Goal: Task Accomplishment & Management: Use online tool/utility

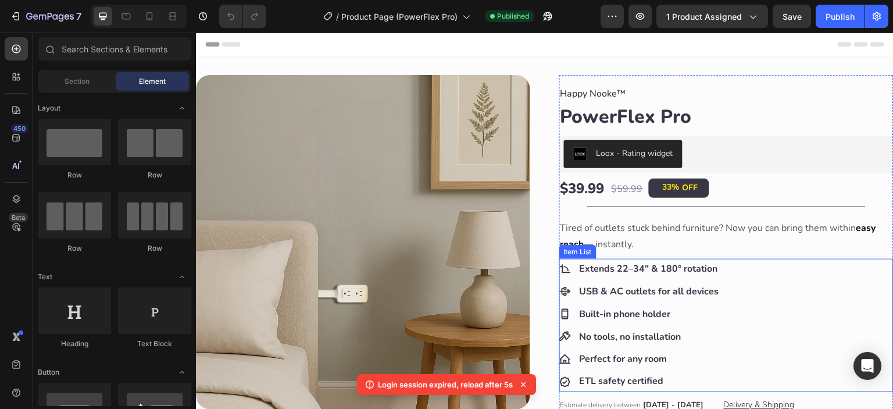
scroll to position [194, 0]
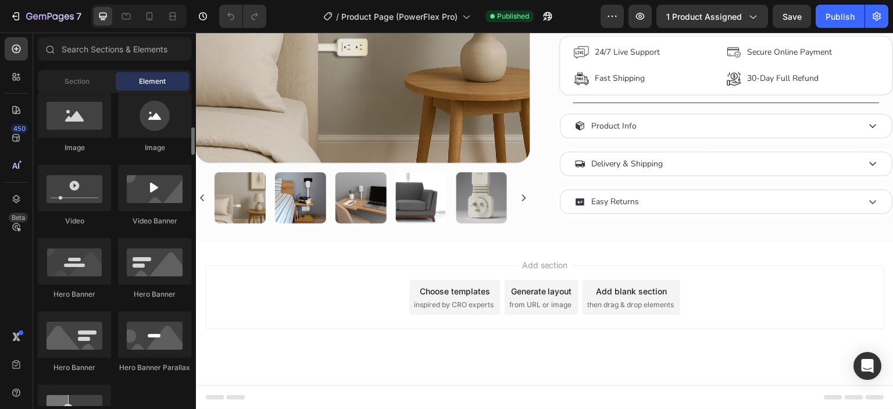
scroll to position [677, 0]
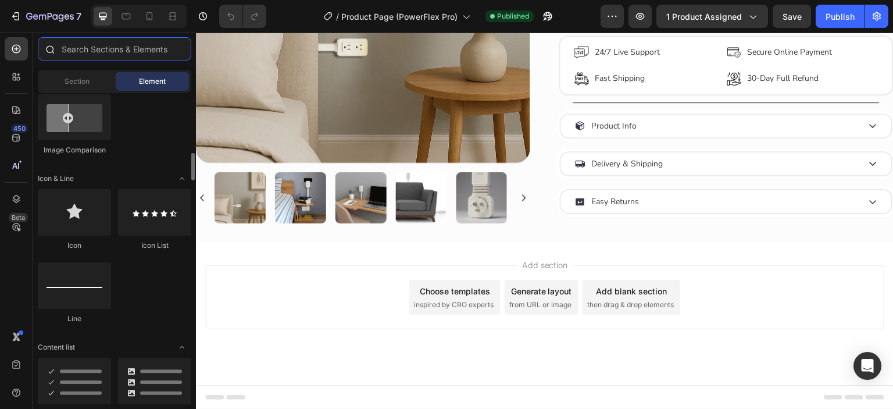
click at [95, 46] on input "text" at bounding box center [114, 48] width 153 height 23
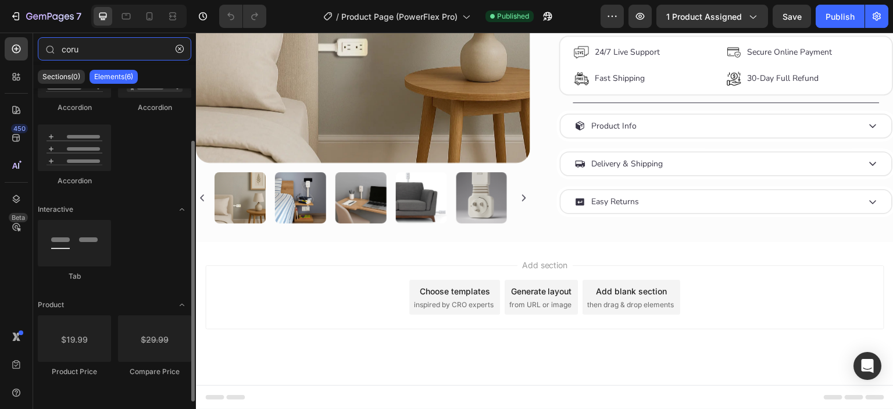
scroll to position [0, 0]
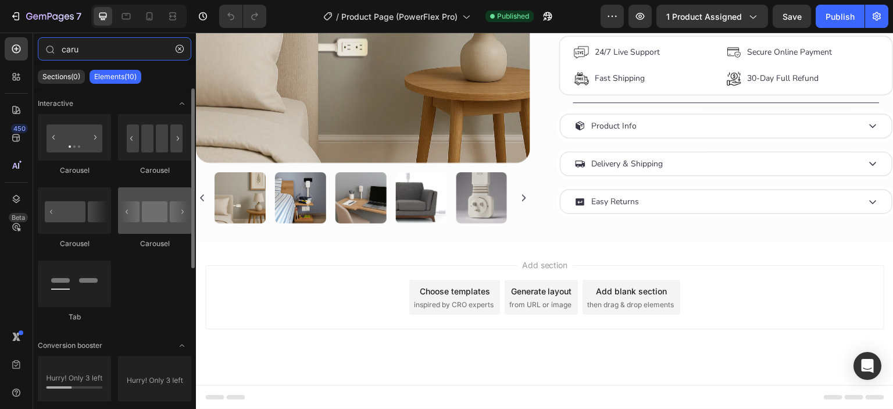
type input "caru"
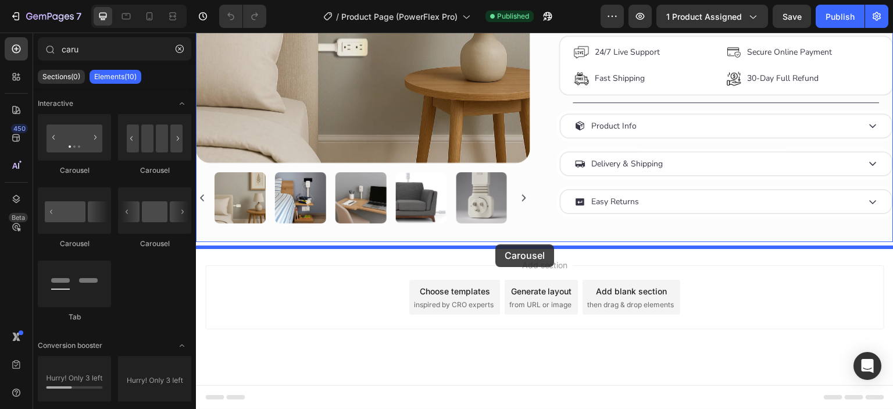
drag, startPoint x: 348, startPoint y: 244, endPoint x: 495, endPoint y: 244, distance: 147.6
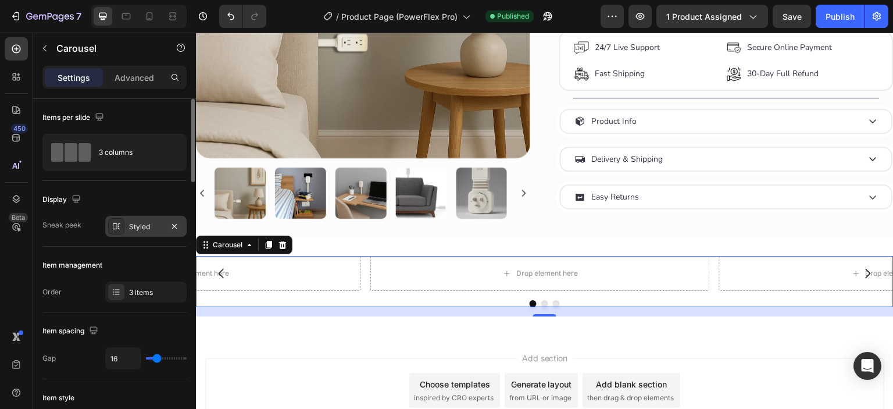
click at [127, 223] on div "Styled" at bounding box center [145, 226] width 81 height 21
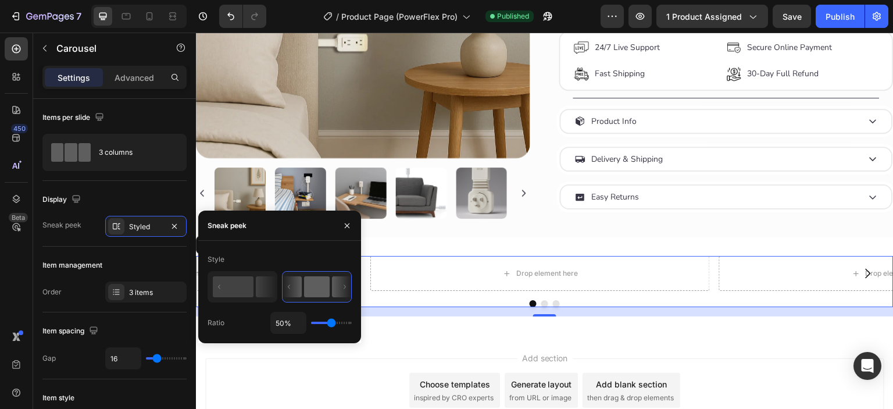
type input "47%"
type input "47"
type input "45%"
type input "45"
type input "34%"
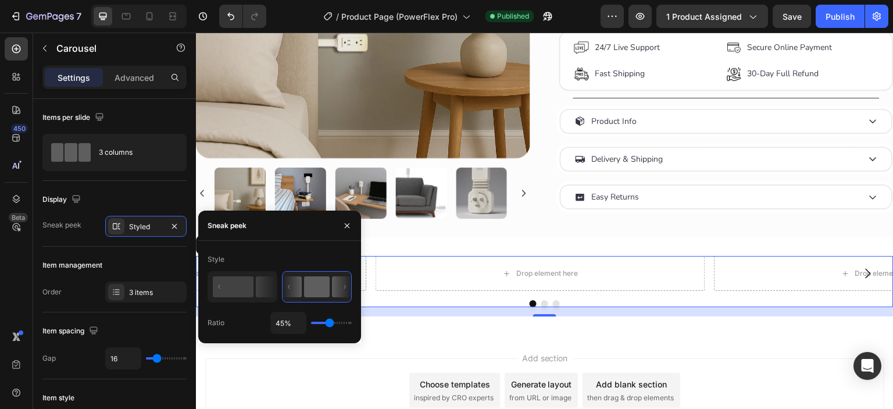
type input "34"
type input "32%"
type input "32"
type input "29%"
type input "29"
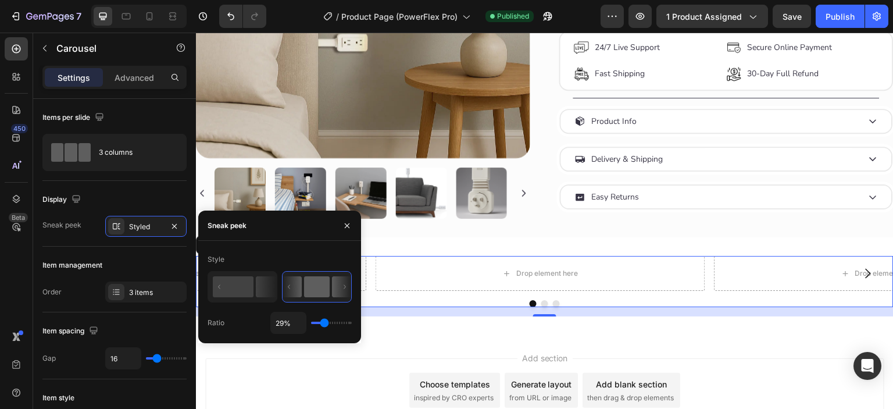
type input "26%"
type input "26"
type input "23%"
type input "23"
type input "20%"
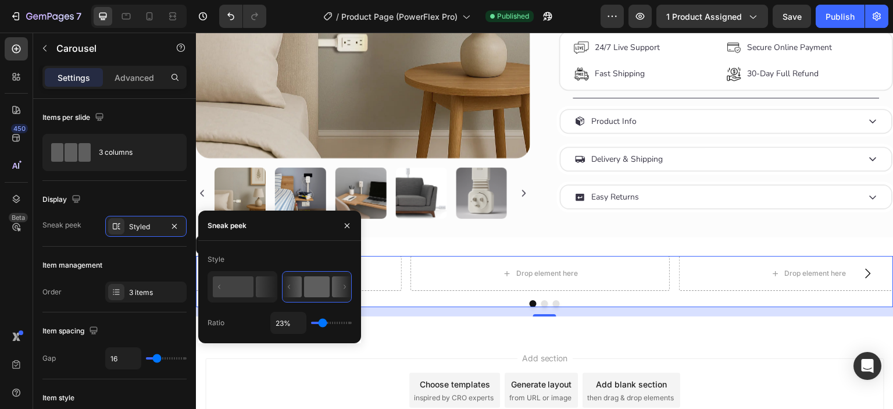
type input "20"
type input "17%"
type input "17"
type input "16%"
type input "16"
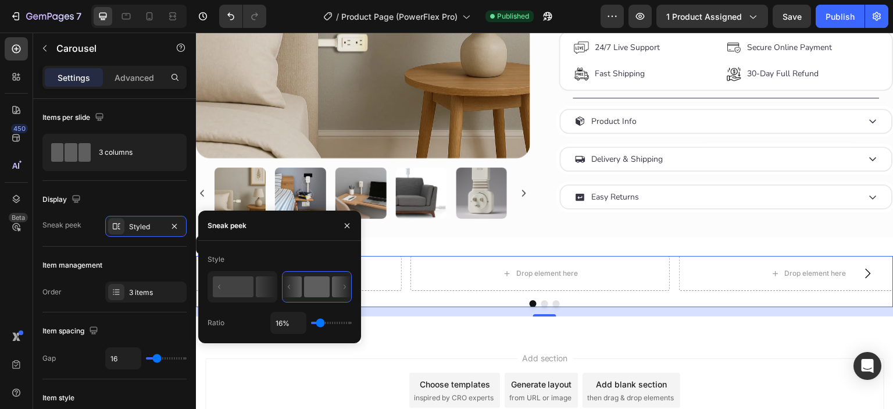
type input "15%"
type input "15"
type input "13%"
type input "13"
type input "12%"
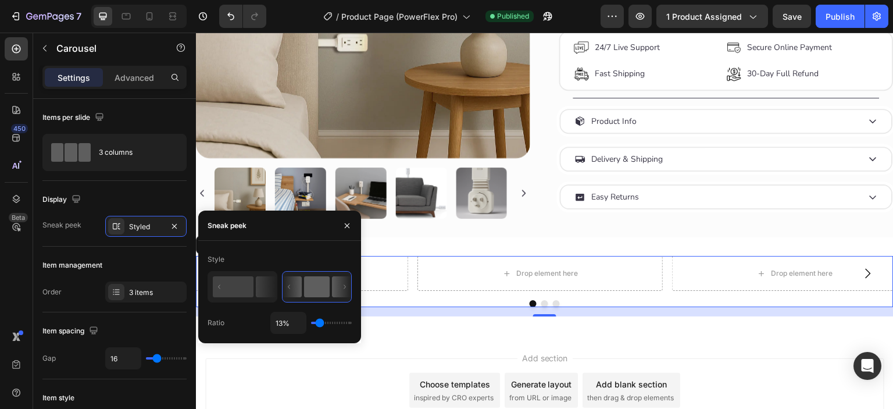
type input "12"
type input "10%"
type input "10"
type input "9%"
type input "9"
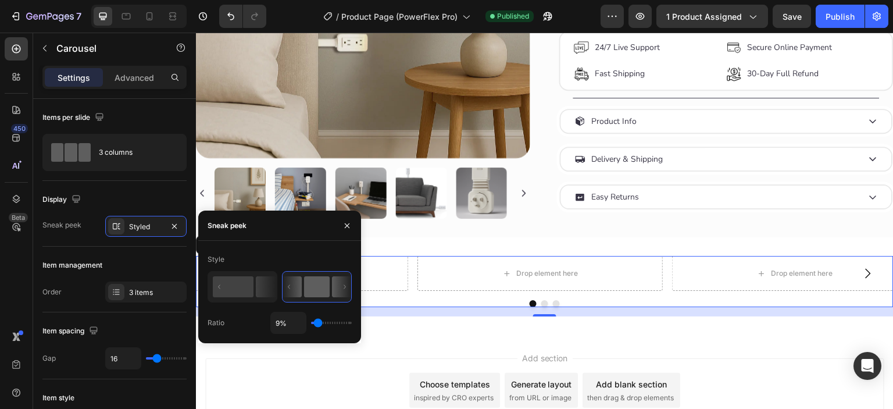
type input "7%"
type input "7"
type input "6%"
type input "6"
type input "4%"
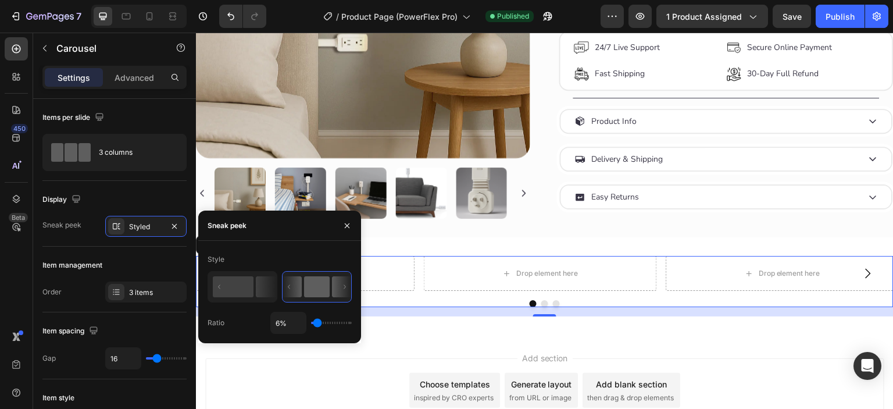
type input "4"
type input "3%"
type input "3"
type input "1%"
type input "1"
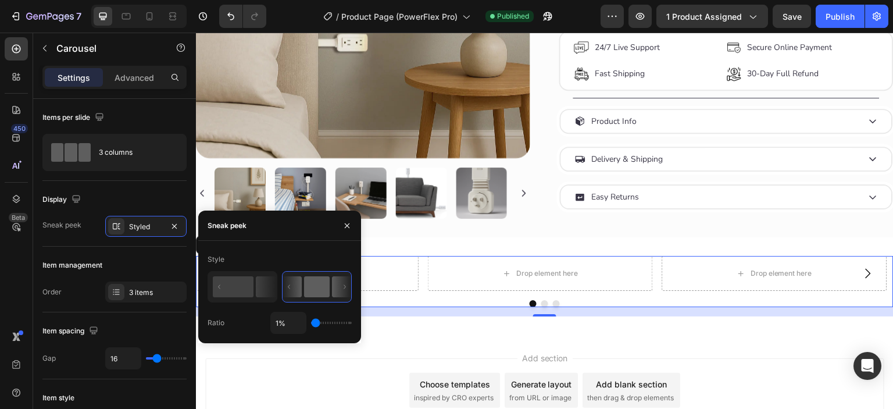
type input "3%"
type input "3"
type input "4%"
type input "4"
type input "7%"
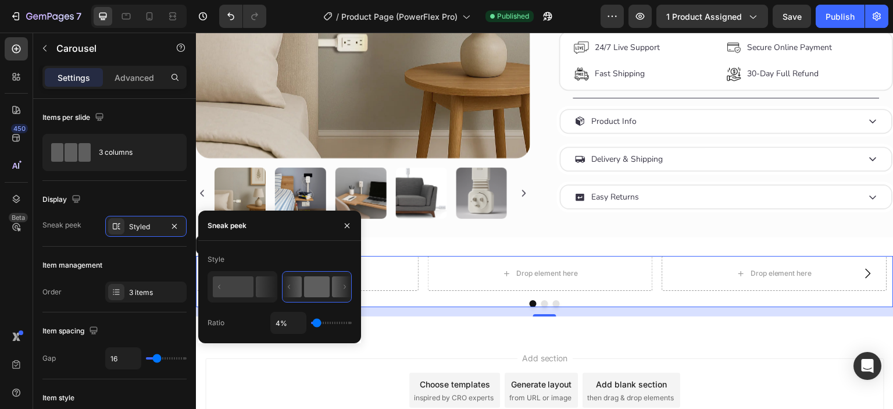
type input "7"
type input "9%"
type input "9"
type input "10%"
type input "10"
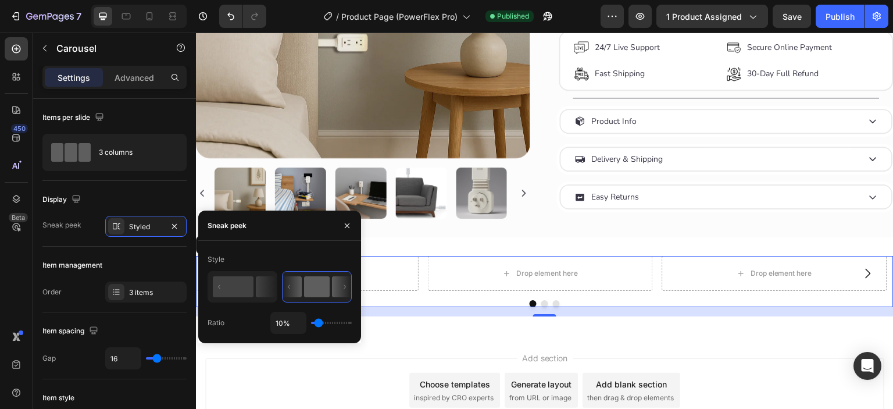
type input "12%"
type input "12"
type input "13%"
type input "13"
type input "15%"
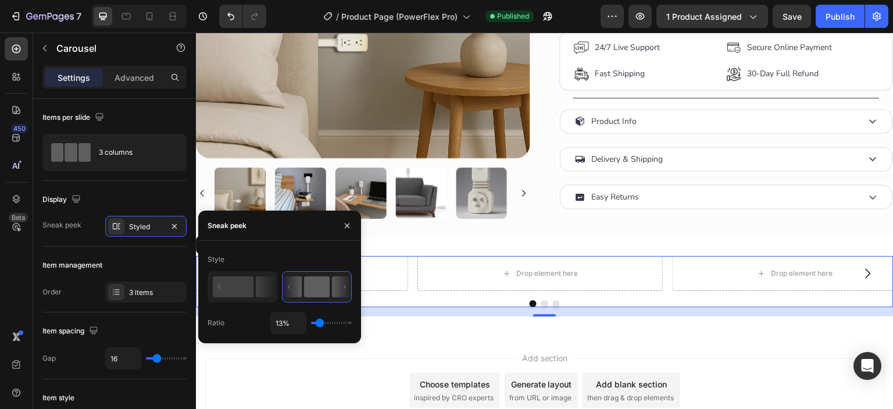
type input "15"
type input "16%"
type input "16"
type input "17%"
type input "17"
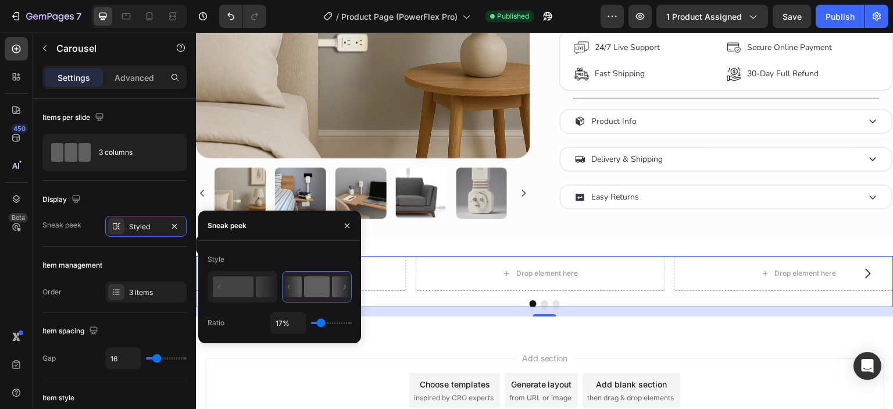
type input "19%"
type input "19"
type input "20%"
type input "20"
type input "22%"
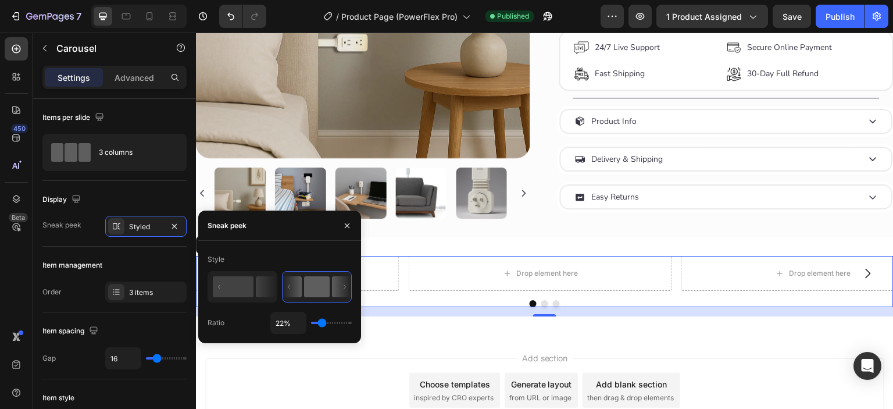
drag, startPoint x: 330, startPoint y: 323, endPoint x: 322, endPoint y: 324, distance: 8.2
type input "22"
click at [322, 324] on input "range" at bounding box center [331, 322] width 41 height 2
click at [113, 246] on div "Items per slide 3 columns" at bounding box center [114, 279] width 144 height 66
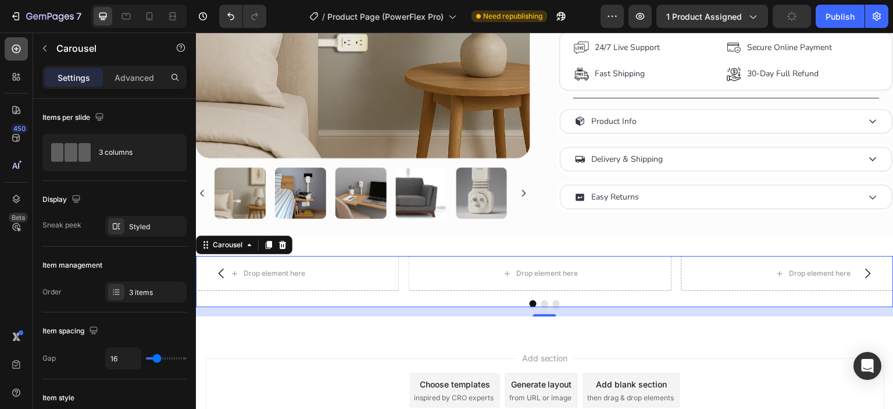
click at [13, 56] on div at bounding box center [16, 48] width 23 height 23
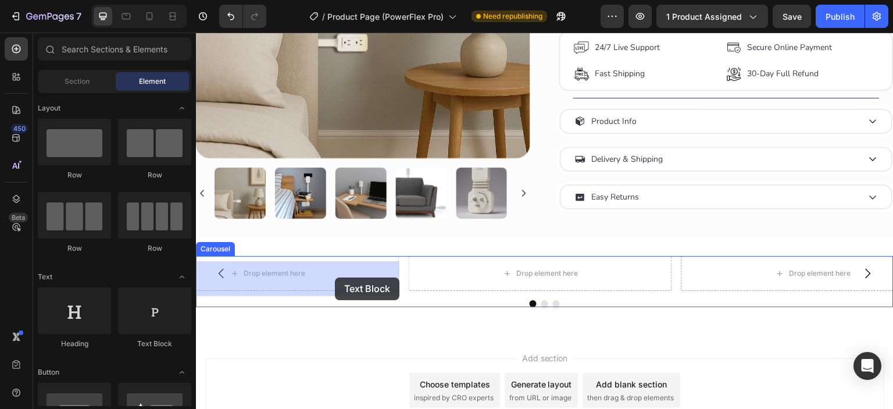
drag, startPoint x: 335, startPoint y: 348, endPoint x: 335, endPoint y: 277, distance: 70.9
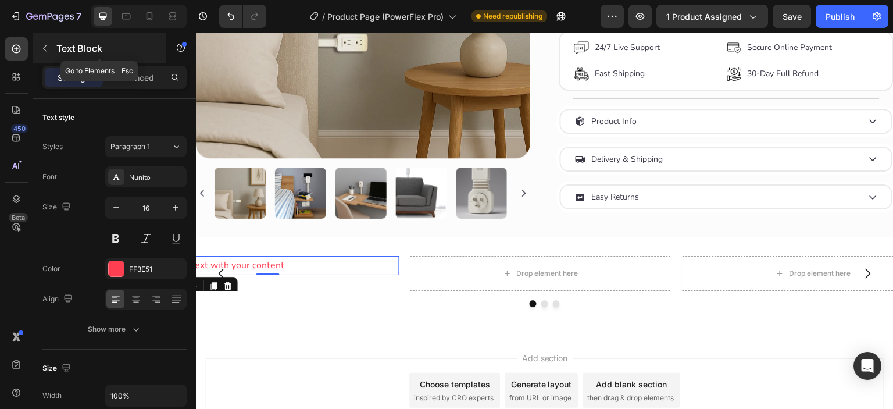
click at [40, 48] on icon "button" at bounding box center [44, 48] width 9 height 9
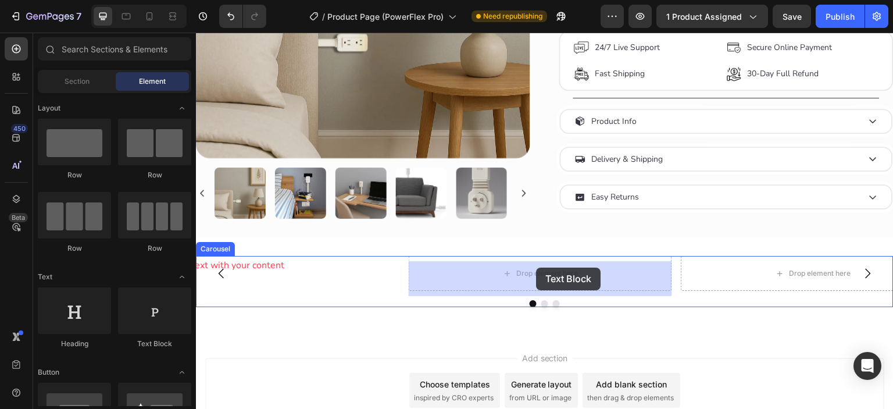
drag, startPoint x: 345, startPoint y: 341, endPoint x: 536, endPoint y: 267, distance: 204.4
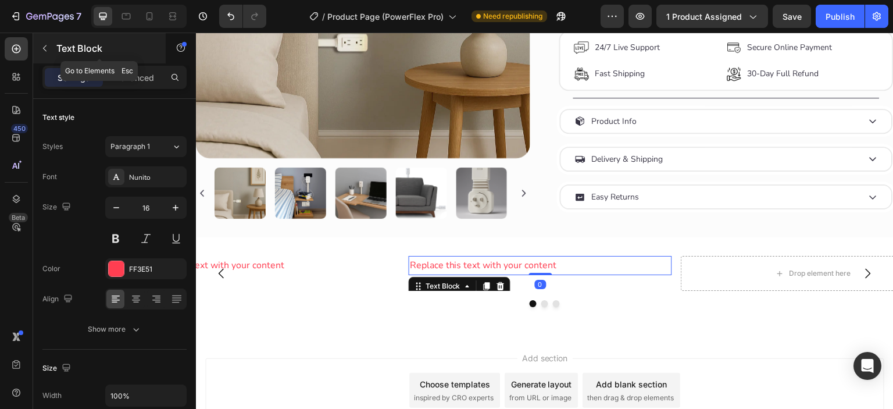
click at [45, 52] on icon "button" at bounding box center [44, 48] width 9 height 9
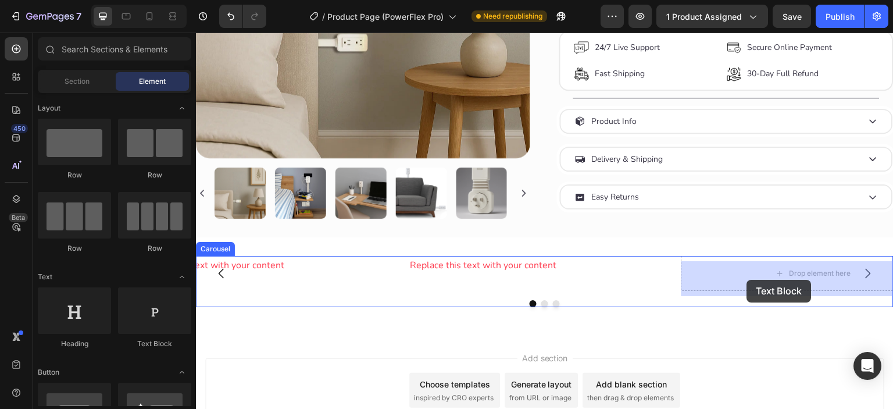
drag, startPoint x: 342, startPoint y: 346, endPoint x: 747, endPoint y: 280, distance: 409.8
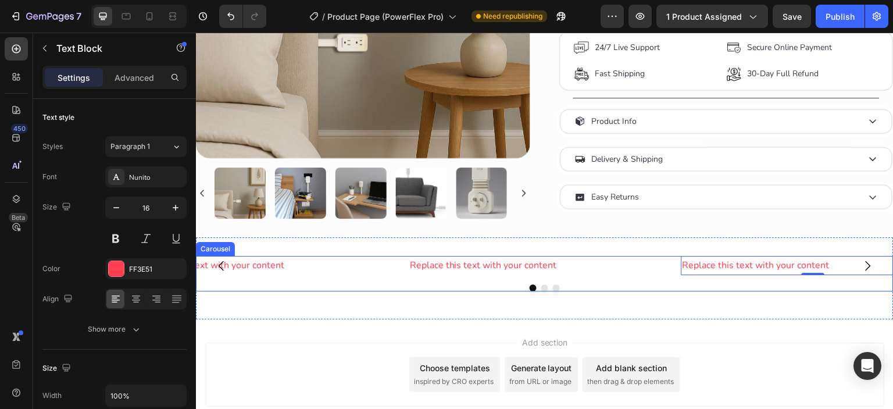
click at [653, 284] on div "Replace this text with your content Text Block Replace this text with your cont…" at bounding box center [544, 273] width 697 height 35
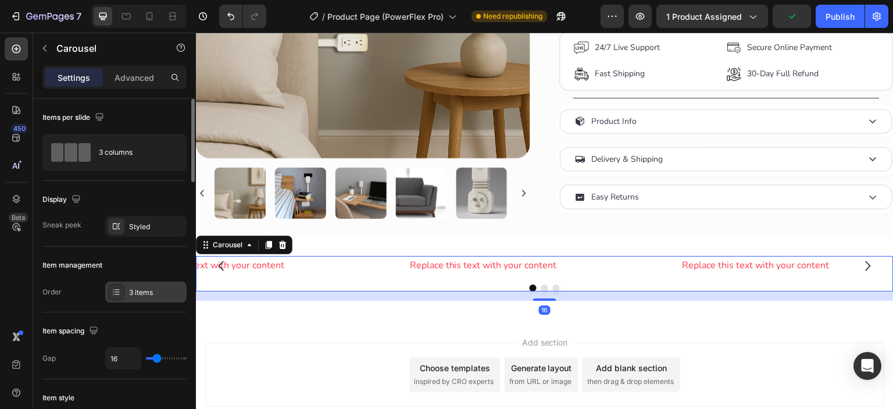
scroll to position [96, 0]
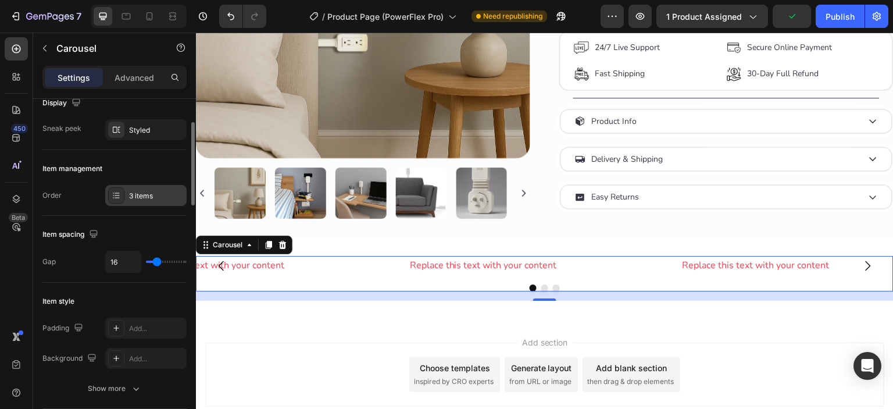
click at [119, 192] on icon at bounding box center [116, 192] width 5 height 1
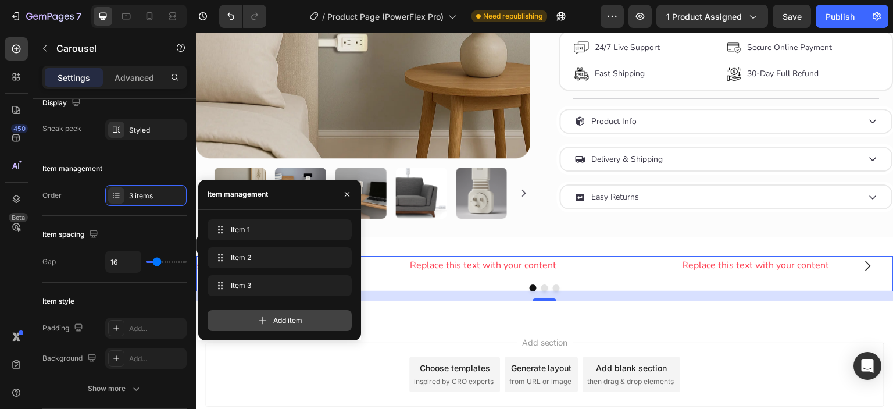
click at [254, 316] on div "Add item" at bounding box center [279, 320] width 144 height 21
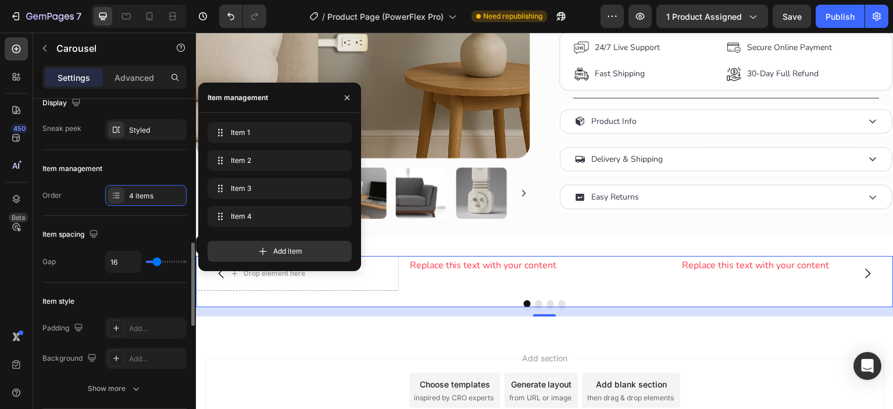
scroll to position [290, 0]
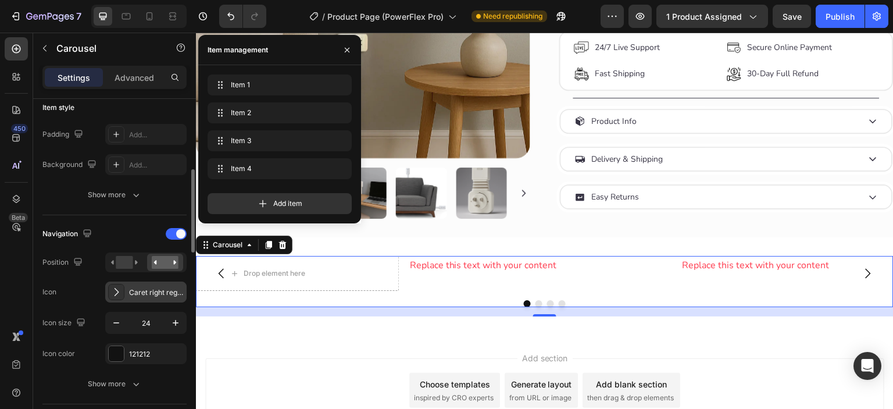
click at [122, 294] on div at bounding box center [116, 292] width 16 height 16
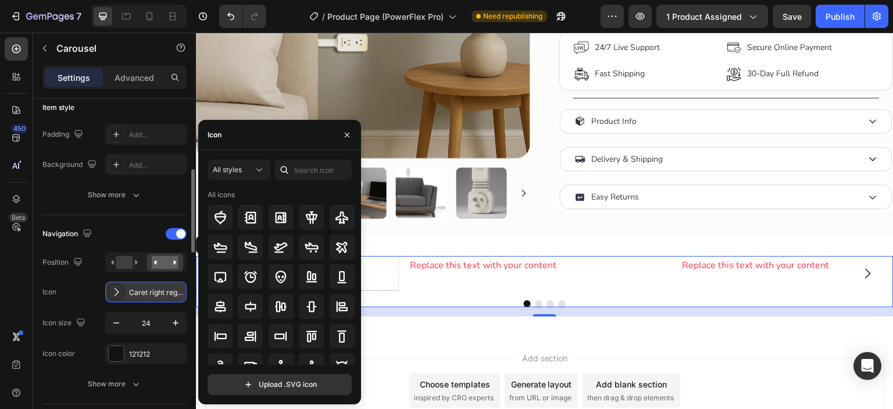
click at [122, 294] on div at bounding box center [116, 292] width 16 height 16
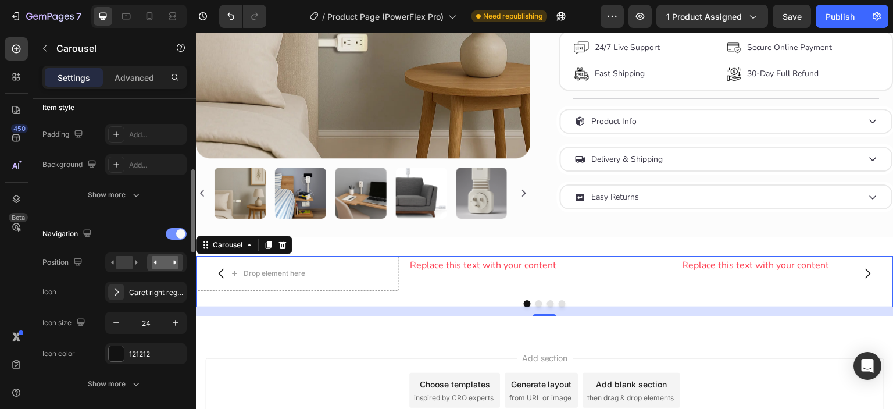
click at [177, 234] on span at bounding box center [180, 233] width 9 height 9
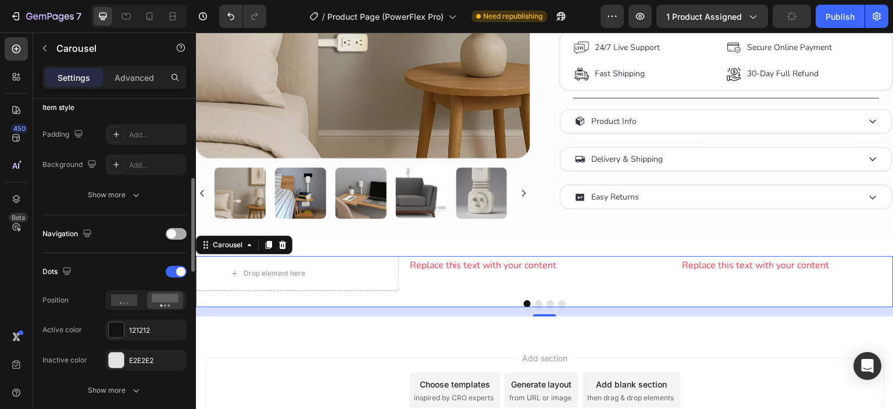
click at [177, 233] on div at bounding box center [176, 234] width 21 height 12
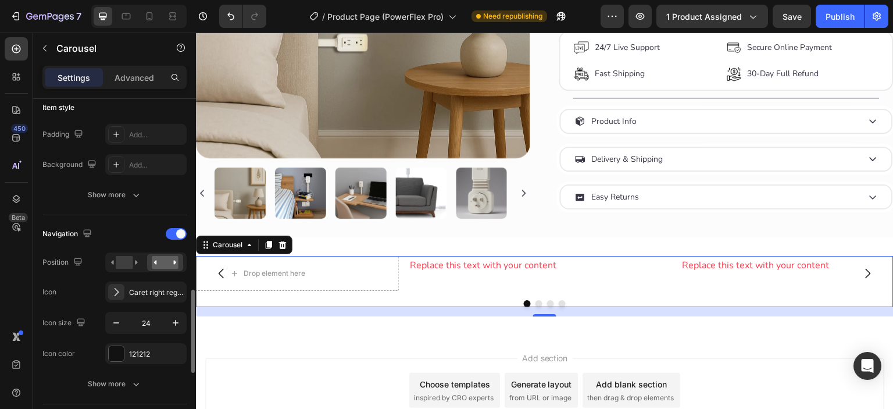
scroll to position [386, 0]
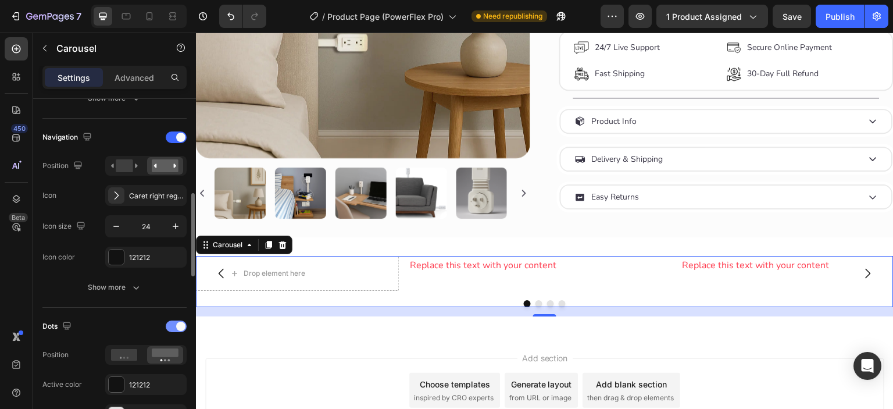
click at [171, 323] on div at bounding box center [176, 326] width 21 height 12
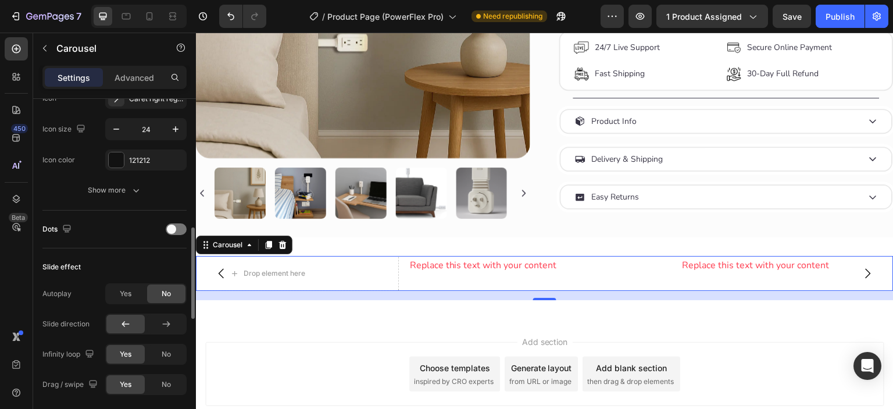
scroll to position [580, 0]
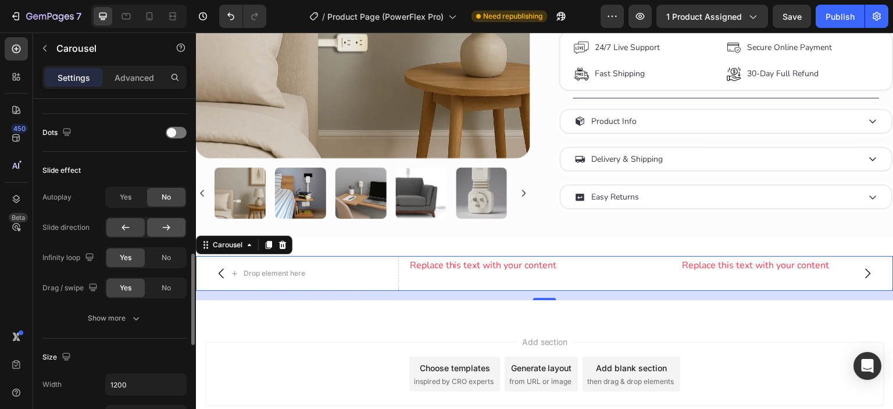
click at [149, 224] on div at bounding box center [166, 227] width 38 height 19
click at [130, 226] on icon at bounding box center [126, 227] width 12 height 12
click at [162, 227] on icon at bounding box center [166, 227] width 12 height 12
click at [132, 229] on div at bounding box center [125, 227] width 38 height 19
click at [162, 260] on span "No" at bounding box center [166, 257] width 9 height 10
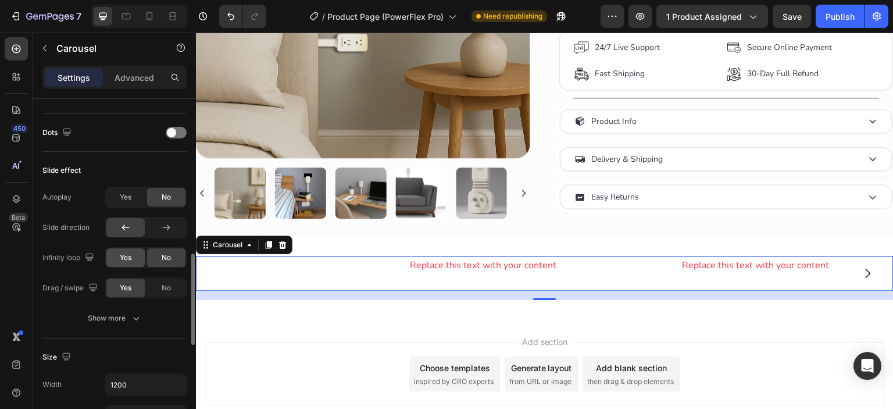
click at [126, 258] on span "Yes" at bounding box center [126, 257] width 12 height 10
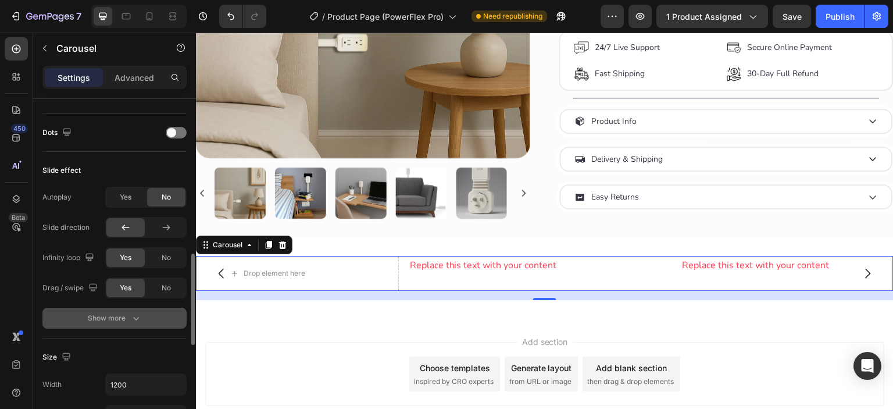
click at [130, 307] on div "Show more" at bounding box center [114, 317] width 144 height 21
click at [127, 316] on div "Show more" at bounding box center [115, 318] width 54 height 12
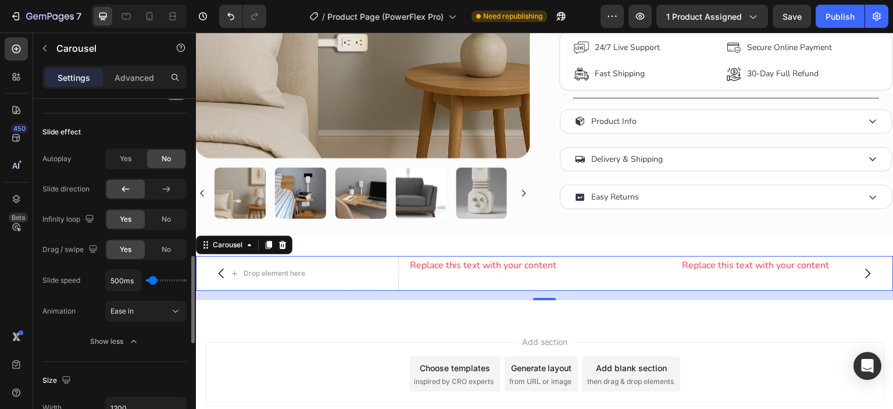
scroll to position [425, 0]
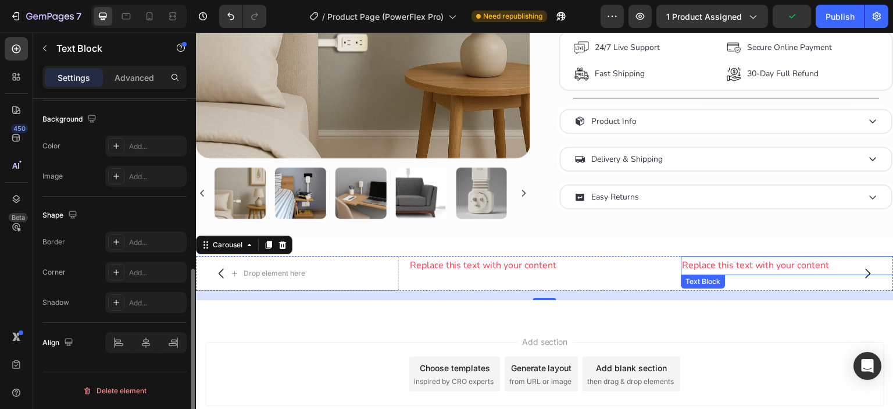
click at [712, 269] on div "Replace this text with your content" at bounding box center [812, 265] width 263 height 19
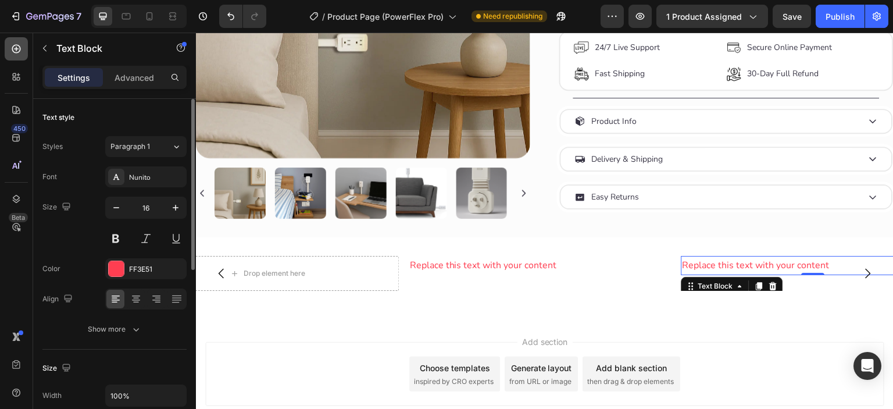
click at [22, 48] on div at bounding box center [16, 48] width 23 height 23
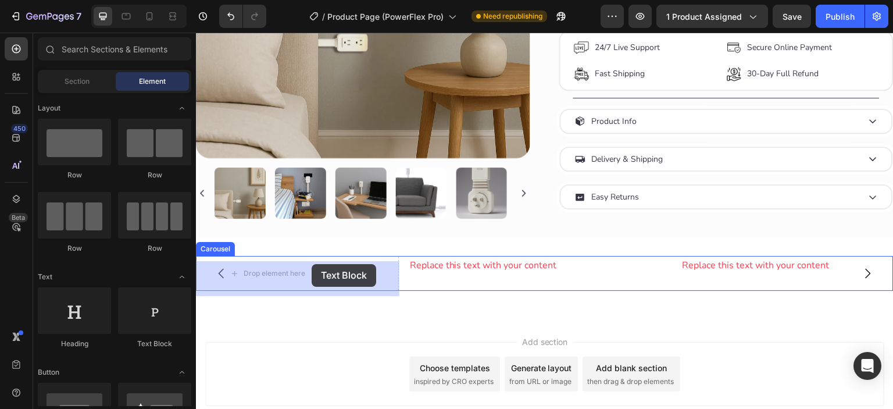
drag, startPoint x: 352, startPoint y: 355, endPoint x: 311, endPoint y: 271, distance: 93.3
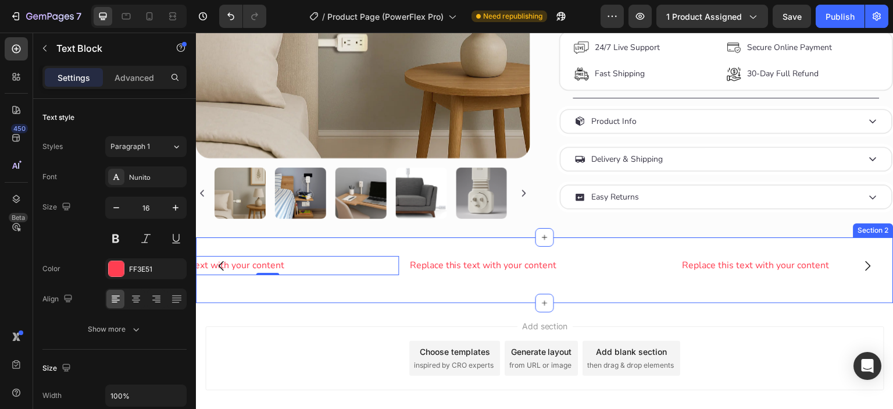
click at [377, 291] on div "Replace this text with your content Text Block Replace this text with your cont…" at bounding box center [544, 270] width 697 height 66
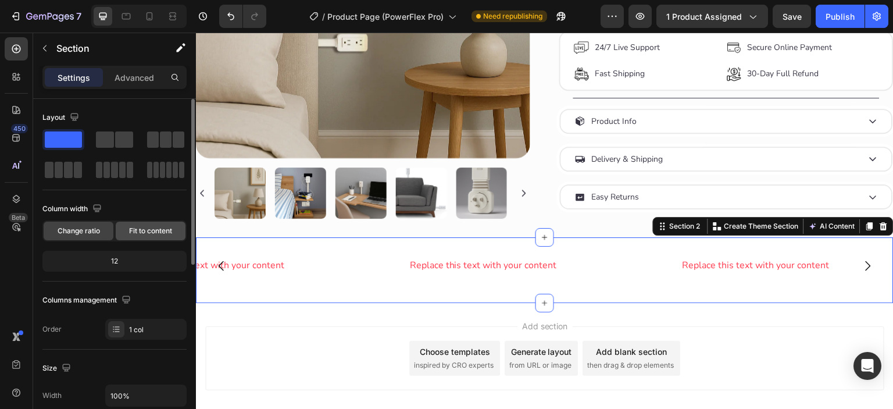
scroll to position [193, 0]
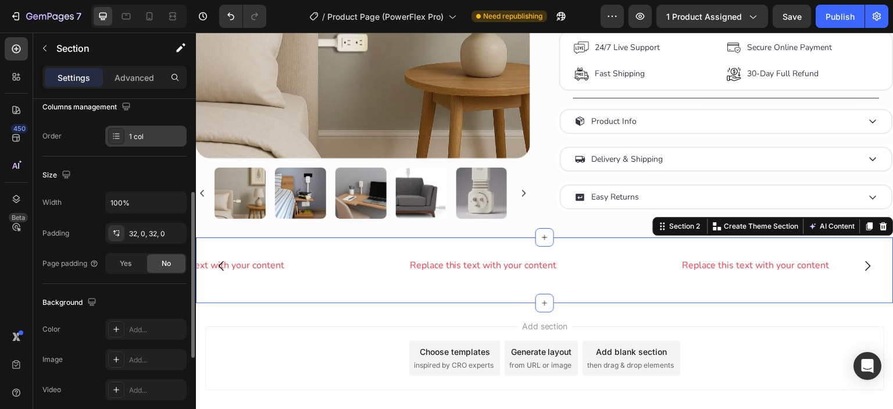
click at [133, 131] on div "1 col" at bounding box center [156, 136] width 55 height 10
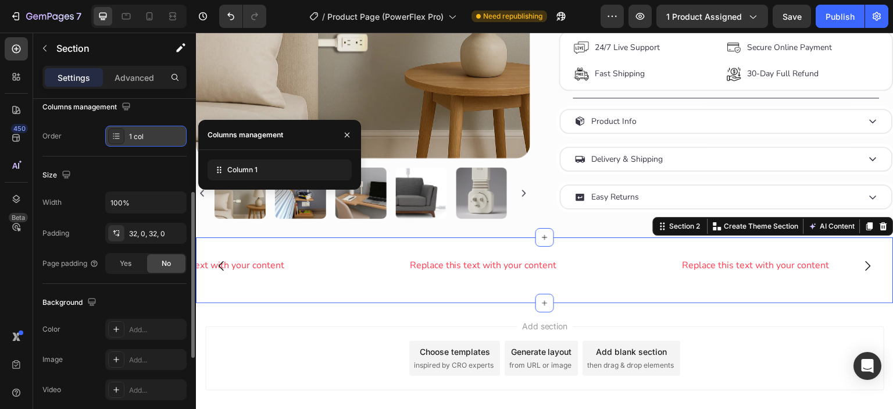
click at [133, 131] on div "1 col" at bounding box center [156, 136] width 55 height 10
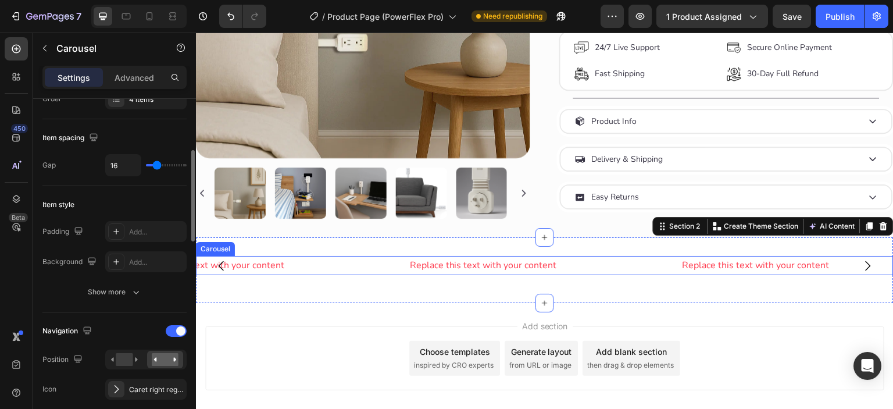
click at [403, 273] on div "Replace this text with your content Text Block Replace this text with your cont…" at bounding box center [544, 265] width 697 height 19
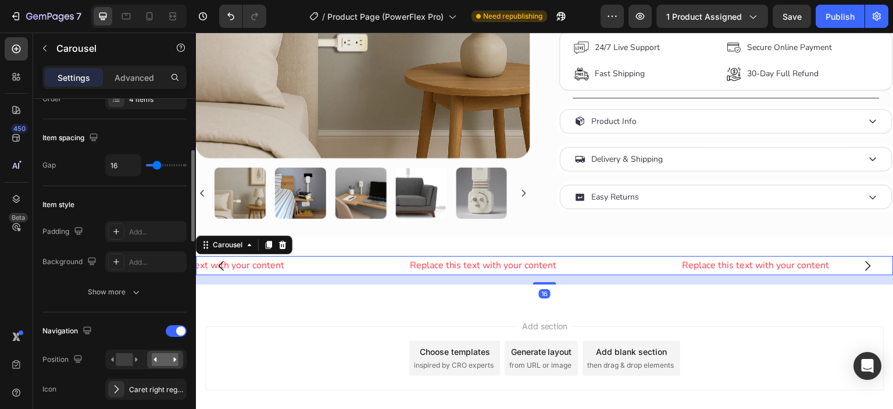
scroll to position [0, 0]
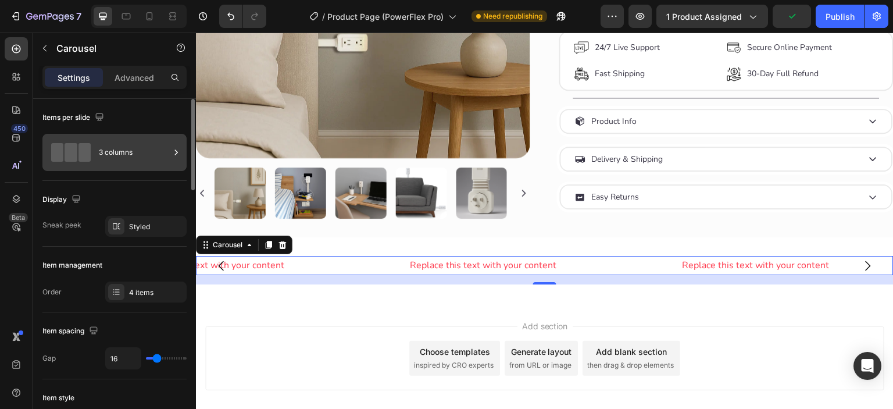
click at [124, 156] on div "3 columns" at bounding box center [134, 152] width 71 height 27
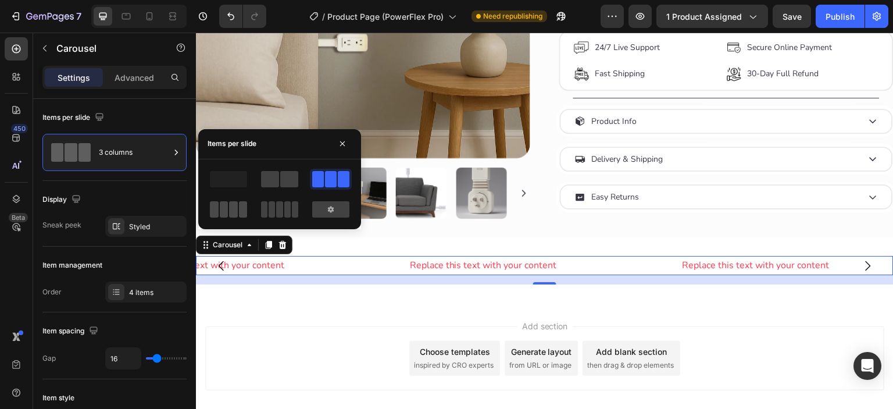
click at [225, 212] on span at bounding box center [224, 209] width 9 height 16
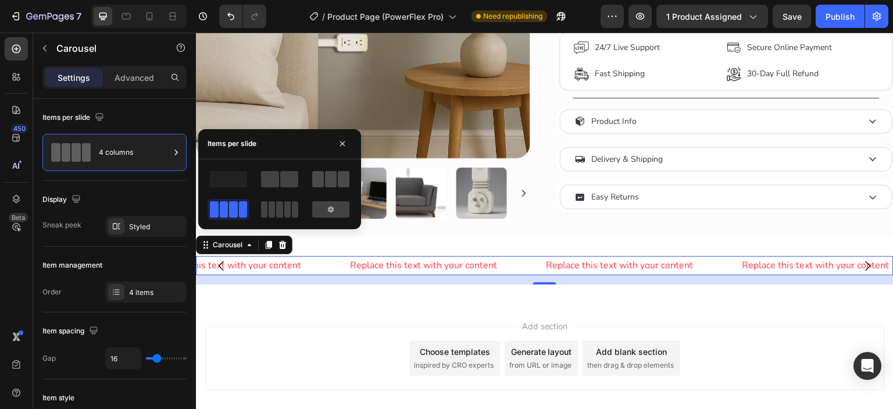
click at [333, 182] on span at bounding box center [331, 179] width 12 height 16
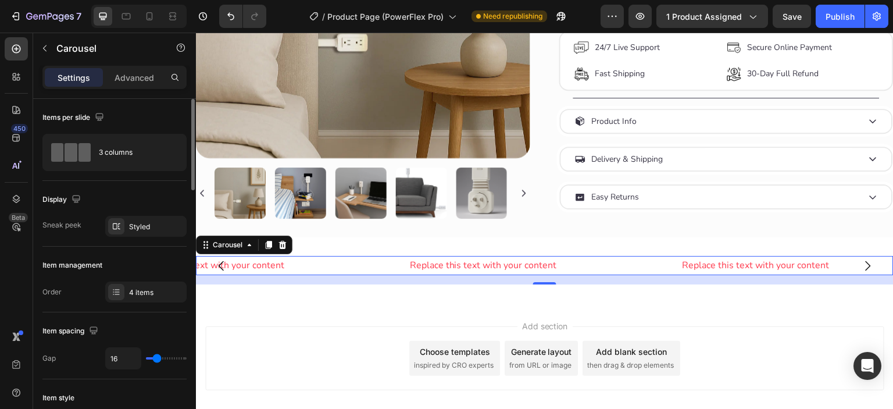
scroll to position [96, 0]
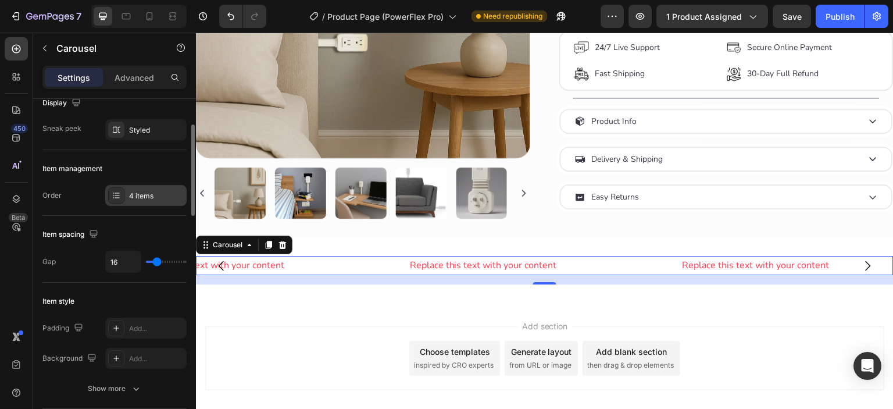
click at [123, 199] on div at bounding box center [116, 195] width 16 height 16
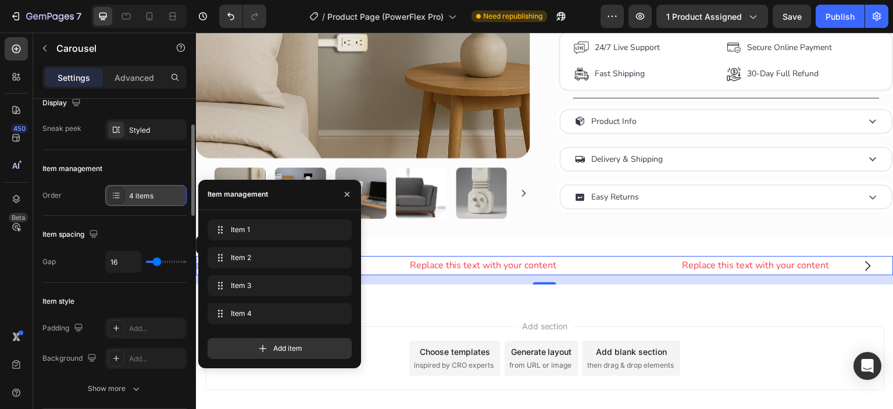
click at [123, 199] on div at bounding box center [116, 195] width 16 height 16
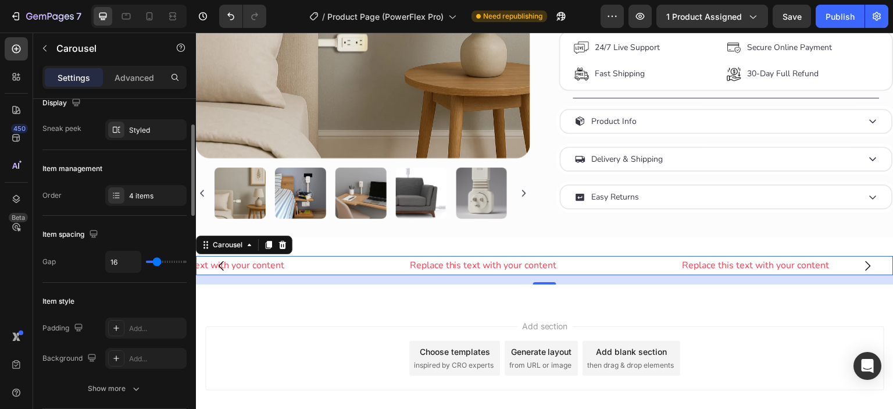
scroll to position [0, 0]
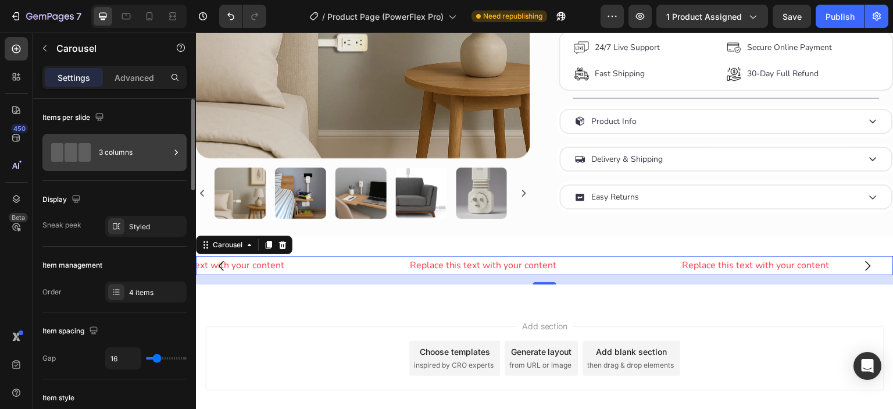
click at [114, 168] on div "3 columns" at bounding box center [114, 152] width 144 height 37
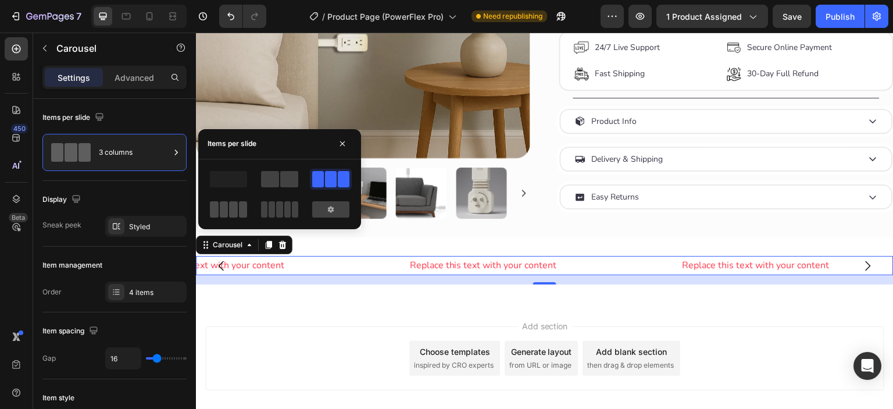
click at [218, 209] on span at bounding box center [214, 209] width 9 height 16
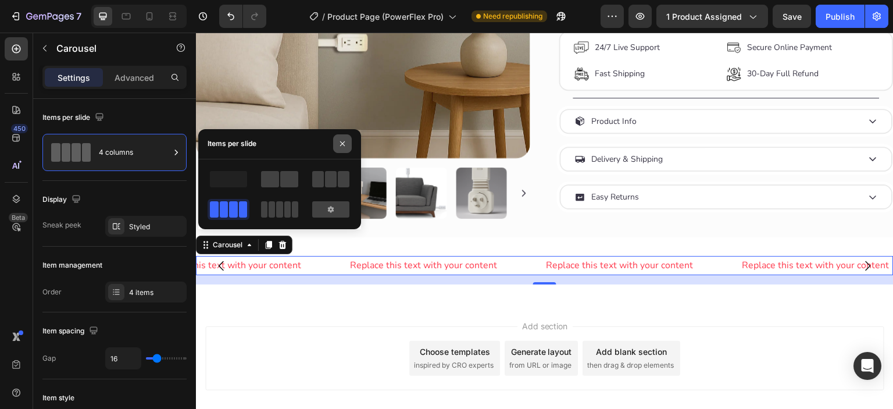
click at [344, 145] on icon "button" at bounding box center [342, 143] width 9 height 9
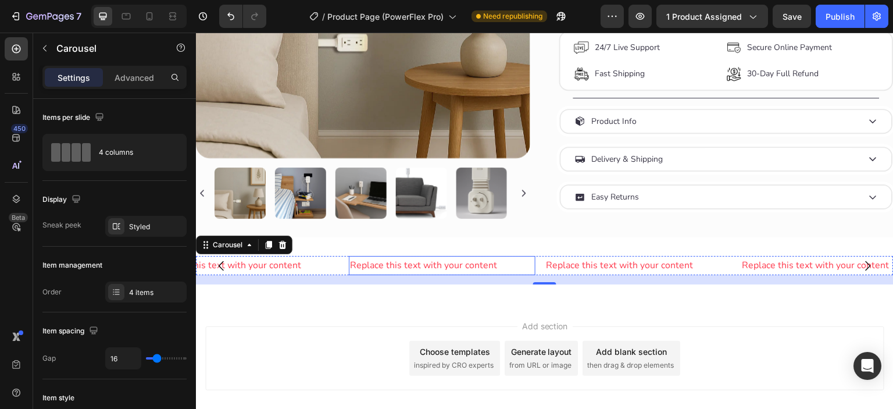
click at [407, 266] on div "Replace this text with your content" at bounding box center [442, 265] width 187 height 19
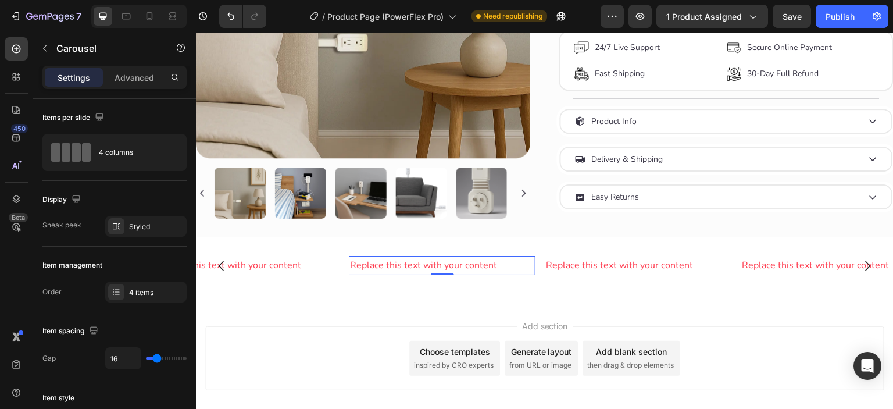
click at [407, 266] on div "Replace this text with your content" at bounding box center [442, 265] width 187 height 19
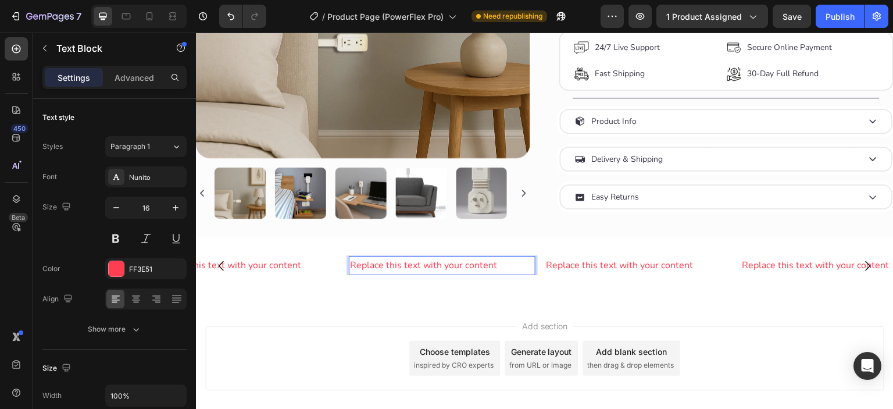
click at [447, 273] on p "Replace this text with your content" at bounding box center [442, 265] width 184 height 17
click at [613, 270] on div "Replace this text with your content" at bounding box center [638, 265] width 187 height 19
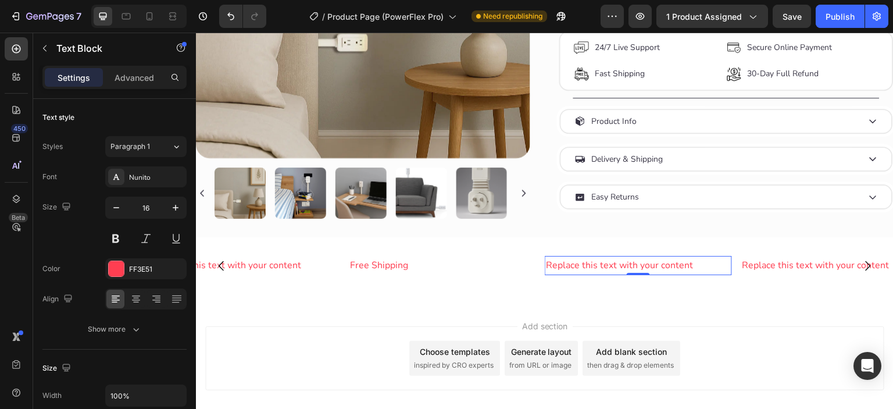
click at [613, 270] on div "Replace this text with your content" at bounding box center [638, 265] width 187 height 19
click at [613, 270] on p "Replace this text with your content" at bounding box center [638, 265] width 184 height 17
click at [793, 274] on div "Replace this text with your content" at bounding box center [834, 265] width 187 height 19
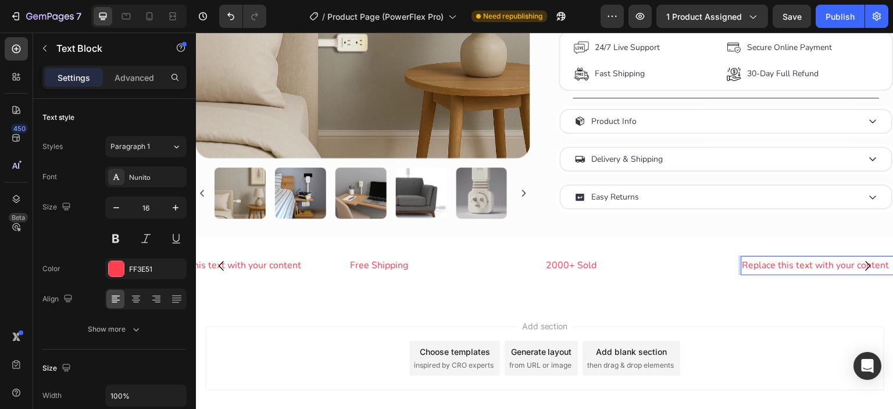
click at [793, 274] on div "Replace this text with your content" at bounding box center [834, 265] width 187 height 19
click at [793, 274] on p "Replace this text with your content" at bounding box center [834, 265] width 184 height 17
click at [277, 274] on div "Replace this text with your content" at bounding box center [246, 265] width 187 height 19
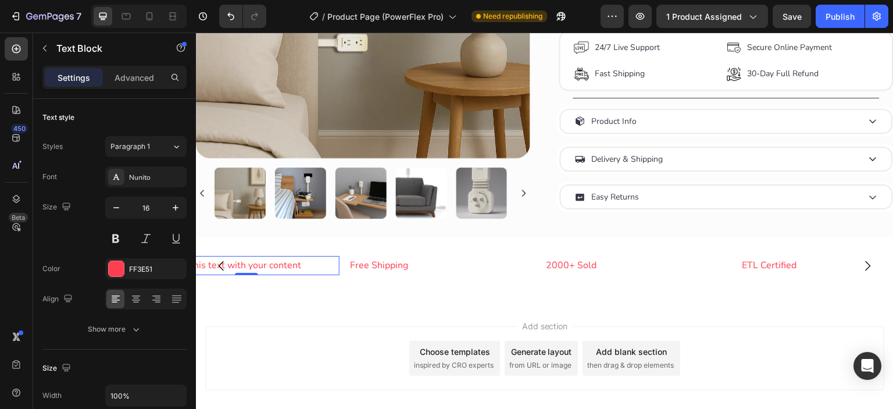
click at [277, 274] on div "Replace this text with your content" at bounding box center [246, 265] width 187 height 19
click at [277, 274] on p "Replace this text with your content" at bounding box center [246, 265] width 184 height 17
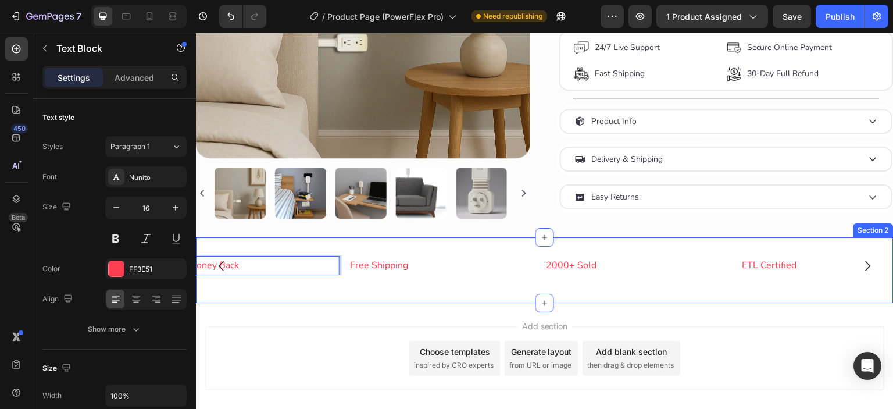
click at [396, 293] on div "Free Shipping Text Block 2000+ Sold Text Block ETL Certified Text Block 30-Day …" at bounding box center [544, 270] width 697 height 66
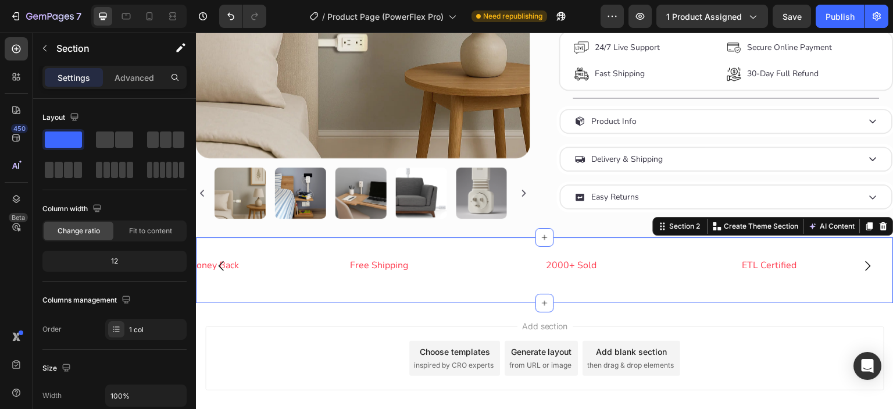
click at [432, 256] on div "Free Shipping Text Block 2000+ Sold Text Block ETL Certified Text Block 30-Day …" at bounding box center [544, 270] width 697 height 66
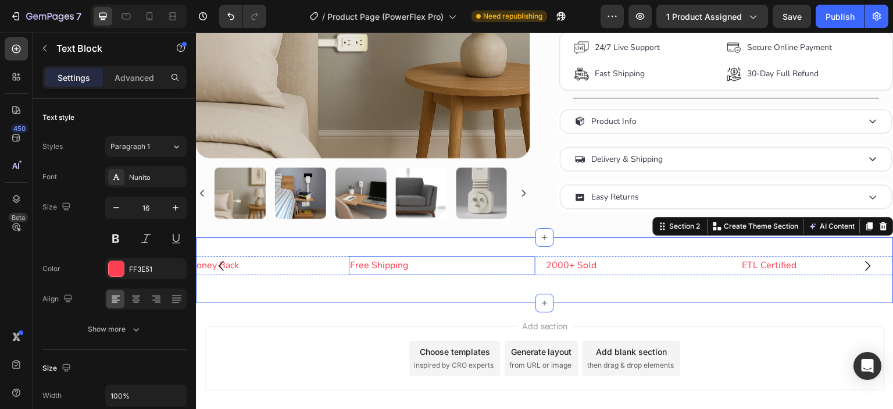
click at [431, 270] on p "Free Shipping" at bounding box center [442, 265] width 184 height 17
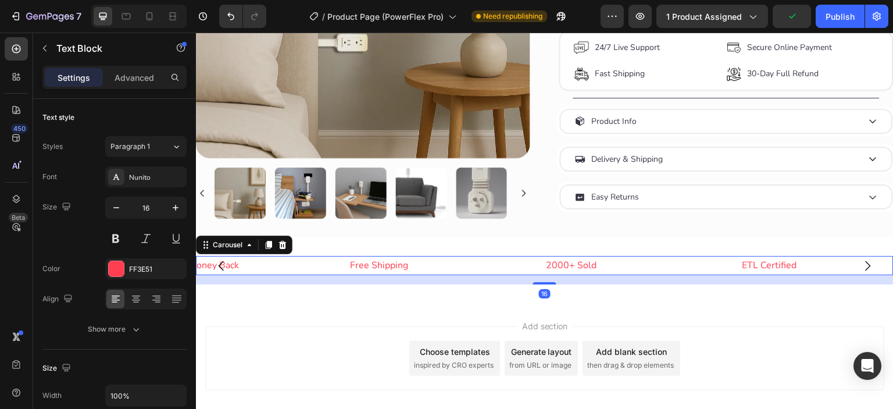
click at [542, 275] on div "Free Shipping Text Block 2000+ Sold Text Block ETL Certified Text Block 30-Day …" at bounding box center [544, 265] width 697 height 19
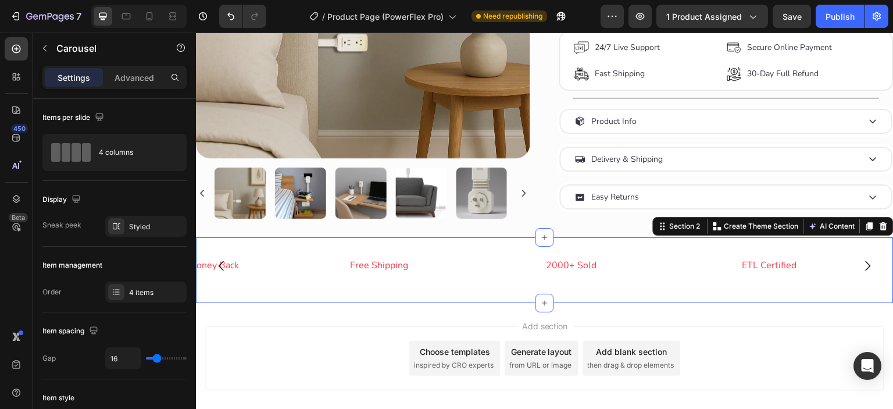
click at [431, 302] on div "Free Shipping Text Block 2000+ Sold Text Block ETL Certified Text Block 30-Day …" at bounding box center [544, 270] width 697 height 66
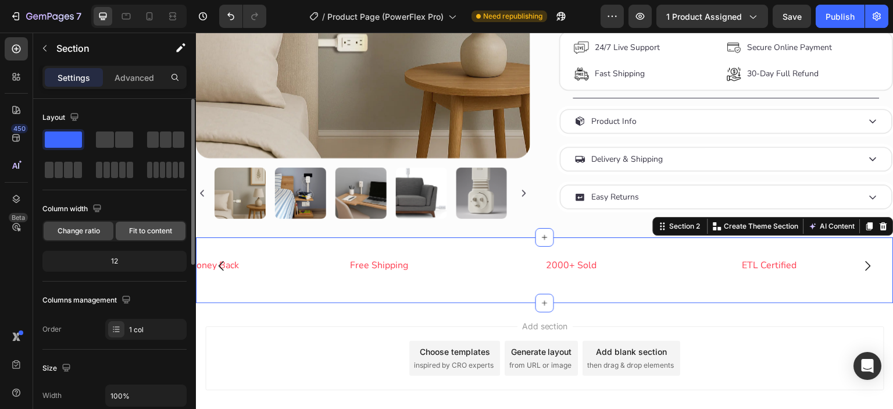
scroll to position [193, 0]
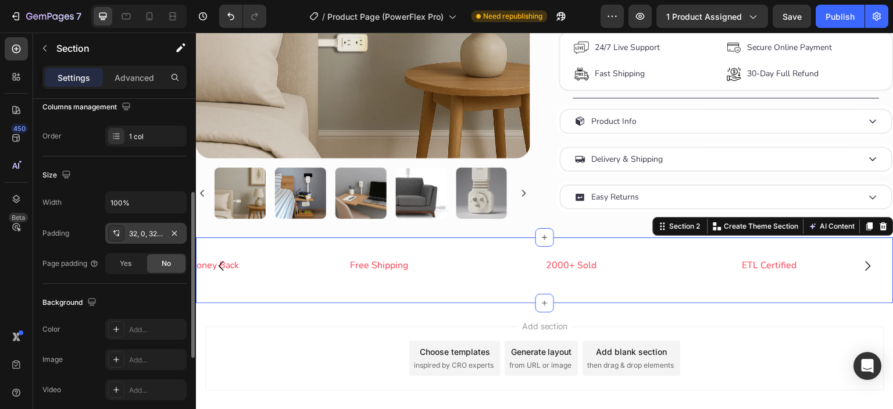
click at [114, 235] on icon at bounding box center [116, 232] width 9 height 9
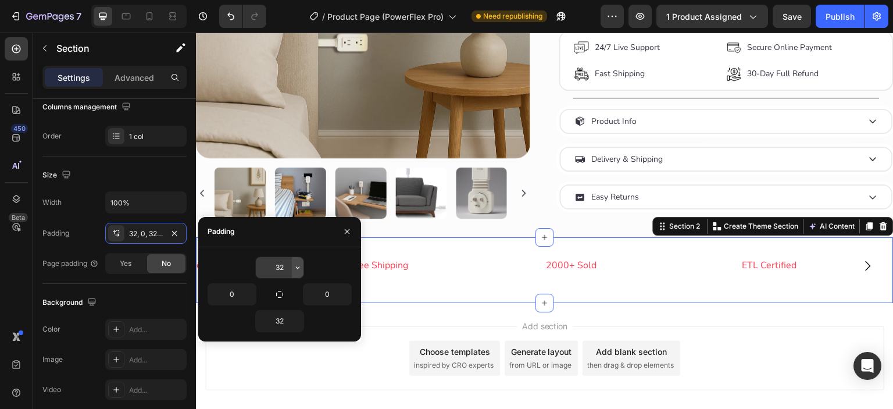
click at [297, 271] on button "button" at bounding box center [298, 267] width 12 height 21
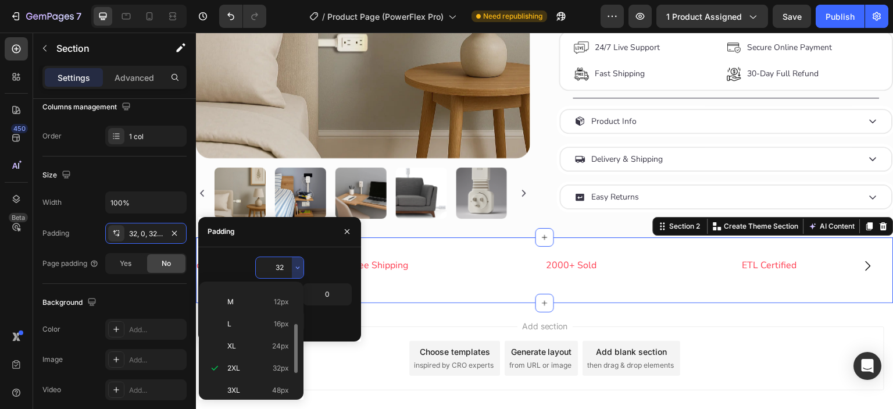
scroll to position [0, 0]
click at [256, 330] on div "XXS 2px" at bounding box center [248, 341] width 91 height 22
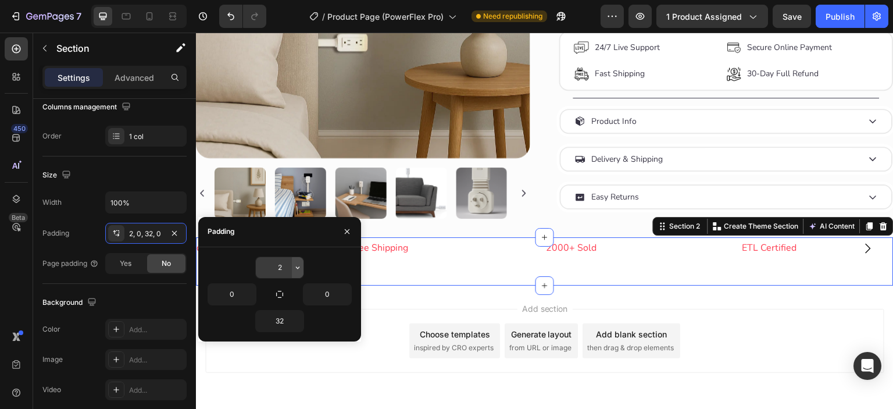
click at [294, 263] on icon "button" at bounding box center [297, 267] width 9 height 9
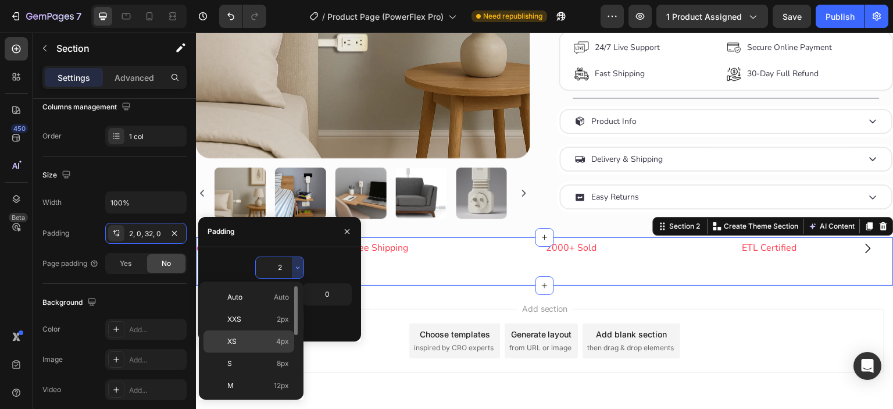
click at [260, 352] on div "XS 4px" at bounding box center [248, 363] width 91 height 22
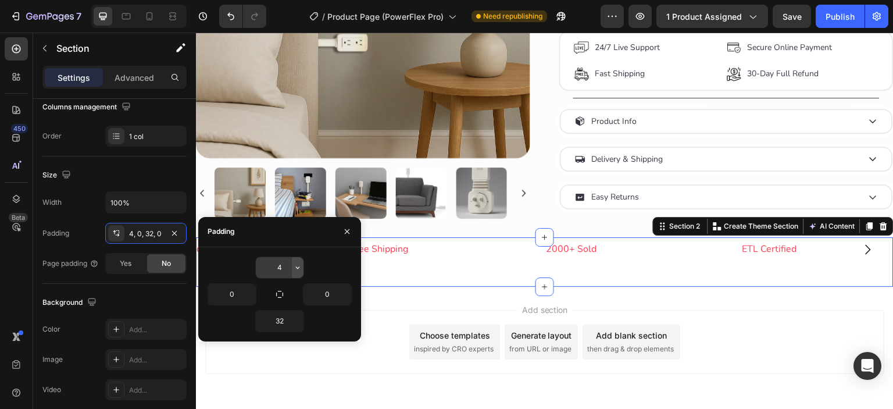
click at [299, 266] on icon "button" at bounding box center [297, 267] width 3 height 2
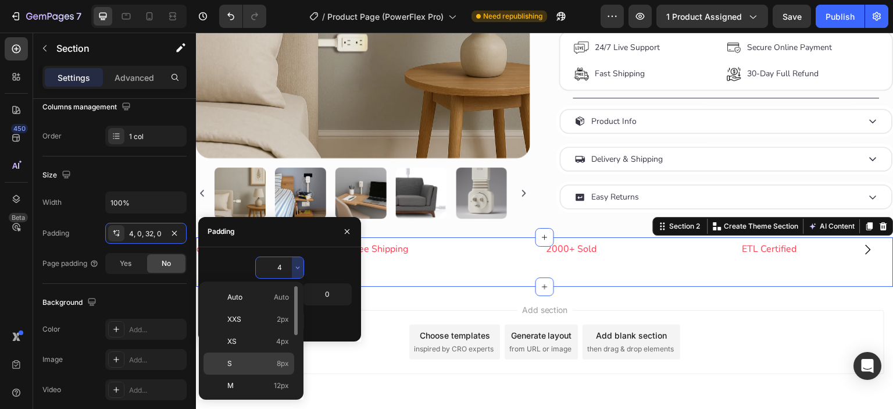
click at [265, 367] on p "S 8px" at bounding box center [258, 363] width 62 height 10
type input "8"
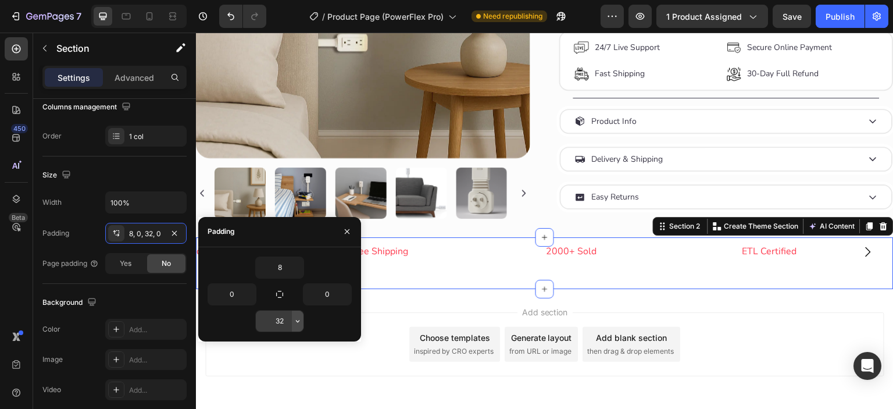
click at [299, 323] on icon "button" at bounding box center [297, 320] width 9 height 9
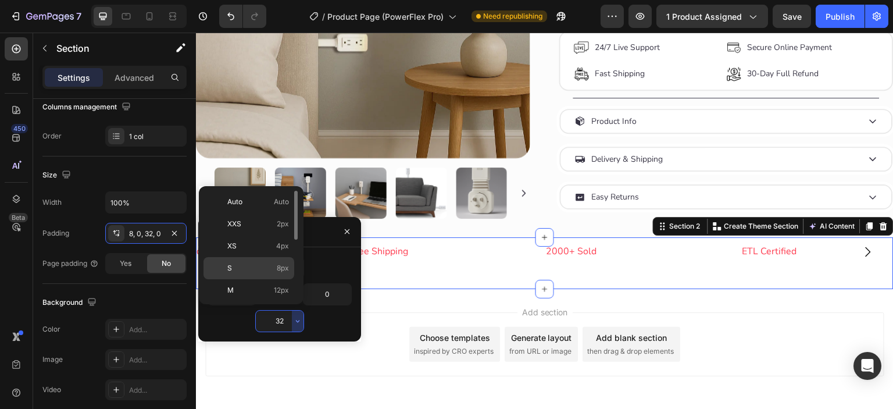
click at [256, 264] on p "S 8px" at bounding box center [258, 268] width 62 height 10
type input "8"
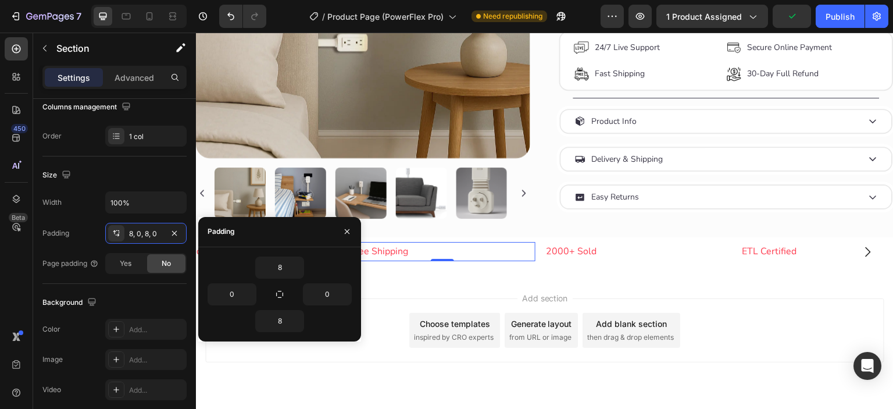
click at [490, 260] on p "Free Shipping" at bounding box center [442, 251] width 184 height 17
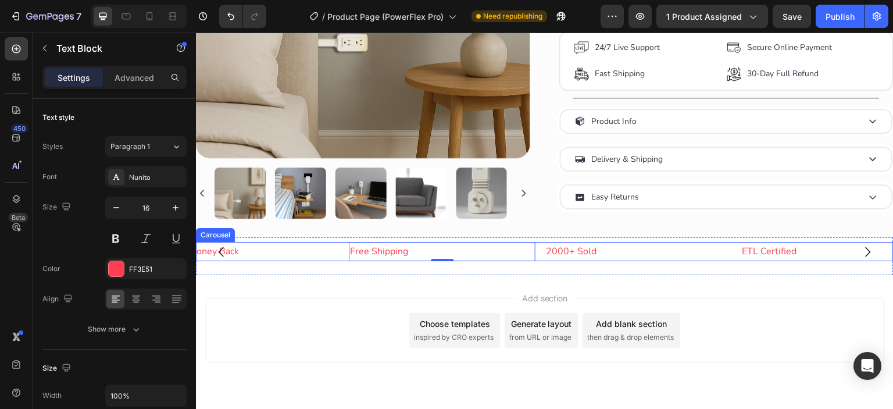
click at [538, 261] on div "Free Shipping Text Block 0 2000+ Sold Text Block ETL Certified Text Block 30-Da…" at bounding box center [544, 251] width 697 height 19
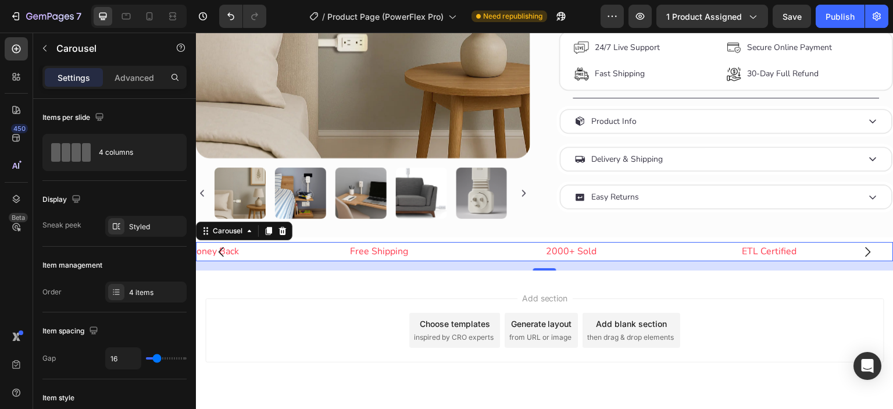
click at [540, 261] on div "Free Shipping Text Block 2000+ Sold Text Block ETL Certified Text Block 30-Day …" at bounding box center [544, 251] width 697 height 19
click at [460, 294] on div "Add section Choose templates inspired by CRO experts Generate layout from URL o…" at bounding box center [544, 346] width 697 height 143
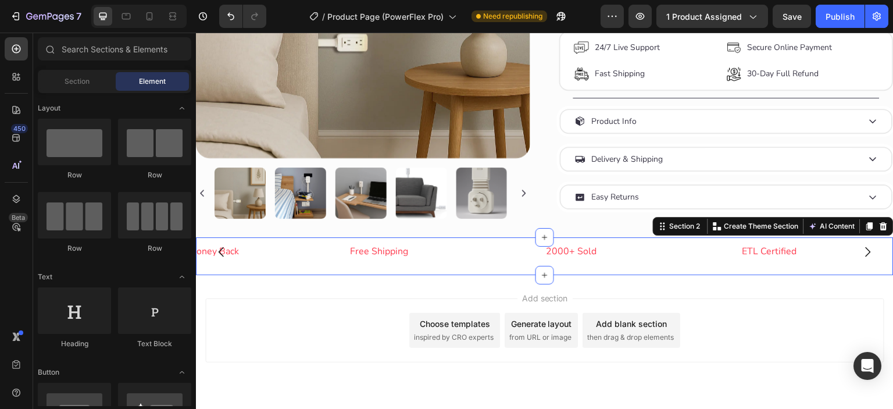
click at [526, 266] on div "Free Shipping Text Block 2000+ Sold Text Block ETL Certified Text Block 30-Day …" at bounding box center [544, 256] width 697 height 28
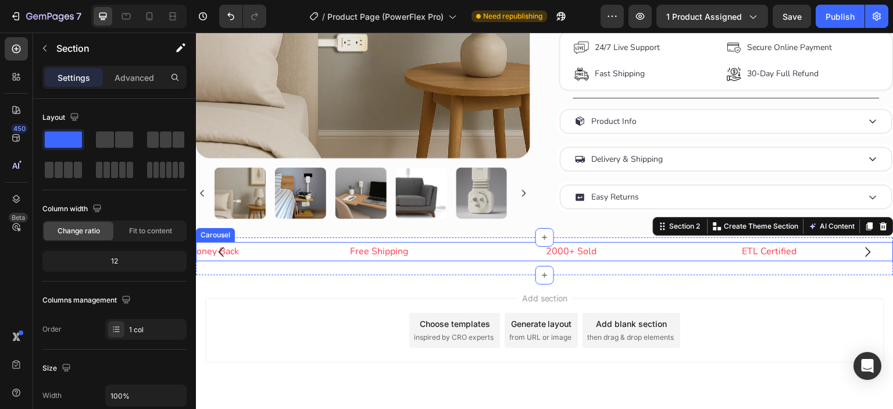
click at [539, 257] on div "Free Shipping Text Block 2000+ Sold Text Block ETL Certified Text Block 30-Day …" at bounding box center [544, 251] width 697 height 19
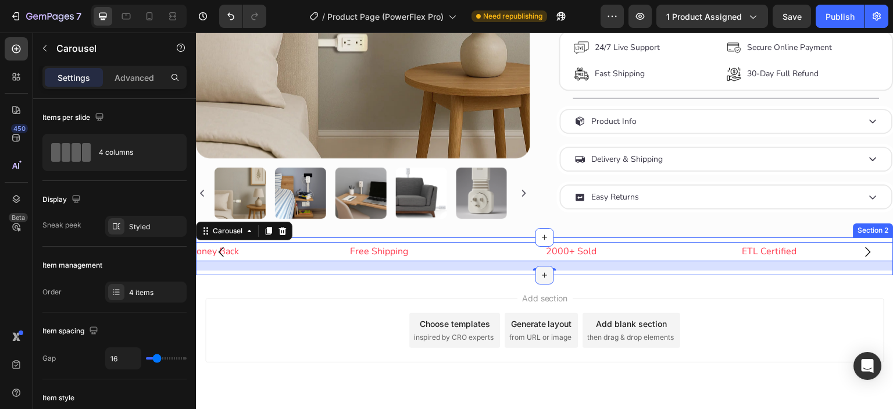
click at [540, 276] on icon at bounding box center [544, 274] width 9 height 9
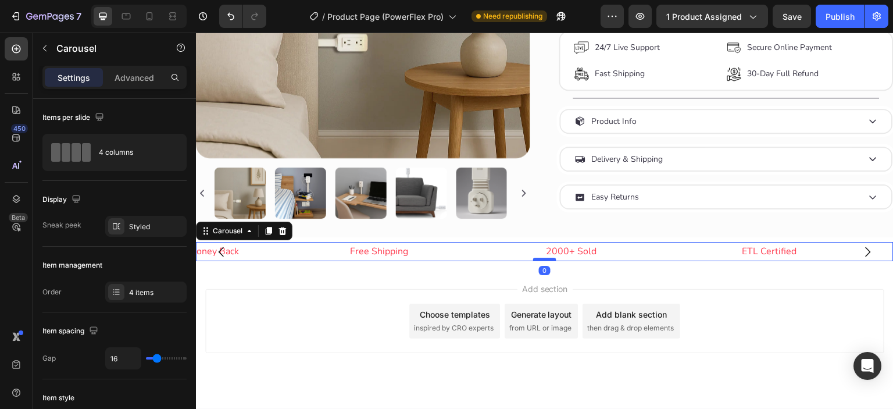
drag, startPoint x: 538, startPoint y: 273, endPoint x: 539, endPoint y: 262, distance: 11.2
click at [539, 261] on div at bounding box center [544, 258] width 23 height 3
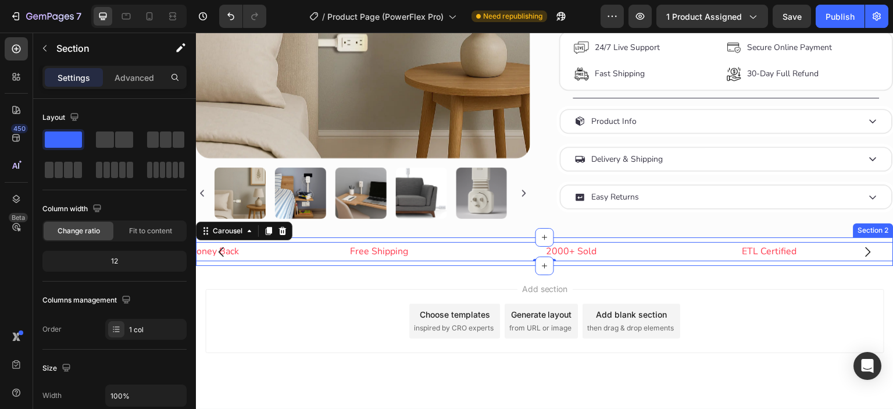
click at [511, 244] on div "Free Shipping Text Block 2000+ Sold Text Block ETL Certified Text Block 30-Day …" at bounding box center [544, 251] width 697 height 28
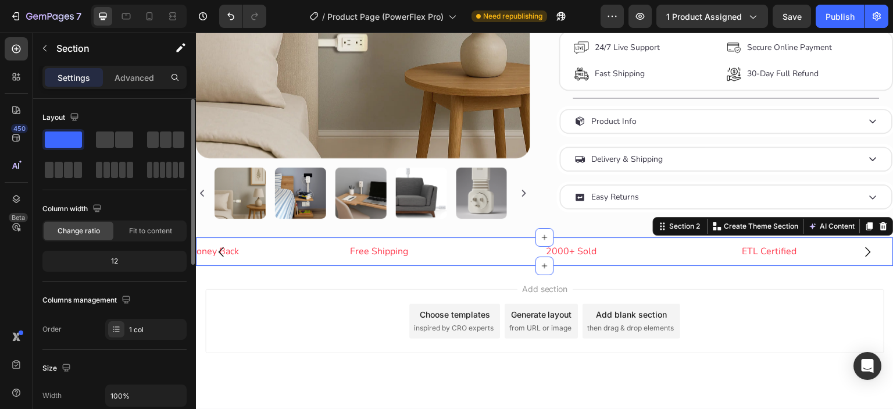
scroll to position [365, 0]
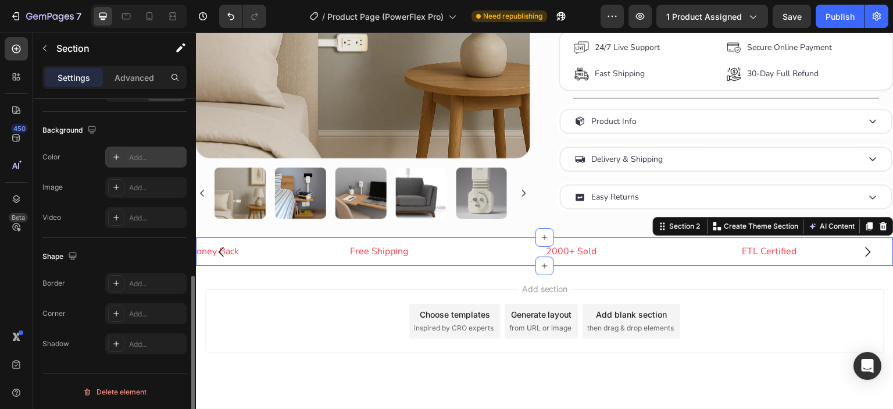
click at [112, 157] on icon at bounding box center [116, 156] width 9 height 9
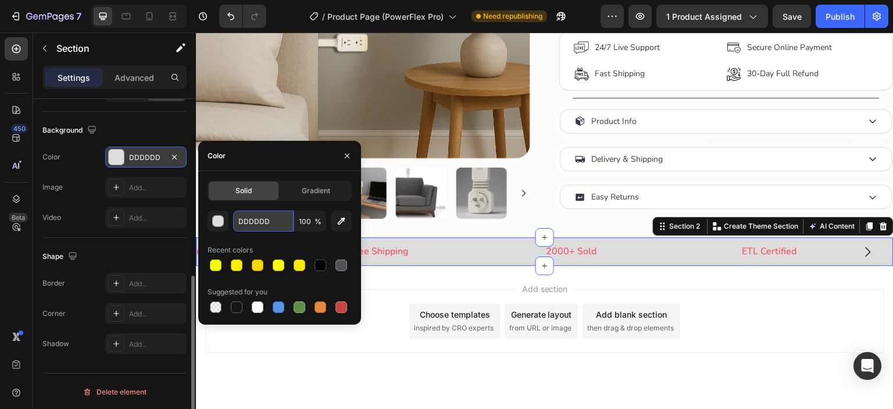
click at [272, 220] on input "DDDDDD" at bounding box center [263, 220] width 60 height 21
paste input "393646"
type input "393646"
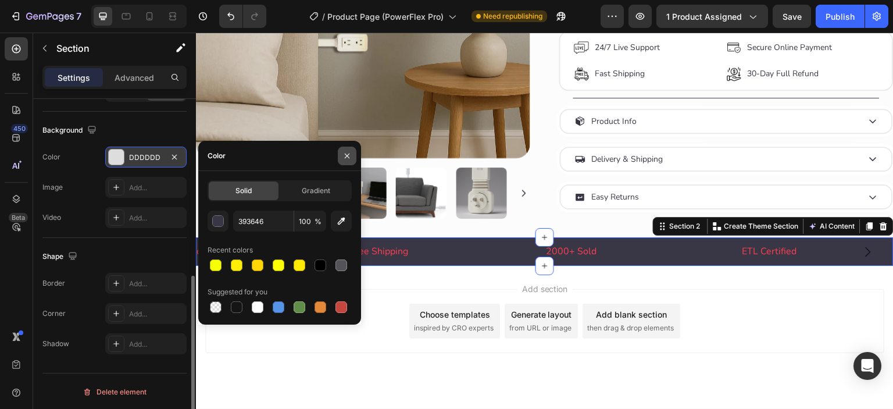
click at [345, 157] on icon "button" at bounding box center [347, 155] width 5 height 5
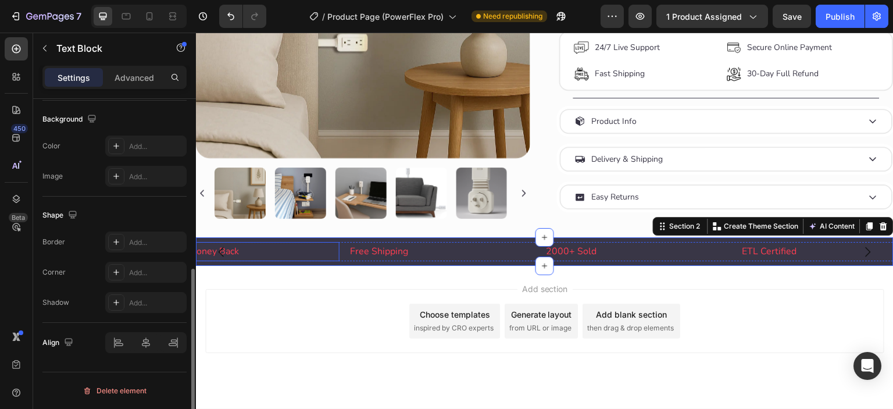
click at [239, 256] on p "30-Day Money Back" at bounding box center [246, 251] width 184 height 17
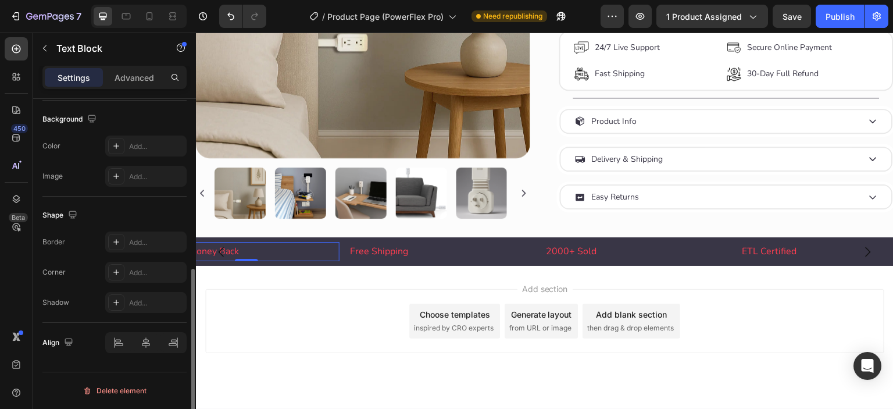
scroll to position [0, 0]
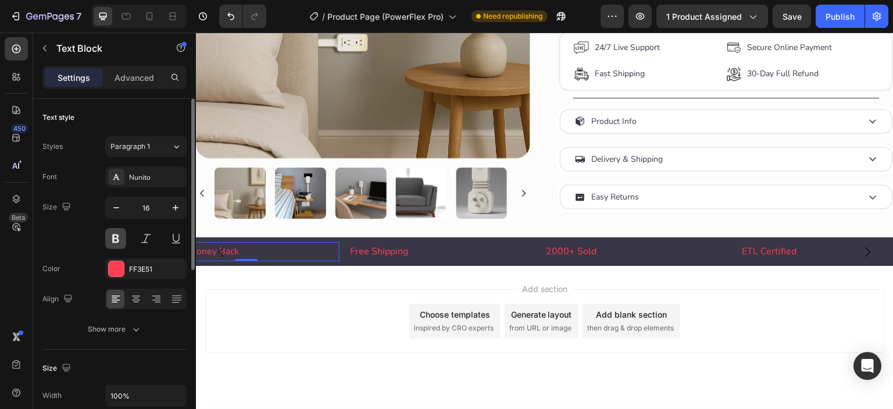
click at [121, 238] on button at bounding box center [115, 238] width 21 height 21
click at [446, 257] on p "Free Shipping" at bounding box center [442, 251] width 184 height 17
click at [119, 238] on button at bounding box center [115, 238] width 21 height 21
click at [600, 253] on p "2000+ Sold" at bounding box center [638, 251] width 184 height 17
click at [114, 243] on button at bounding box center [115, 238] width 21 height 21
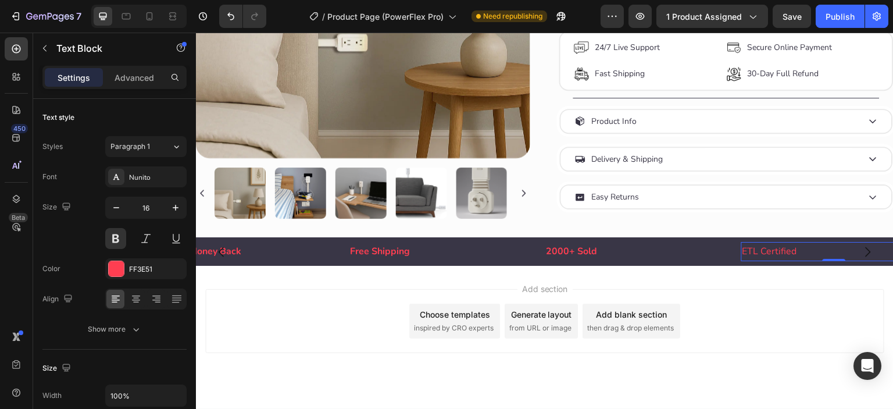
click at [799, 260] on p "ETL Certified" at bounding box center [834, 251] width 184 height 17
click at [117, 239] on button at bounding box center [115, 238] width 21 height 21
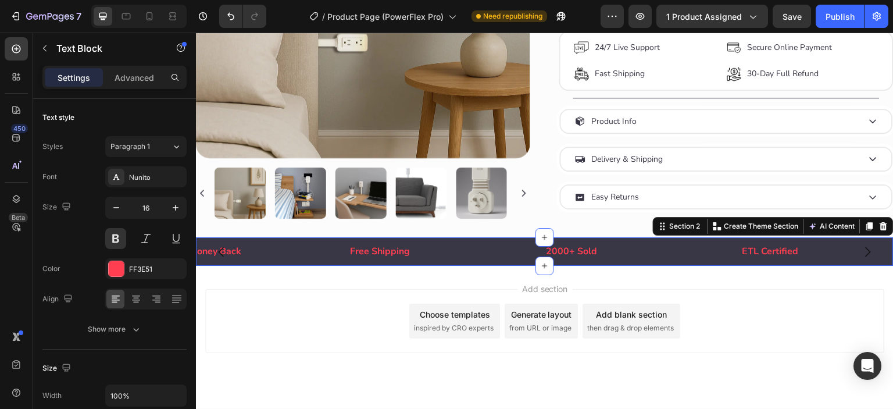
click at [522, 266] on div "Free Shipping Text Block 2000+ Sold Text Block ETL Certified Text Block 30-Day …" at bounding box center [544, 251] width 697 height 28
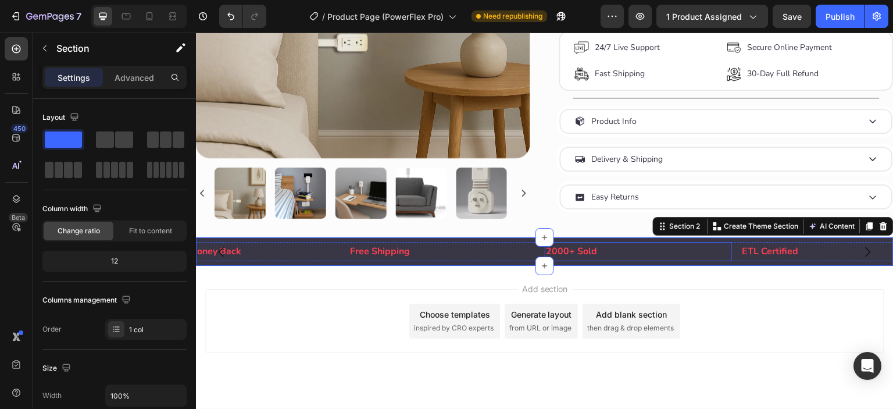
click at [568, 253] on p "2000+ Sold" at bounding box center [638, 251] width 184 height 17
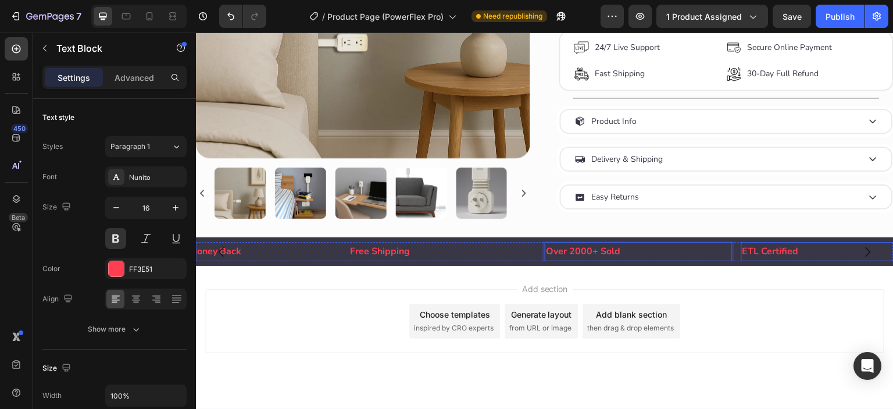
click at [795, 255] on p "ETL Certified" at bounding box center [834, 251] width 184 height 17
click at [803, 258] on p "ETL Certified" at bounding box center [834, 251] width 184 height 17
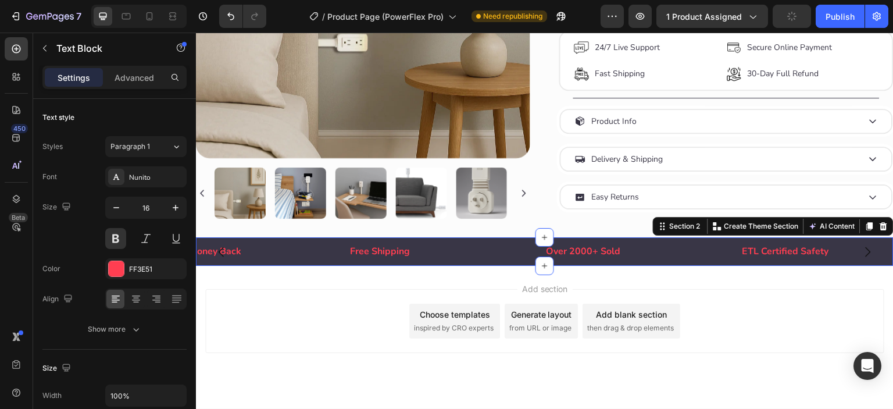
click at [429, 266] on div "Free Shipping Text Block Over 2000+ Sold Text Block ETL Certified Safety Text B…" at bounding box center [544, 251] width 697 height 28
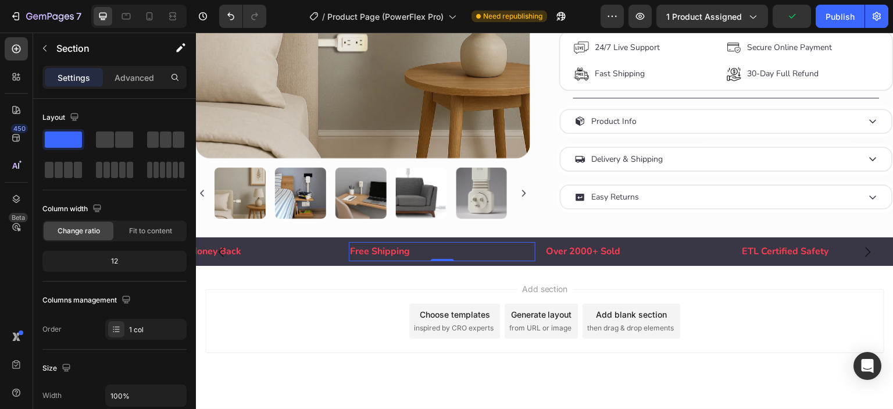
click at [398, 259] on p "Free Shipping" at bounding box center [442, 251] width 184 height 17
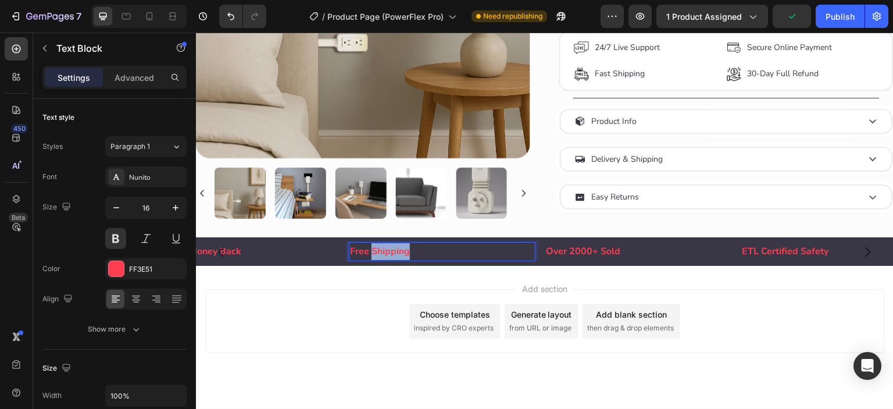
click at [405, 256] on p "Free Shipping" at bounding box center [442, 251] width 184 height 17
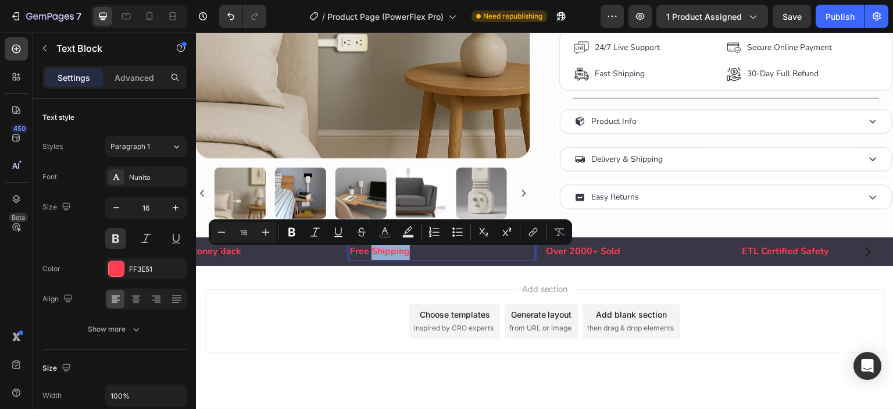
click at [417, 256] on p "Free Shipping" at bounding box center [442, 251] width 184 height 17
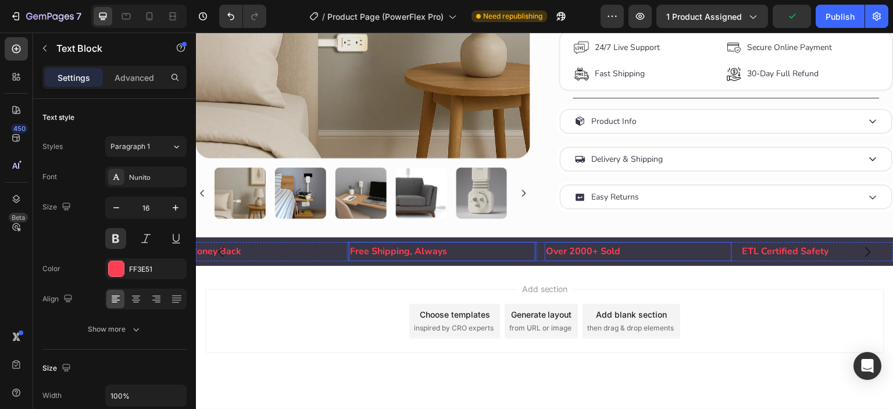
click at [579, 261] on div "Over 2000+ Sold Text Block" at bounding box center [638, 251] width 187 height 19
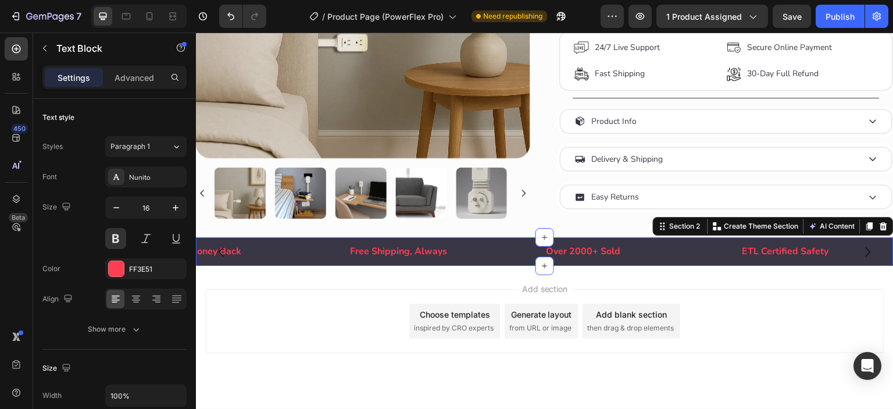
click at [561, 266] on div "Free Shipping, Always Text Block Over 2000+ Sold Text Block ETL Certified Safet…" at bounding box center [544, 251] width 697 height 28
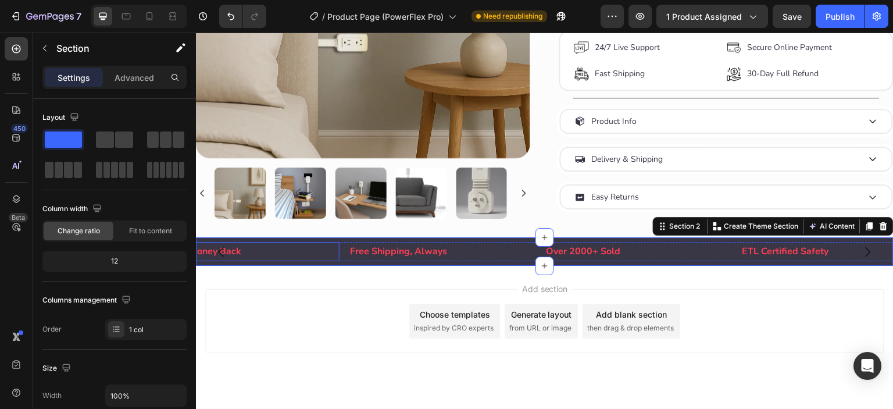
click at [238, 253] on p "30-Day Money Back" at bounding box center [246, 251] width 184 height 17
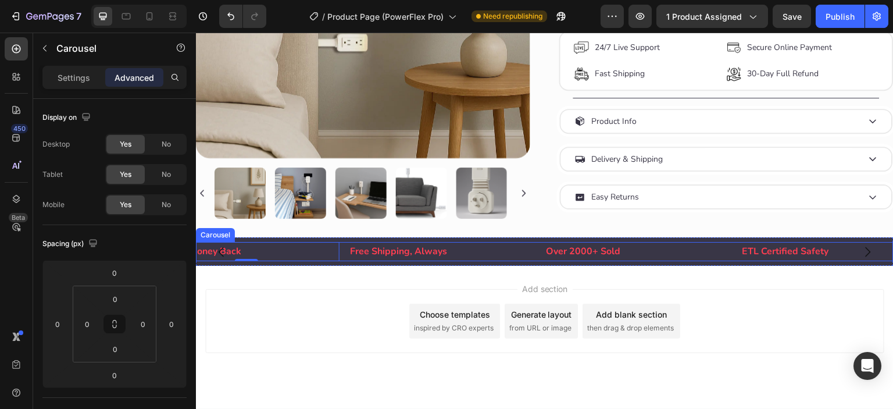
click at [345, 257] on div "Free Shipping, Always Text Block Over 2000+ Sold Text Block ETL Certified Safet…" at bounding box center [544, 251] width 697 height 19
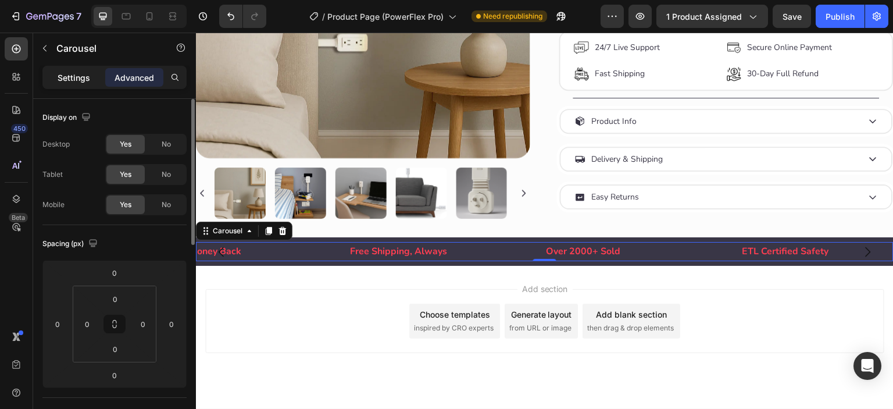
click at [60, 76] on p "Settings" at bounding box center [74, 77] width 33 height 12
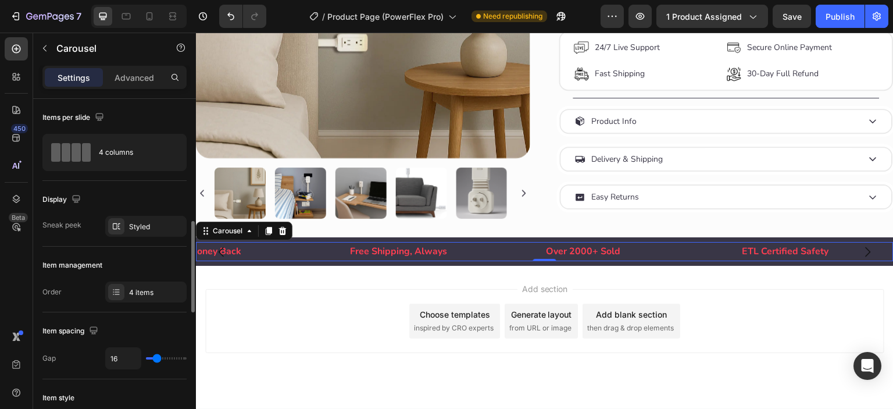
scroll to position [96, 0]
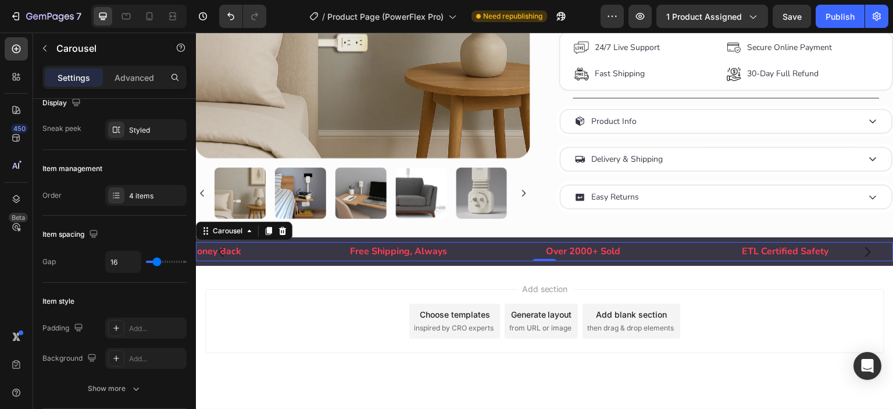
type input "24"
type input "10"
type input "9"
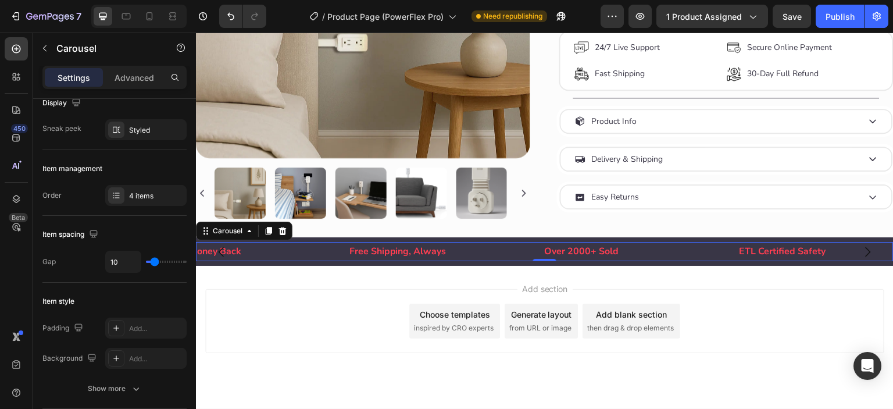
type input "9"
type input "7"
type input "6"
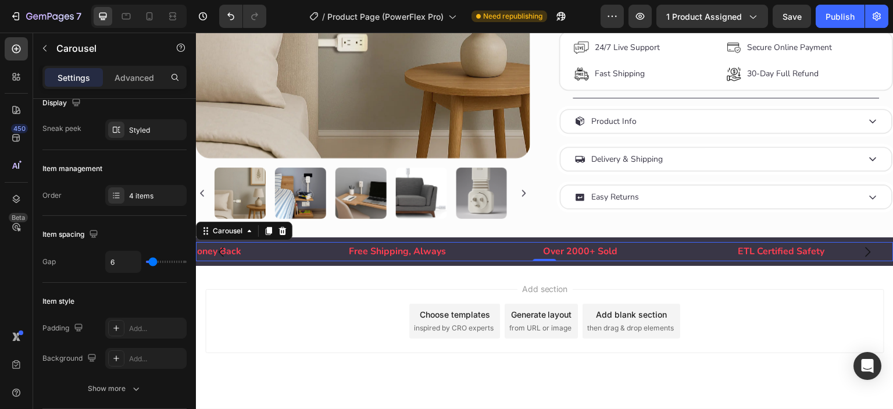
type input "4"
type input "0"
drag, startPoint x: 160, startPoint y: 262, endPoint x: 134, endPoint y: 262, distance: 26.2
type input "0"
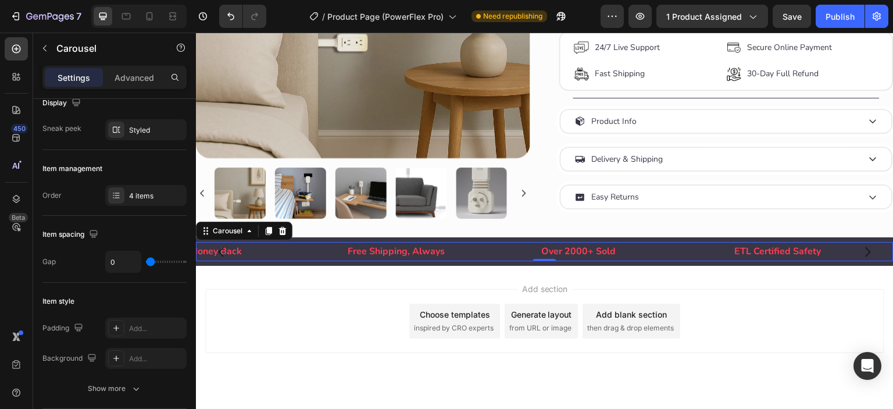
click at [146, 262] on input "range" at bounding box center [166, 261] width 41 height 2
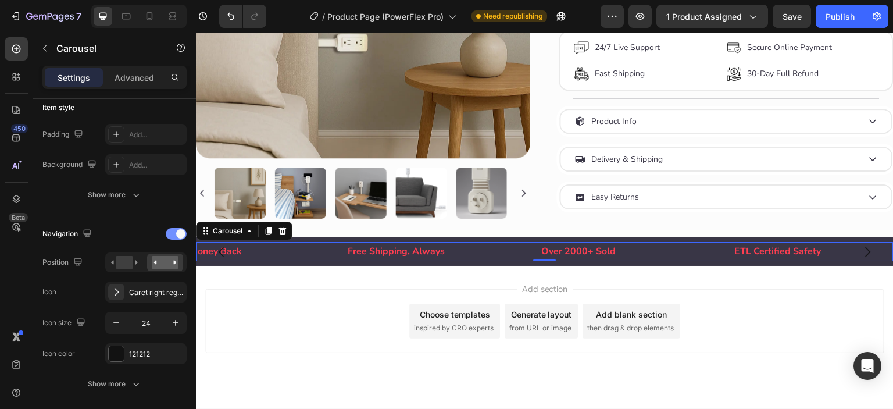
click at [174, 235] on div at bounding box center [176, 234] width 21 height 12
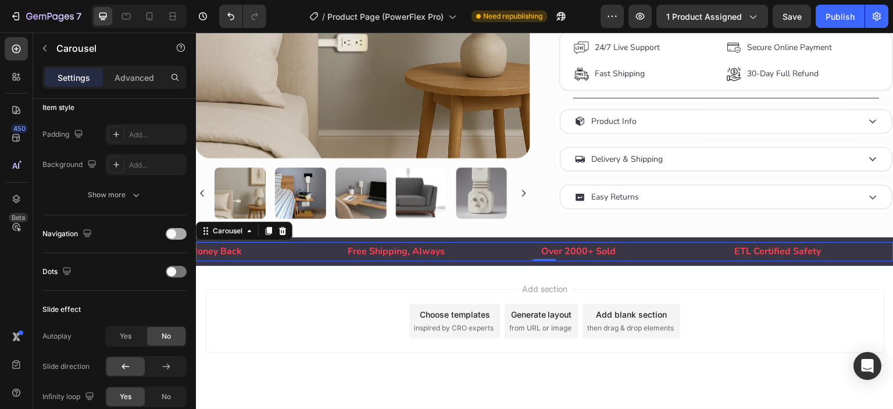
click at [174, 235] on span at bounding box center [171, 233] width 9 height 9
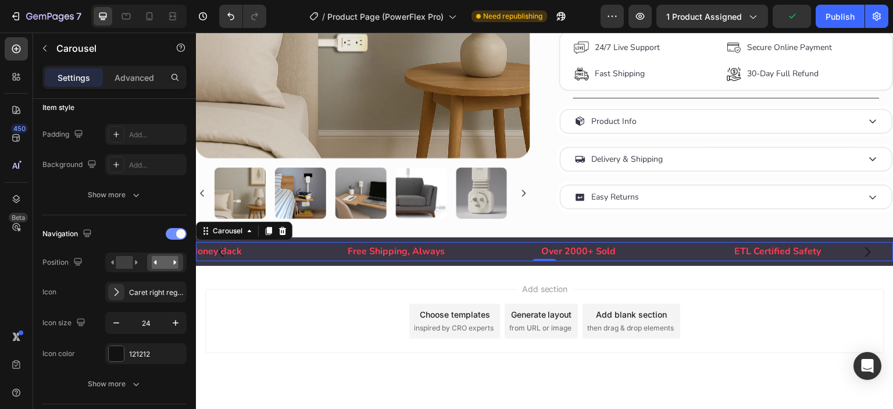
click at [172, 234] on div at bounding box center [176, 234] width 21 height 12
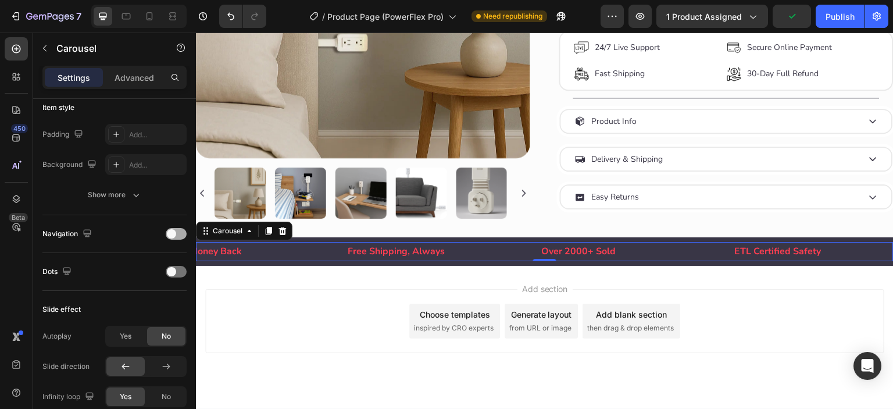
click at [172, 234] on span at bounding box center [171, 233] width 9 height 9
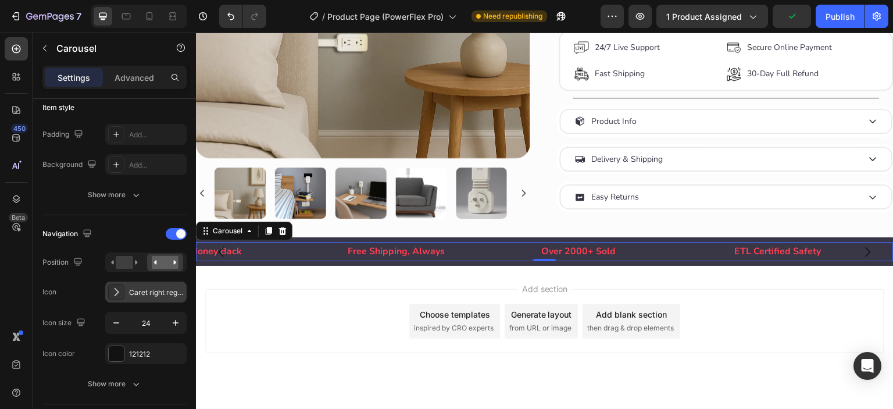
click at [117, 287] on icon at bounding box center [116, 292] width 12 height 12
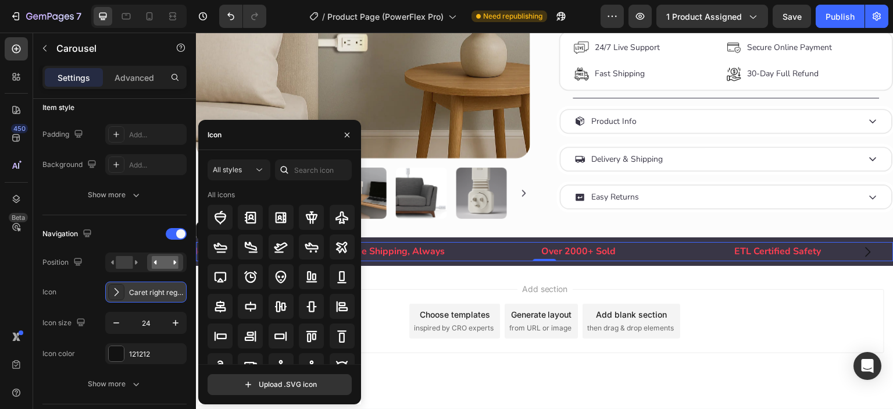
click at [117, 287] on icon at bounding box center [116, 292] width 12 height 12
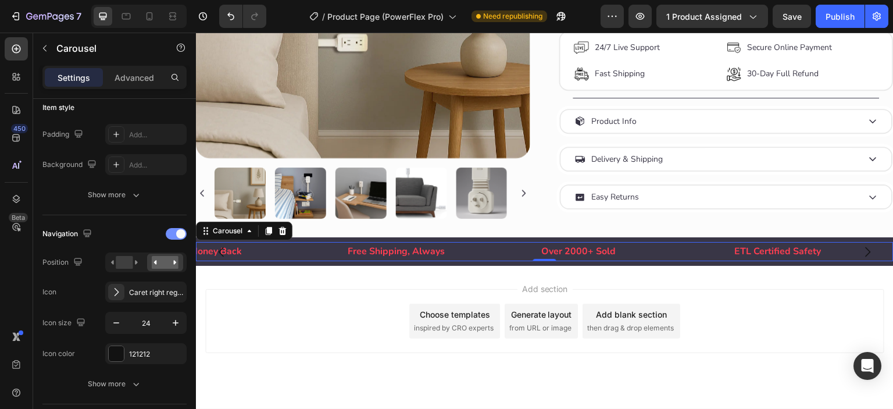
click at [184, 235] on div at bounding box center [176, 234] width 21 height 12
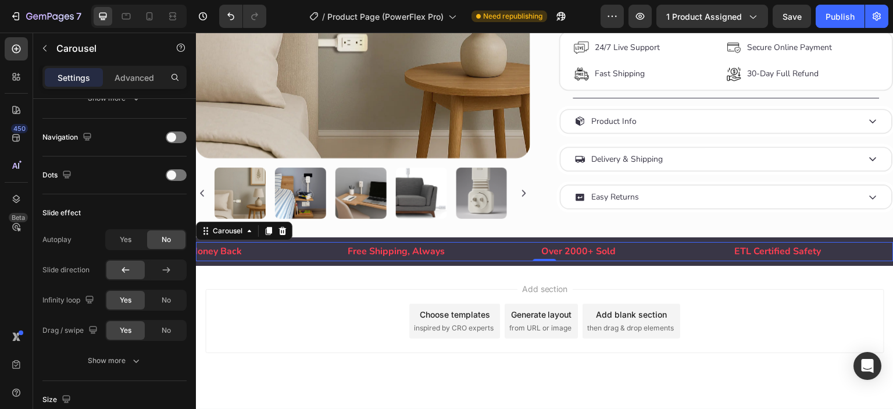
scroll to position [0, 0]
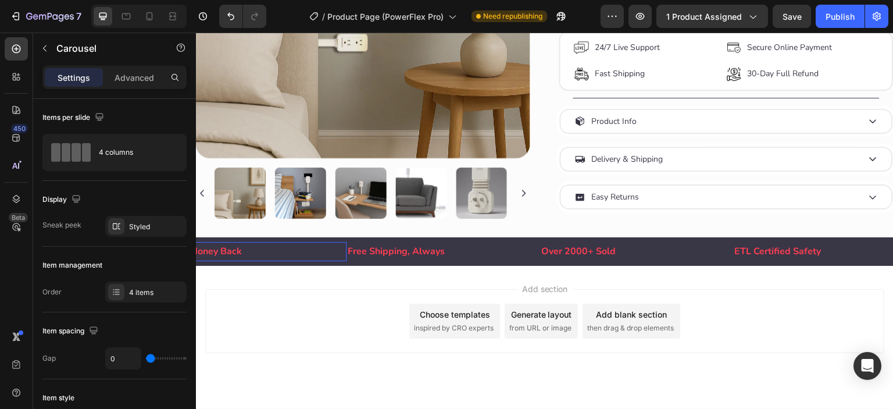
click at [226, 255] on p "30-Day Money Back" at bounding box center [250, 251] width 191 height 17
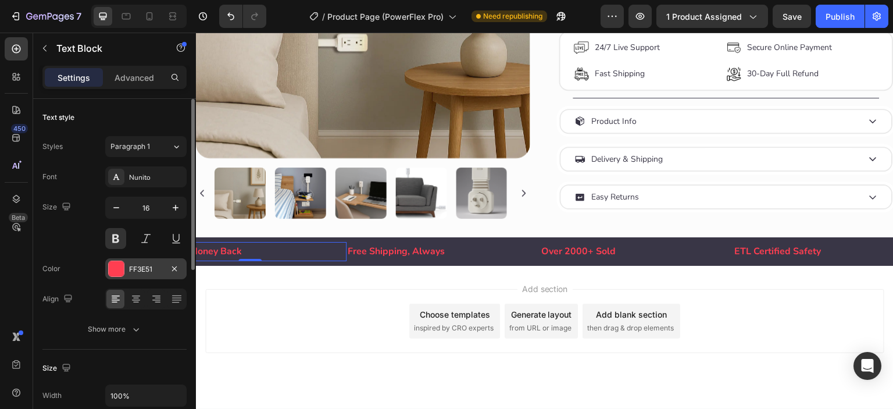
click at [119, 267] on div at bounding box center [116, 268] width 15 height 15
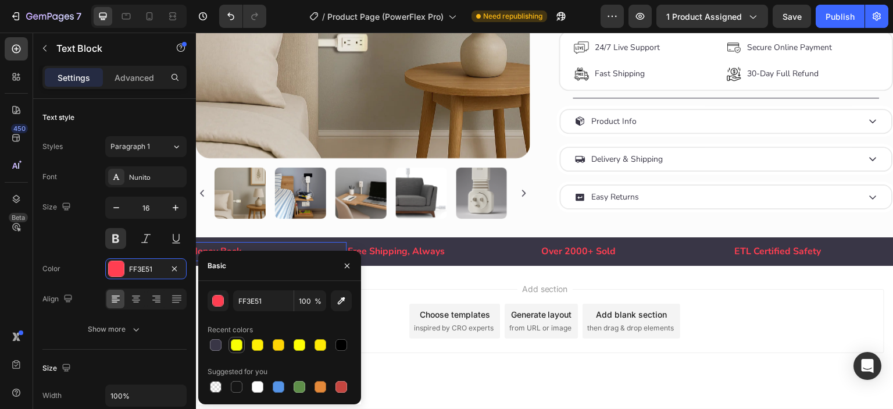
click at [234, 346] on div at bounding box center [237, 345] width 12 height 12
click at [280, 300] on input "F6FF05" at bounding box center [263, 300] width 60 height 21
paste input "FE900"
click at [238, 348] on div at bounding box center [237, 345] width 12 height 12
type input "F6FF05"
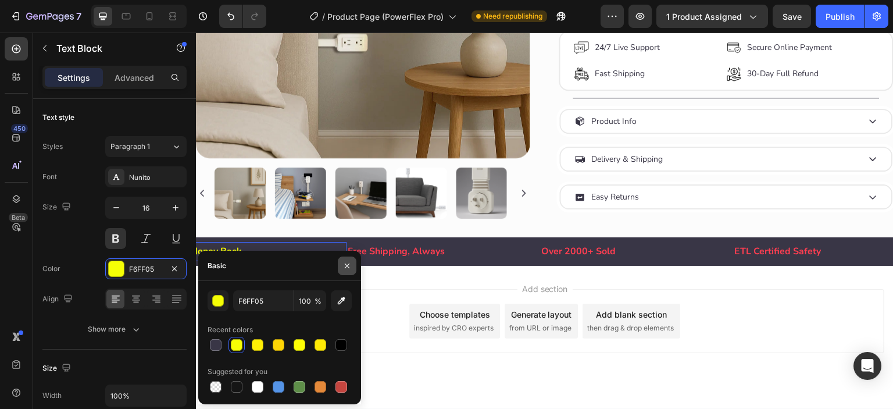
click at [346, 267] on icon "button" at bounding box center [346, 265] width 9 height 9
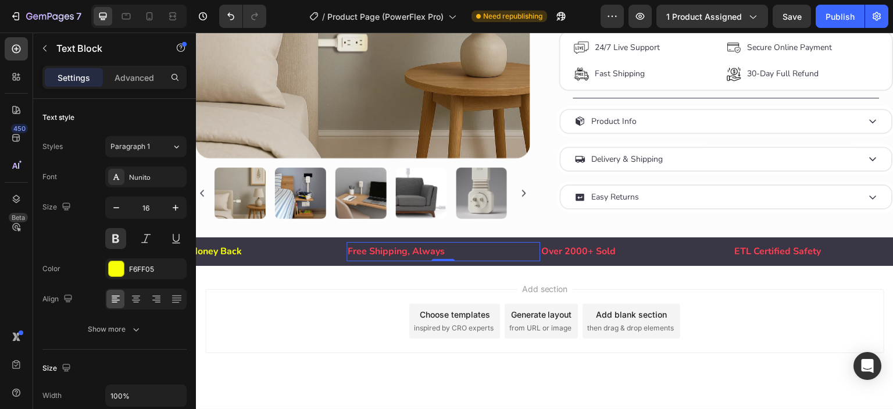
click at [391, 256] on p "Free Shipping, Always" at bounding box center [443, 251] width 191 height 17
click at [114, 268] on div at bounding box center [116, 268] width 15 height 15
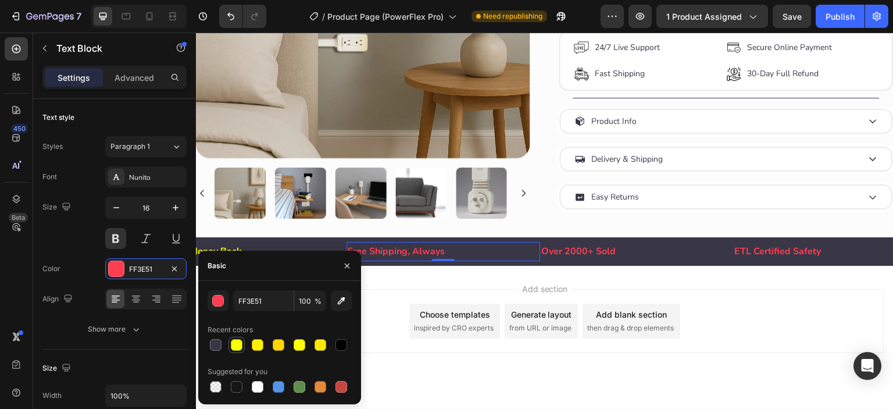
click at [237, 344] on div at bounding box center [237, 345] width 12 height 12
type input "F6FF05"
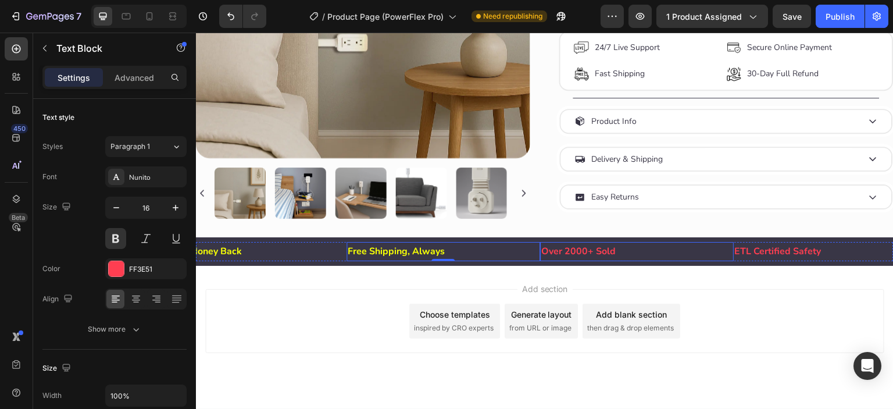
click at [584, 256] on p "Over 2000+ Sold" at bounding box center [636, 251] width 191 height 17
click at [114, 271] on div at bounding box center [116, 268] width 15 height 15
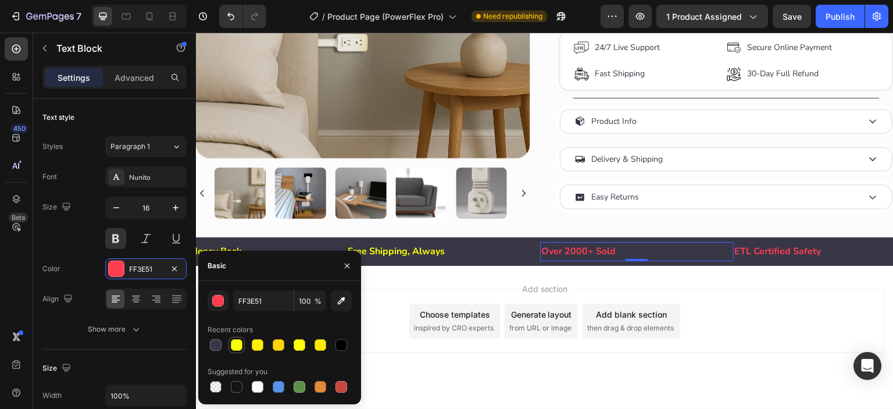
click at [236, 345] on div at bounding box center [237, 345] width 12 height 12
type input "F6FF05"
click at [799, 253] on p "ETL Certified Safety" at bounding box center [830, 251] width 191 height 17
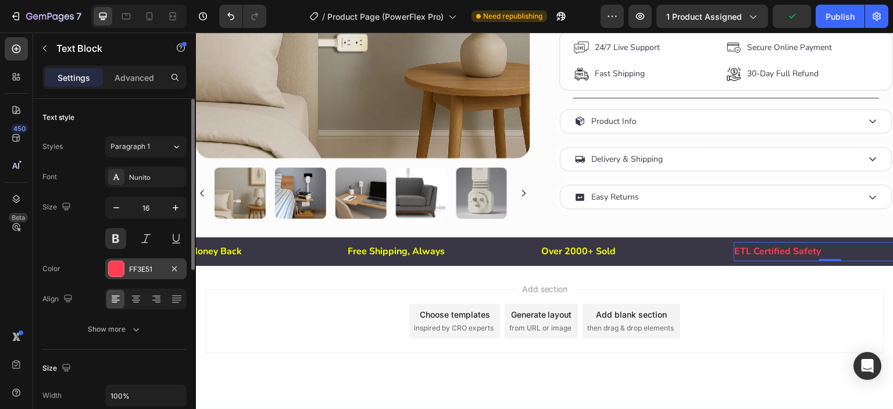
click at [126, 265] on div "FF3E51" at bounding box center [145, 268] width 81 height 21
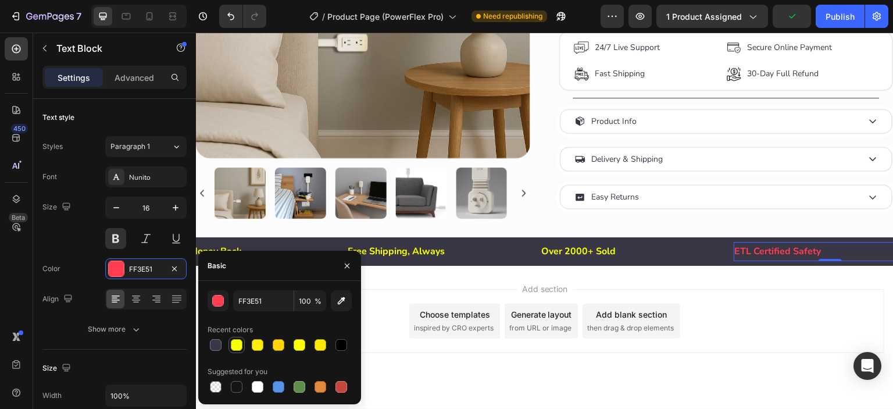
click at [243, 344] on div at bounding box center [236, 344] width 16 height 16
type input "F6FF05"
click at [671, 293] on div "Add section Choose templates inspired by CRO experts Generate layout from URL o…" at bounding box center [544, 337] width 697 height 143
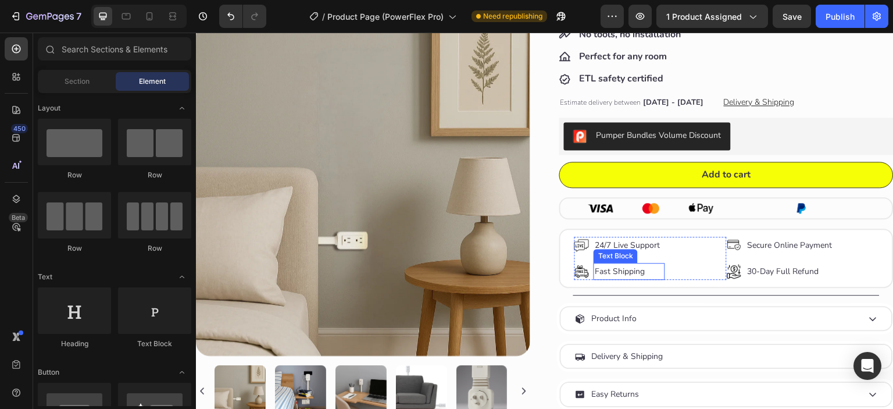
scroll to position [296, 0]
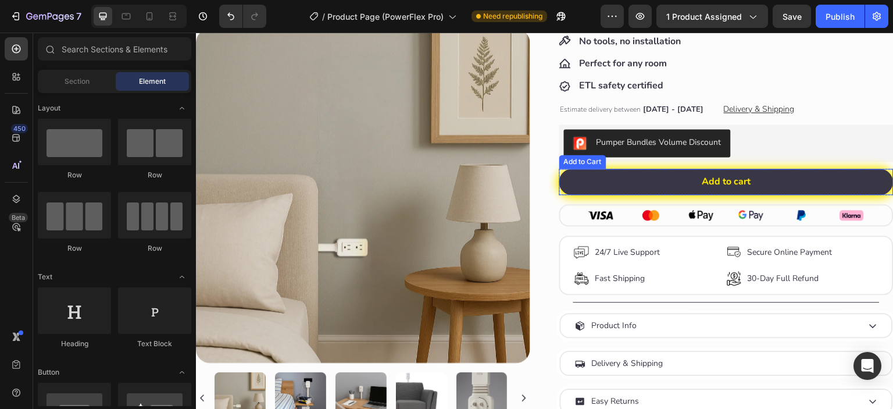
click at [667, 181] on button "Add to cart" at bounding box center [726, 182] width 334 height 26
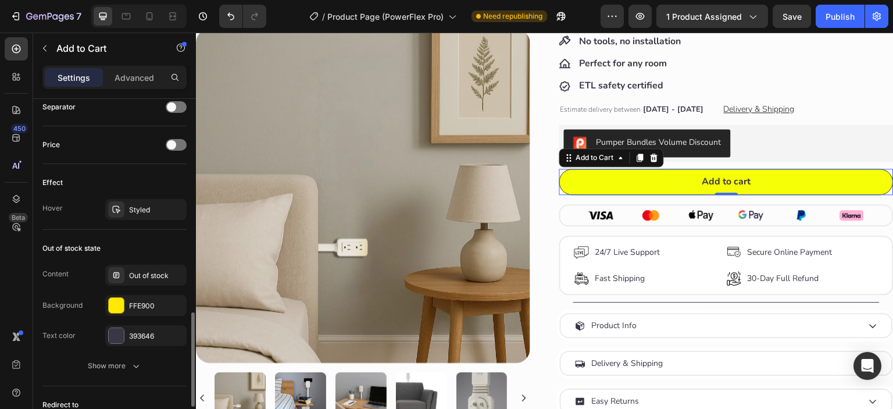
scroll to position [870, 0]
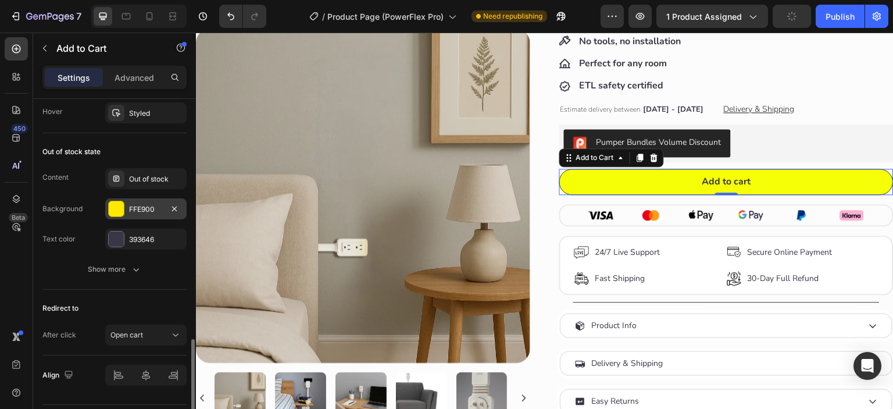
click at [135, 205] on div "FFE900" at bounding box center [146, 209] width 34 height 10
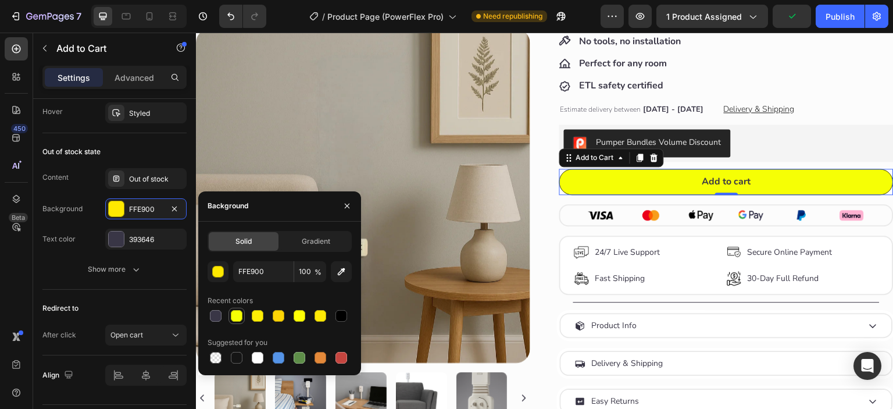
click at [238, 318] on div at bounding box center [237, 316] width 12 height 12
type input "F6FF05"
click at [94, 171] on div "Content Out of stock" at bounding box center [114, 178] width 144 height 21
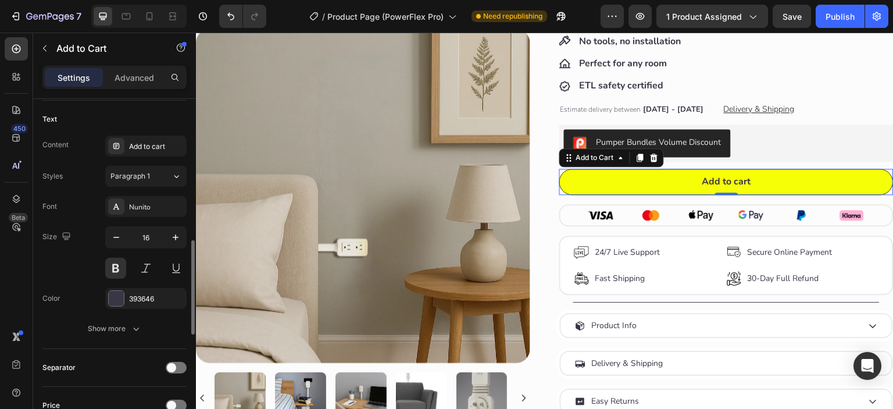
scroll to position [610, 0]
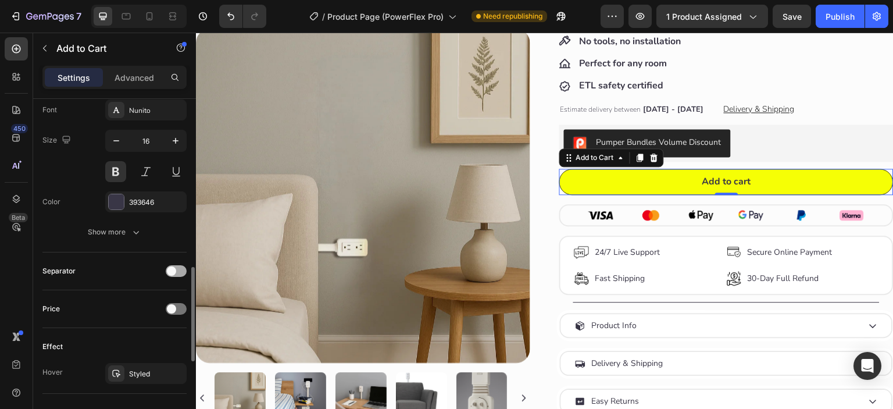
click at [179, 270] on div at bounding box center [176, 271] width 21 height 12
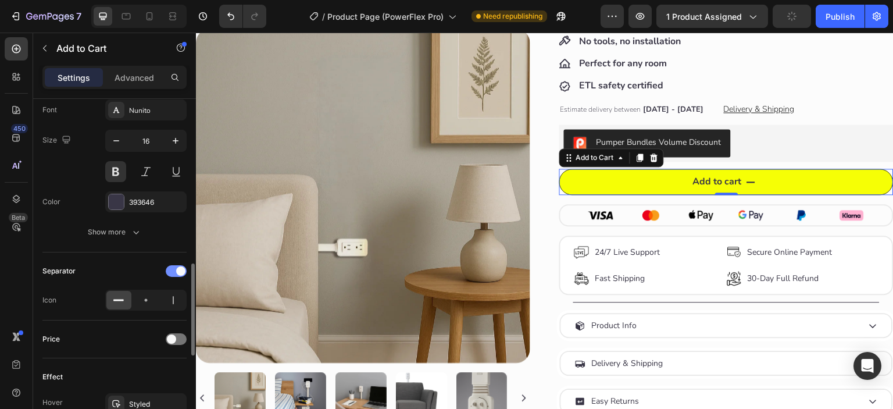
click at [179, 270] on span at bounding box center [180, 270] width 9 height 9
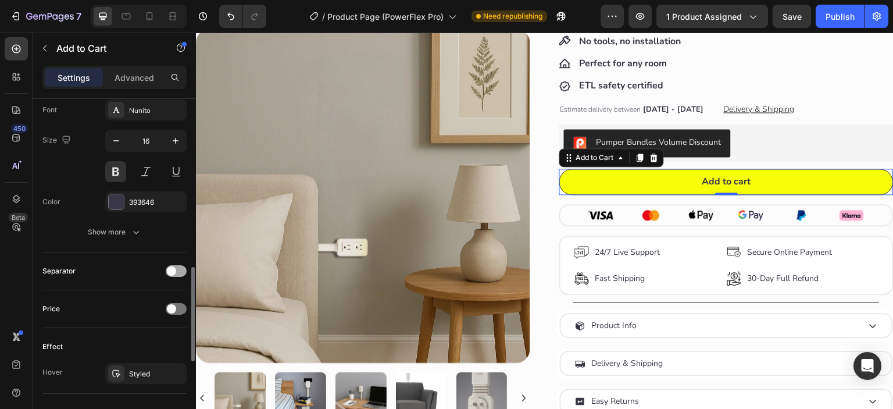
click at [180, 267] on div at bounding box center [176, 271] width 21 height 12
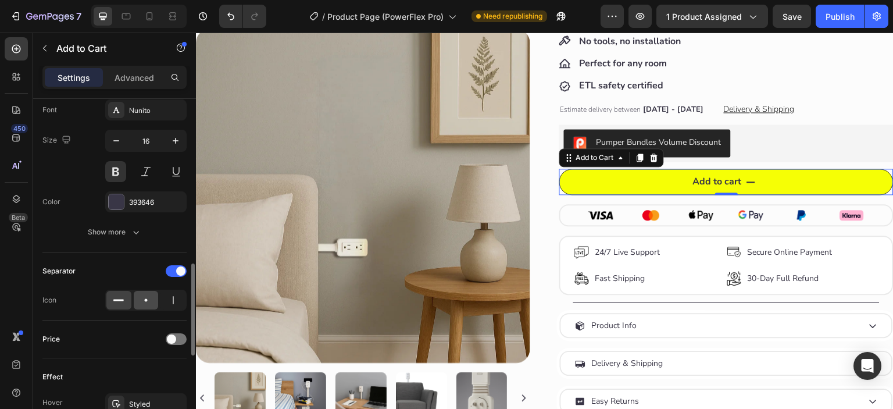
click at [144, 299] on icon at bounding box center [146, 300] width 12 height 12
click at [180, 297] on div at bounding box center [172, 300] width 25 height 19
click at [115, 299] on icon at bounding box center [119, 300] width 12 height 12
click at [180, 267] on span at bounding box center [180, 270] width 9 height 9
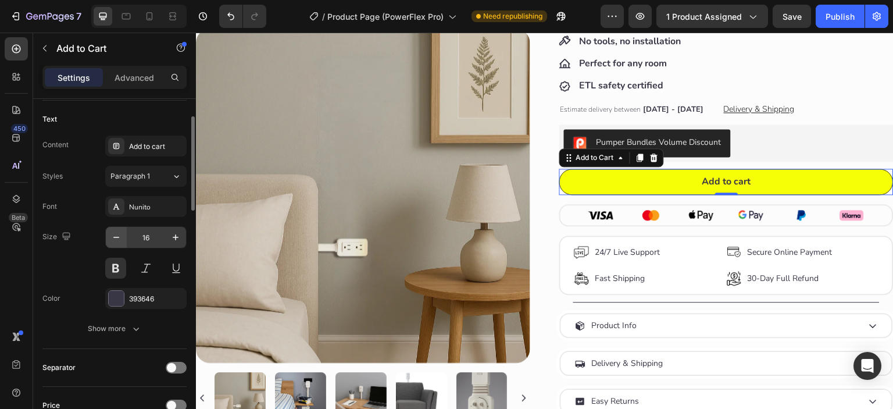
scroll to position [416, 0]
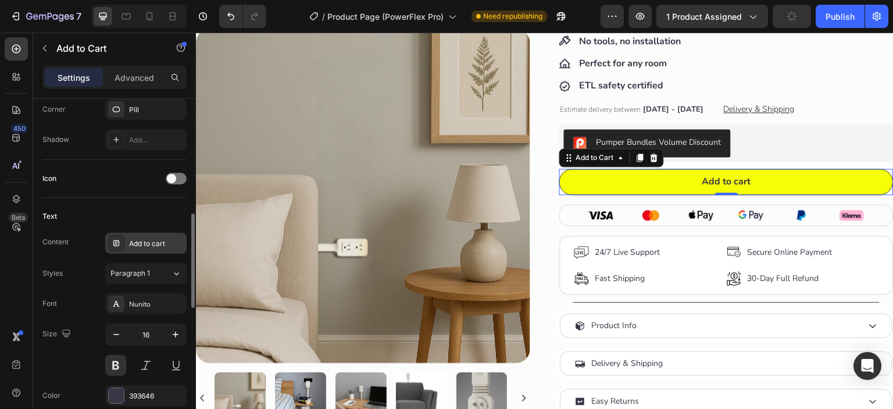
click at [137, 242] on div "Add to cart" at bounding box center [156, 243] width 55 height 10
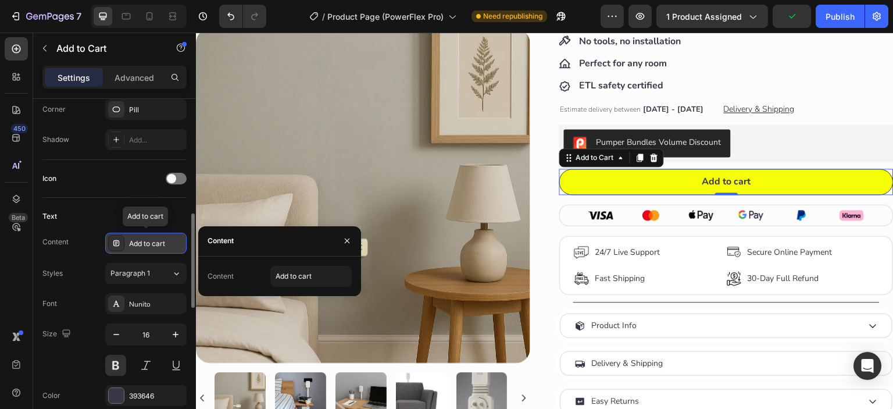
click at [137, 242] on div "Add to cart" at bounding box center [156, 243] width 55 height 10
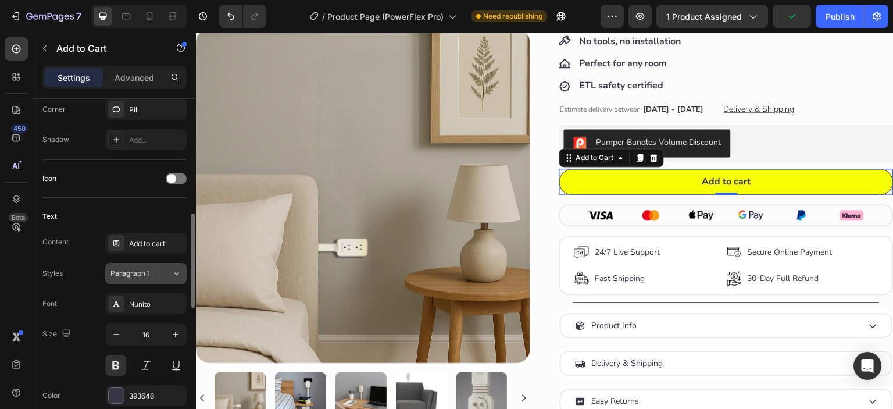
click at [126, 277] on button "Paragraph 1" at bounding box center [145, 273] width 81 height 21
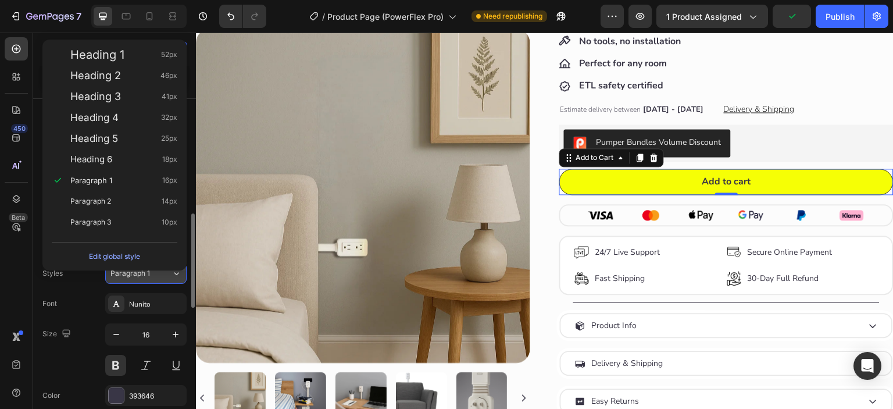
click at [126, 277] on button "Paragraph 1" at bounding box center [145, 273] width 81 height 21
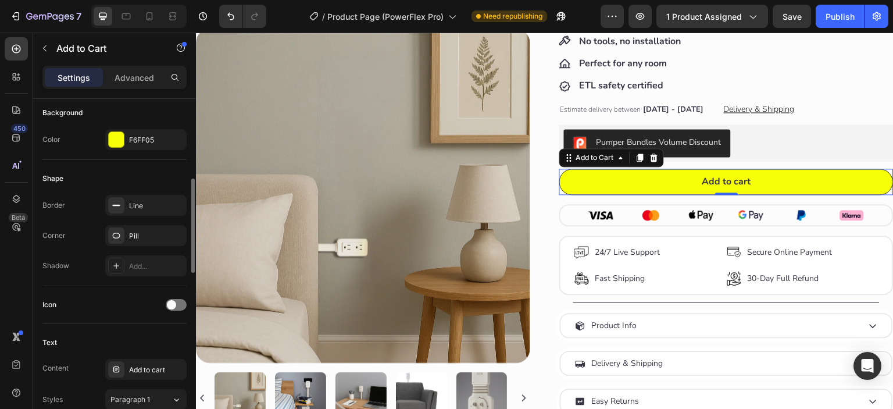
scroll to position [193, 0]
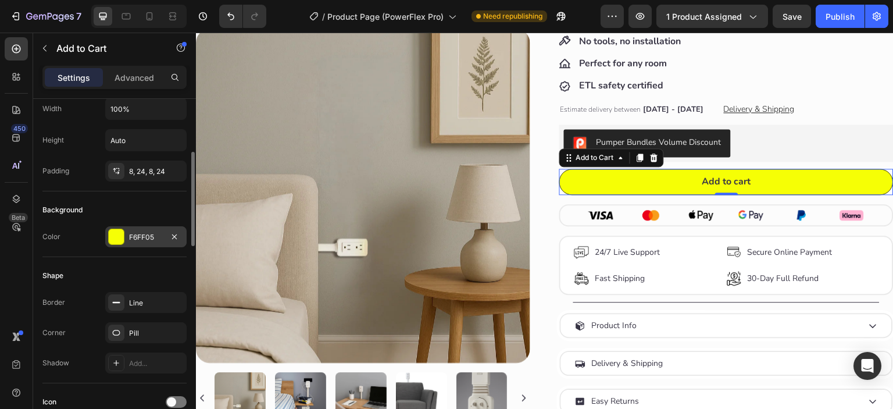
click at [114, 235] on div at bounding box center [116, 236] width 15 height 15
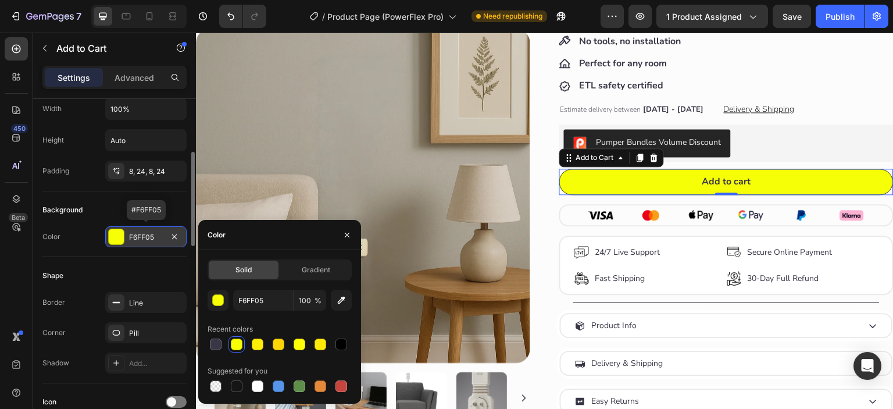
click at [114, 235] on div at bounding box center [116, 236] width 15 height 15
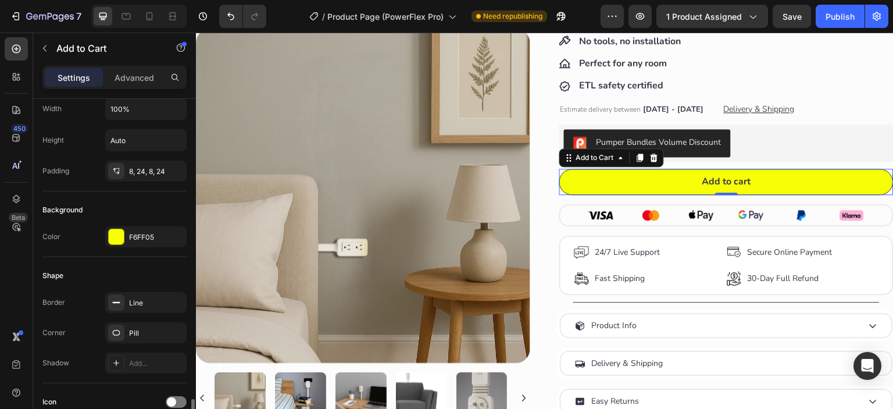
scroll to position [386, 0]
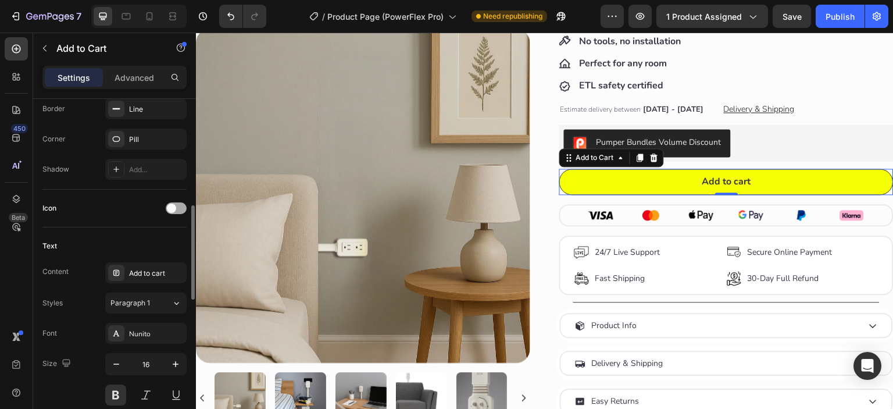
click at [174, 207] on span at bounding box center [171, 207] width 9 height 9
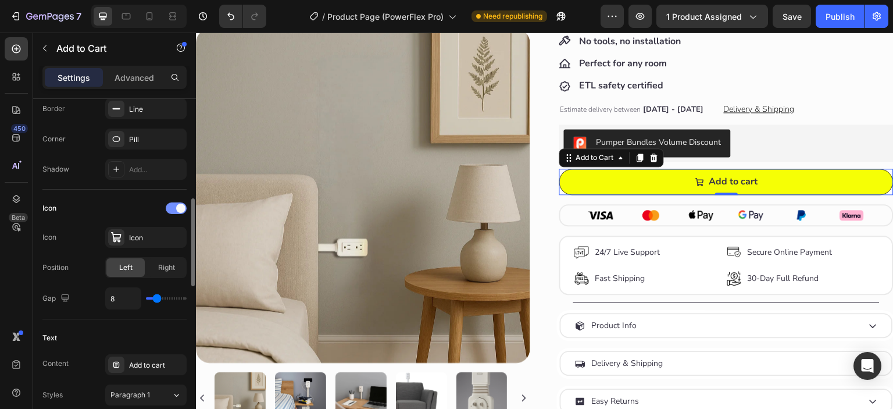
click at [174, 207] on div at bounding box center [176, 208] width 21 height 12
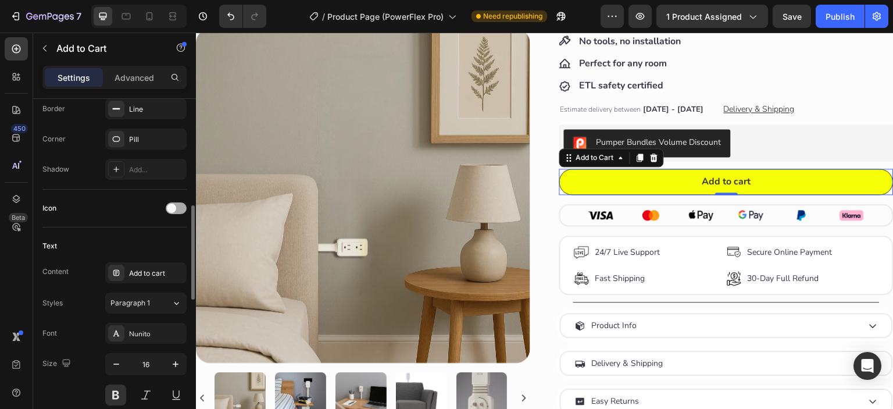
click at [171, 209] on span at bounding box center [171, 207] width 9 height 9
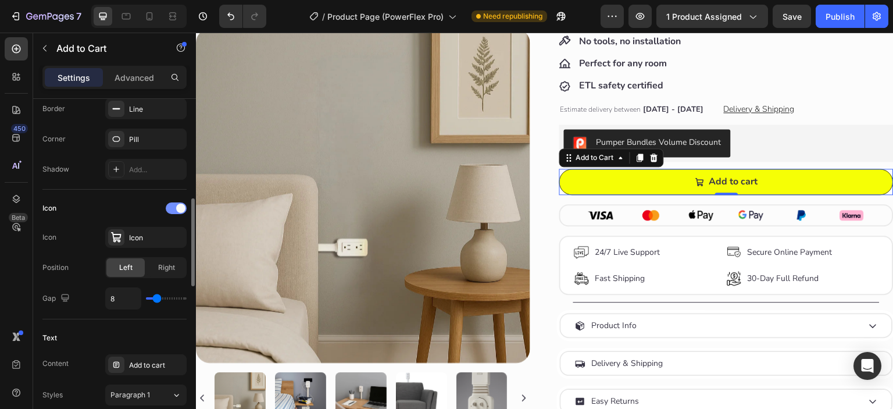
click at [170, 209] on div at bounding box center [176, 208] width 21 height 12
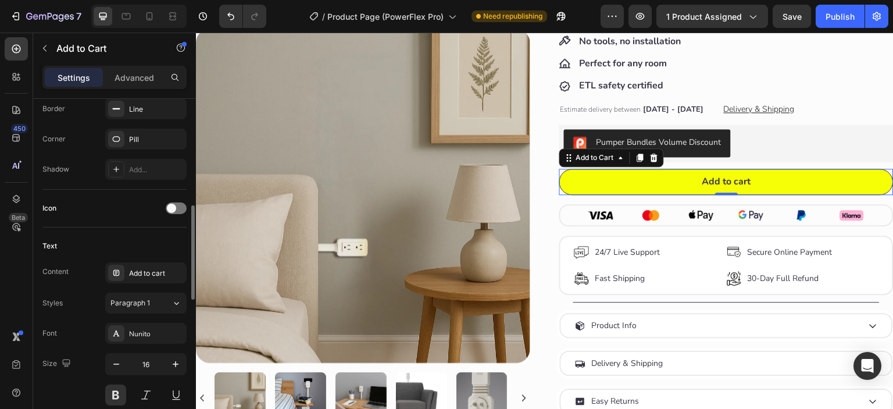
scroll to position [483, 0]
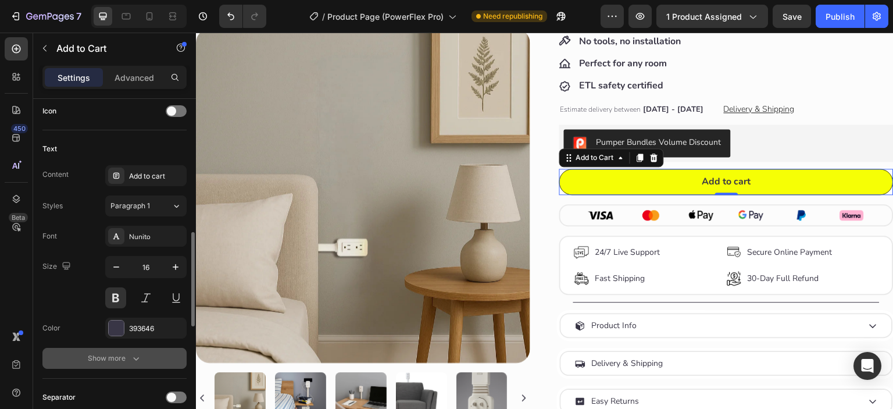
click at [102, 362] on div "Show more" at bounding box center [115, 358] width 54 height 12
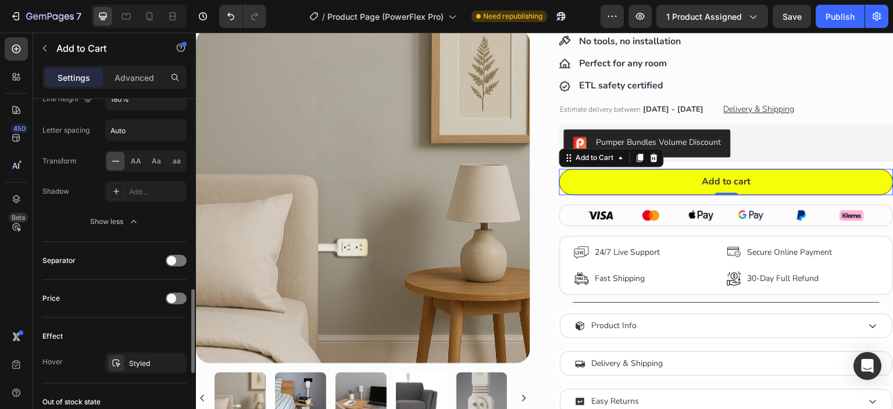
scroll to position [870, 0]
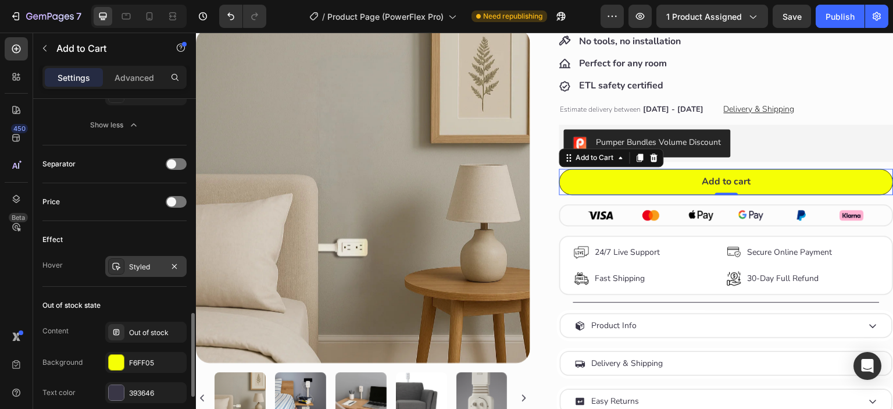
click at [132, 264] on div "Styled" at bounding box center [146, 267] width 34 height 10
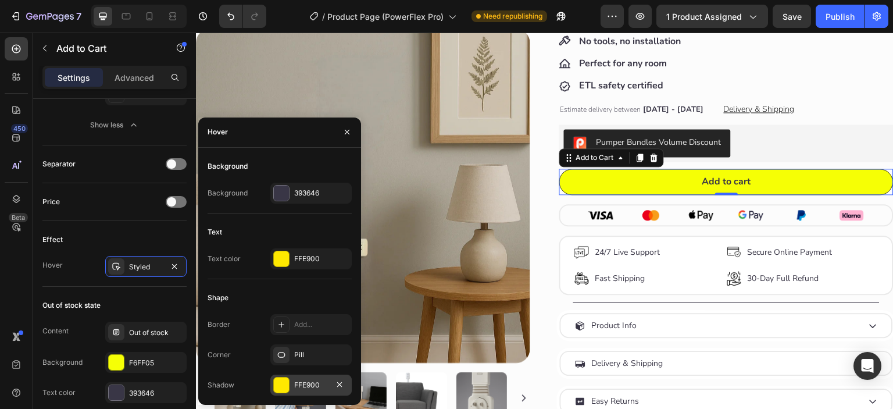
click at [309, 384] on div "FFE900" at bounding box center [311, 384] width 34 height 10
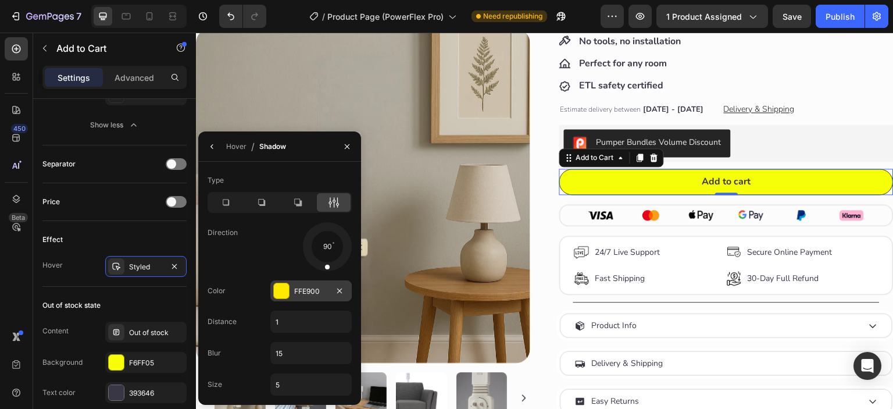
click at [281, 284] on div at bounding box center [281, 290] width 15 height 15
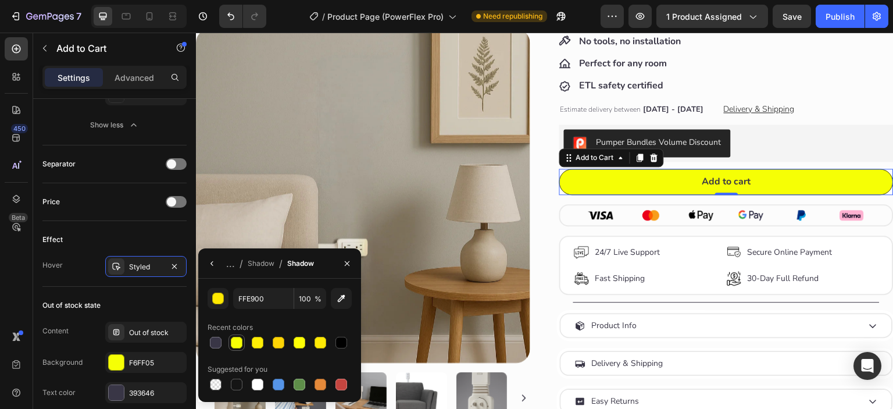
click at [235, 341] on div at bounding box center [237, 342] width 12 height 12
type input "F6FF05"
click at [208, 267] on icon "button" at bounding box center [211, 263] width 9 height 9
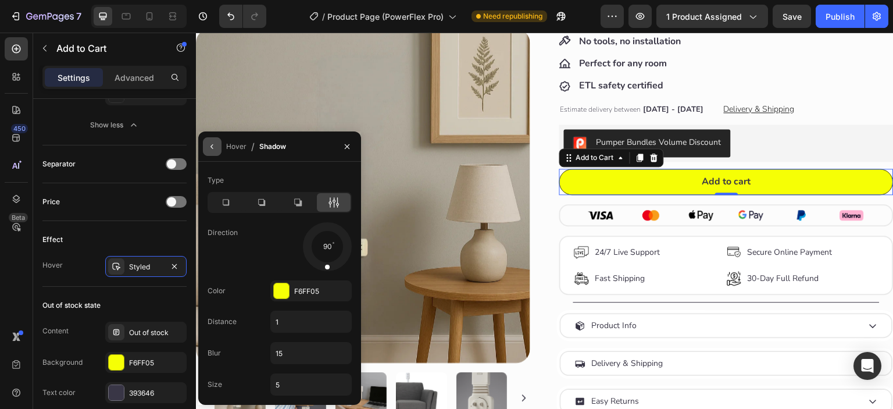
click at [212, 149] on icon "button" at bounding box center [211, 146] width 9 height 9
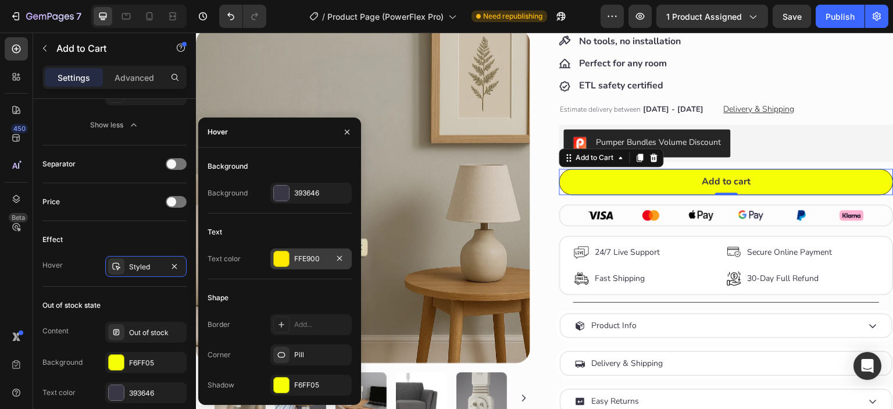
click at [280, 253] on div at bounding box center [281, 258] width 15 height 15
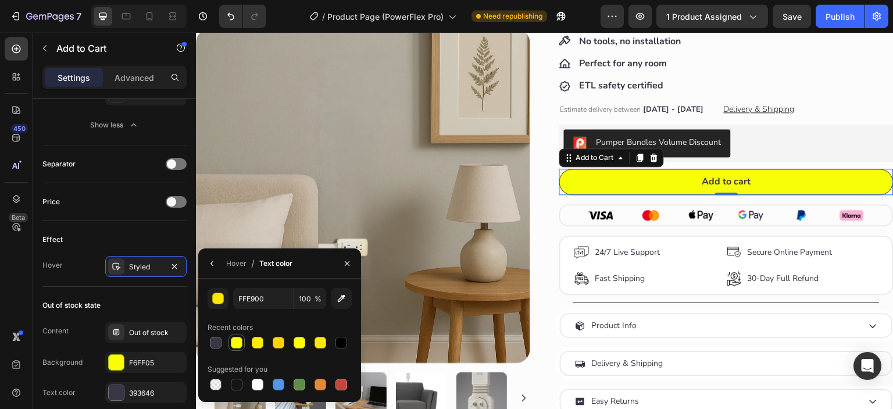
click at [237, 339] on div at bounding box center [237, 342] width 12 height 12
type input "F6FF05"
click at [0, 0] on input "F6FF05" at bounding box center [0, 0] width 0 height 0
click at [212, 266] on icon "button" at bounding box center [211, 263] width 9 height 9
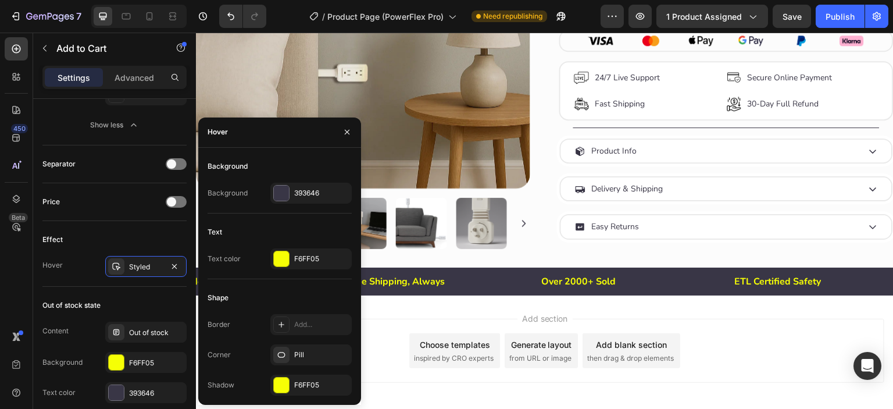
scroll to position [490, 0]
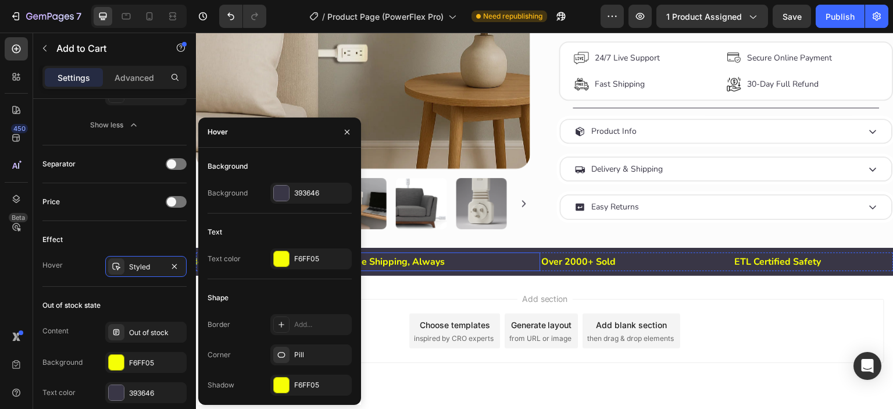
click at [529, 264] on p "Free Shipping, Always" at bounding box center [443, 261] width 191 height 17
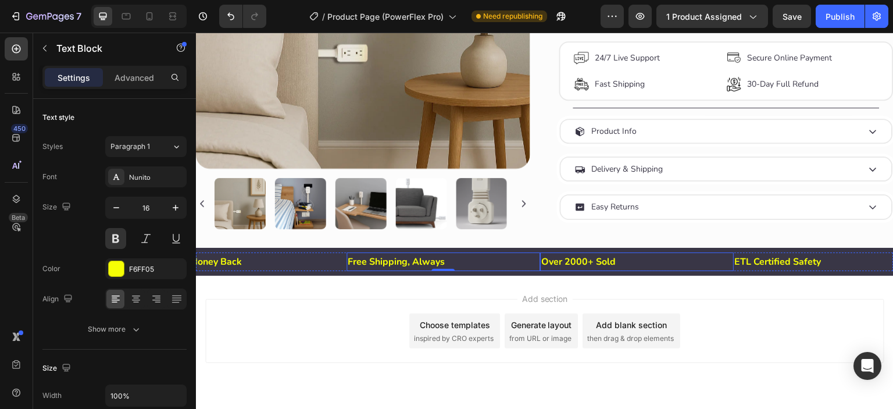
click at [578, 264] on p "Over 2000+ Sold" at bounding box center [636, 261] width 191 height 17
click at [528, 258] on p "Free Shipping, Always" at bounding box center [443, 261] width 191 height 17
click at [341, 262] on p "30-Day Money Back" at bounding box center [250, 261] width 191 height 17
click at [349, 262] on p "Free Shipping, Always" at bounding box center [443, 261] width 191 height 17
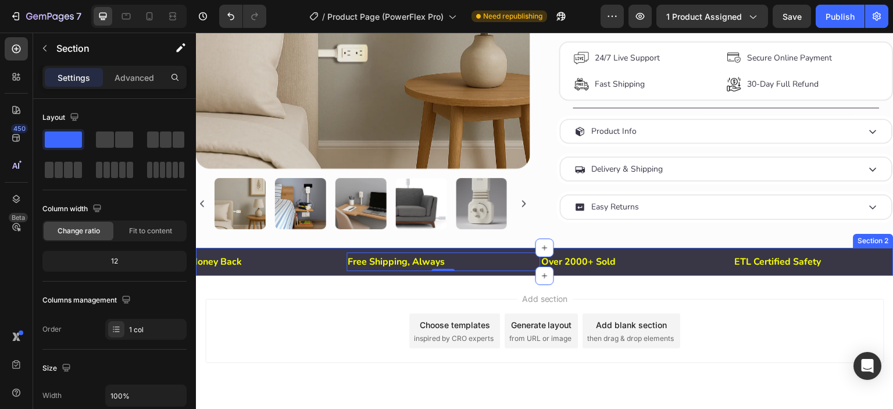
click at [345, 266] on div "Free Shipping, Always Text Block 0 Over 2000+ Sold Text Block ETL Certified Saf…" at bounding box center [544, 262] width 697 height 28
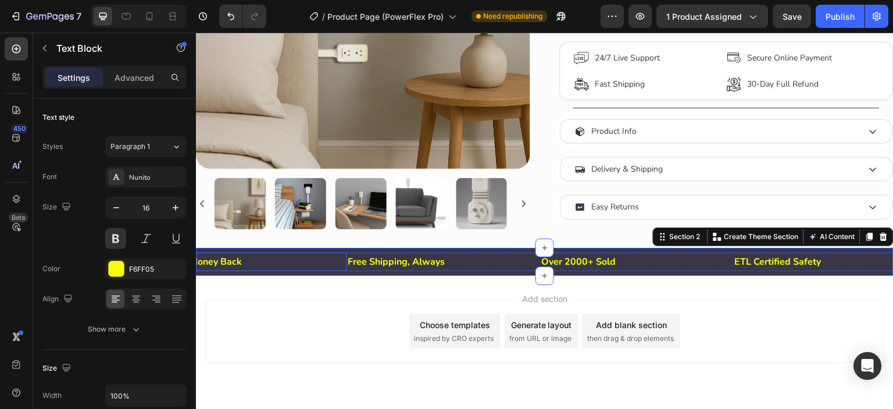
click at [346, 257] on div "30-Day Money Back" at bounding box center [250, 261] width 194 height 19
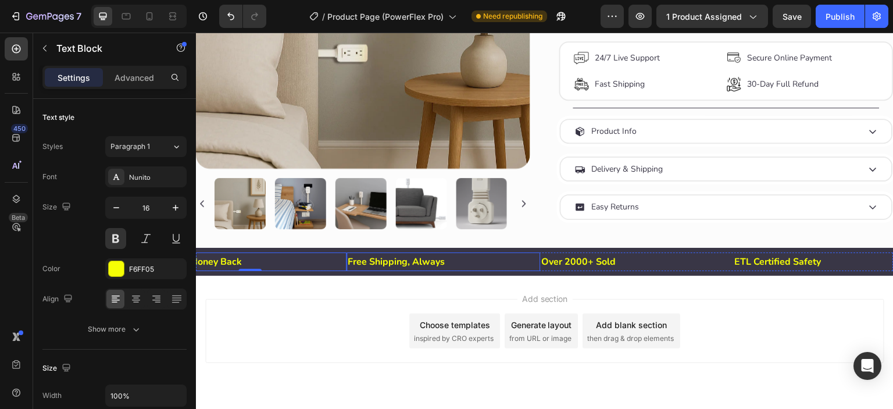
click at [449, 255] on p "Free Shipping, Always" at bounding box center [443, 261] width 191 height 17
click at [625, 256] on p "Over 2000+ Sold" at bounding box center [636, 261] width 191 height 17
click at [536, 256] on p "Free Shipping, Always" at bounding box center [443, 261] width 191 height 17
click at [541, 253] on p "Over 2000+ Sold" at bounding box center [636, 261] width 191 height 17
click at [539, 254] on div "Free Shipping, Always" at bounding box center [444, 261] width 194 height 19
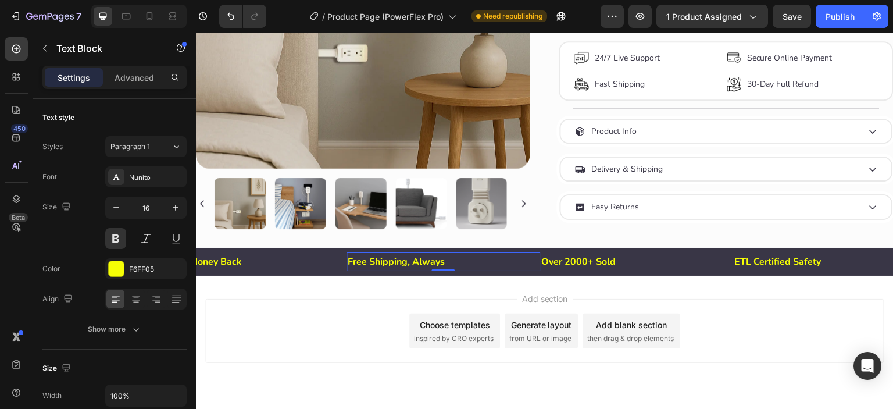
click at [539, 254] on div "Free Shipping, Always" at bounding box center [444, 261] width 194 height 19
click at [241, 20] on button "Undo/Redo" at bounding box center [230, 16] width 23 height 23
click at [234, 18] on icon "Undo/Redo" at bounding box center [231, 16] width 12 height 12
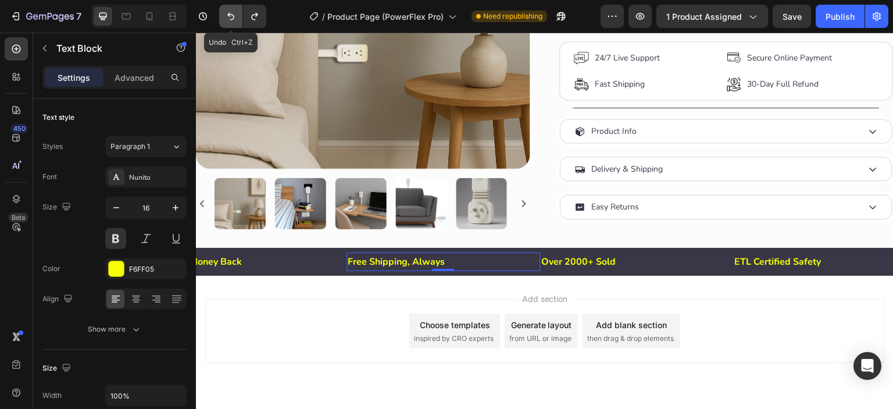
click at [234, 18] on icon "Undo/Redo" at bounding box center [231, 16] width 12 height 12
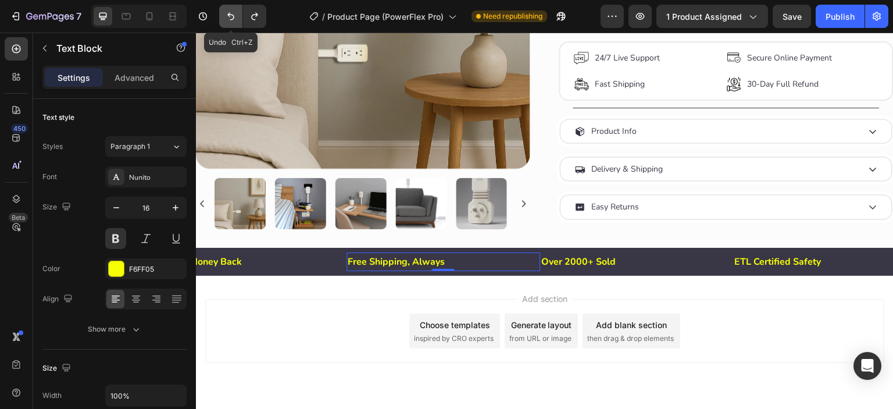
click at [234, 18] on icon "Undo/Redo" at bounding box center [231, 16] width 12 height 12
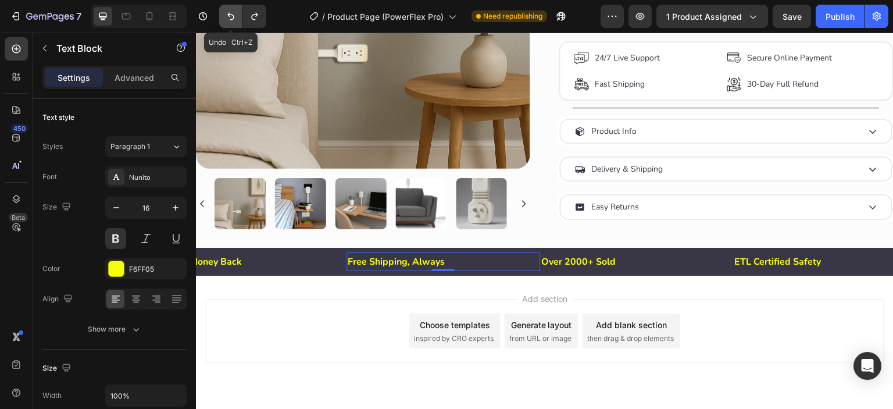
click at [234, 18] on icon "Undo/Redo" at bounding box center [231, 16] width 12 height 12
click at [233, 18] on icon "Undo/Redo" at bounding box center [231, 16] width 12 height 12
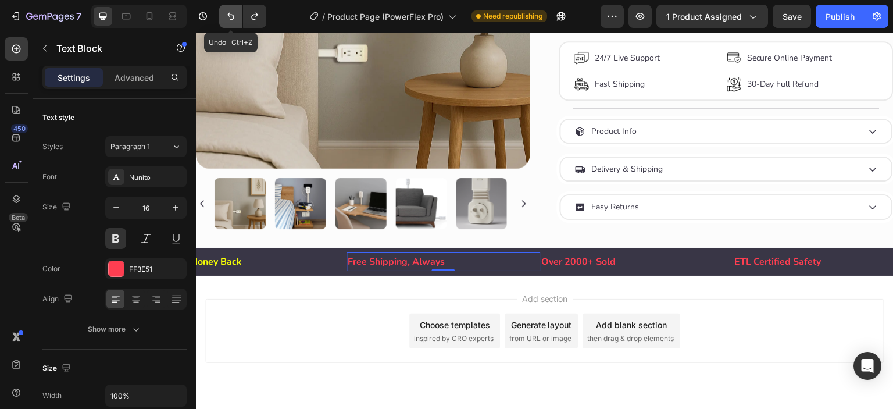
click at [233, 18] on icon "Undo/Redo" at bounding box center [230, 17] width 7 height 8
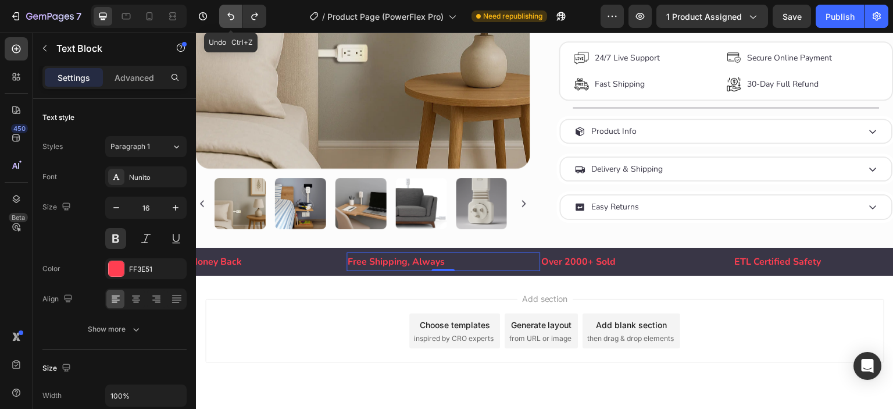
click at [233, 18] on icon "Undo/Redo" at bounding box center [230, 17] width 7 height 8
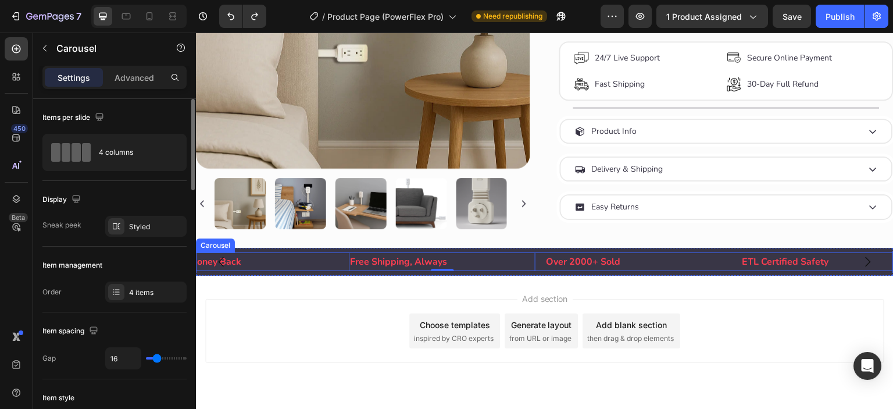
click at [346, 258] on div "Free Shipping, Always Text Block 0 Over 2000+ Sold Text Block ETL Certified Saf…" at bounding box center [544, 261] width 697 height 19
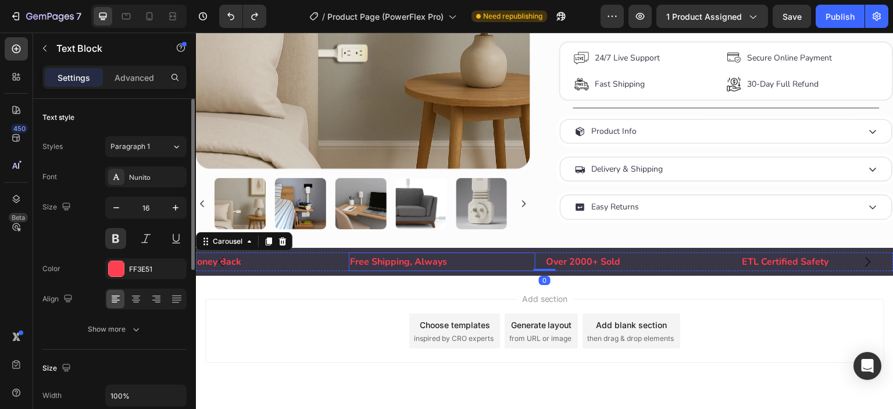
click at [349, 253] on div "Free Shipping, Always" at bounding box center [442, 261] width 187 height 19
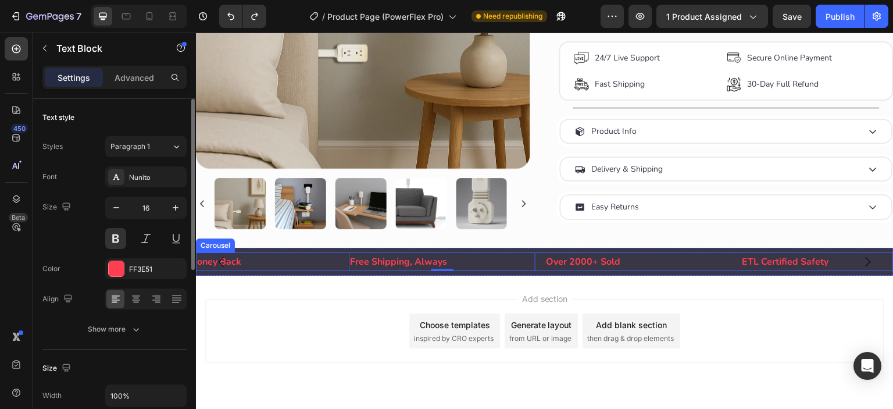
click at [347, 255] on div "Free Shipping, Always Text Block 0 Over 2000+ Sold Text Block ETL Certified Saf…" at bounding box center [544, 261] width 697 height 19
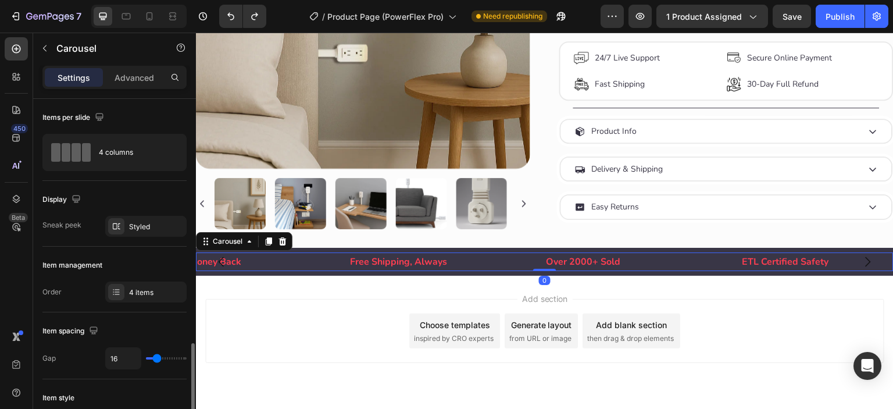
scroll to position [193, 0]
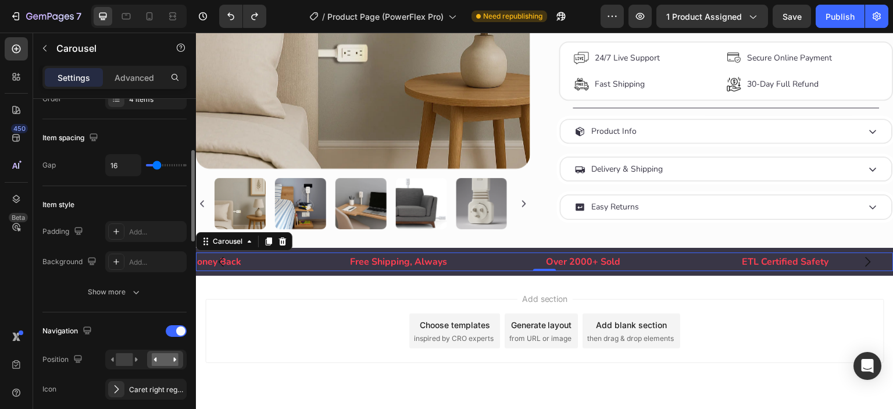
type input "12"
click at [155, 164] on input "range" at bounding box center [166, 165] width 41 height 2
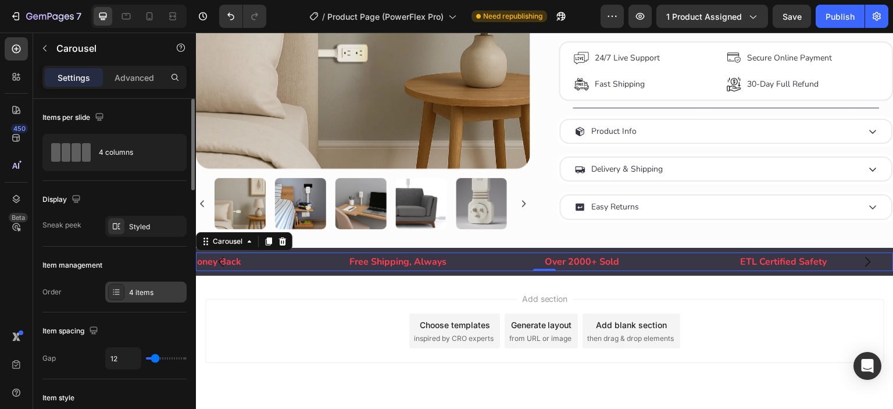
scroll to position [290, 0]
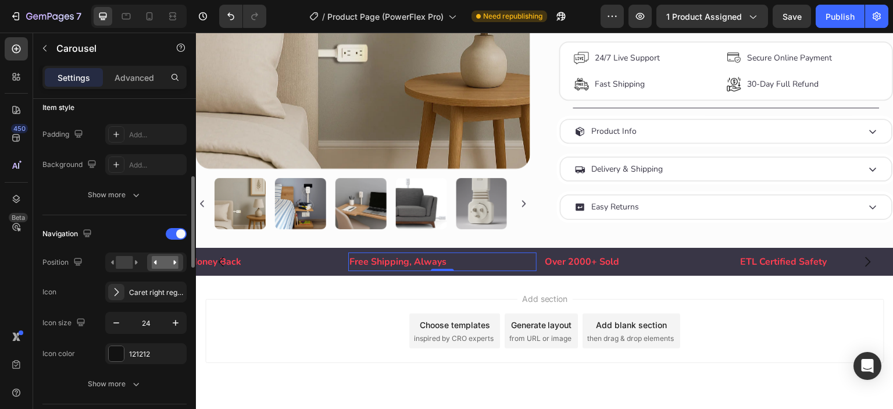
click at [376, 253] on p "Free Shipping, Always" at bounding box center [442, 261] width 186 height 17
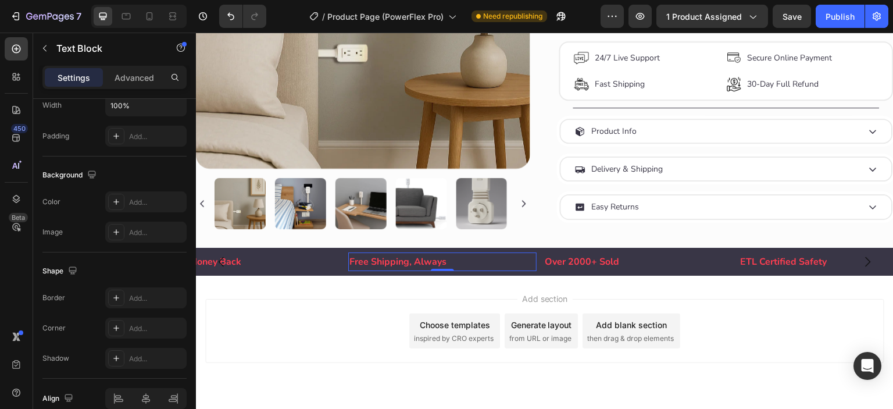
scroll to position [0, 0]
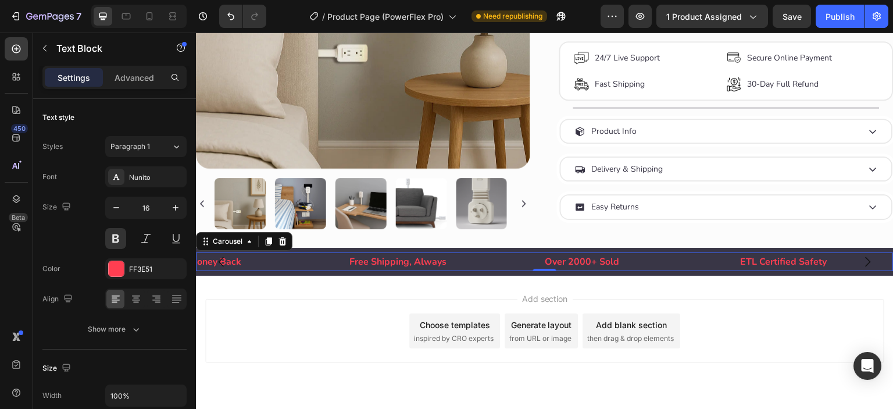
click at [346, 256] on div "Free Shipping, Always Text Block Over 2000+ Sold Text Block ETL Certified Safet…" at bounding box center [544, 261] width 697 height 19
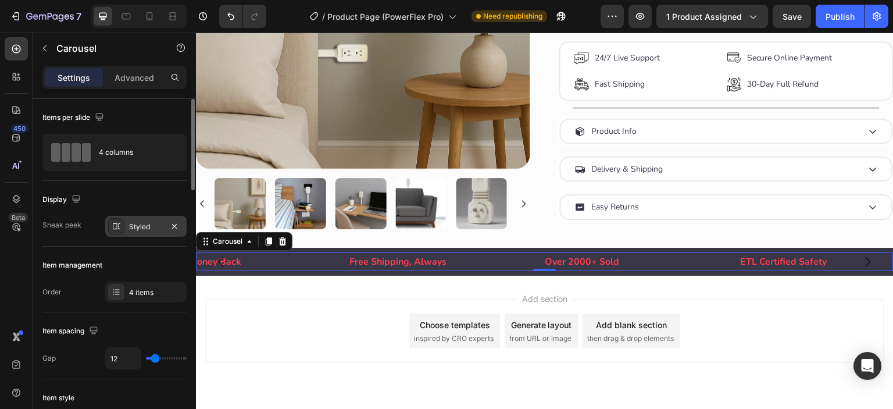
click at [126, 228] on div "Styled" at bounding box center [145, 226] width 81 height 21
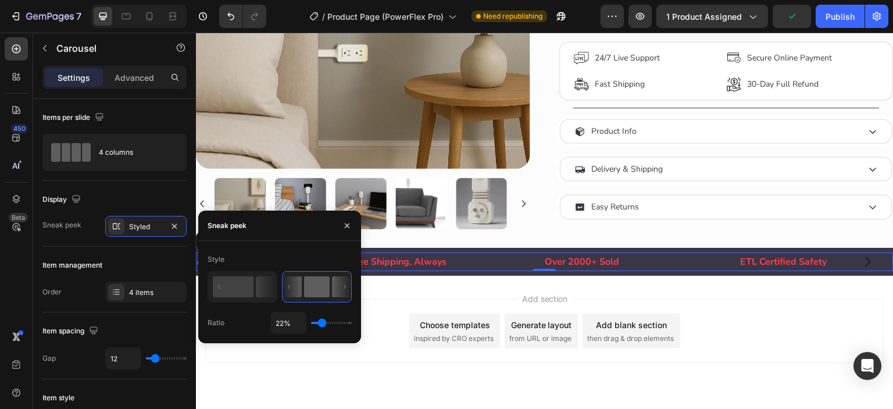
type input "10%"
type input "10"
type input "9%"
type input "9"
type input "6%"
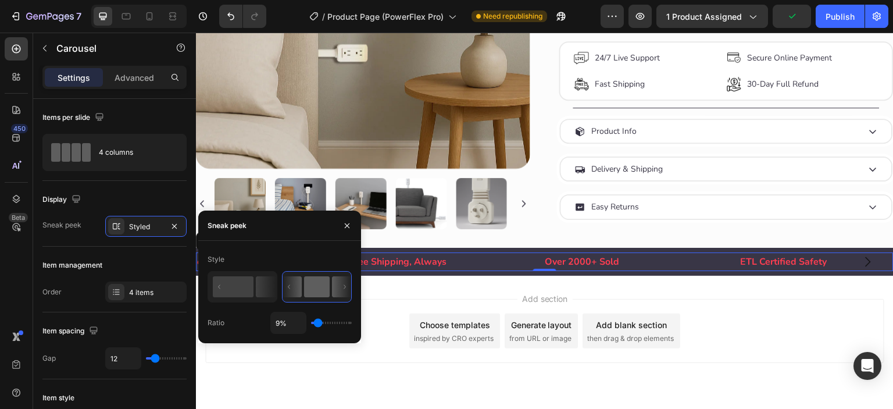
type input "6"
type input "3%"
type input "3"
type input "1%"
type input "1"
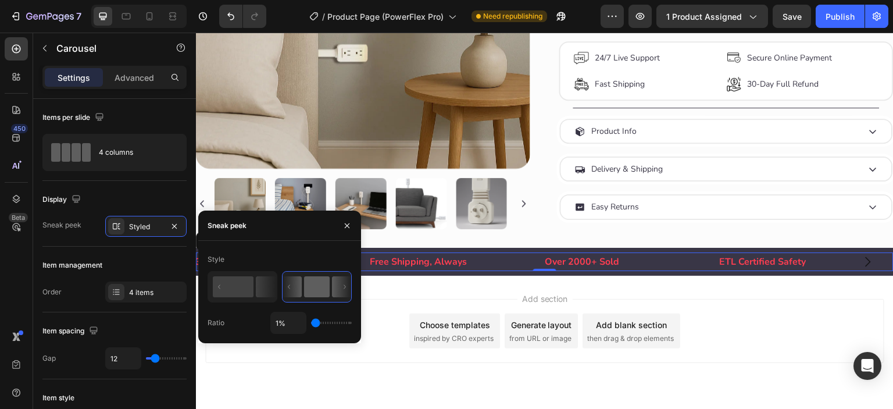
type input "4%"
type input "4"
type input "7%"
type input "7"
type input "12%"
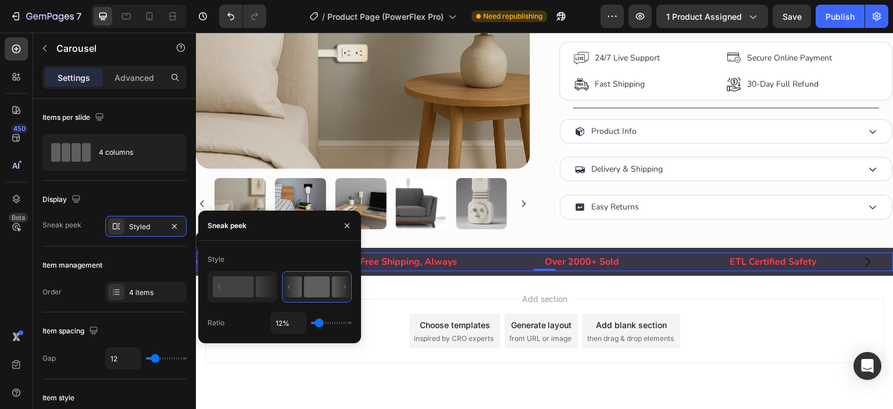
type input "12"
click at [318, 323] on input "range" at bounding box center [331, 322] width 41 height 2
click at [344, 227] on icon "button" at bounding box center [346, 225] width 9 height 9
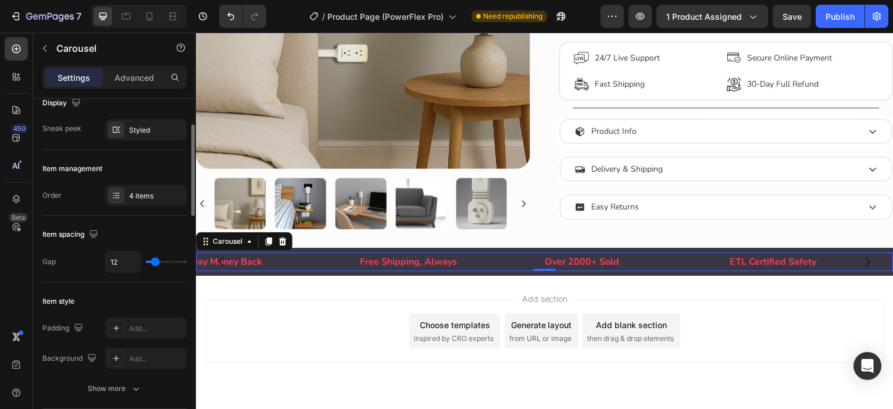
scroll to position [290, 0]
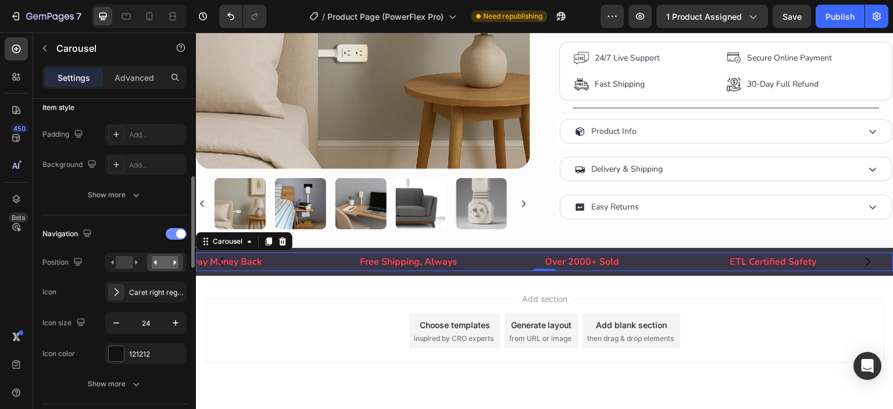
click at [175, 232] on div at bounding box center [176, 234] width 21 height 12
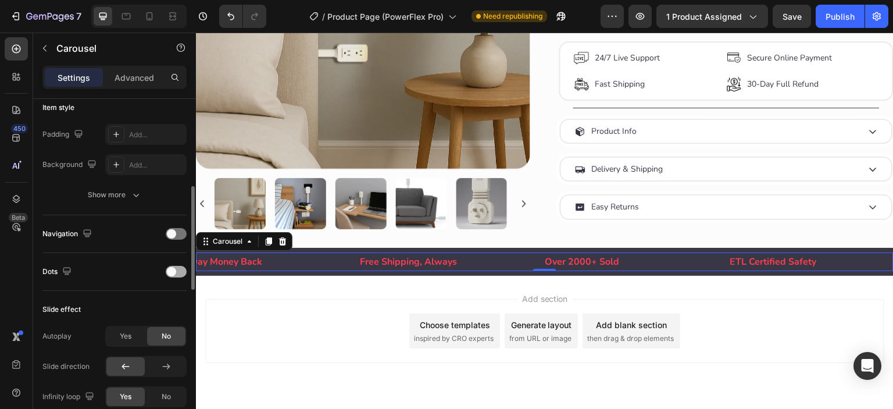
click at [181, 273] on div at bounding box center [176, 272] width 21 height 12
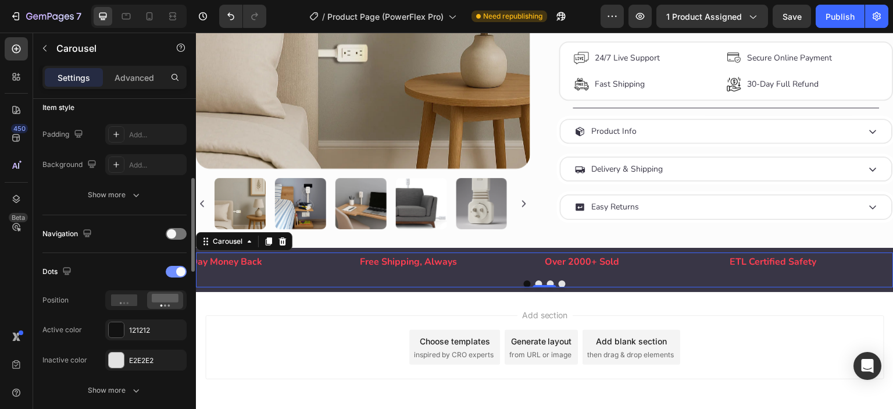
click at [181, 273] on span at bounding box center [180, 271] width 9 height 9
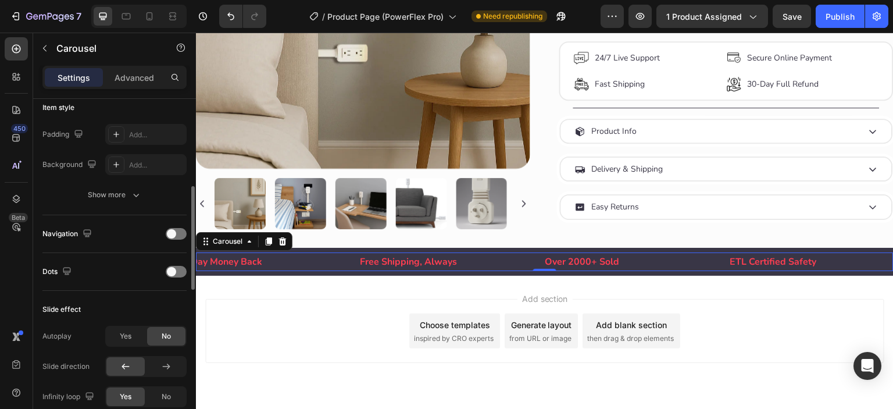
scroll to position [386, 0]
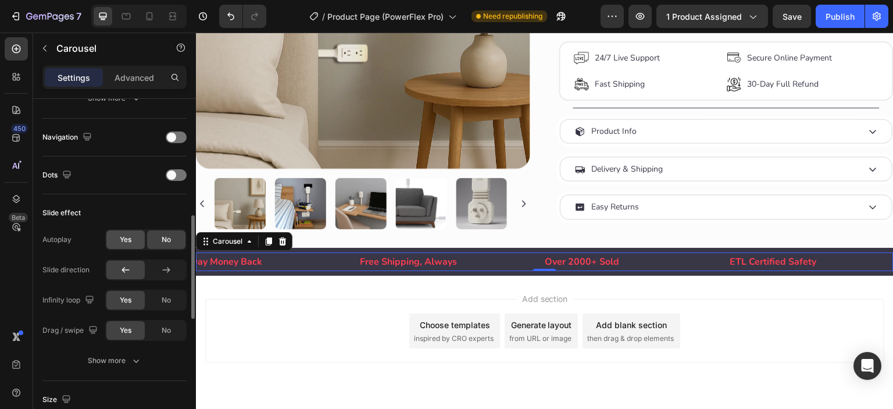
click at [127, 243] on div "Yes" at bounding box center [125, 239] width 38 height 19
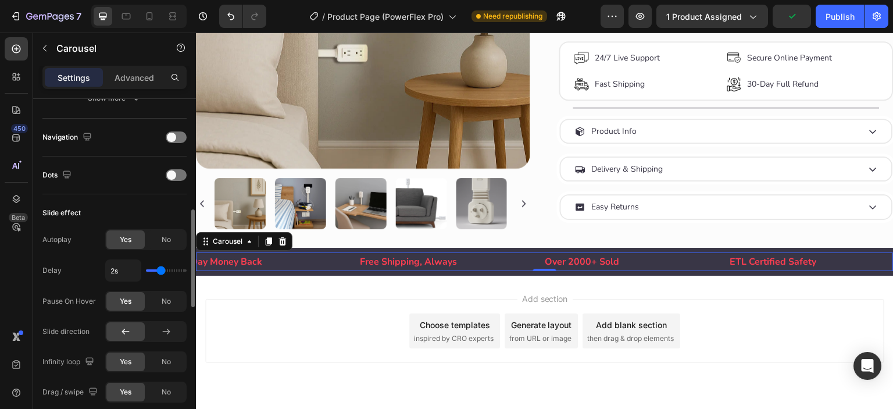
type input "2.3s"
type input "2.3"
type input "2.4s"
type input "2.4"
type input "2.5s"
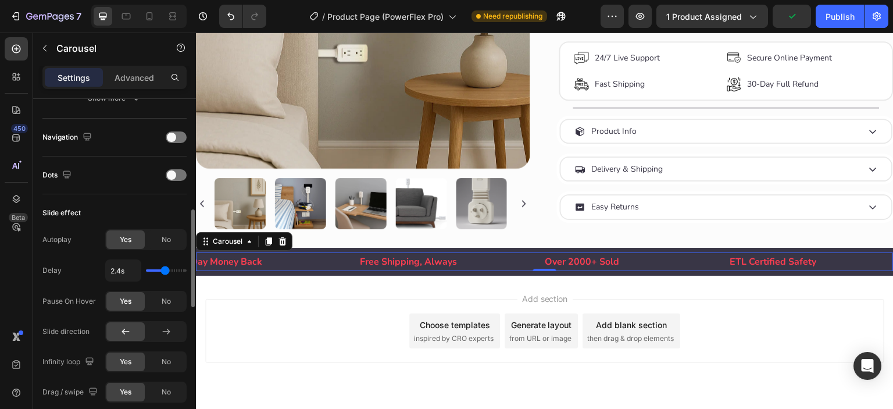
type input "2.5"
type input "2.6s"
type input "2.6"
type input "2.5s"
type input "2.5"
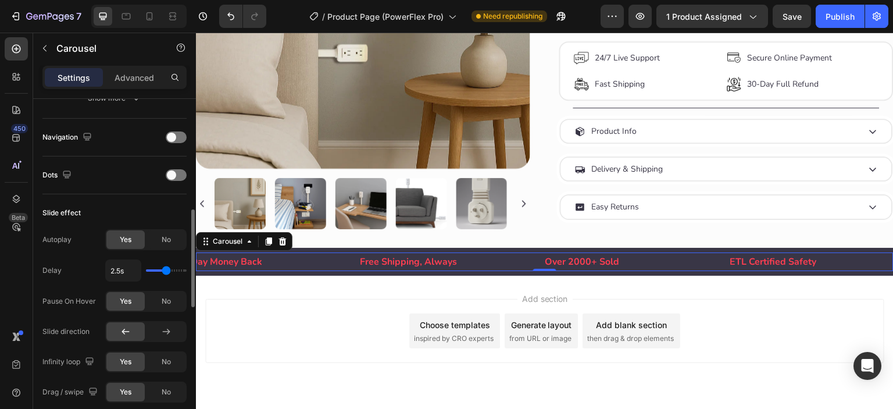
type input "2.4s"
type input "2.4"
type input "2.3s"
type input "2.3"
click at [164, 269] on input "range" at bounding box center [166, 270] width 41 height 2
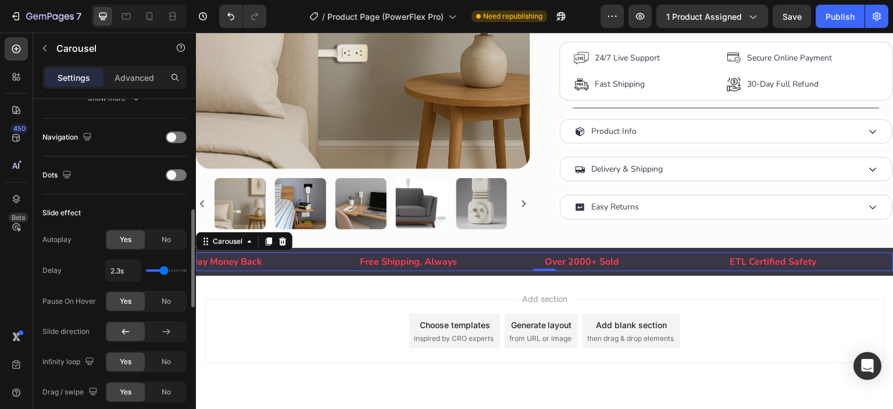
click at [116, 214] on div "Slide effect" at bounding box center [114, 212] width 144 height 19
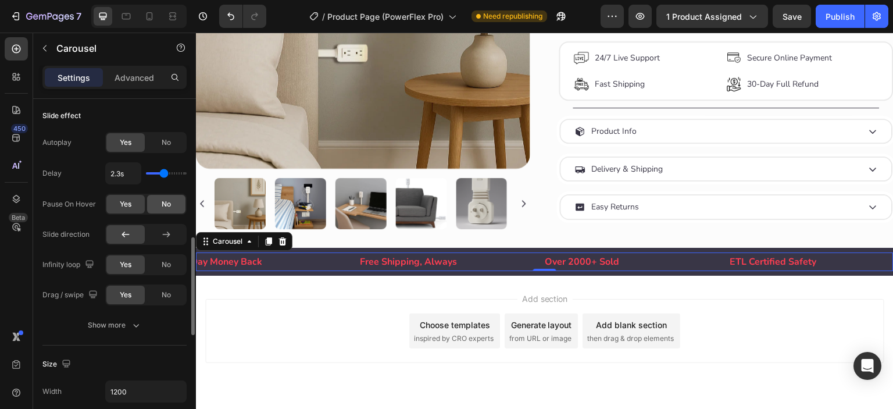
click at [163, 205] on span "No" at bounding box center [166, 204] width 9 height 10
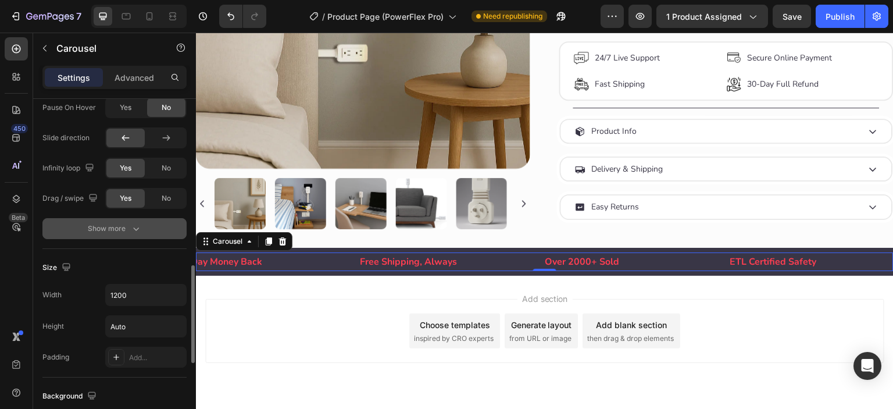
click at [109, 223] on div "Show more" at bounding box center [115, 229] width 54 height 12
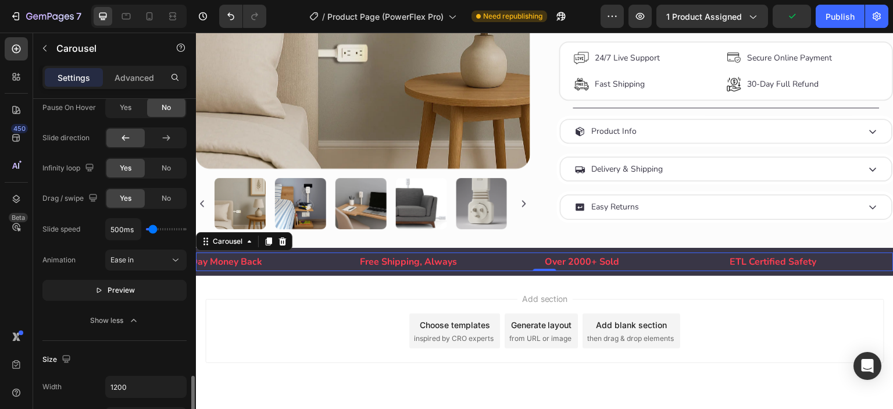
scroll to position [676, 0]
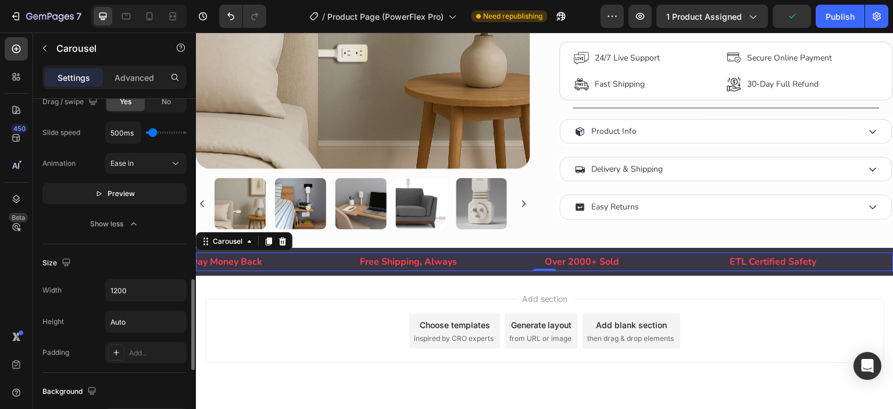
click at [131, 171] on button "Ease in" at bounding box center [145, 163] width 81 height 21
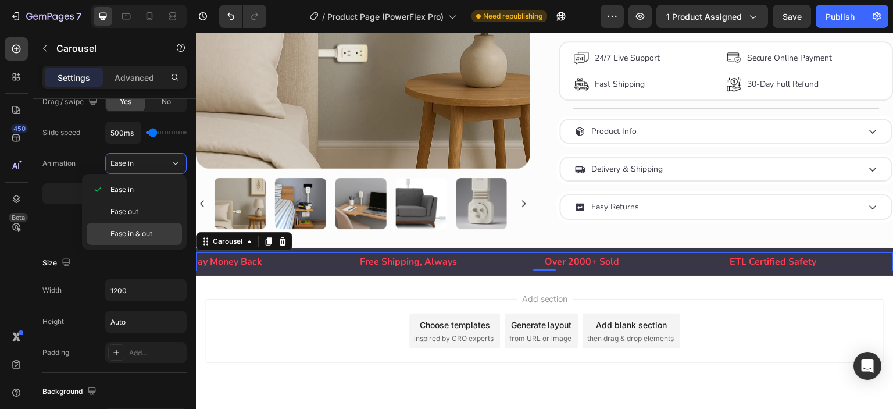
click at [125, 228] on span "Ease in & out" at bounding box center [131, 233] width 42 height 10
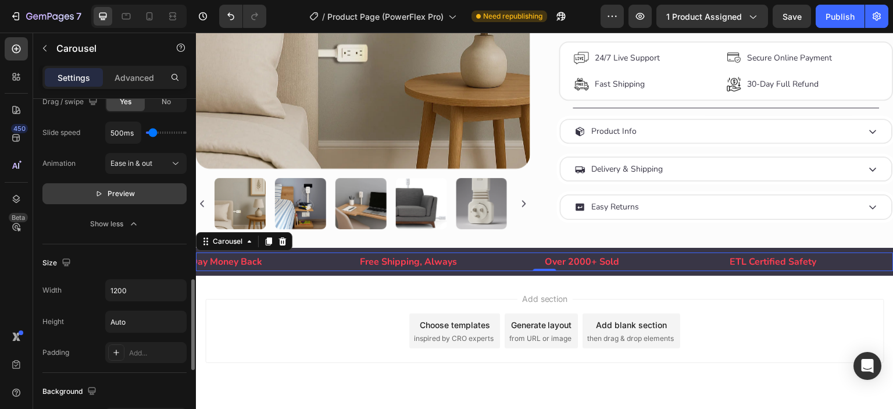
click at [96, 189] on icon "button" at bounding box center [99, 193] width 8 height 8
click at [109, 199] on button "Pause" at bounding box center [114, 193] width 144 height 21
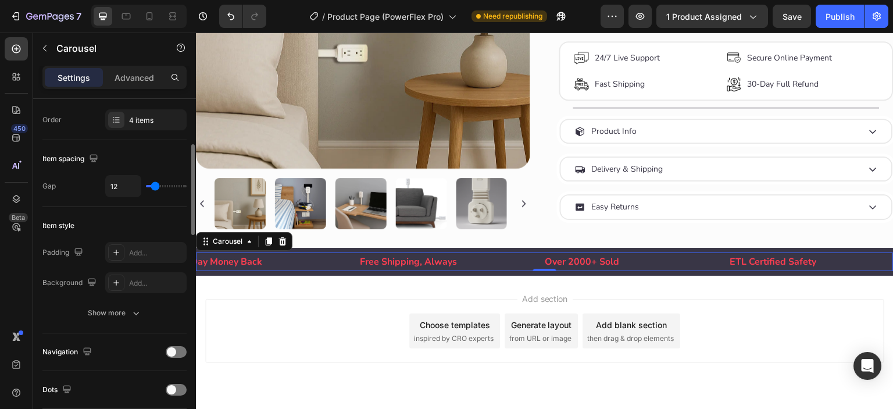
scroll to position [75, 0]
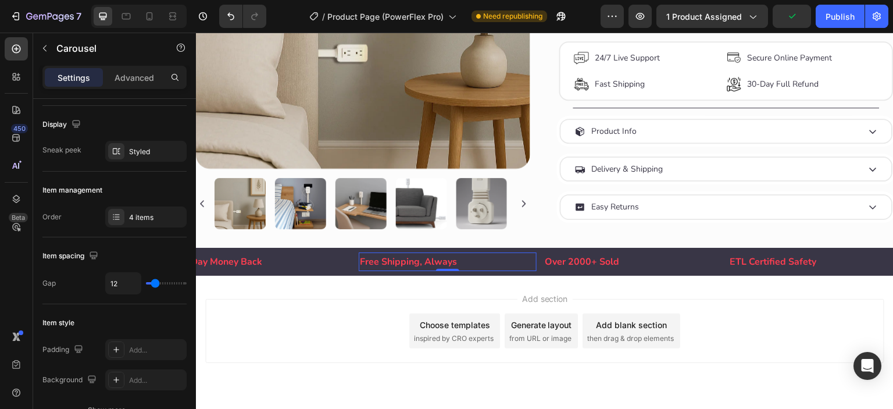
click at [398, 256] on p "Free Shipping, Always" at bounding box center [447, 261] width 175 height 17
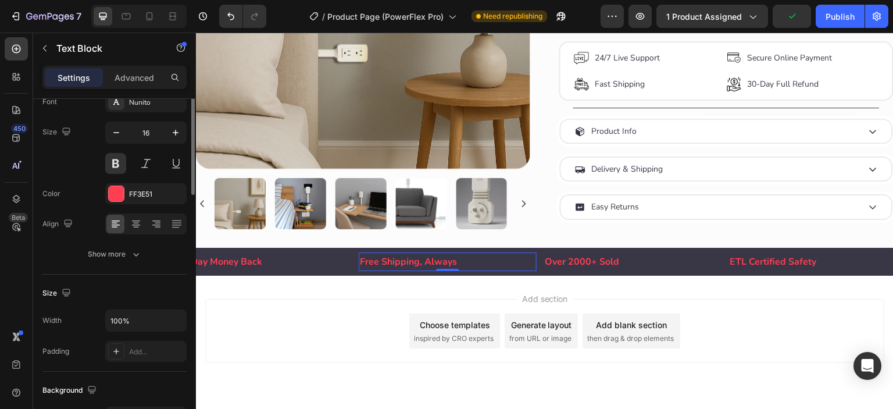
scroll to position [0, 0]
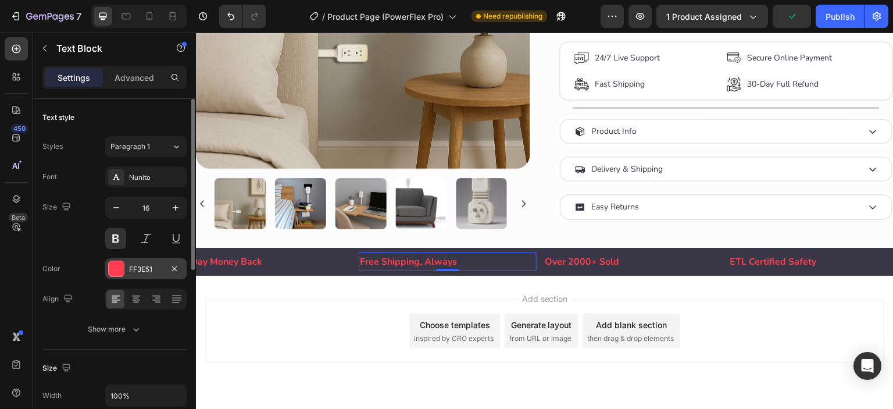
click at [112, 264] on div at bounding box center [116, 268] width 15 height 15
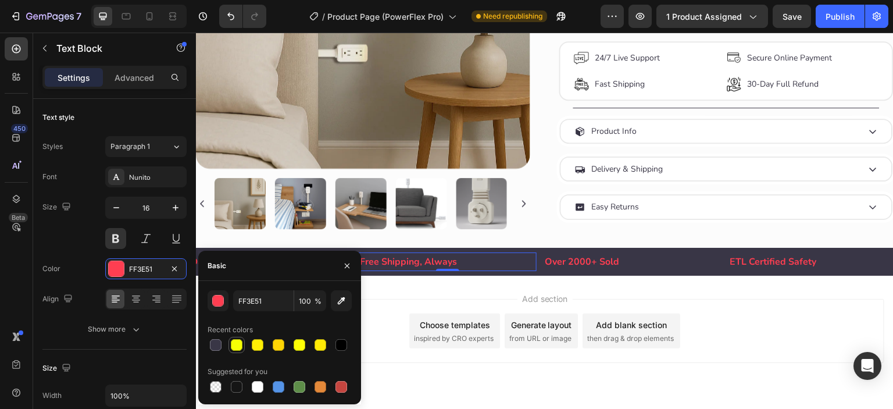
click at [241, 346] on div at bounding box center [237, 345] width 12 height 12
type input "F6FF05"
click at [601, 253] on p "Over 2000+ Sold" at bounding box center [632, 261] width 175 height 17
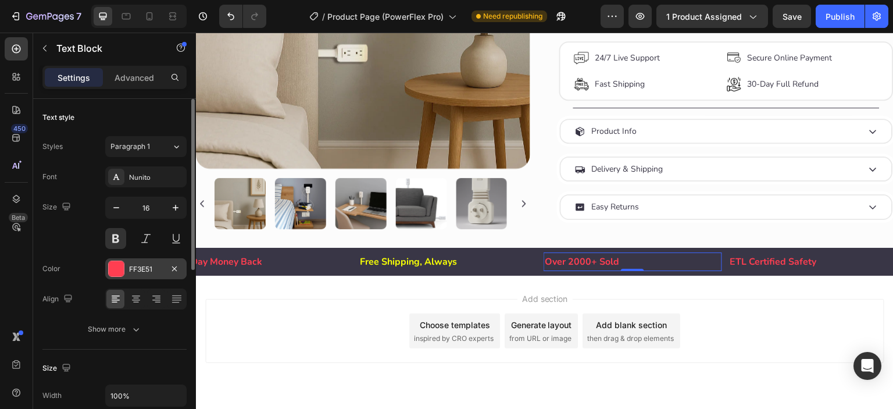
click at [114, 269] on div at bounding box center [116, 268] width 15 height 15
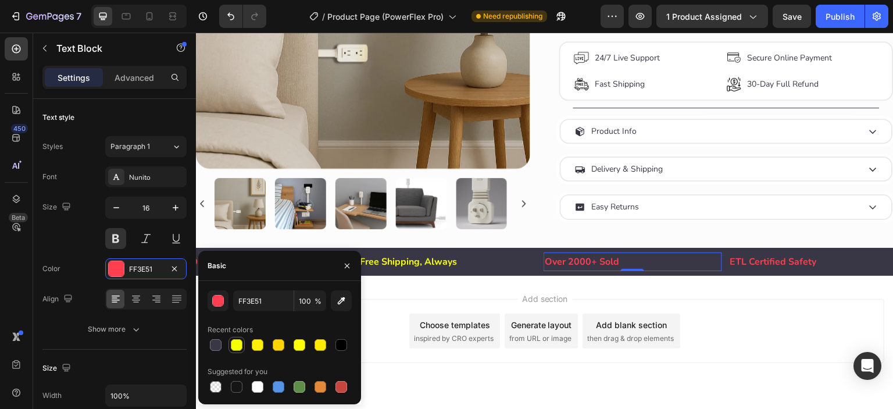
click at [235, 346] on div at bounding box center [237, 345] width 12 height 12
type input "F6FF05"
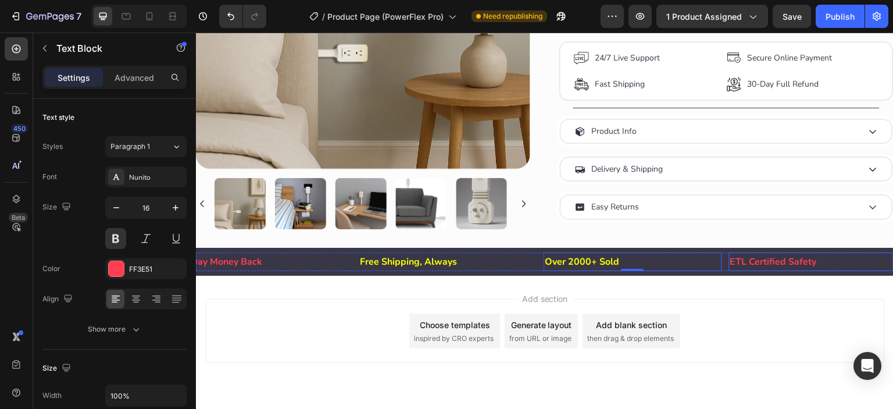
click at [800, 260] on p "ETL Certified Safety" at bounding box center [817, 261] width 175 height 17
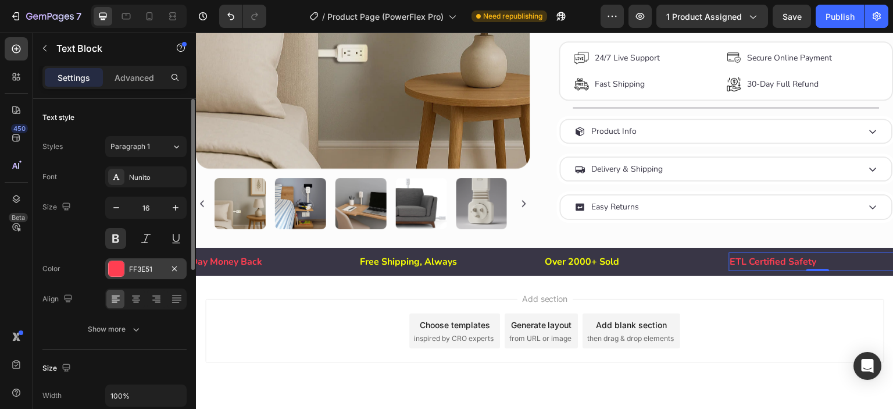
click at [116, 273] on div at bounding box center [116, 268] width 15 height 15
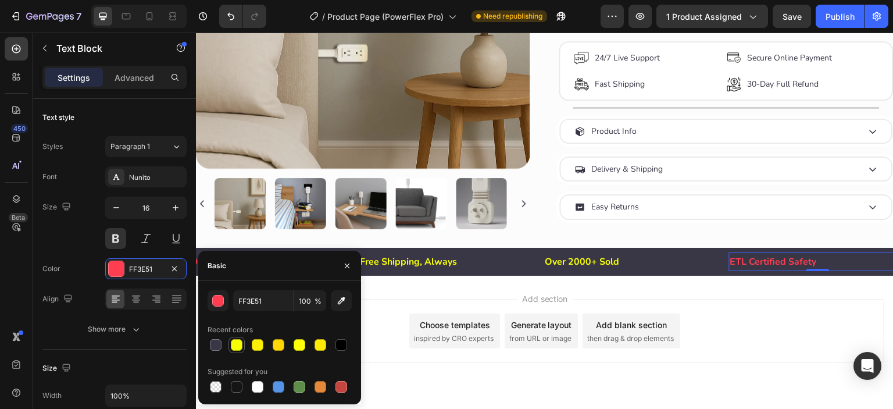
click at [239, 343] on div at bounding box center [237, 345] width 12 height 12
type input "F6FF05"
click at [396, 299] on div "Add section Choose templates inspired by CRO experts Generate layout from URL o…" at bounding box center [544, 331] width 679 height 64
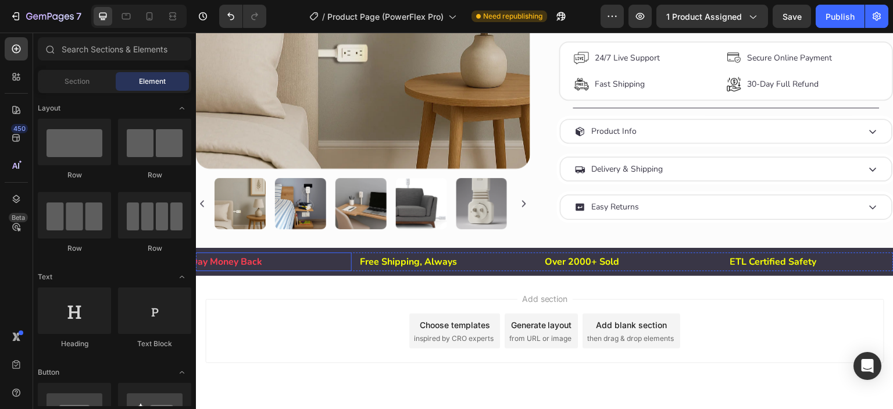
click at [244, 253] on p "30-Day Money Back" at bounding box center [262, 261] width 175 height 17
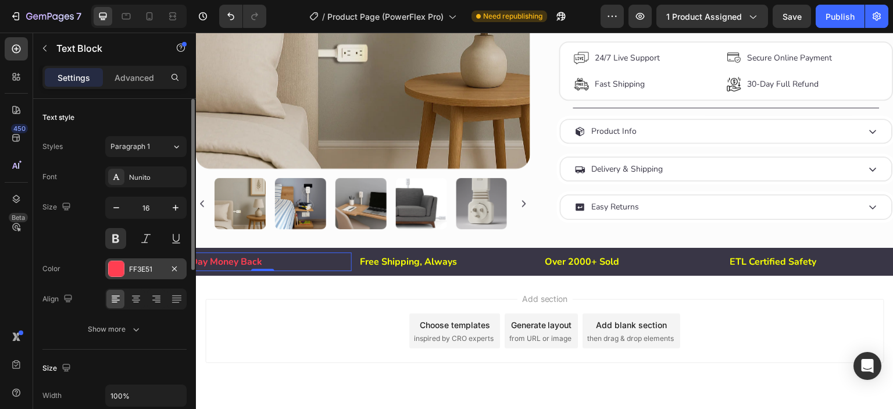
click at [109, 271] on div at bounding box center [116, 268] width 15 height 15
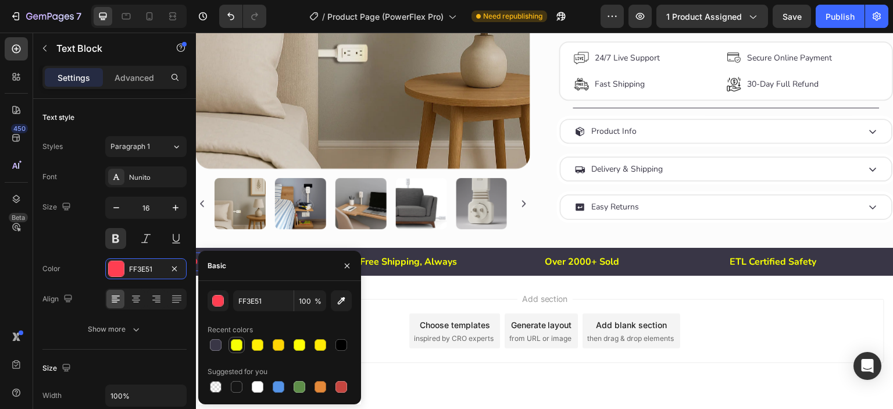
click at [238, 348] on div at bounding box center [237, 345] width 12 height 12
type input "F6FF05"
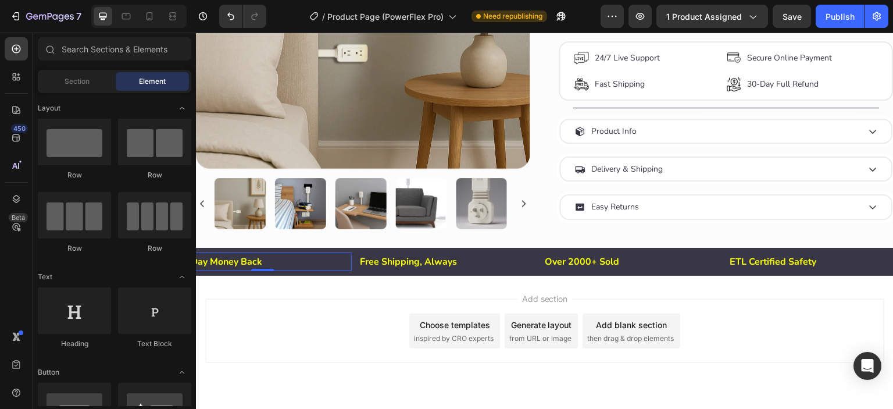
click at [452, 283] on div "Add section Choose templates inspired by CRO experts Generate layout from URL o…" at bounding box center [544, 346] width 697 height 143
click at [839, 20] on div "Publish" at bounding box center [839, 16] width 29 height 12
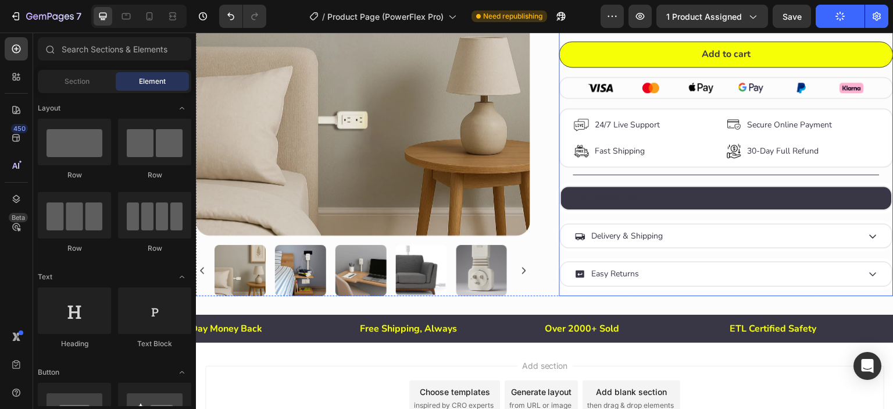
scroll to position [393, 0]
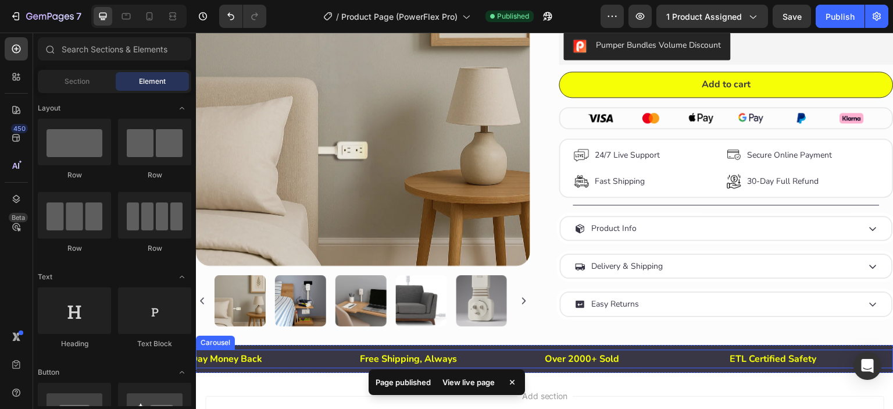
click at [537, 352] on div "Free Shipping, Always Text Block Over 2000+ Sold Text Block ETL Certified Safet…" at bounding box center [544, 358] width 697 height 19
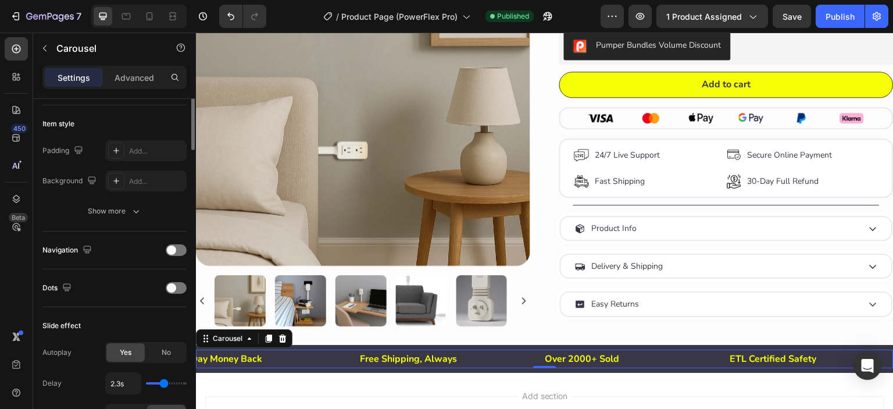
scroll to position [177, 0]
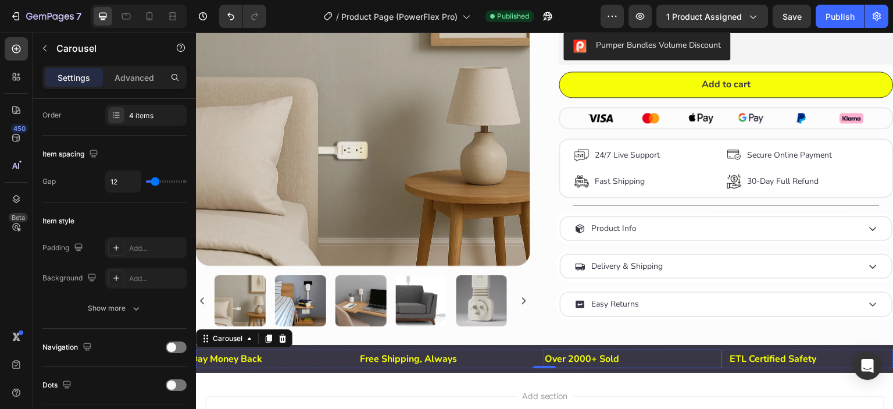
click at [546, 350] on p "Over 2000+ Sold" at bounding box center [632, 358] width 175 height 17
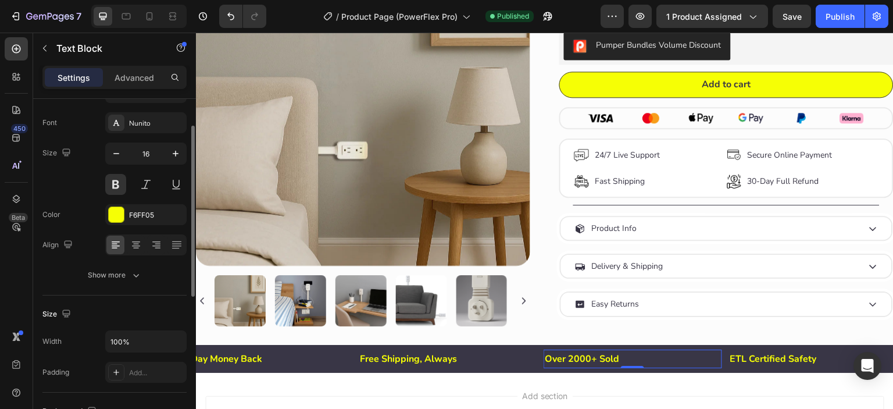
scroll to position [0, 0]
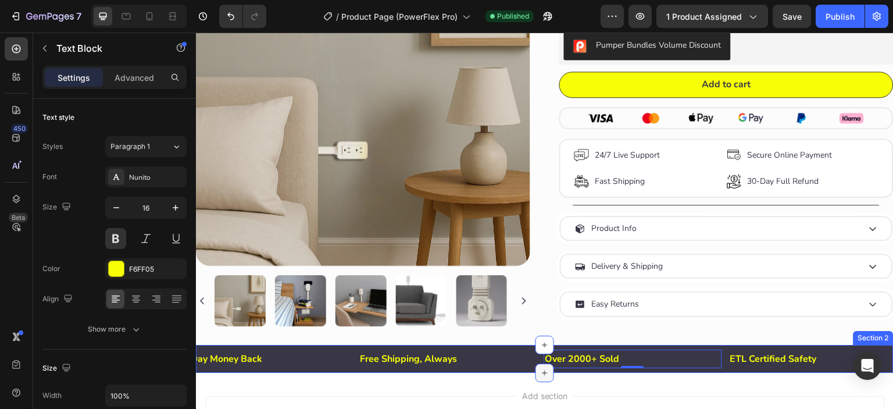
click at [535, 363] on div at bounding box center [544, 372] width 19 height 19
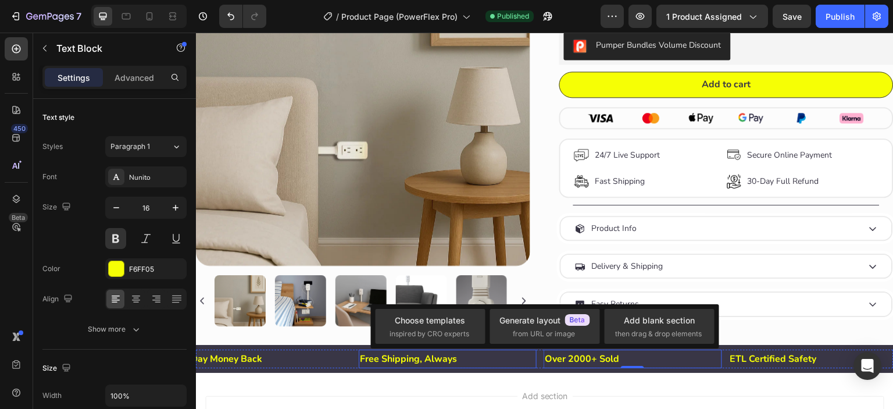
click at [515, 361] on p "Free Shipping, Always" at bounding box center [447, 358] width 175 height 17
click at [538, 366] on icon at bounding box center [544, 372] width 13 height 13
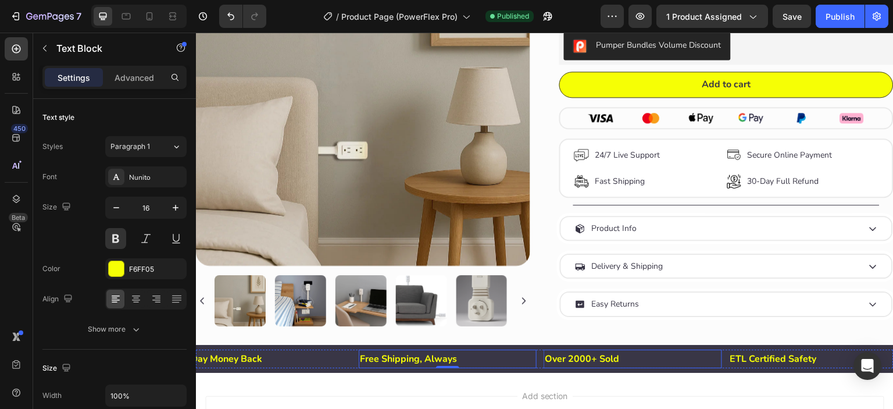
click at [610, 361] on div "Over 2000+ Sold" at bounding box center [632, 358] width 178 height 19
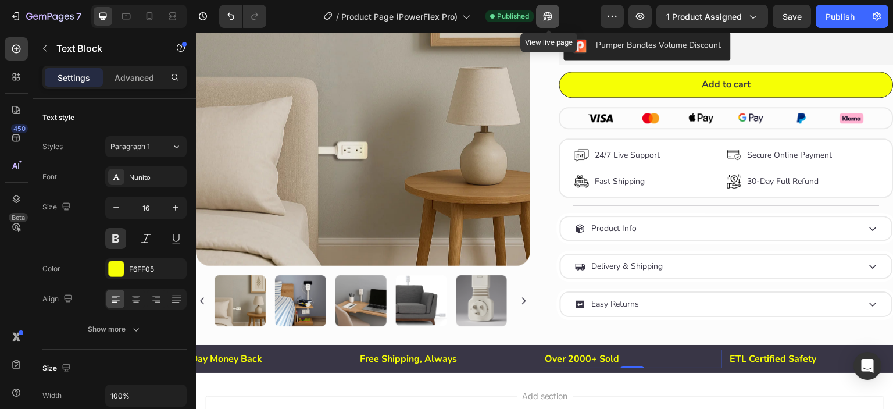
click at [553, 14] on icon "button" at bounding box center [548, 16] width 12 height 12
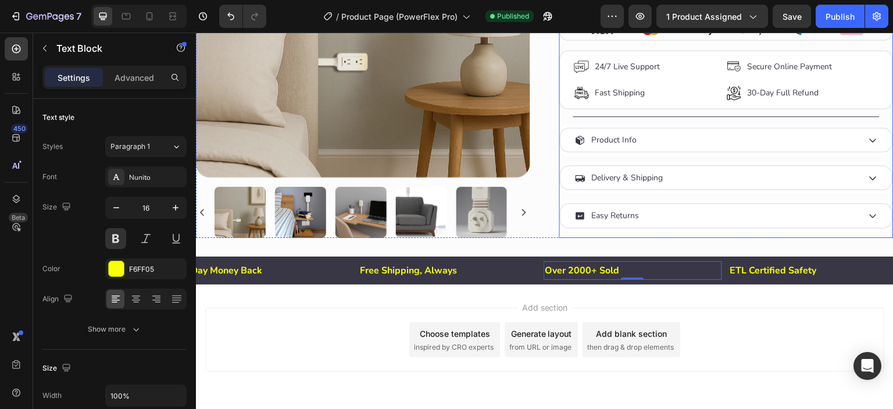
scroll to position [518, 0]
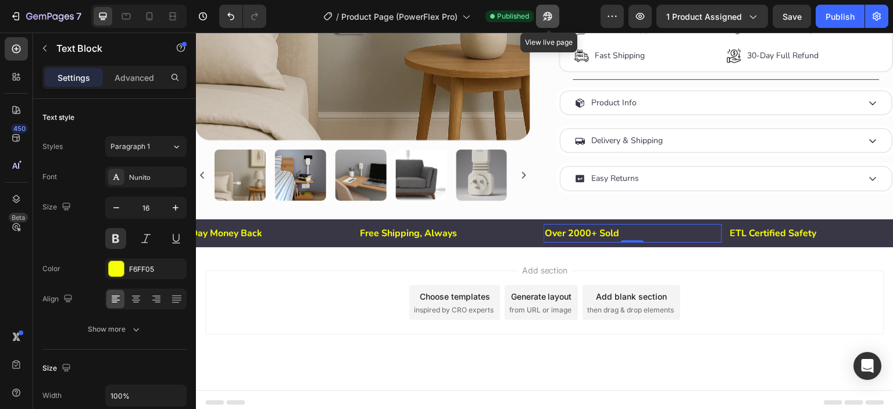
click at [546, 17] on icon "button" at bounding box center [544, 18] width 3 height 3
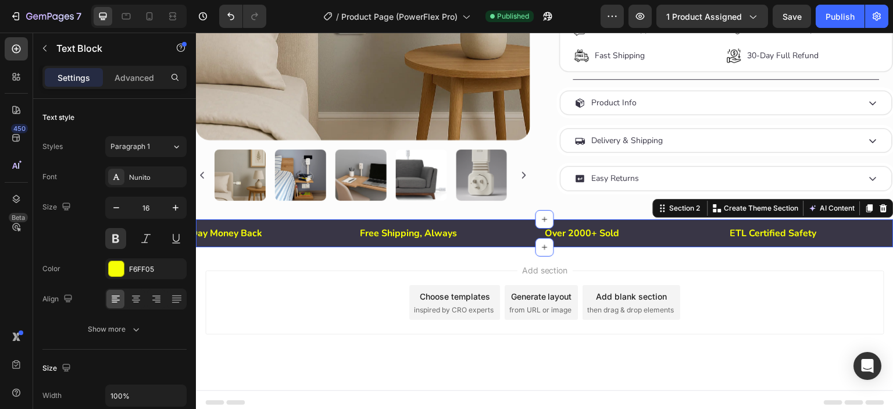
click at [529, 238] on div "Free Shipping, Always Text Block Over 2000+ Sold Text Block ETL Certified Safet…" at bounding box center [544, 233] width 697 height 28
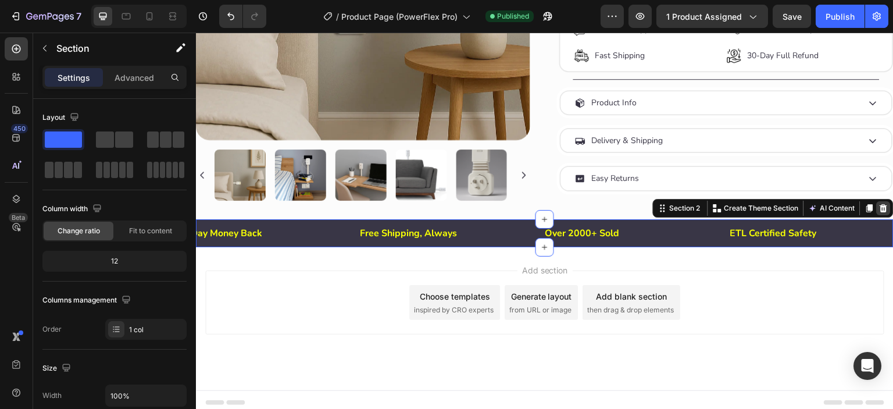
click at [880, 204] on icon at bounding box center [884, 208] width 8 height 8
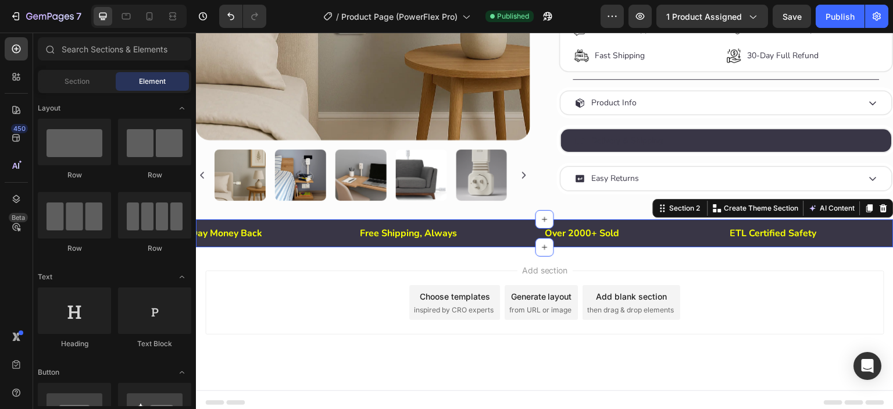
scroll to position [490, 0]
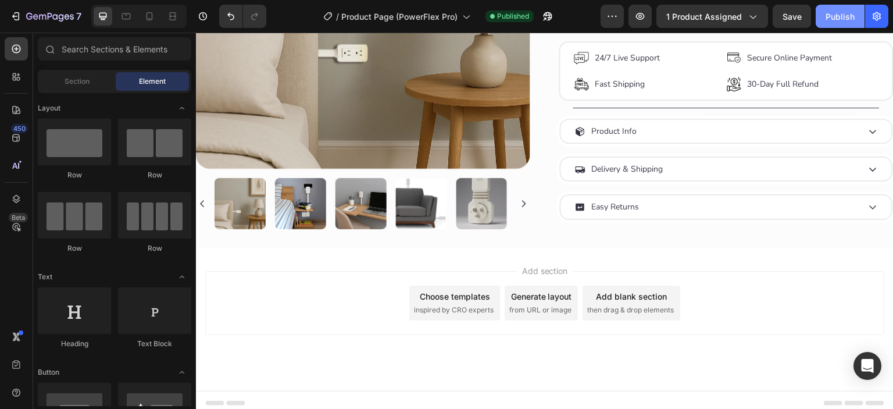
click at [825, 17] on button "Publish" at bounding box center [839, 16] width 49 height 23
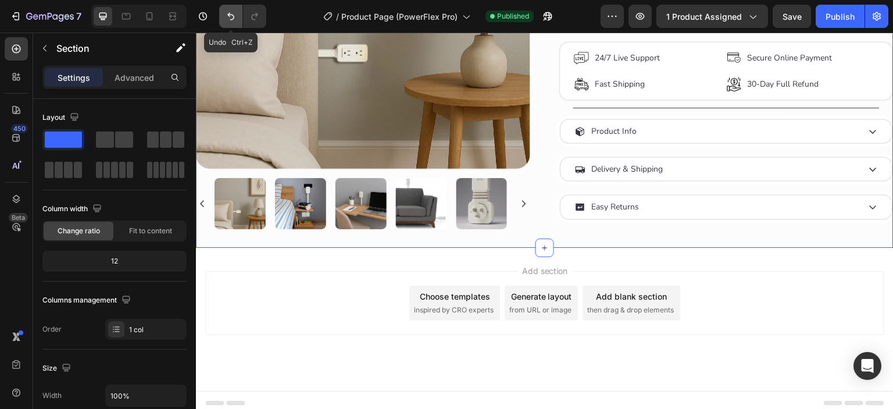
click at [237, 15] on button "Undo/Redo" at bounding box center [230, 16] width 23 height 23
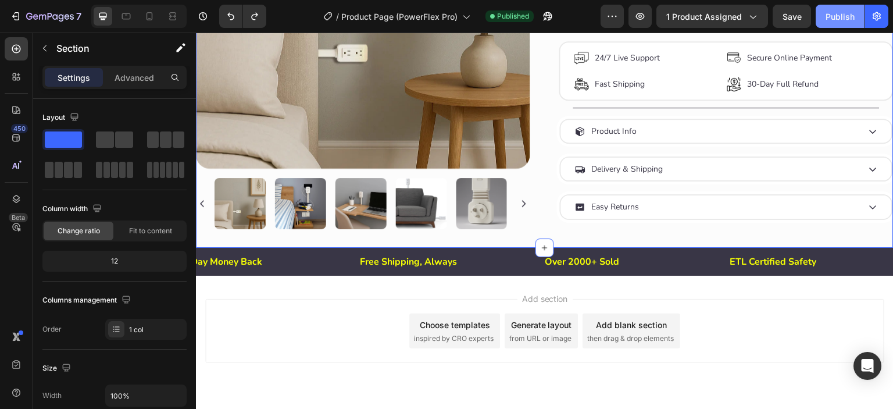
click at [827, 21] on div "Publish" at bounding box center [839, 16] width 29 height 12
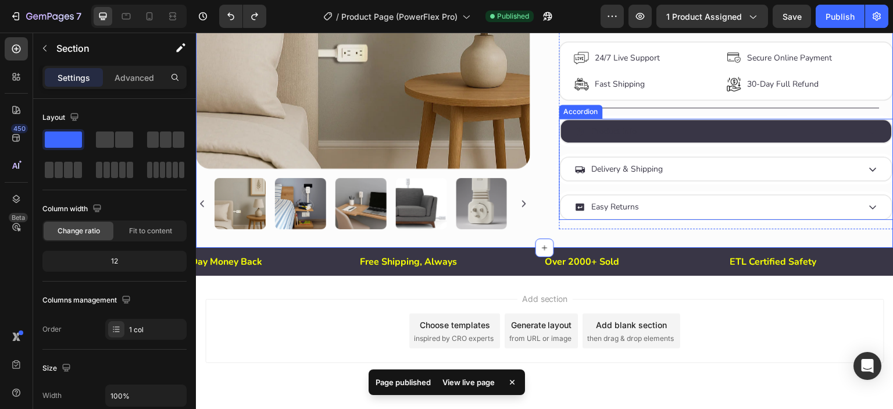
click at [693, 124] on div "Product Info" at bounding box center [717, 131] width 284 height 18
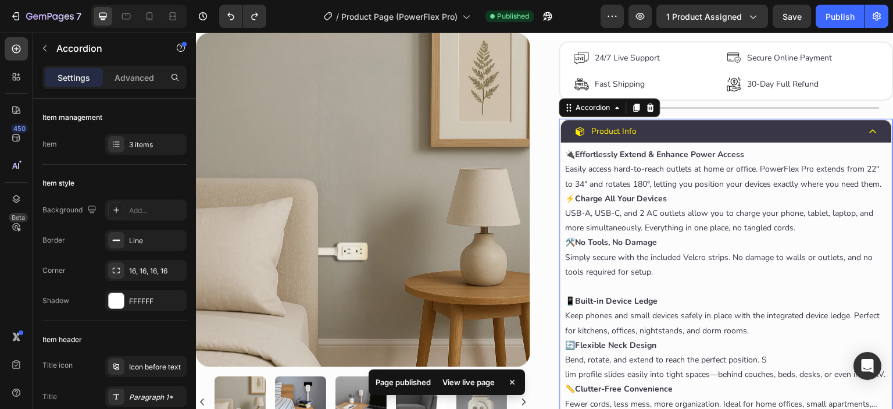
click at [602, 126] on p "Product Info" at bounding box center [614, 131] width 45 height 15
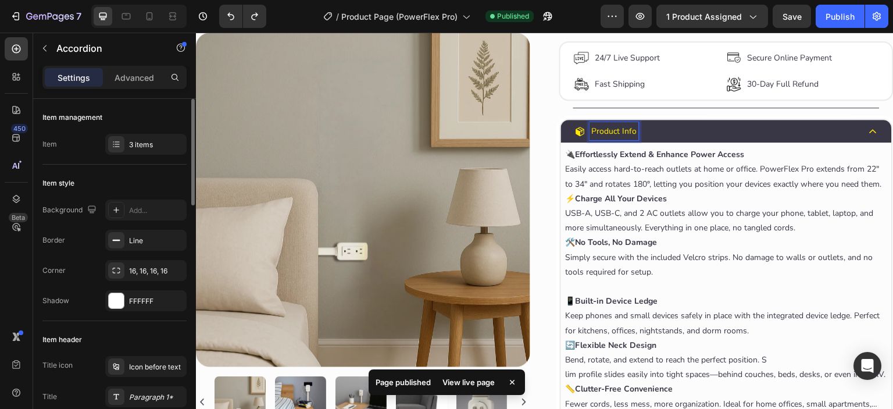
scroll to position [290, 0]
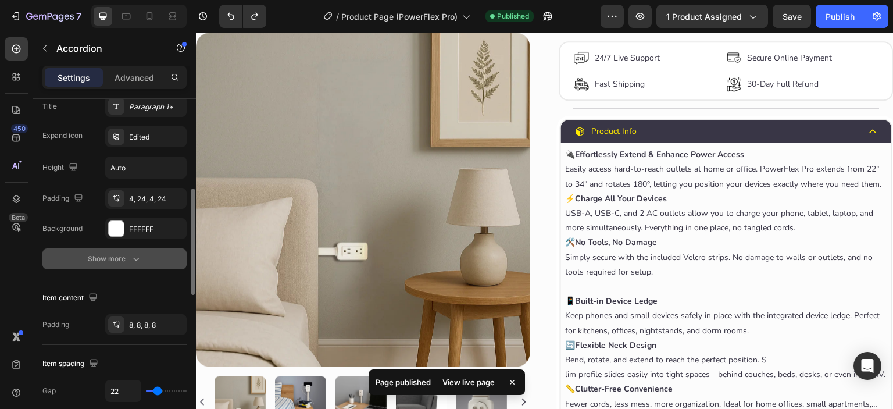
click at [98, 257] on div "Show more" at bounding box center [115, 259] width 54 height 12
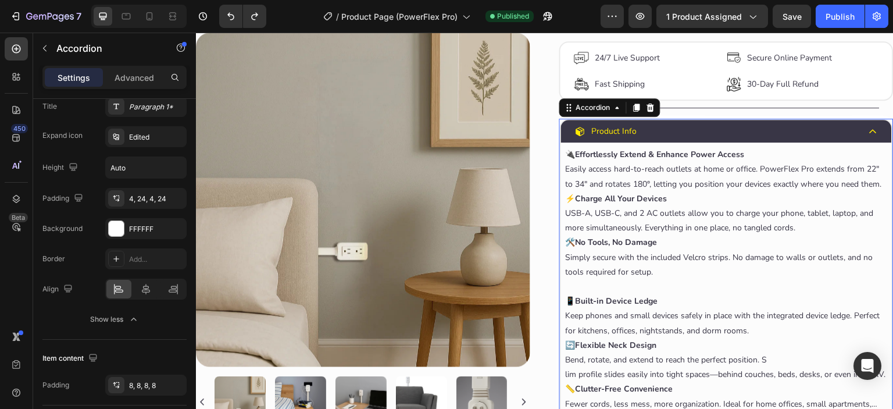
scroll to position [0, 0]
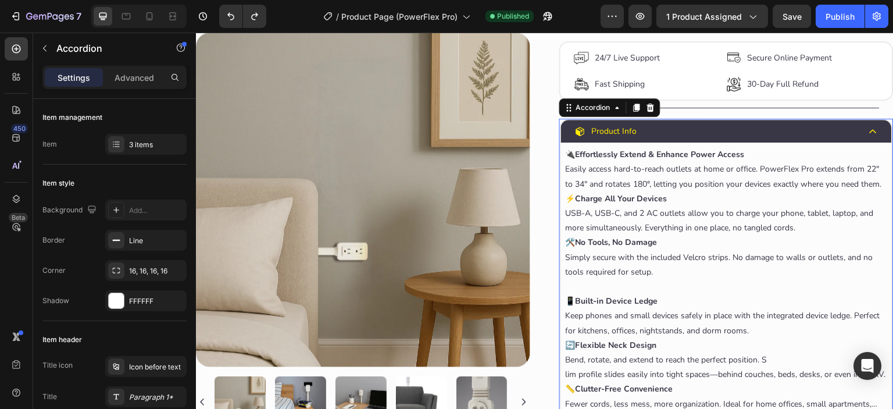
click at [823, 122] on div "Product Info" at bounding box center [717, 131] width 284 height 18
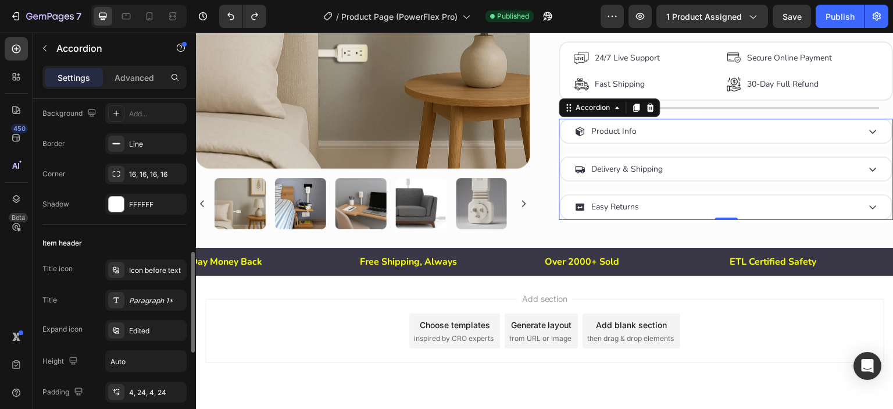
scroll to position [193, 0]
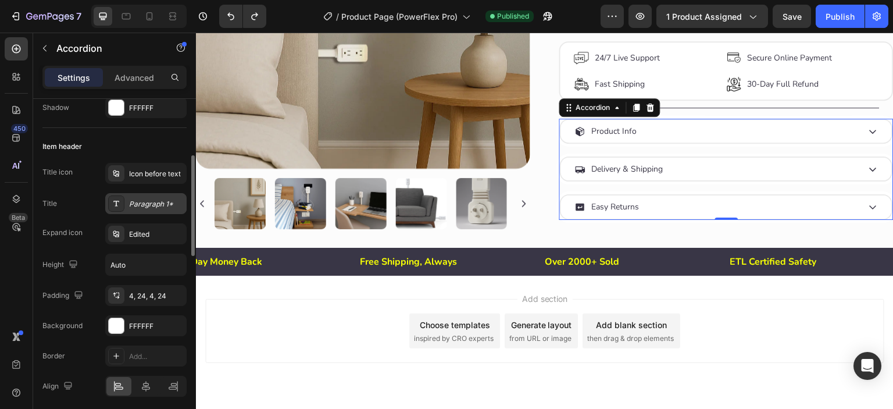
click at [131, 201] on div "Paragraph 1*" at bounding box center [156, 204] width 55 height 10
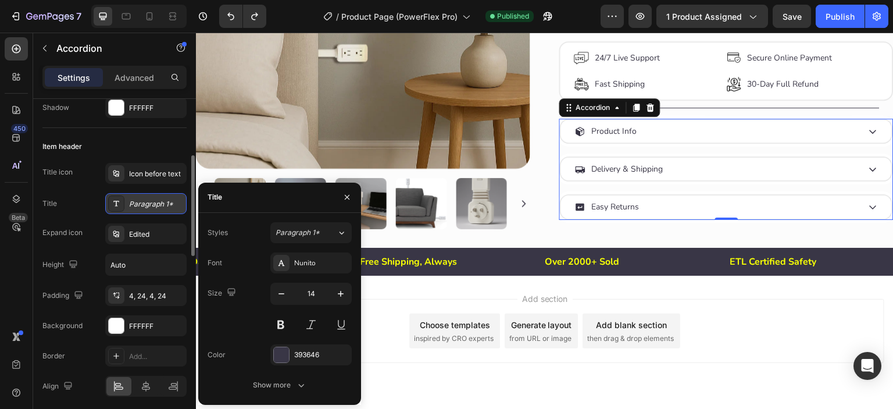
click at [117, 206] on icon at bounding box center [116, 203] width 9 height 9
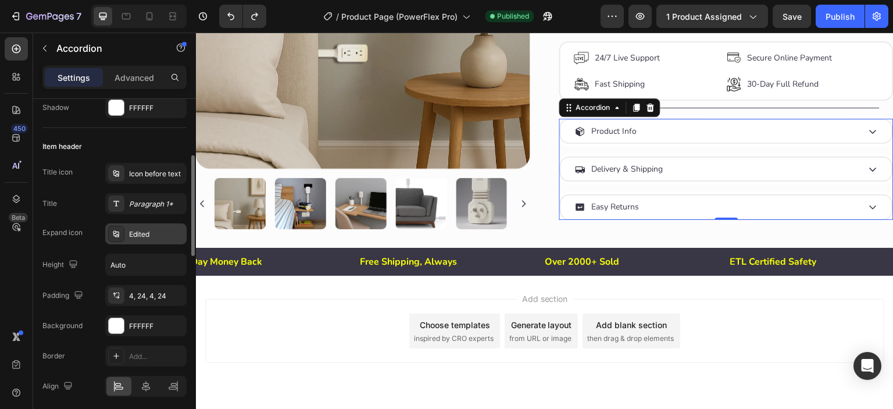
click at [114, 233] on icon at bounding box center [116, 233] width 9 height 9
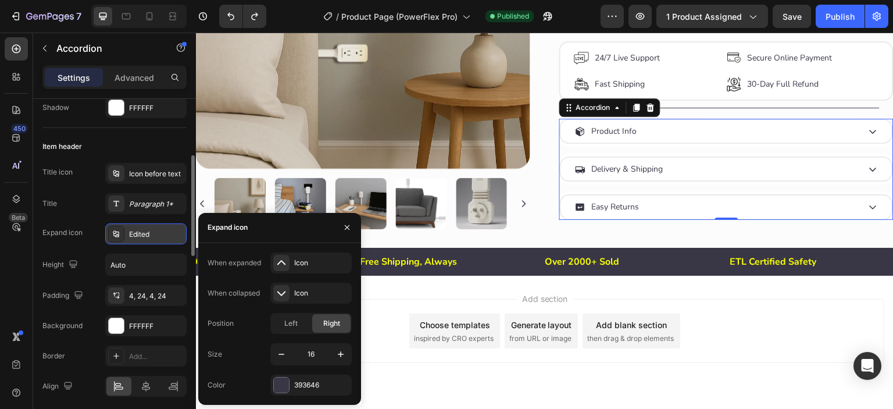
click at [114, 233] on icon at bounding box center [116, 233] width 9 height 9
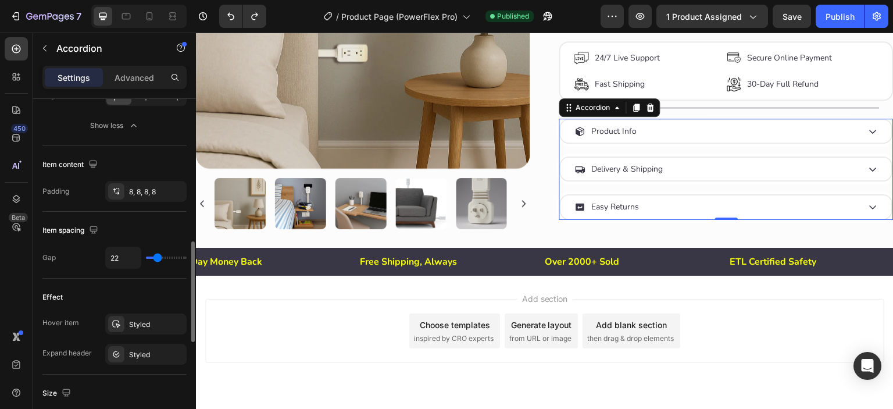
scroll to position [580, 0]
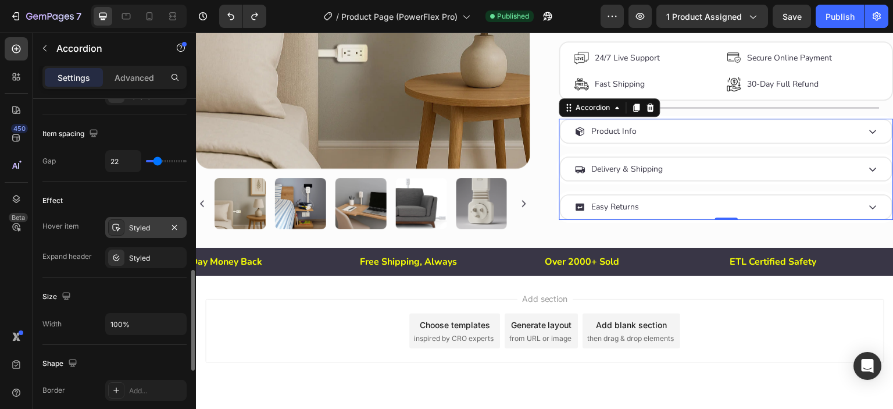
click at [143, 220] on div "Styled" at bounding box center [145, 227] width 81 height 21
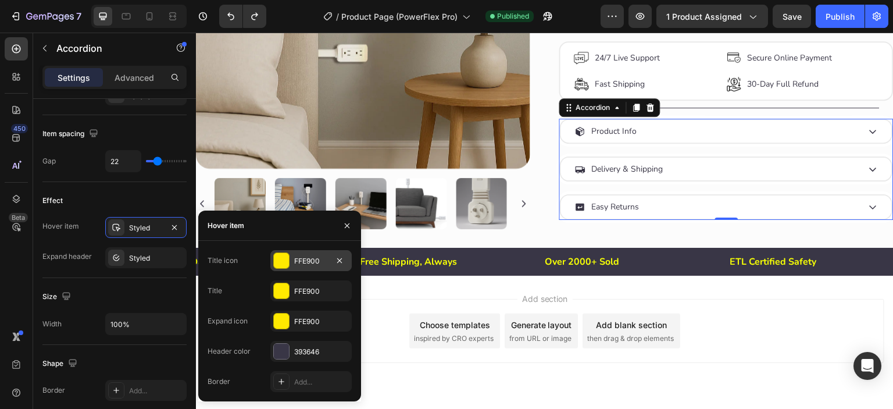
click at [284, 257] on div at bounding box center [281, 260] width 15 height 15
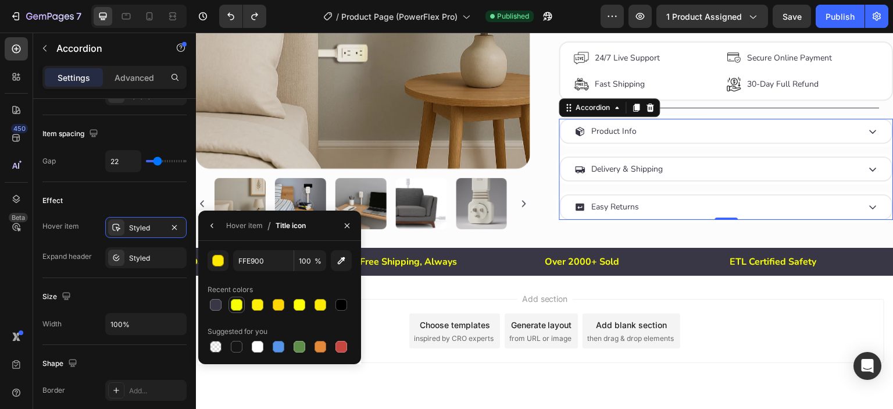
click at [234, 307] on div at bounding box center [237, 305] width 12 height 12
type input "F6FF05"
click at [213, 230] on icon "button" at bounding box center [211, 225] width 9 height 9
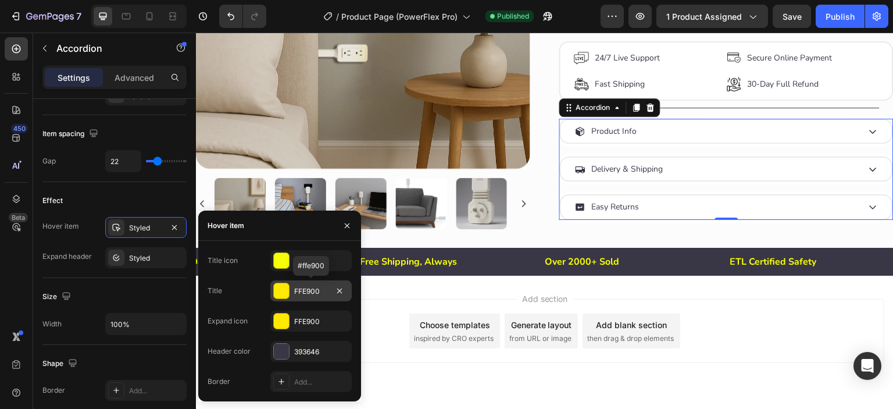
click at [277, 293] on div at bounding box center [281, 290] width 15 height 15
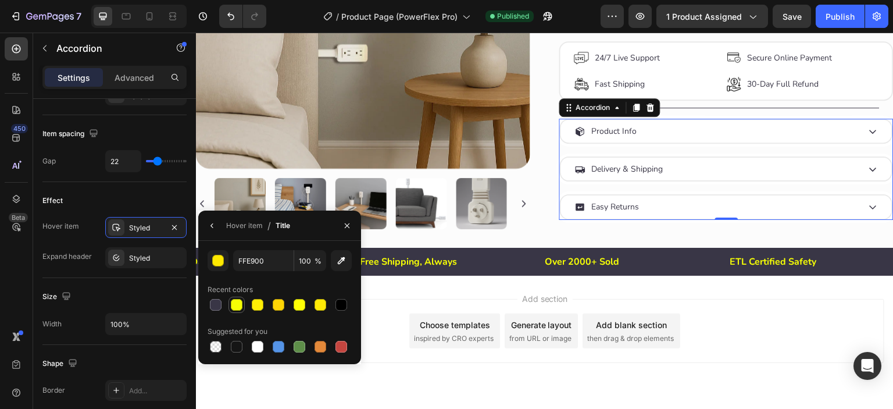
click at [234, 307] on div at bounding box center [237, 305] width 12 height 12
type input "F6FF05"
click at [212, 225] on icon "button" at bounding box center [211, 225] width 9 height 9
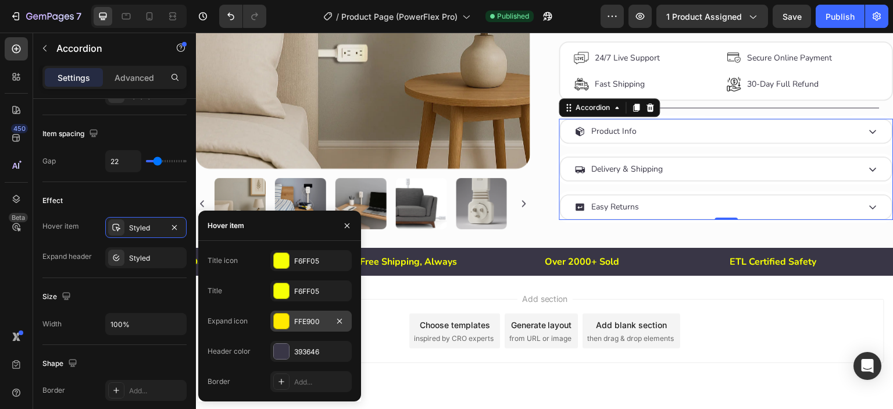
click at [285, 324] on div at bounding box center [281, 320] width 15 height 15
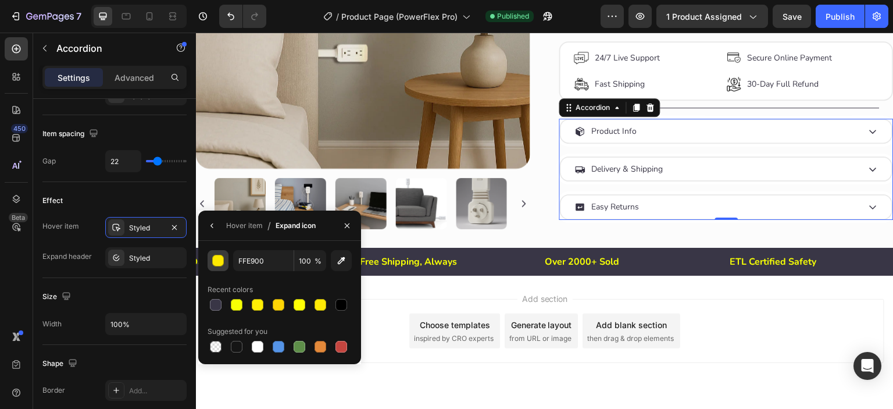
click at [217, 261] on div "button" at bounding box center [219, 261] width 12 height 12
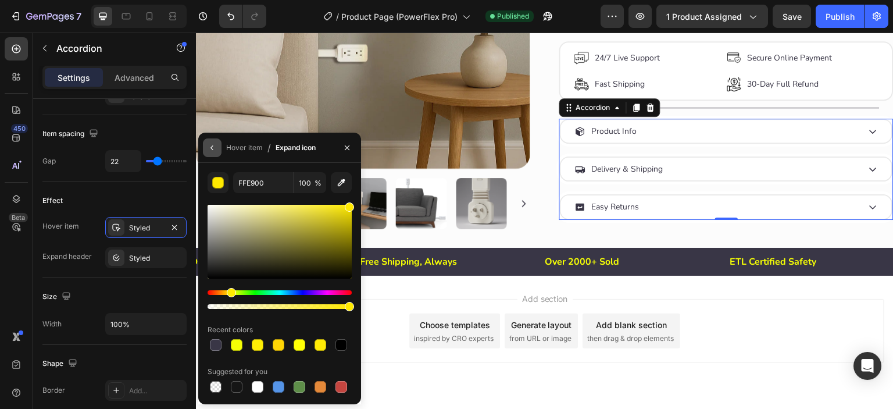
drag, startPoint x: 217, startPoint y: 146, endPoint x: 23, endPoint y: 123, distance: 195.0
click at [217, 146] on button "button" at bounding box center [212, 147] width 19 height 19
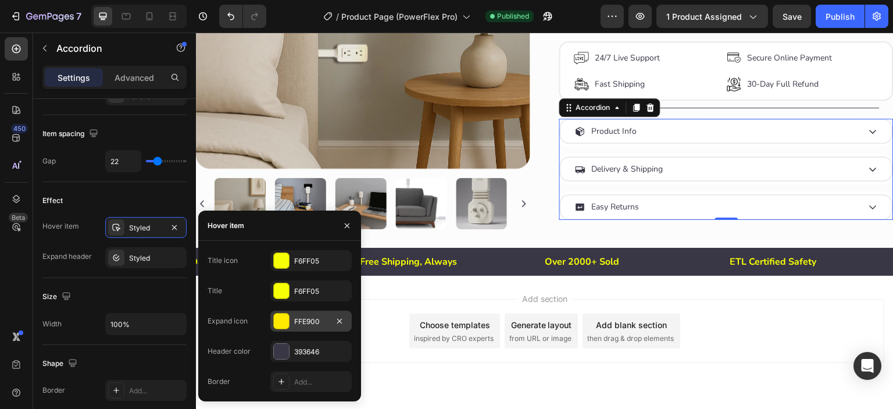
click at [277, 320] on div at bounding box center [281, 320] width 15 height 15
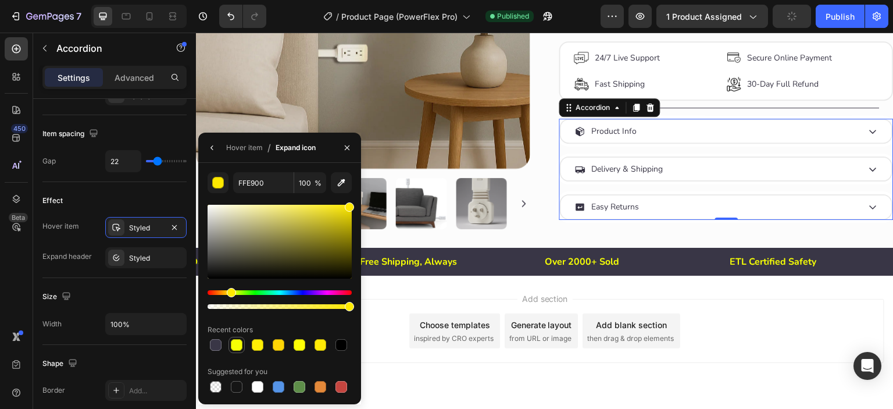
click at [236, 349] on div at bounding box center [237, 345] width 12 height 12
type input "F6FF05"
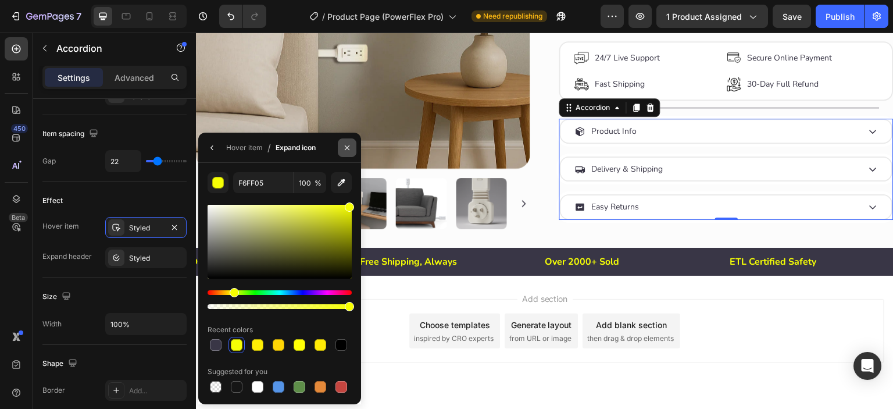
click at [343, 151] on icon "button" at bounding box center [346, 147] width 9 height 9
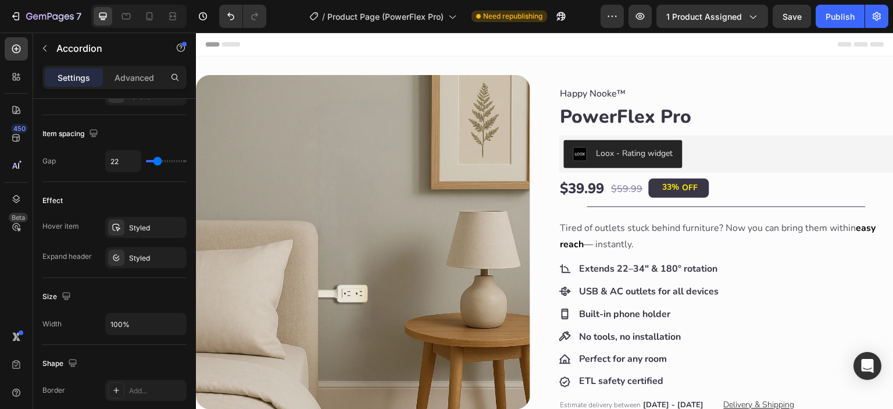
scroll to position [0, 0]
click at [696, 190] on div "33% OFF" at bounding box center [679, 187] width 60 height 19
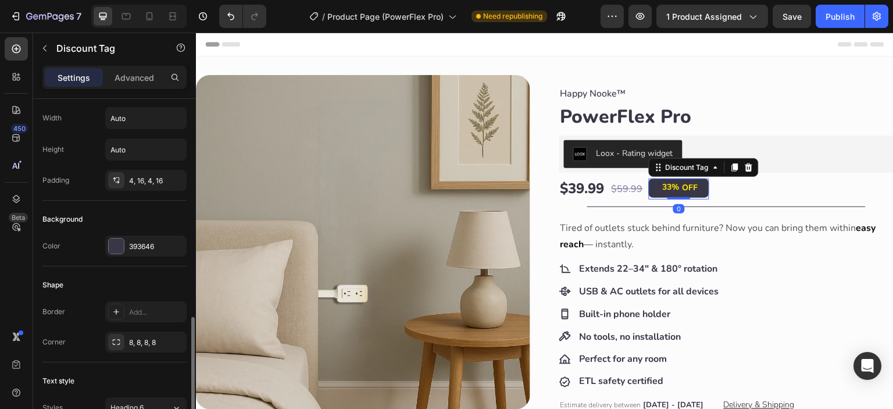
scroll to position [386, 0]
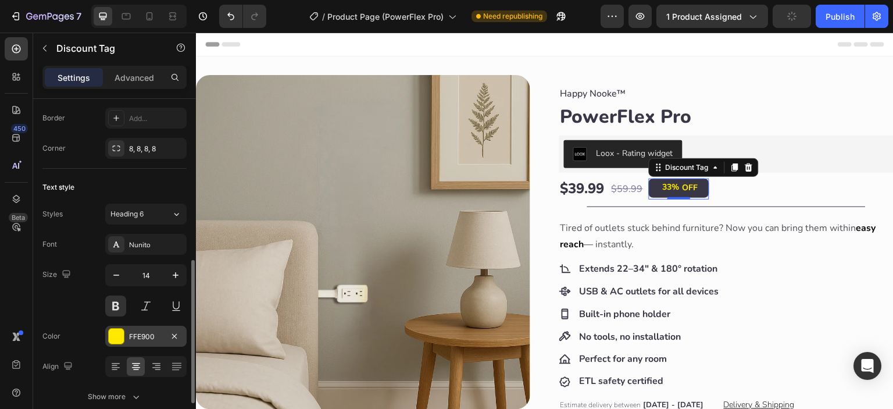
click at [117, 337] on div at bounding box center [116, 335] width 15 height 15
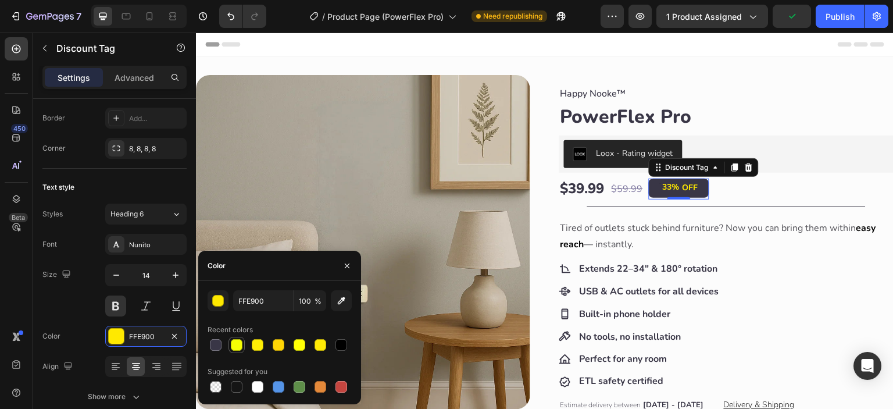
click at [237, 346] on div at bounding box center [237, 345] width 12 height 12
type input "F6FF05"
click at [538, 221] on div "Product Images Product Images Happy Nooke™ Product Vendor PowerFlex Pro Product…" at bounding box center [544, 397] width 697 height 644
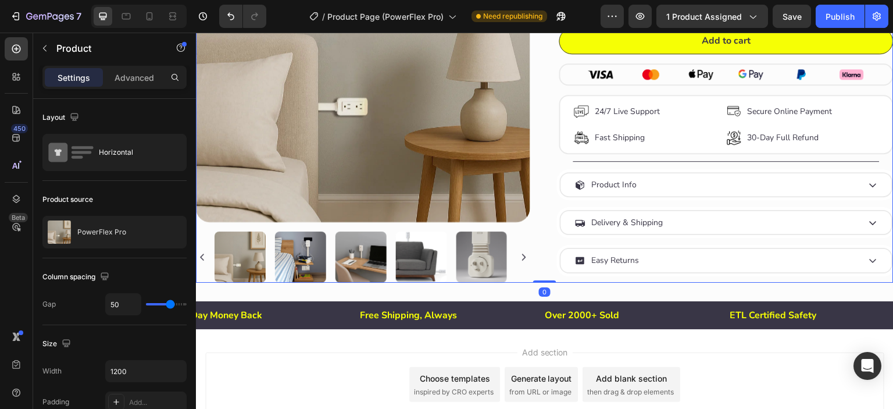
scroll to position [484, 0]
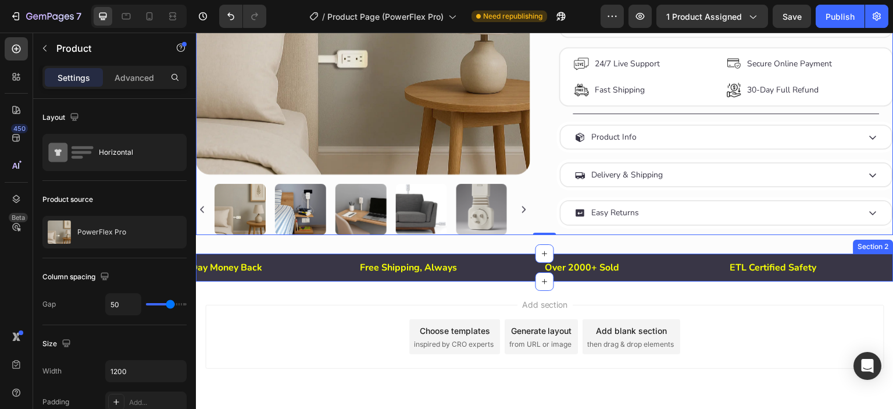
click at [571, 272] on div "Free Shipping, Always Text Block Over 2000+ Sold Text Block ETL Certified Safet…" at bounding box center [544, 267] width 697 height 28
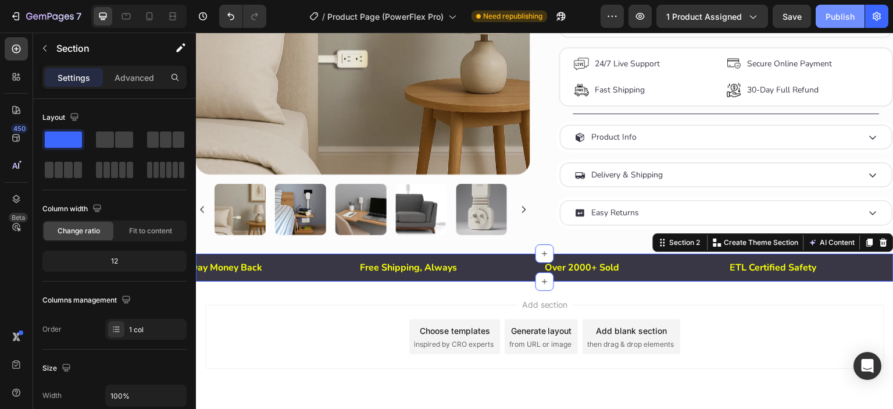
click at [830, 13] on div "Publish" at bounding box center [839, 16] width 29 height 12
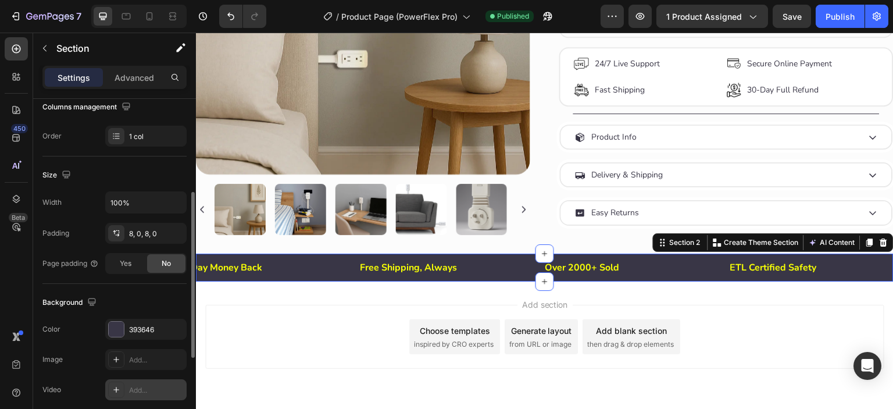
scroll to position [365, 0]
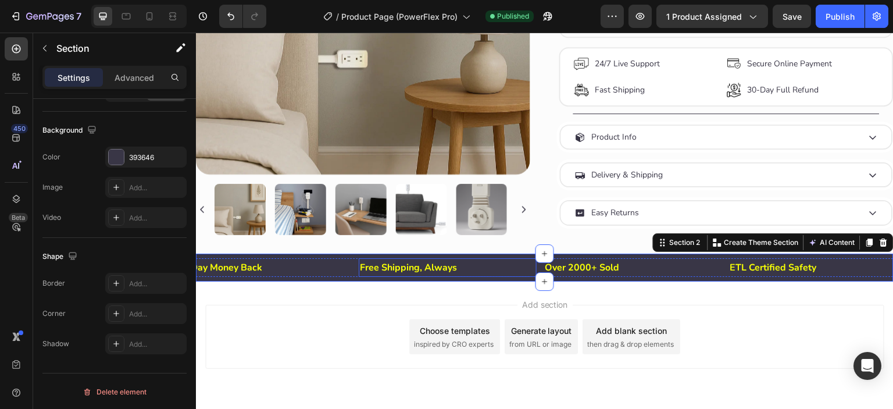
click at [490, 262] on p "Free Shipping, Always" at bounding box center [447, 267] width 175 height 17
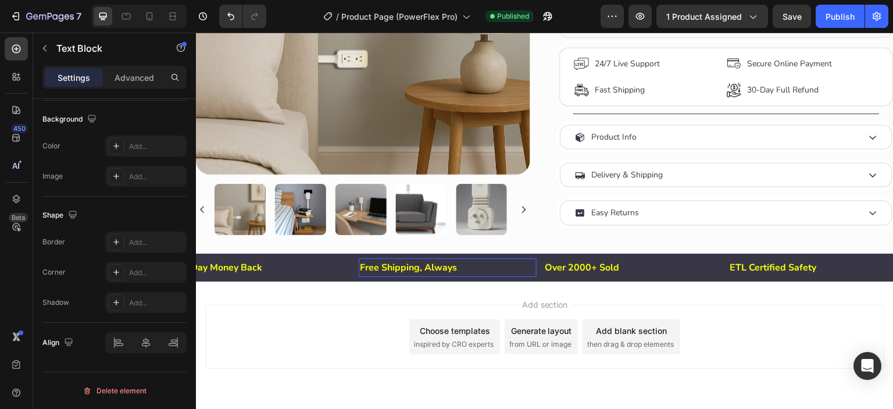
scroll to position [0, 0]
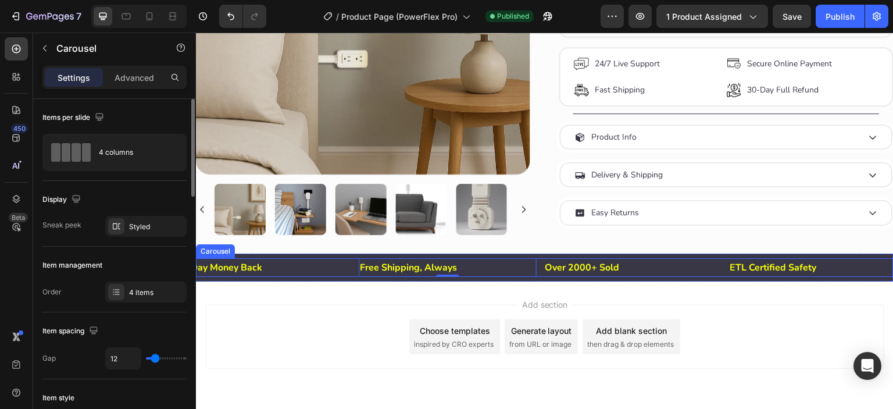
click at [538, 261] on div "Free Shipping, Always Text Block 0 Over 2000+ Sold Text Block ETL Certified Saf…" at bounding box center [544, 267] width 697 height 19
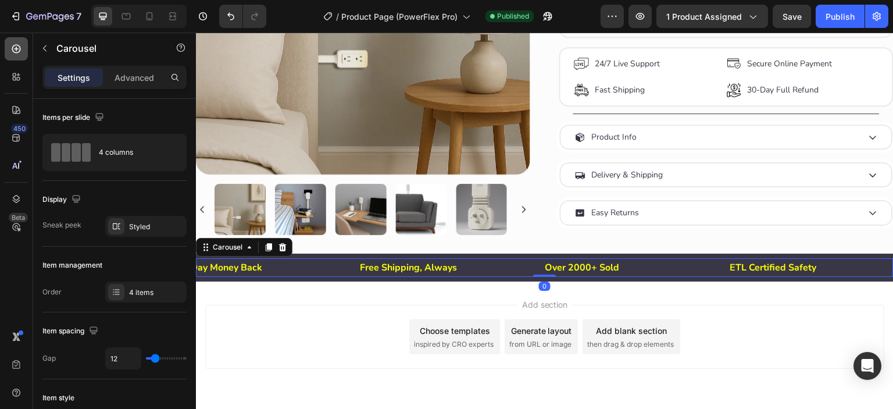
click at [26, 52] on div at bounding box center [16, 48] width 23 height 23
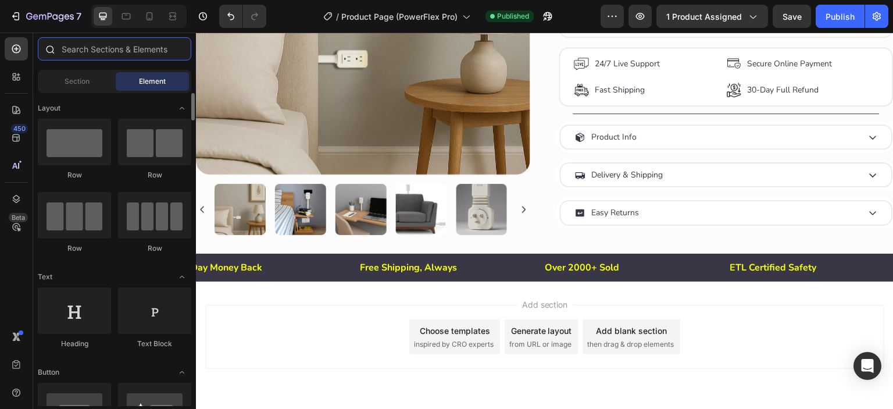
click at [109, 51] on input "text" at bounding box center [114, 48] width 153 height 23
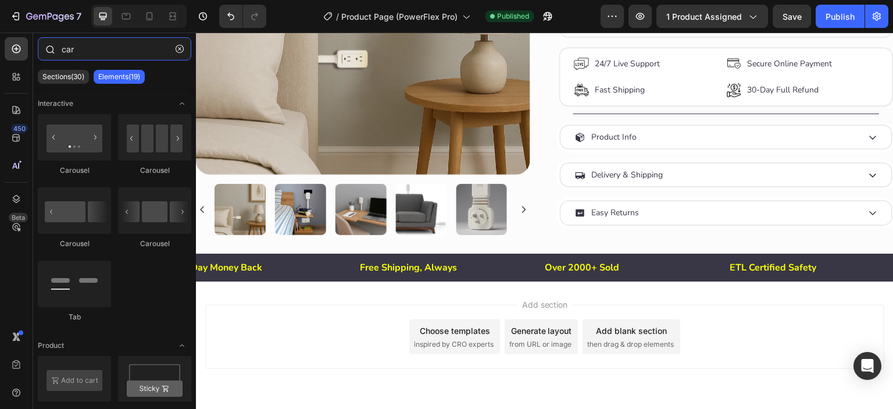
type input "caru"
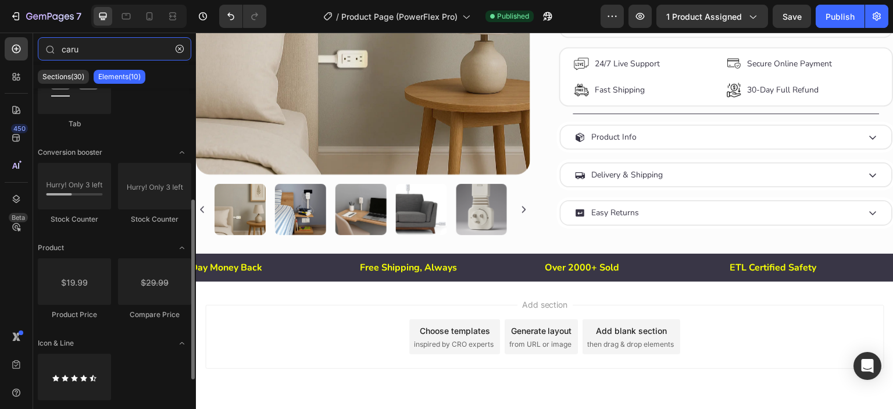
scroll to position [231, 0]
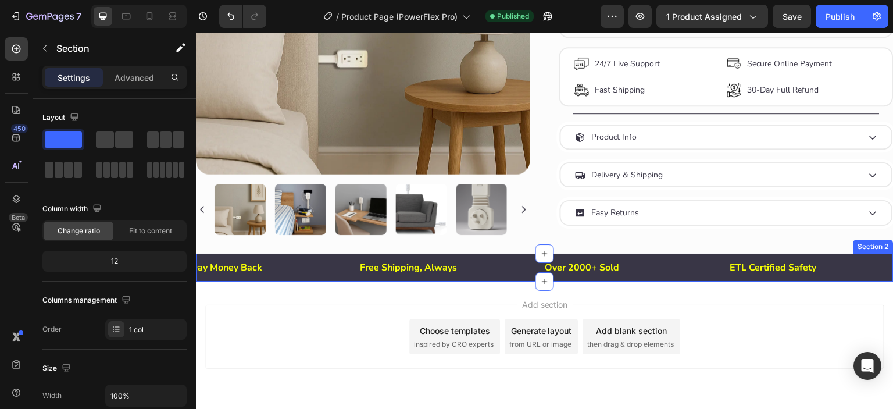
click at [522, 272] on div "Free Shipping, Always Text Block Over 2000+ Sold Text Block ETL Certified Safet…" at bounding box center [544, 267] width 697 height 28
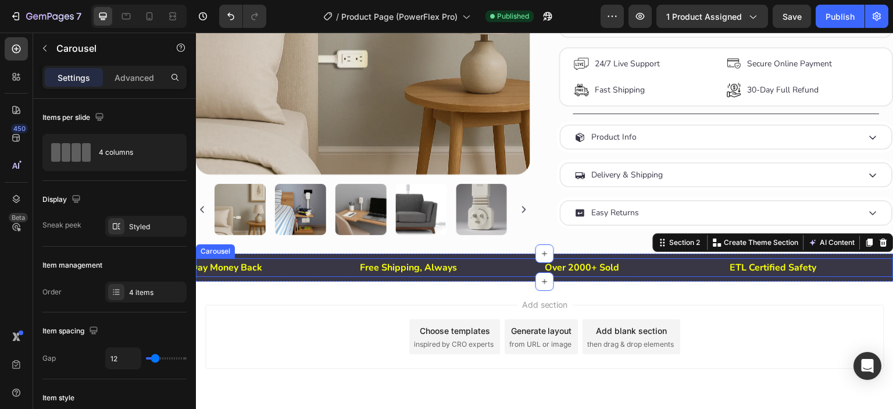
click at [539, 263] on div "Free Shipping, Always Text Block Over 2000+ Sold Text Block ETL Certified Safet…" at bounding box center [544, 267] width 697 height 19
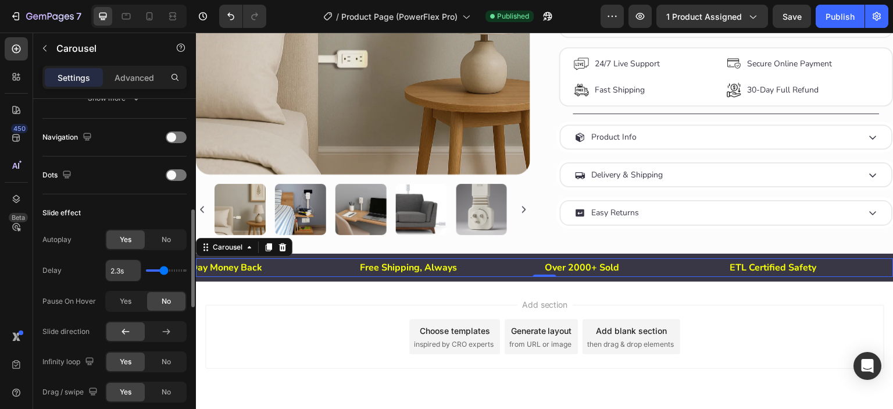
scroll to position [483, 0]
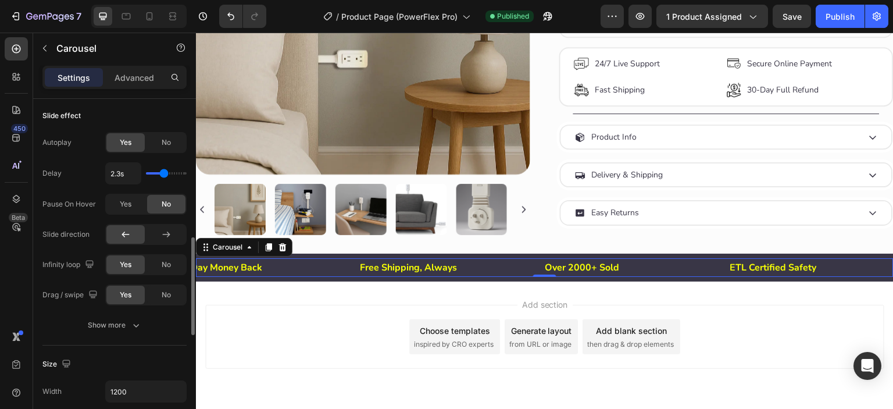
type input "2.2s"
type input "2.2"
type input "2s"
type input "2"
type input "1s"
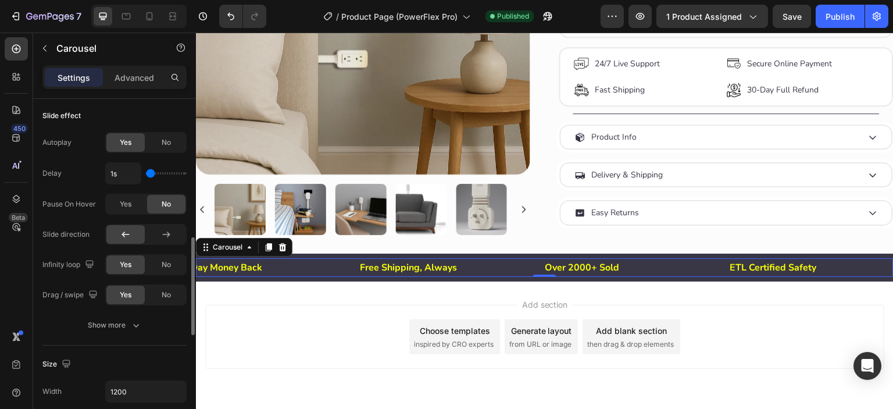
drag, startPoint x: 163, startPoint y: 173, endPoint x: 139, endPoint y: 171, distance: 23.3
type input "1"
click at [146, 172] on input "range" at bounding box center [166, 173] width 41 height 2
click at [171, 145] on div "No" at bounding box center [166, 142] width 38 height 19
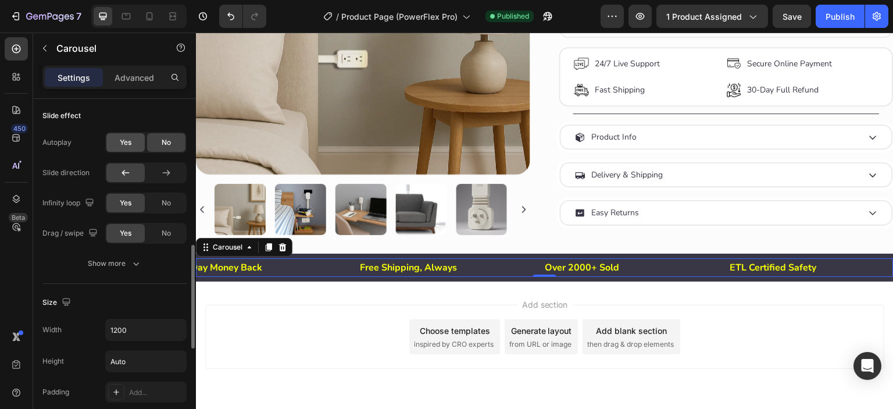
click at [128, 144] on span "Yes" at bounding box center [126, 142] width 12 height 10
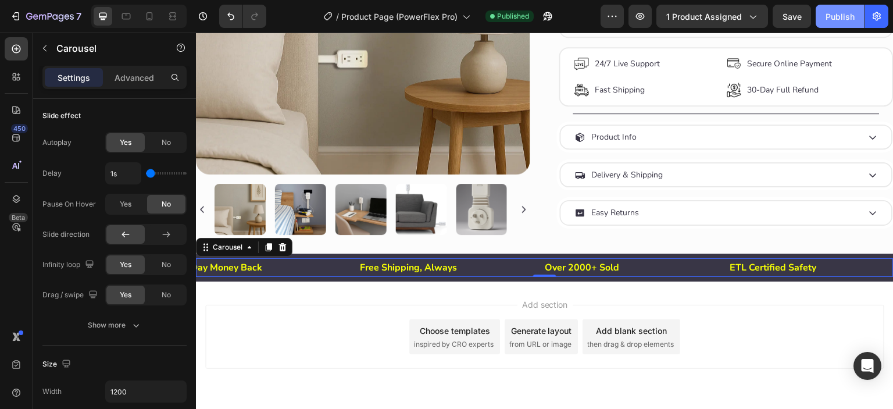
click at [843, 12] on div "Publish" at bounding box center [839, 16] width 29 height 12
click at [16, 47] on icon at bounding box center [16, 49] width 9 height 9
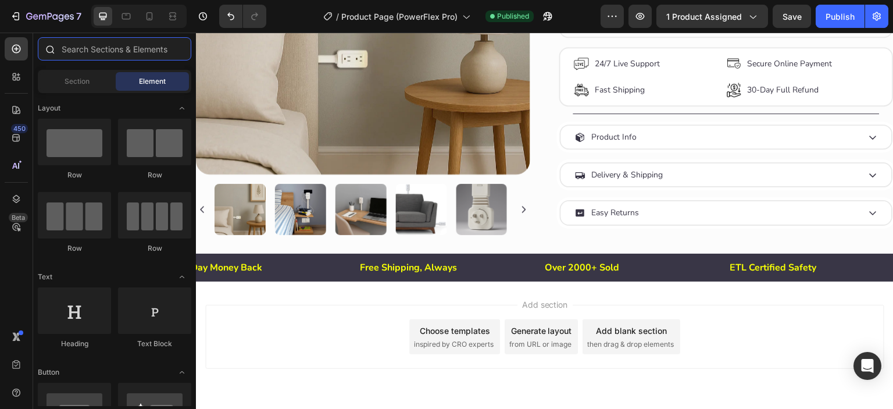
click at [143, 48] on input "text" at bounding box center [114, 48] width 153 height 23
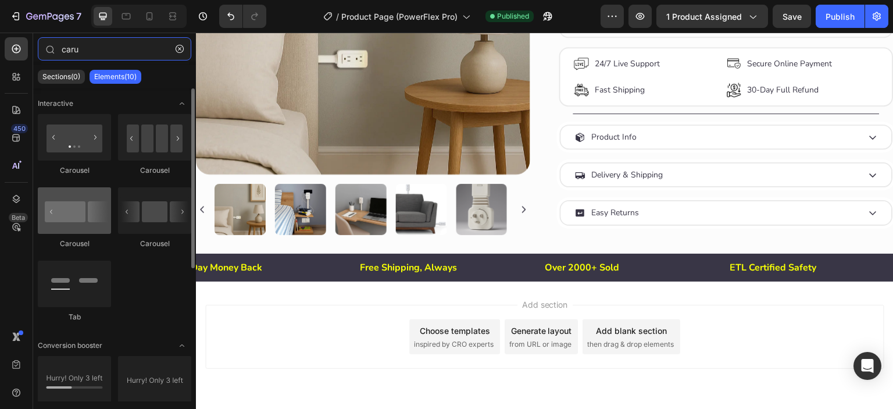
type input "caru"
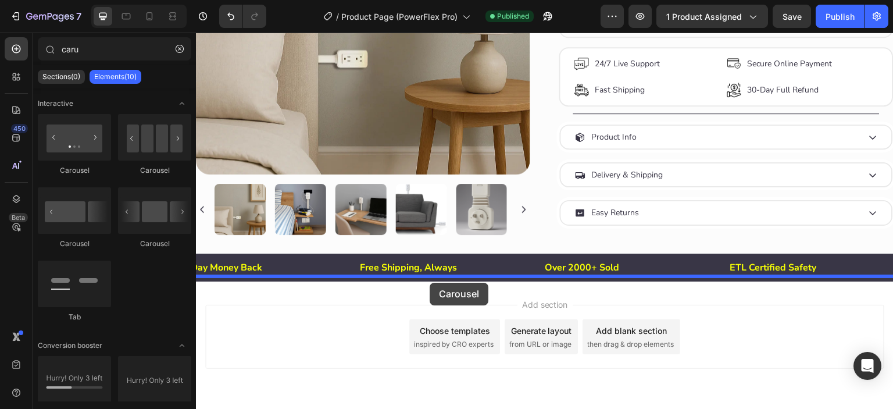
drag, startPoint x: 262, startPoint y: 251, endPoint x: 429, endPoint y: 282, distance: 170.3
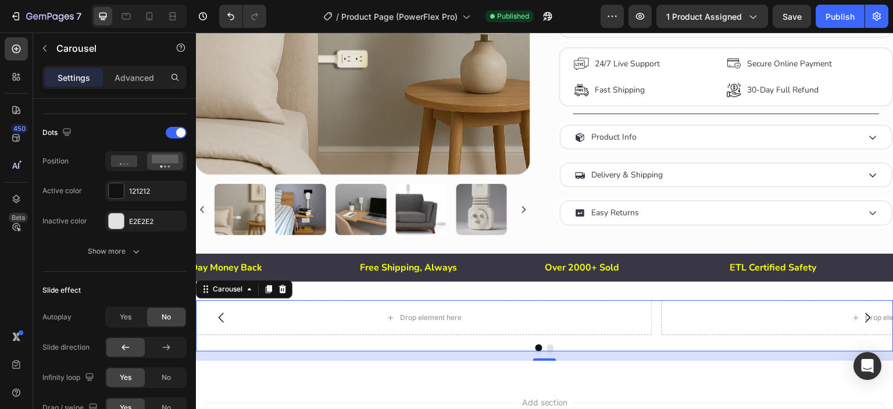
scroll to position [773, 0]
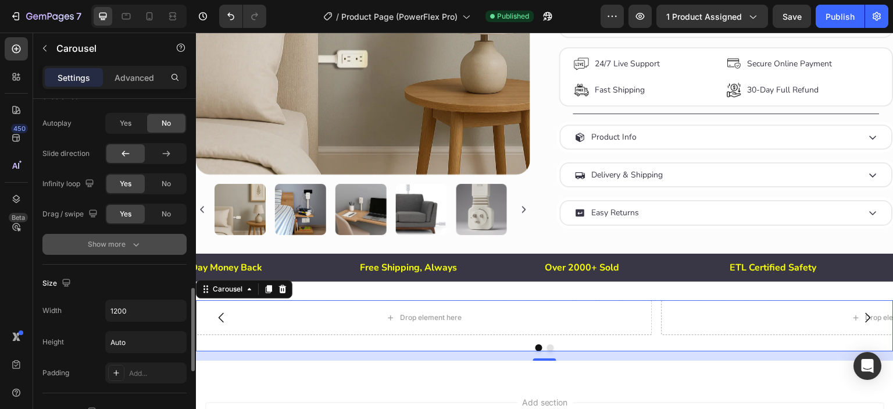
click at [122, 246] on div "Show more" at bounding box center [115, 244] width 54 height 12
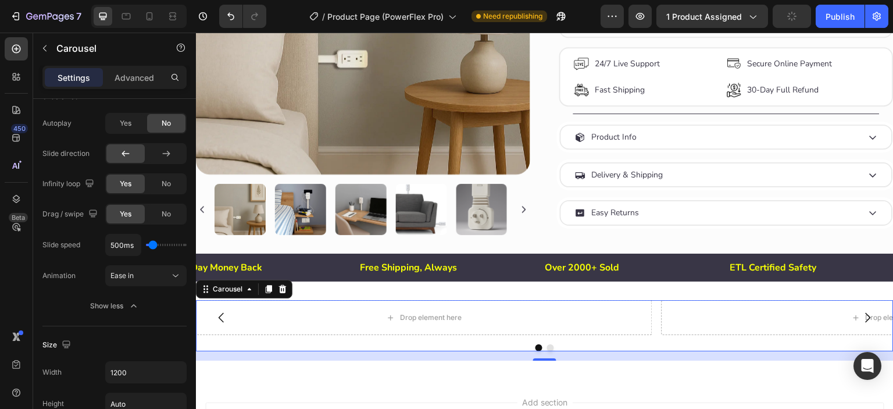
click at [636, 344] on div at bounding box center [544, 347] width 697 height 7
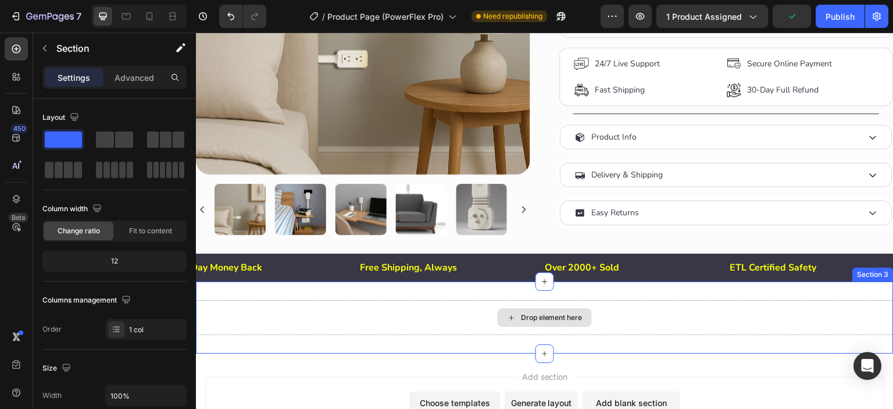
click at [630, 328] on div "Drop element here" at bounding box center [544, 317] width 697 height 35
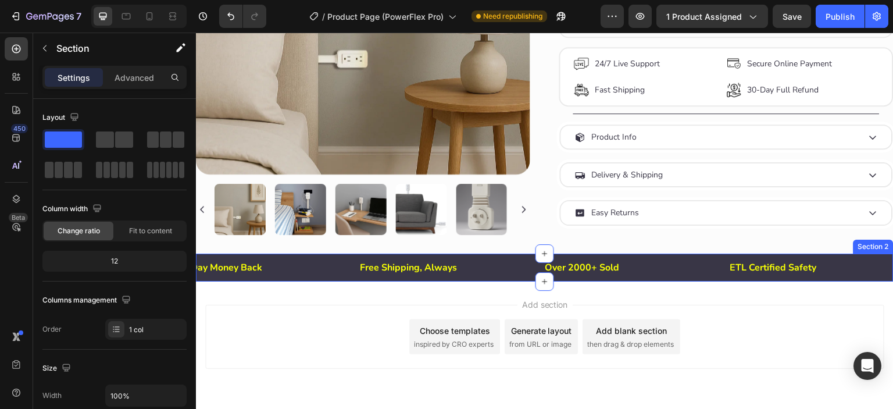
click at [676, 272] on div "Free Shipping, Always Text Block Over 2000+ Sold Text Block ETL Certified Safet…" at bounding box center [544, 267] width 697 height 28
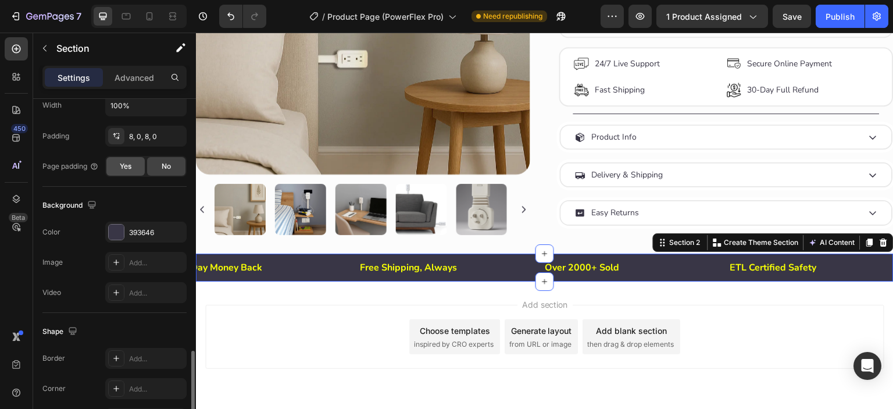
scroll to position [365, 0]
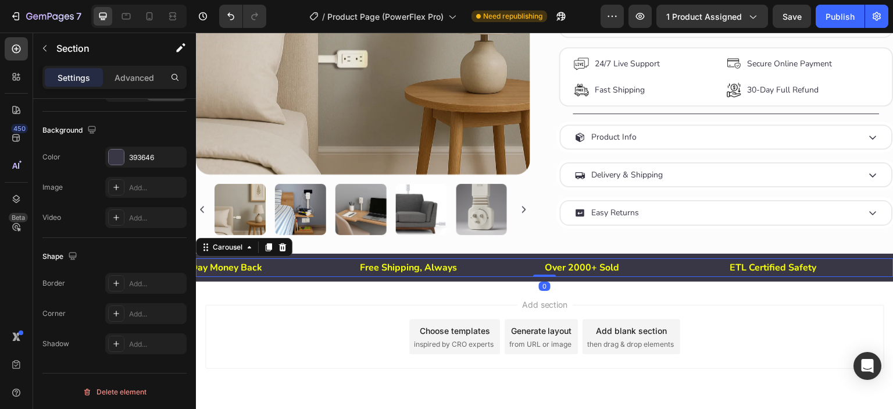
click at [538, 262] on div "Free Shipping, Always Text Block Over 2000+ Sold Text Block ETL Certified Safet…" at bounding box center [544, 267] width 697 height 19
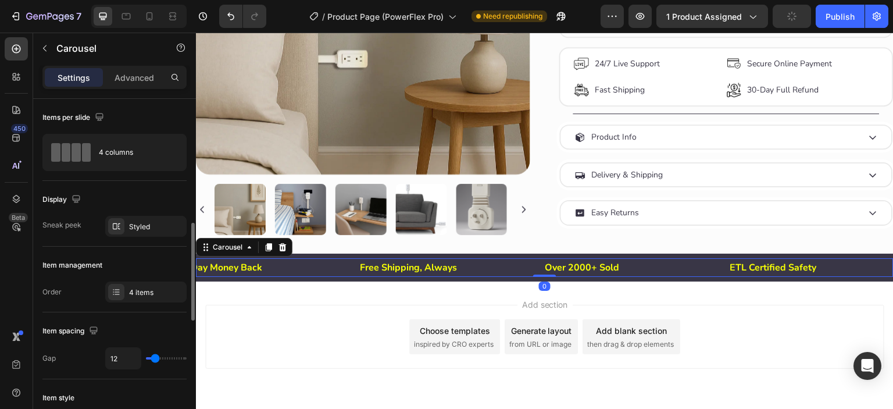
scroll to position [96, 0]
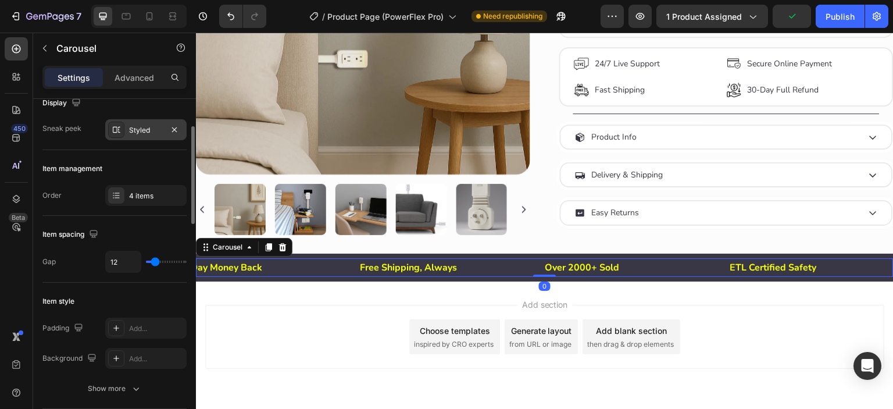
click at [117, 130] on icon at bounding box center [116, 129] width 9 height 9
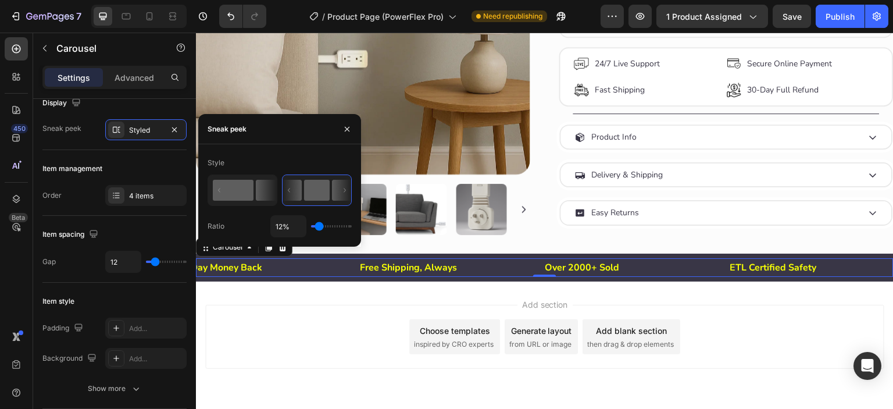
click at [259, 196] on icon at bounding box center [266, 190] width 20 height 21
type input "50%"
type input "50"
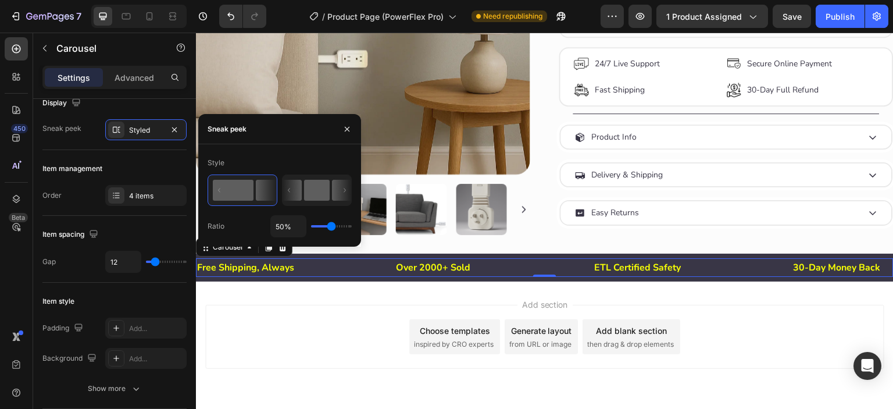
click at [304, 192] on rect at bounding box center [317, 190] width 26 height 21
type input "12%"
type input "12"
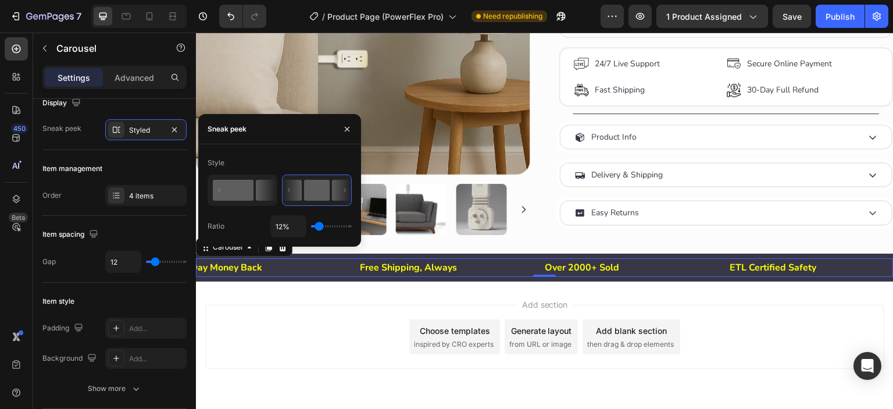
click at [237, 186] on rect at bounding box center [233, 190] width 41 height 21
type input "50%"
type input "50"
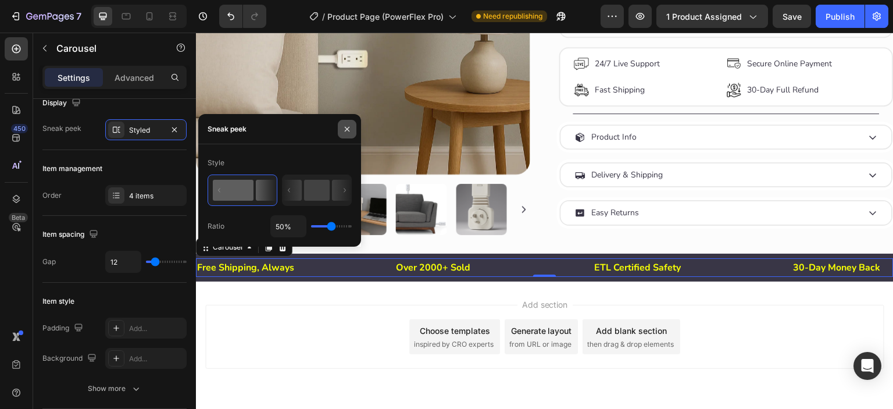
click at [349, 130] on icon "button" at bounding box center [346, 128] width 9 height 9
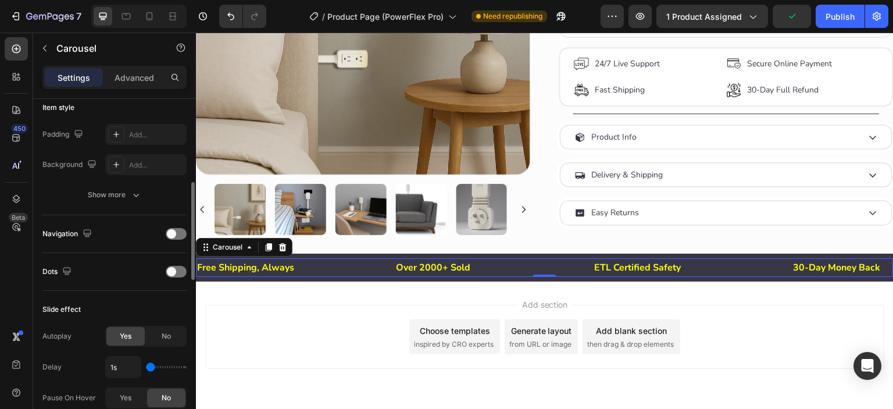
scroll to position [386, 0]
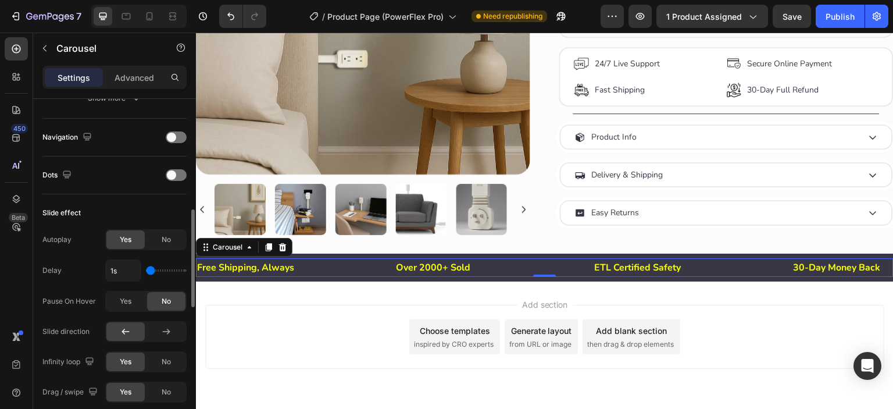
drag, startPoint x: 151, startPoint y: 273, endPoint x: 181, endPoint y: 267, distance: 30.9
click at [181, 267] on div "1s" at bounding box center [145, 270] width 81 height 22
type input "3.3s"
type input "3.3"
type input "3.8s"
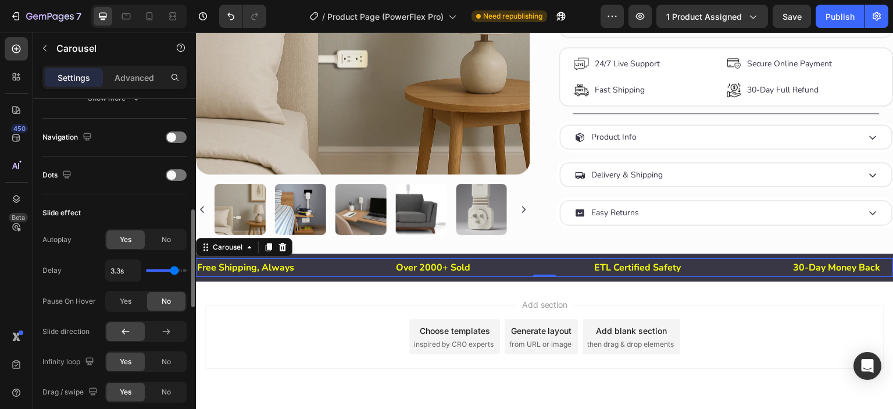
type input "3.8"
type input "3.9s"
type input "3.9"
type input "4s"
drag, startPoint x: 152, startPoint y: 270, endPoint x: 186, endPoint y: 267, distance: 34.4
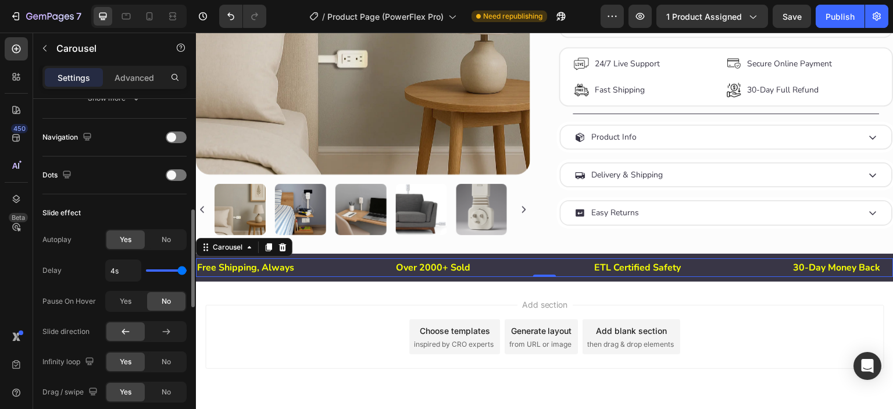
type input "4"
click at [186, 269] on input "range" at bounding box center [166, 270] width 41 height 2
type input "1.9s"
type input "1.9"
type input "1s"
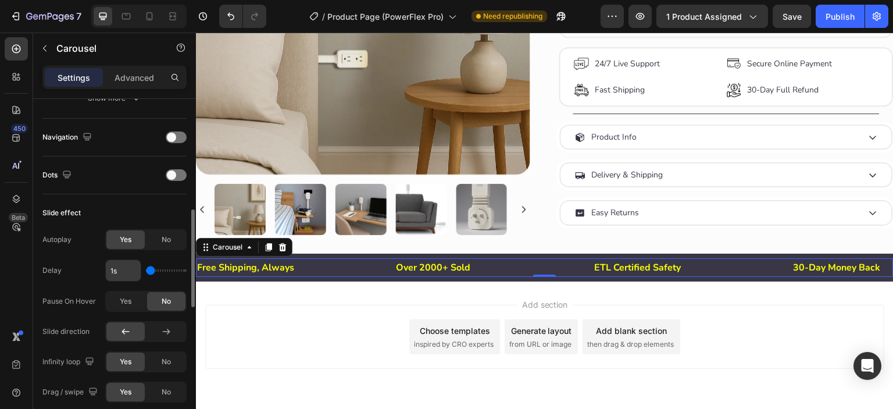
drag, startPoint x: 182, startPoint y: 267, endPoint x: 114, endPoint y: 271, distance: 68.7
type input "1"
click at [146, 270] on input "range" at bounding box center [166, 270] width 41 height 2
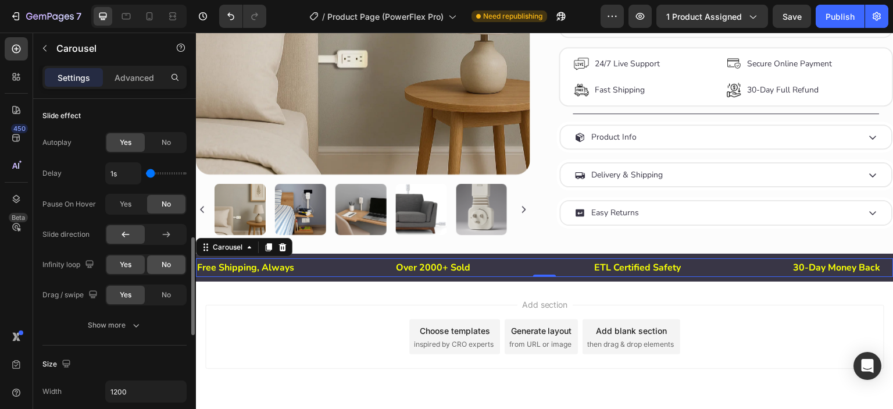
click at [157, 269] on div "No" at bounding box center [166, 264] width 38 height 19
click at [157, 290] on div "No" at bounding box center [166, 294] width 38 height 19
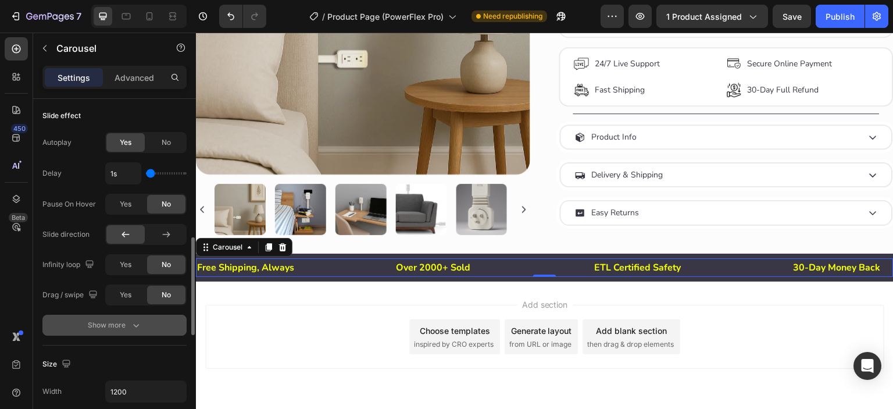
click at [117, 323] on div "Show more" at bounding box center [115, 325] width 54 height 12
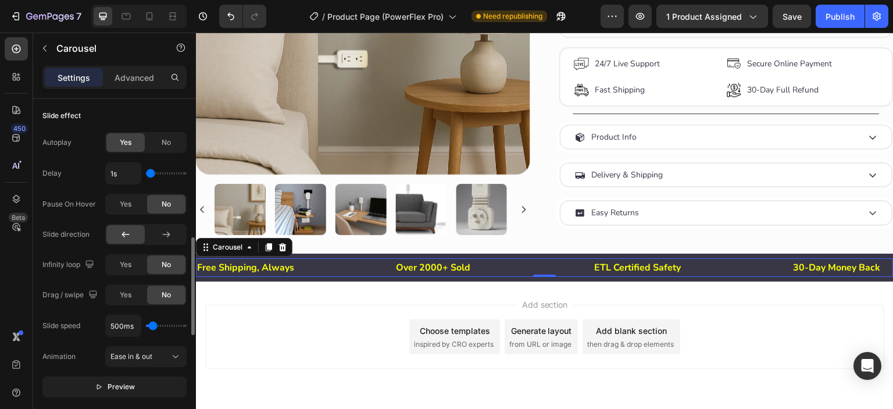
scroll to position [580, 0]
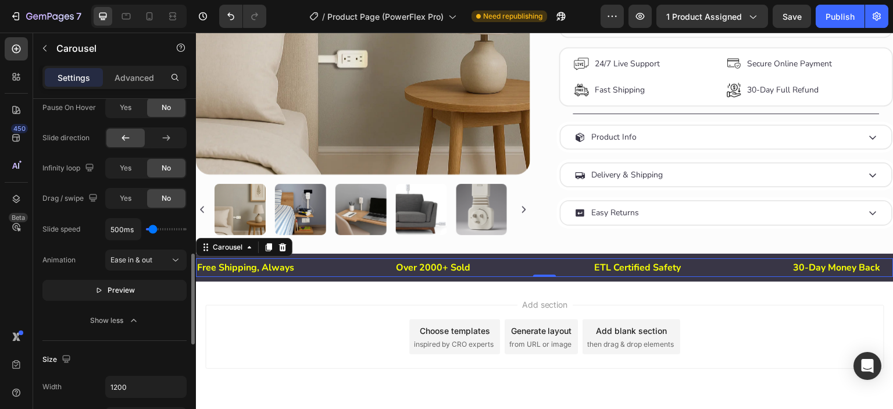
type input "100ms"
drag, startPoint x: 151, startPoint y: 230, endPoint x: 139, endPoint y: 231, distance: 11.7
type input "100"
click at [146, 230] on input "range" at bounding box center [166, 229] width 41 height 2
click at [145, 255] on span "Ease in & out" at bounding box center [131, 259] width 42 height 9
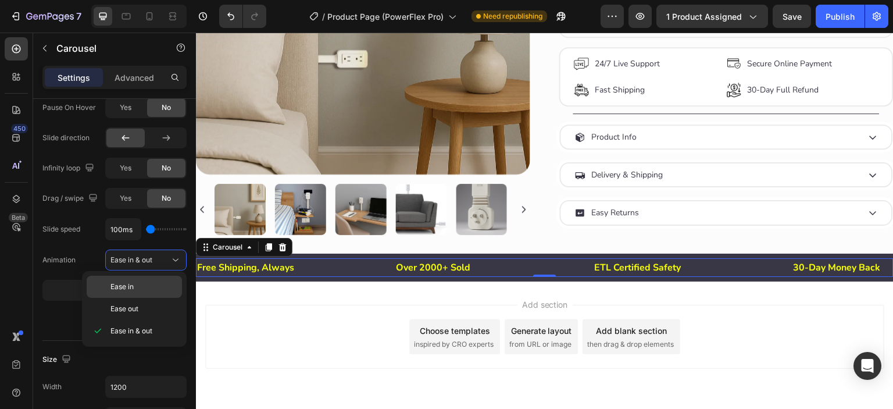
click at [130, 286] on span "Ease in" at bounding box center [121, 286] width 23 height 10
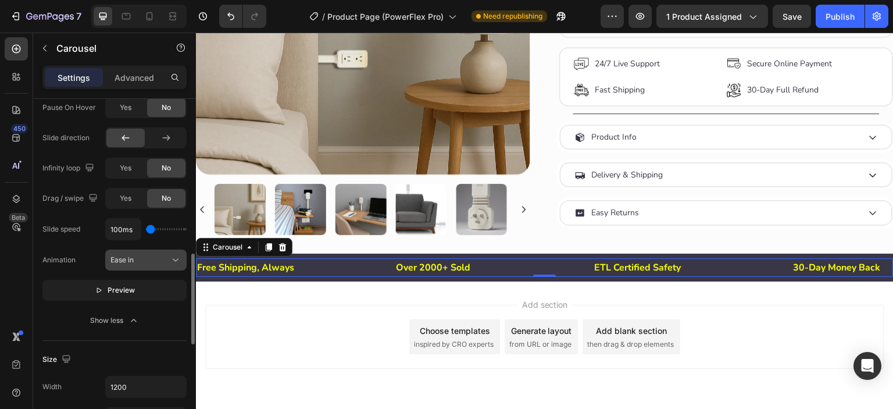
click at [148, 260] on div "Ease in" at bounding box center [139, 260] width 59 height 10
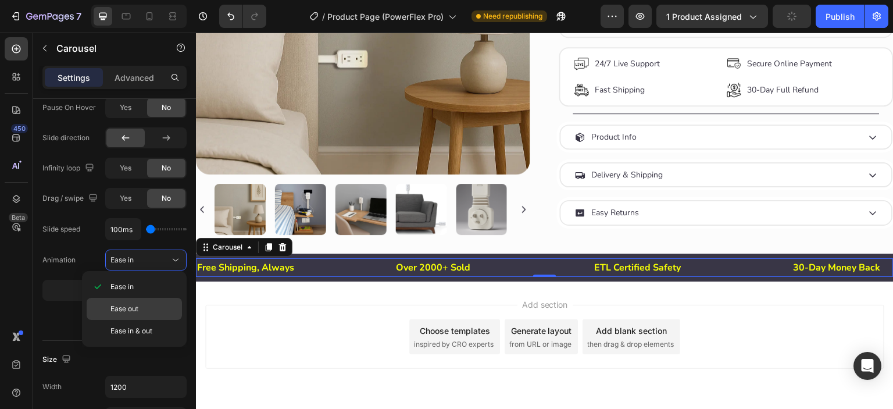
click at [126, 306] on span "Ease out" at bounding box center [124, 308] width 28 height 10
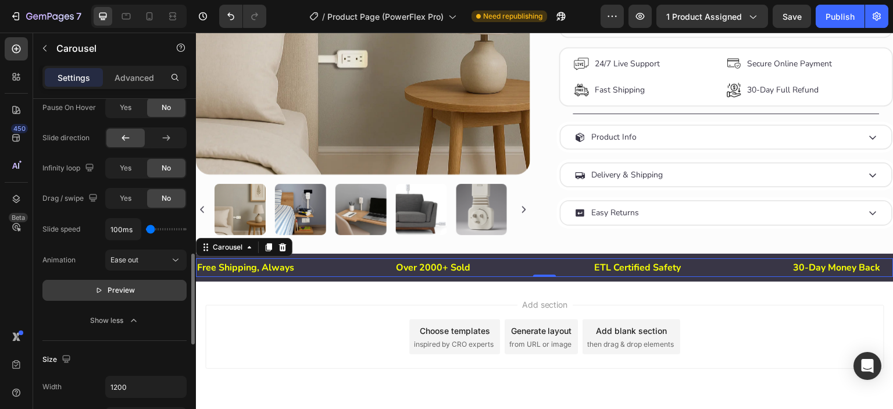
click at [101, 290] on icon "button" at bounding box center [99, 290] width 8 height 8
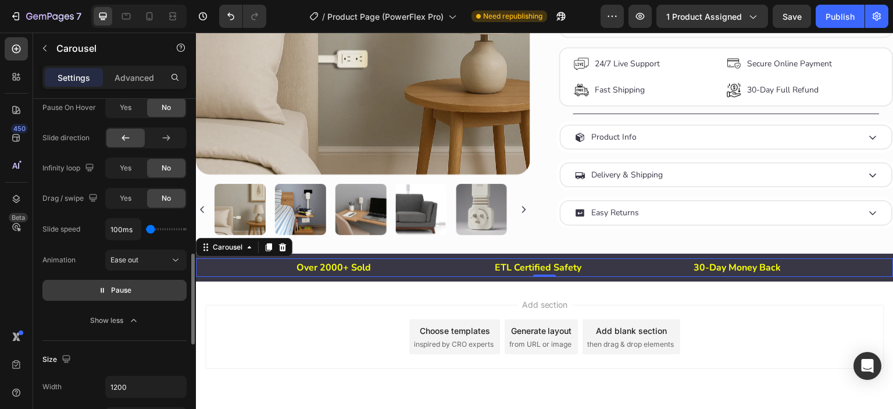
type input "550ms"
type input "550"
type input "650ms"
type input "650"
type input "700ms"
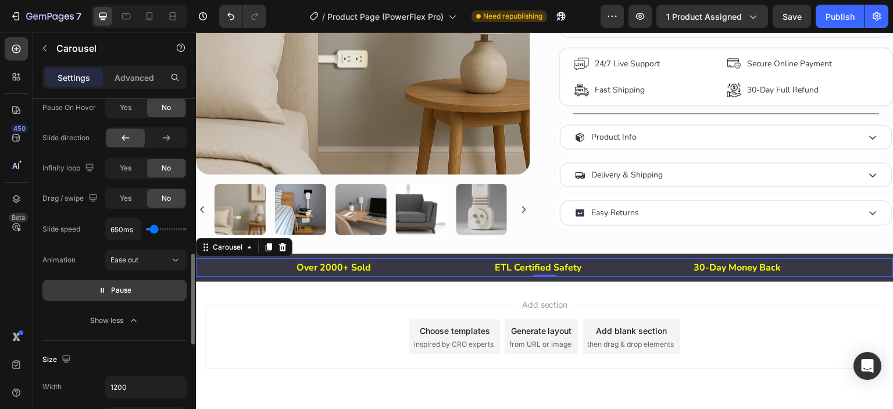
type input "700"
type input "750ms"
type input "750"
type input "850ms"
type input "850"
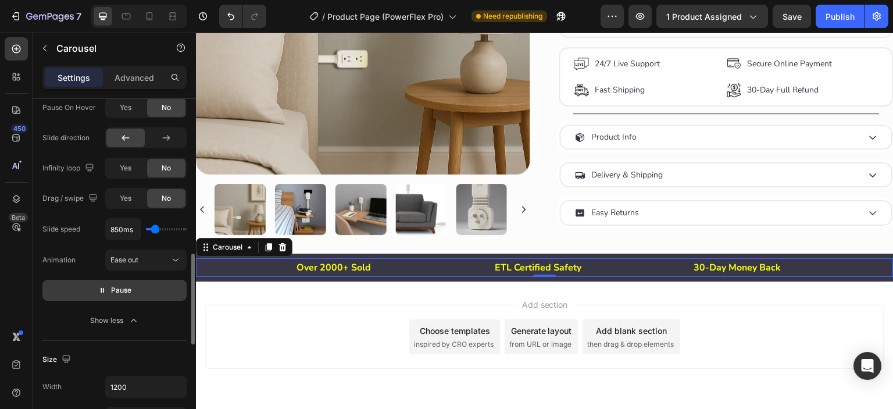
type input "1000ms"
type input "1000"
type input "1050ms"
type input "1050"
type input "1150ms"
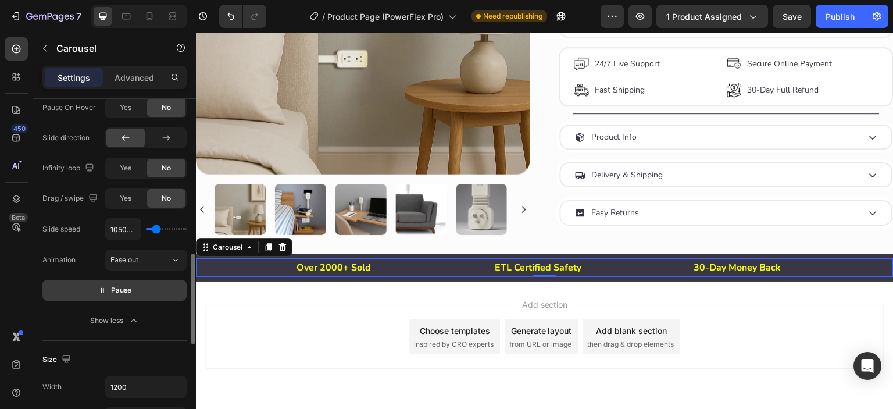
type input "1150"
type input "1200ms"
type input "1200"
type input "1300ms"
type input "1300"
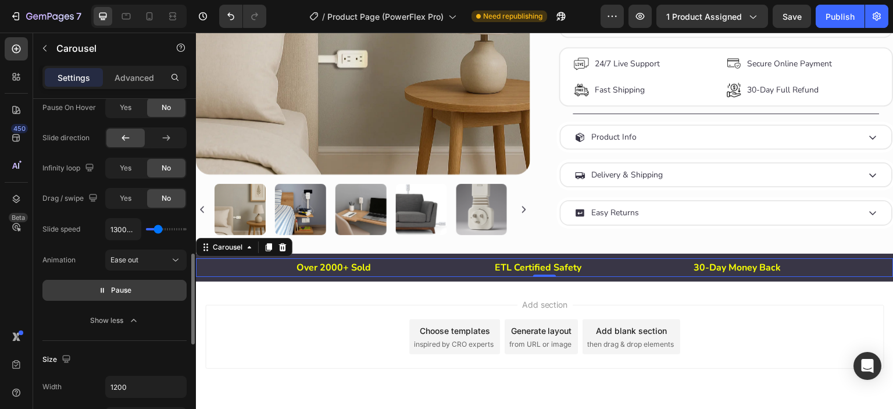
click at [158, 229] on input "range" at bounding box center [166, 229] width 41 height 2
click at [131, 287] on button "Pause" at bounding box center [114, 290] width 144 height 21
click at [128, 290] on span "Preview" at bounding box center [121, 290] width 27 height 12
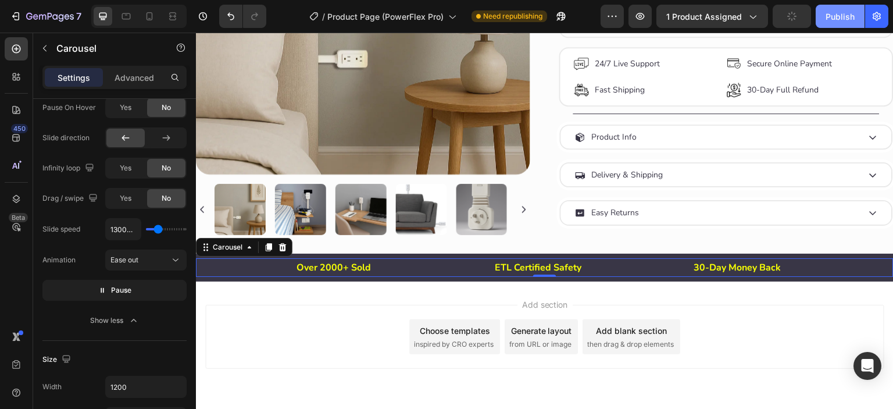
click at [831, 9] on button "Publish" at bounding box center [839, 16] width 49 height 23
drag, startPoint x: 153, startPoint y: 224, endPoint x: 146, endPoint y: 225, distance: 7.0
click at [146, 225] on div "1300ms" at bounding box center [145, 229] width 81 height 22
type input "1150ms"
type input "1150"
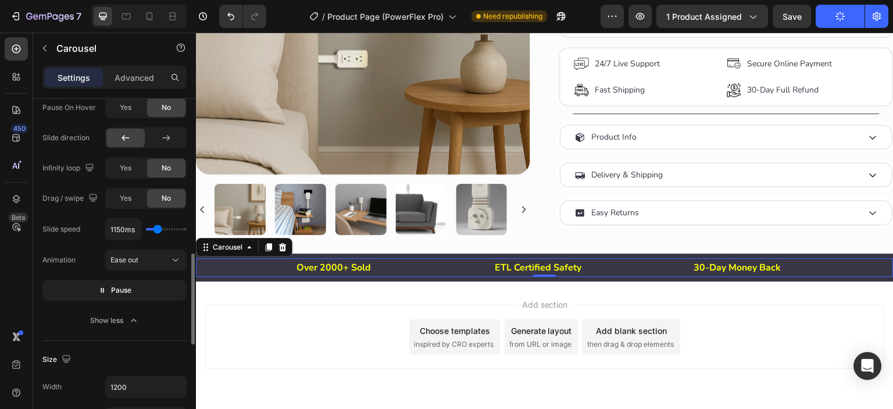
type input "200ms"
type input "200"
type input "100ms"
drag, startPoint x: 157, startPoint y: 227, endPoint x: 149, endPoint y: 230, distance: 8.5
type input "100"
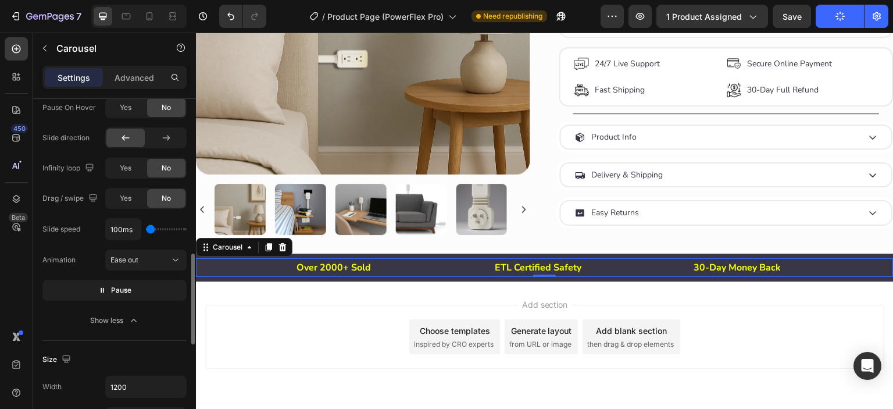
click at [149, 230] on input "range" at bounding box center [166, 229] width 41 height 2
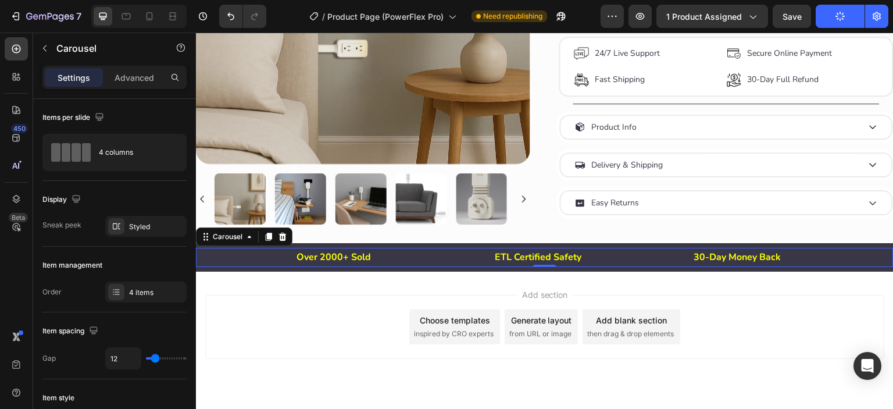
scroll to position [580, 0]
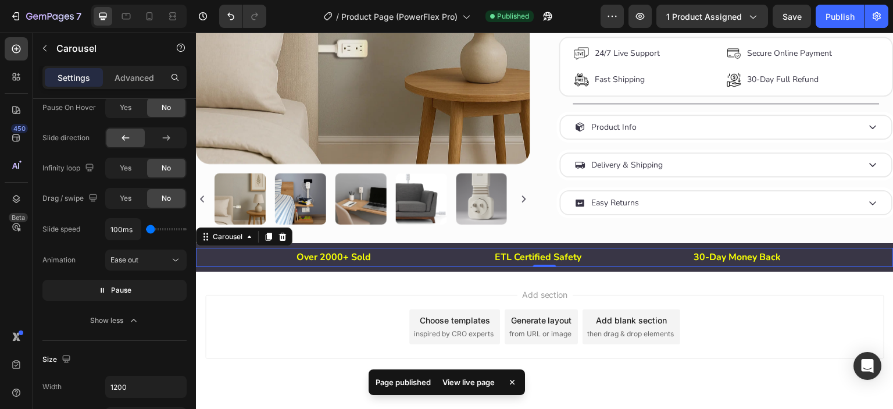
click at [844, 19] on div "Publish" at bounding box center [839, 16] width 29 height 12
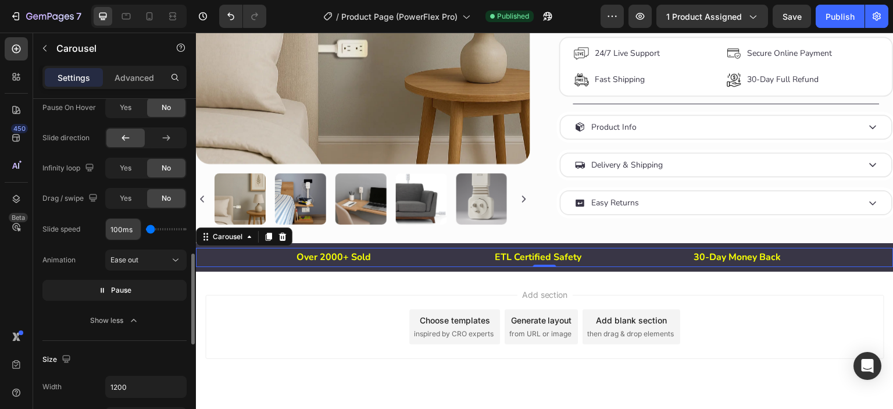
scroll to position [483, 0]
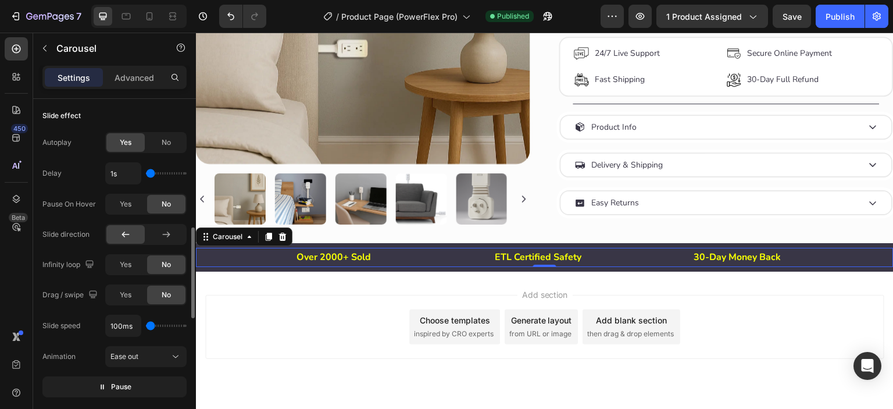
type input "1.1s"
type input "1.1"
type input "1.5s"
type input "1.5"
type input "1.9s"
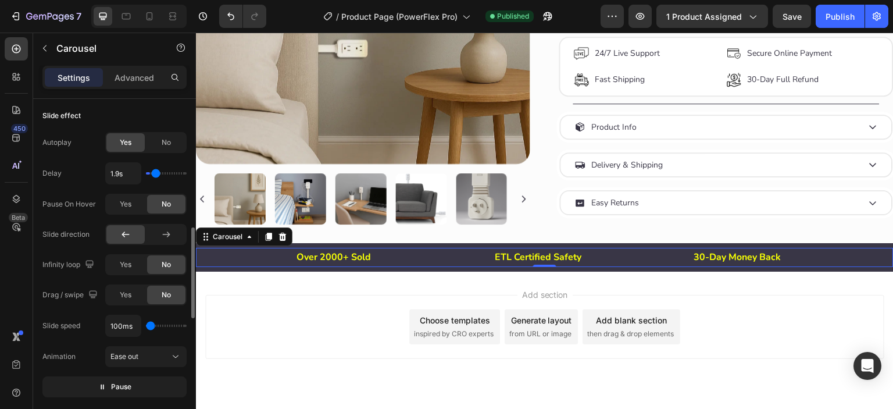
type input "1.9"
type input "2.1s"
type input "2.1"
type input "2.2s"
type input "2.2"
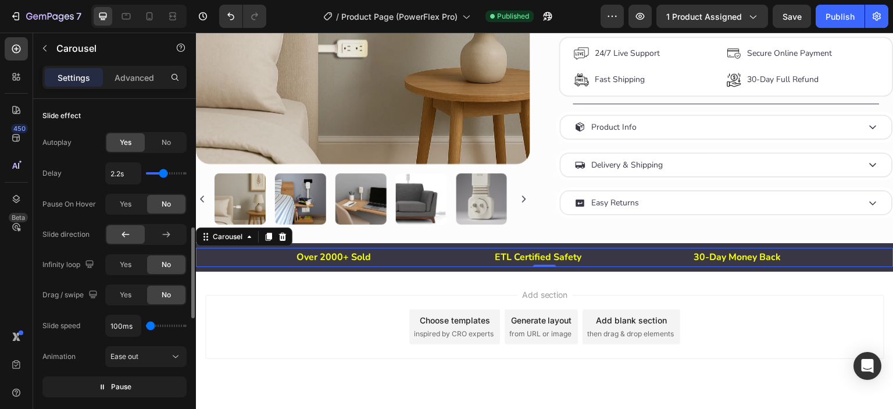
type input "2.3s"
type input "2.3"
type input "2.4s"
type input "2.4"
type input "2.5s"
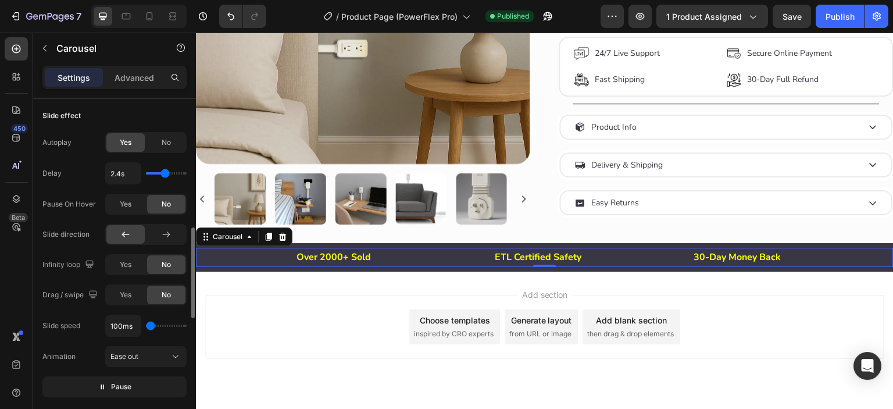
type input "2.5"
type input "2.6s"
type input "2.6"
type input "2.7s"
type input "2.7"
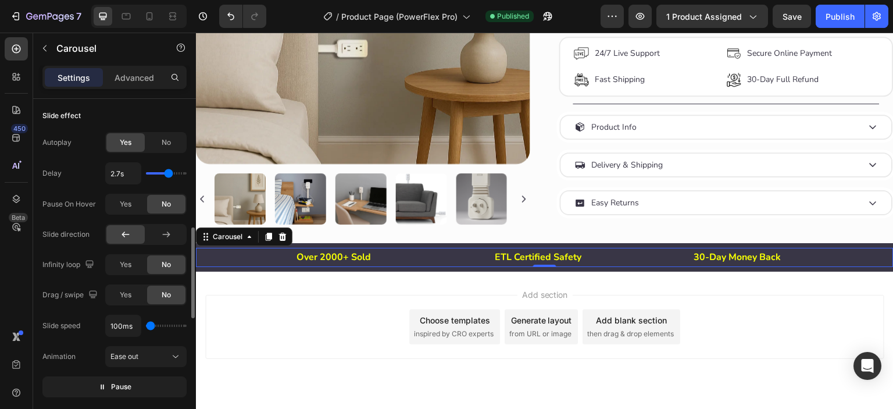
type input "2.8s"
type input "2.8"
type input "1s"
type input "1"
drag, startPoint x: 149, startPoint y: 173, endPoint x: 105, endPoint y: 173, distance: 43.6
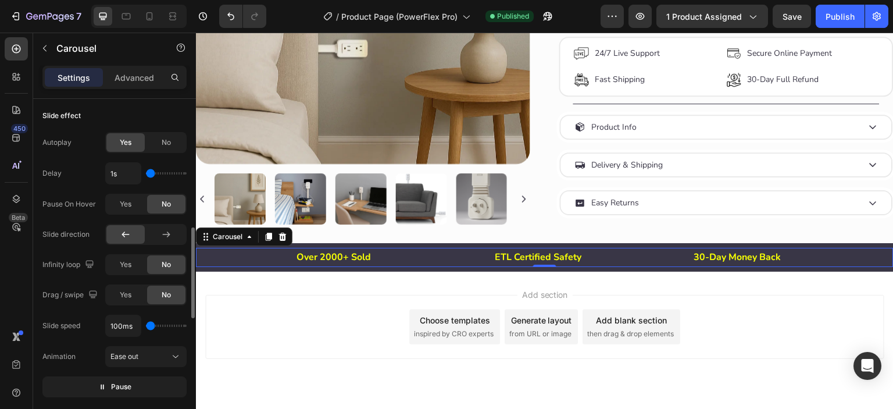
click at [146, 173] on input "range" at bounding box center [166, 173] width 41 height 2
type input "400ms"
type input "400"
type input "500ms"
type input "500"
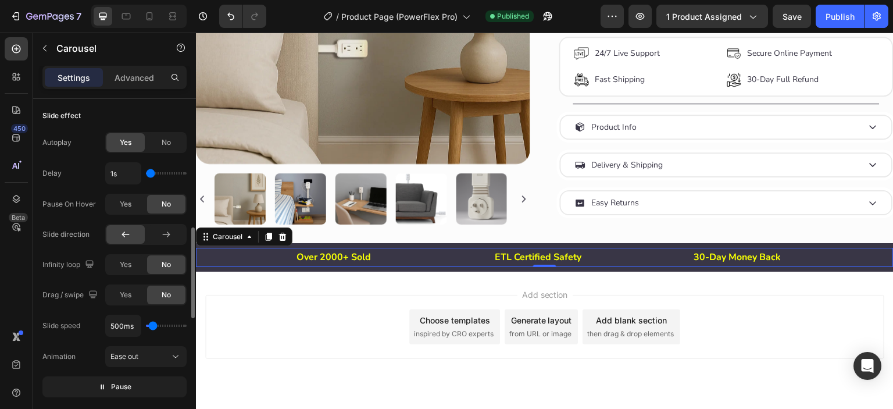
type input "550ms"
type input "550"
type input "650ms"
type input "650"
type input "700ms"
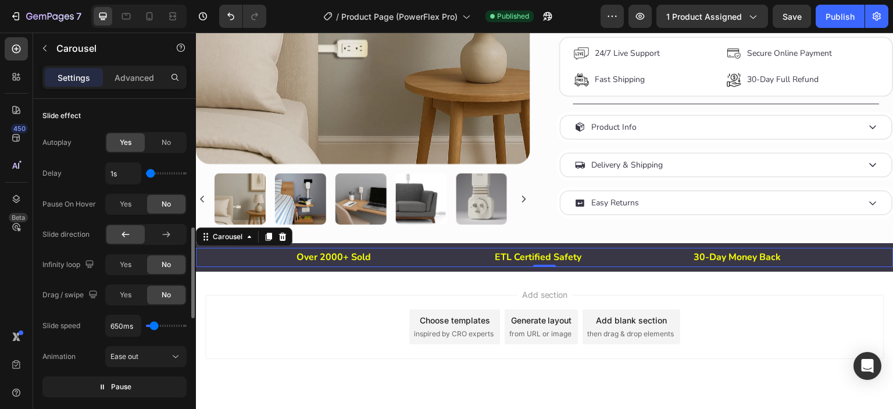
type input "700"
type input "750ms"
type input "750"
type input "900ms"
type input "900"
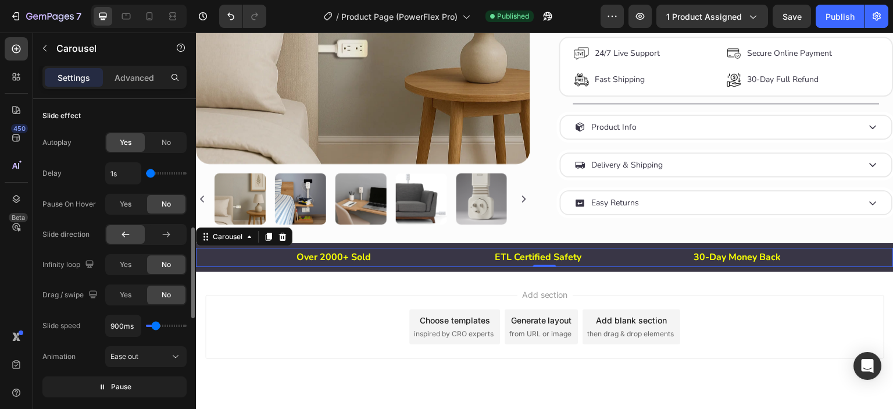
type input "1050ms"
type input "1050"
type input "1200ms"
type input "1200"
type input "1300ms"
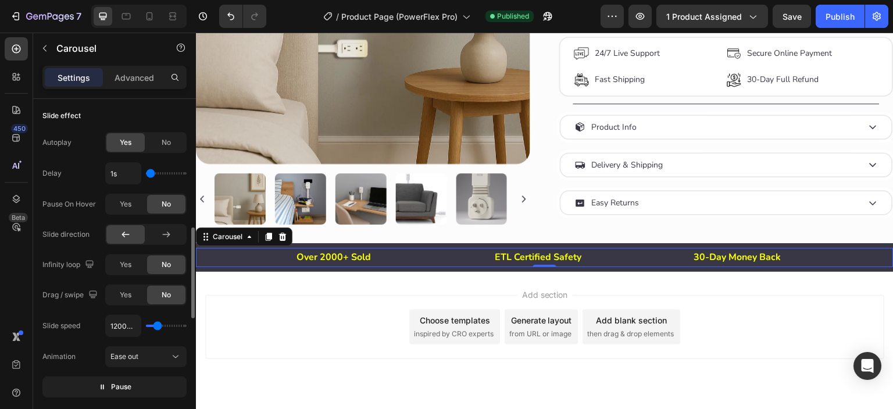
type input "1300"
type input "1350ms"
type input "1350"
type input "1400ms"
type input "1400"
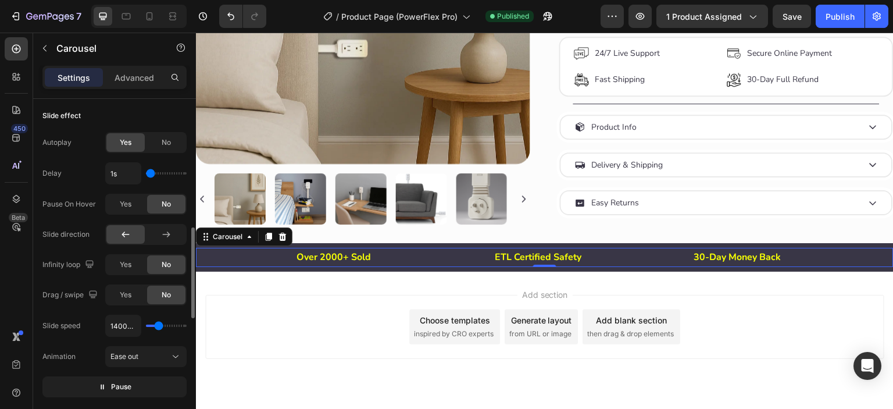
type input "1550ms"
type input "1550"
type input "1650ms"
type input "1650"
type input "1950ms"
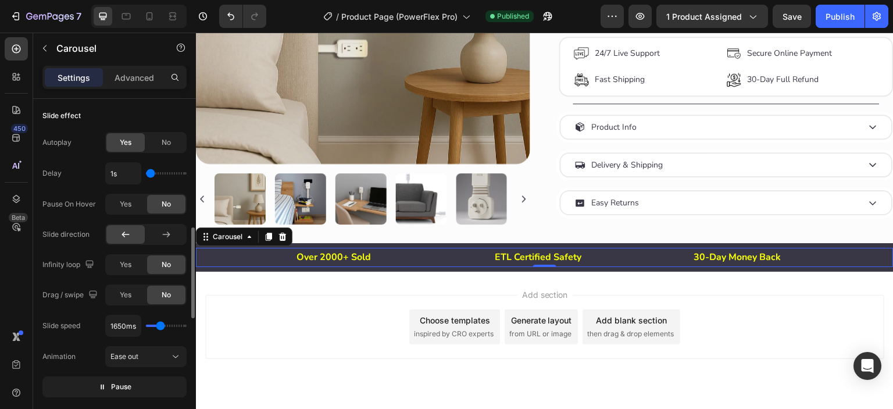
type input "1950"
type input "2000ms"
type input "2000"
type input "2200ms"
type input "2200"
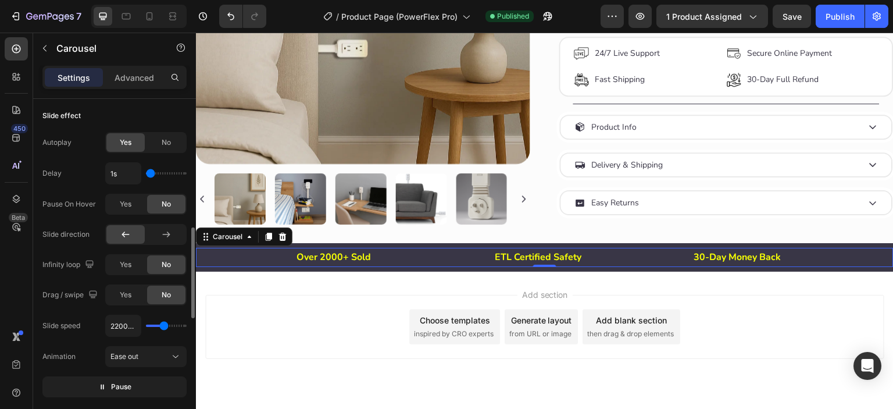
type input "2300ms"
type input "2300"
type input "2350ms"
type input "2350"
type input "2500ms"
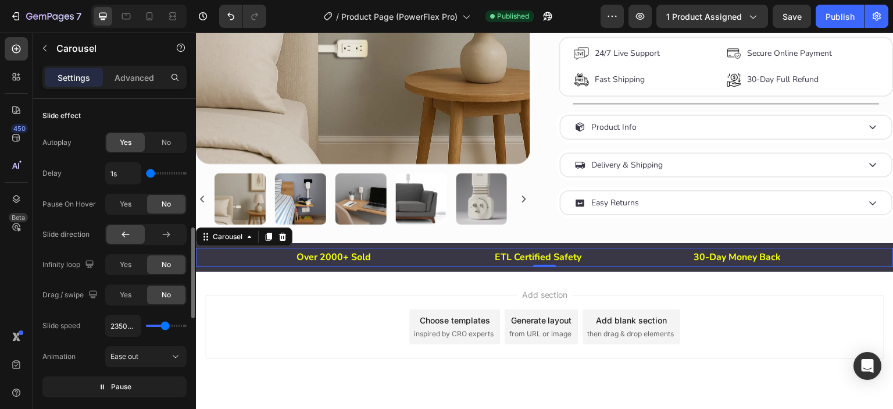
type input "2500"
type input "2600ms"
type input "2600"
type input "2650ms"
type input "2650"
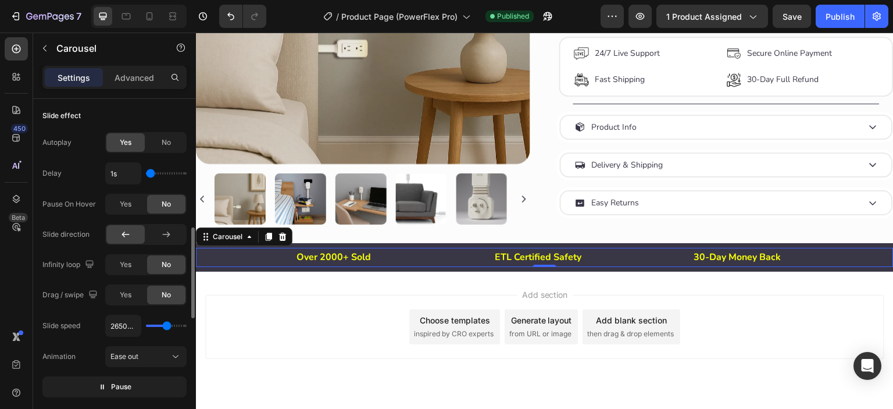
type input "2750ms"
drag, startPoint x: 151, startPoint y: 324, endPoint x: 167, endPoint y: 321, distance: 16.5
type input "2750"
click at [167, 324] on input "range" at bounding box center [166, 325] width 41 height 2
click at [837, 22] on div "Publish" at bounding box center [839, 16] width 29 height 12
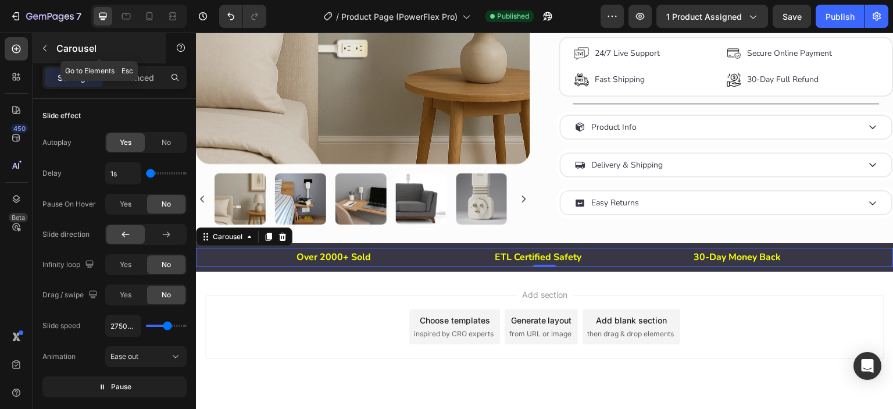
click at [38, 51] on button "button" at bounding box center [44, 48] width 19 height 19
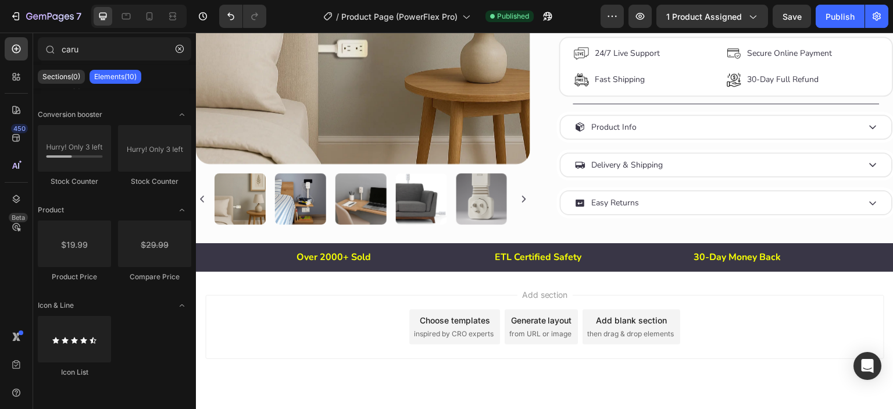
scroll to position [0, 0]
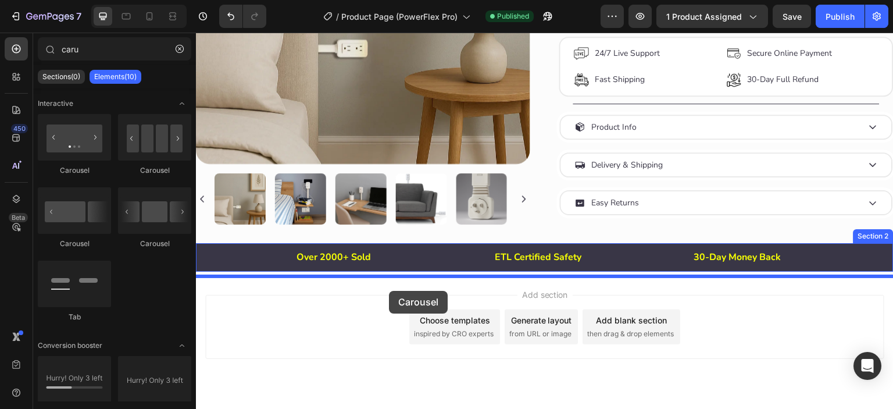
drag, startPoint x: 333, startPoint y: 169, endPoint x: 389, endPoint y: 291, distance: 133.7
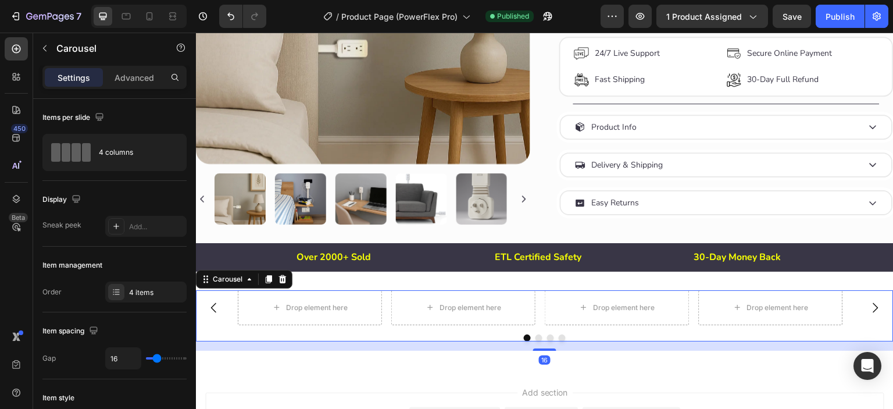
click at [387, 325] on div "Drop element here Drop element here Drop element here Drop element here" at bounding box center [545, 307] width 614 height 35
click at [119, 227] on icon at bounding box center [116, 225] width 9 height 9
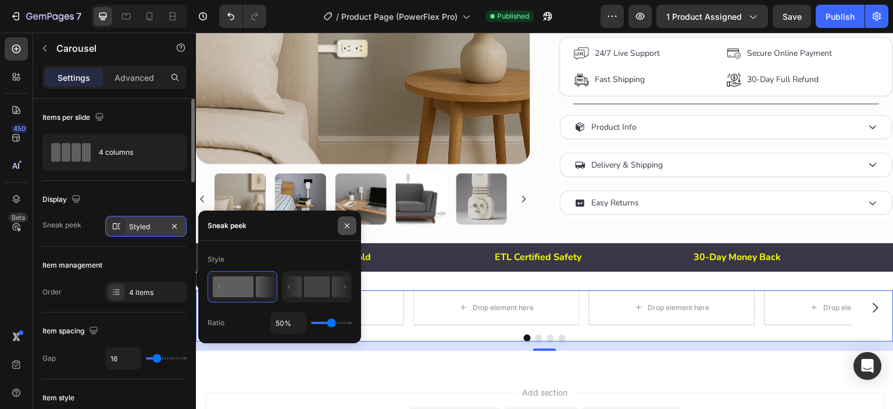
click at [341, 228] on button "button" at bounding box center [347, 225] width 19 height 19
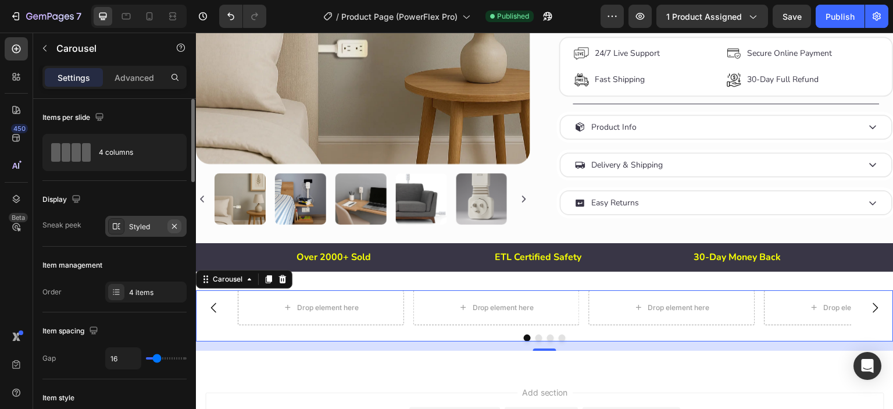
click at [172, 225] on icon "button" at bounding box center [174, 225] width 9 height 9
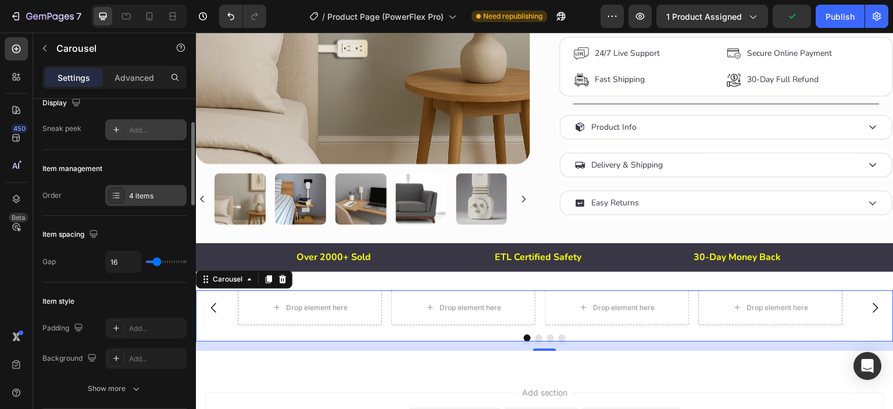
click at [116, 195] on icon at bounding box center [116, 195] width 9 height 9
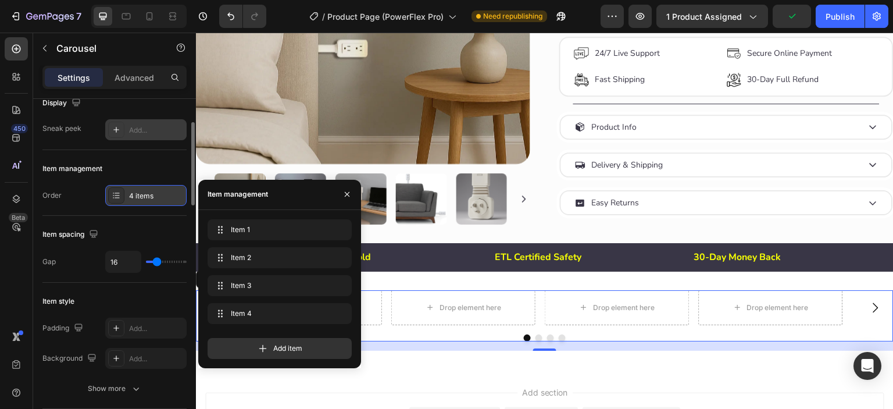
click at [116, 195] on icon at bounding box center [116, 195] width 9 height 9
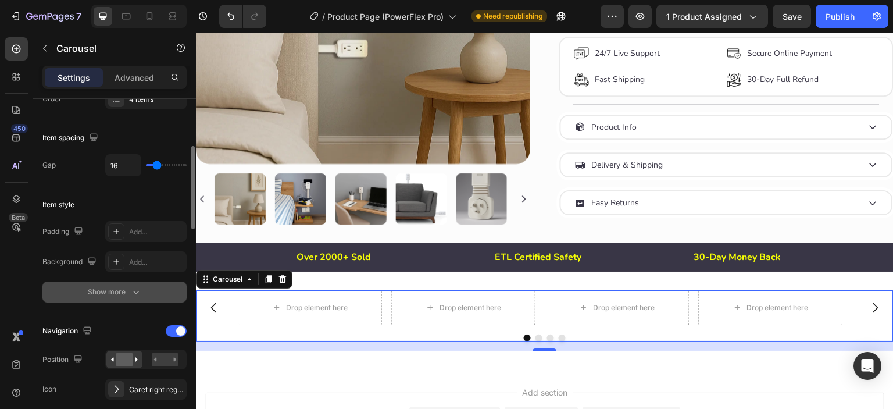
scroll to position [290, 0]
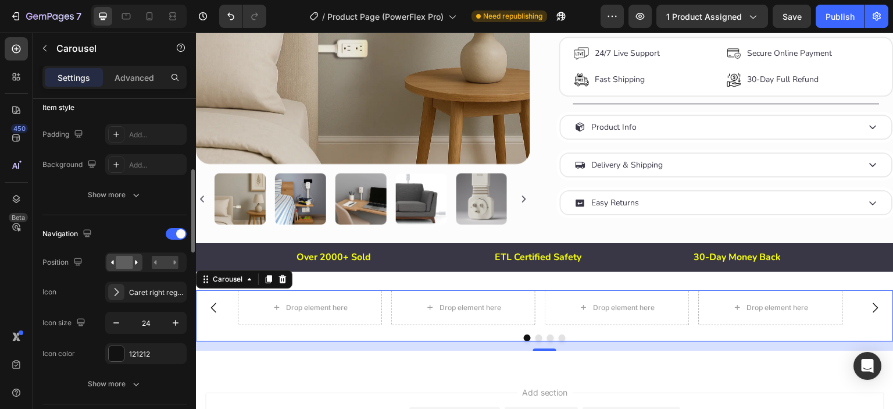
click at [169, 238] on div "Navigation" at bounding box center [114, 233] width 144 height 19
click at [170, 234] on div at bounding box center [176, 234] width 21 height 12
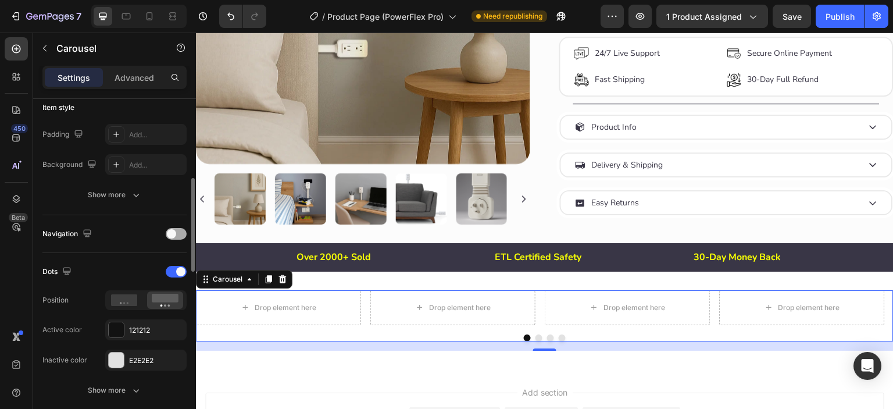
click at [170, 234] on span at bounding box center [171, 233] width 9 height 9
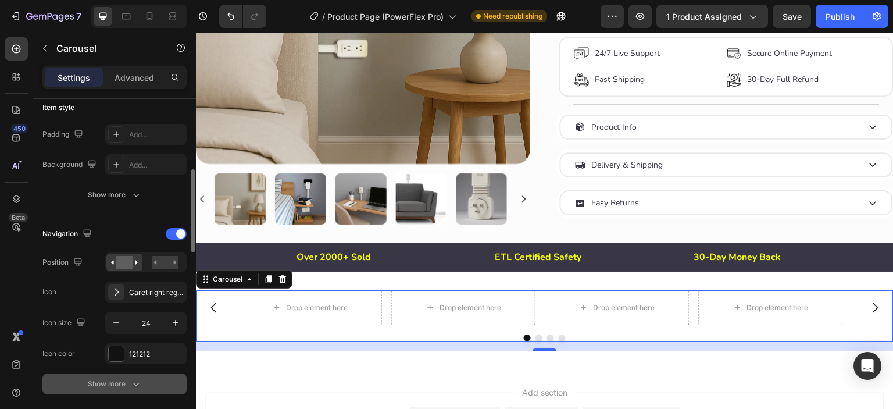
click at [117, 386] on div "Show more" at bounding box center [115, 384] width 54 height 12
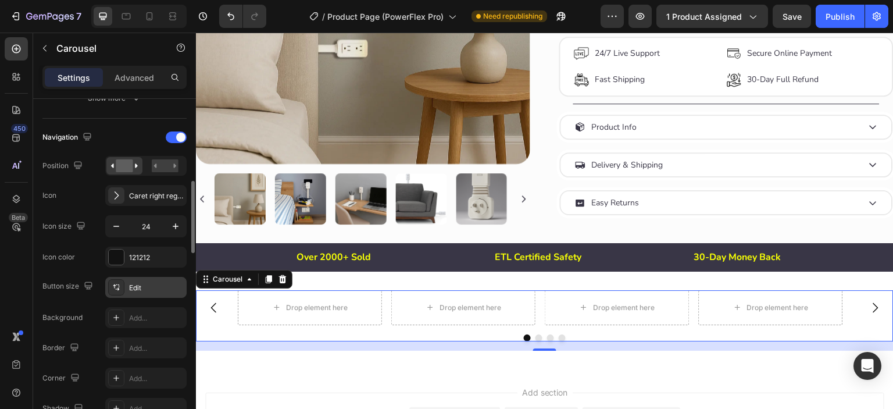
click at [126, 292] on div "Edit" at bounding box center [145, 287] width 81 height 21
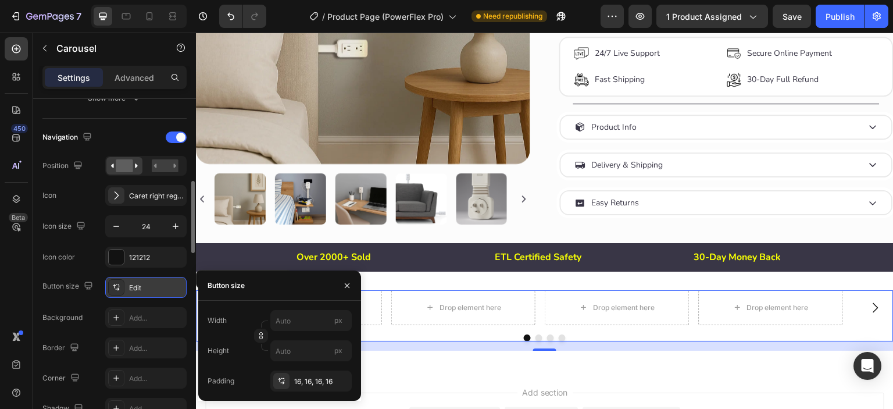
click at [126, 292] on div "Edit" at bounding box center [145, 287] width 81 height 21
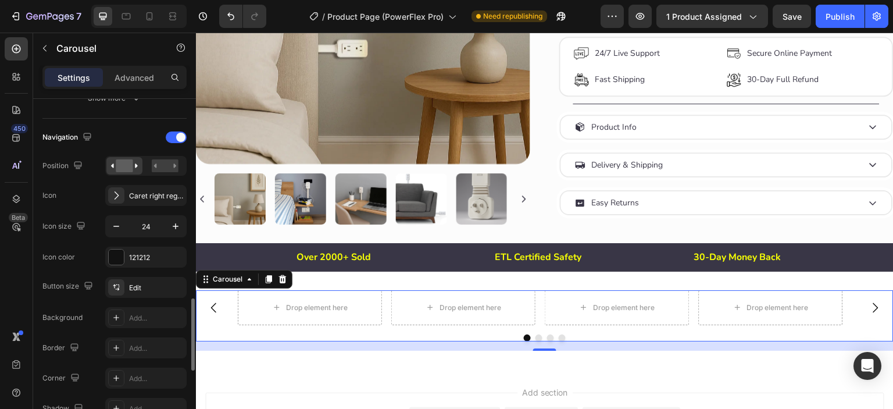
scroll to position [483, 0]
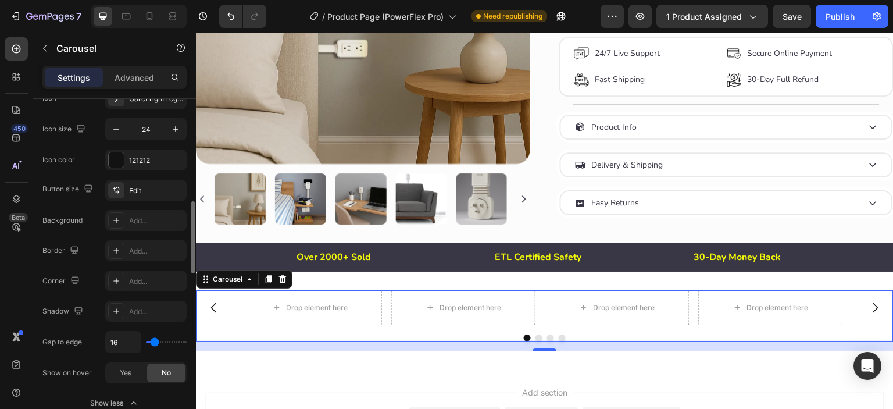
type input "0"
type input "22"
type input "24"
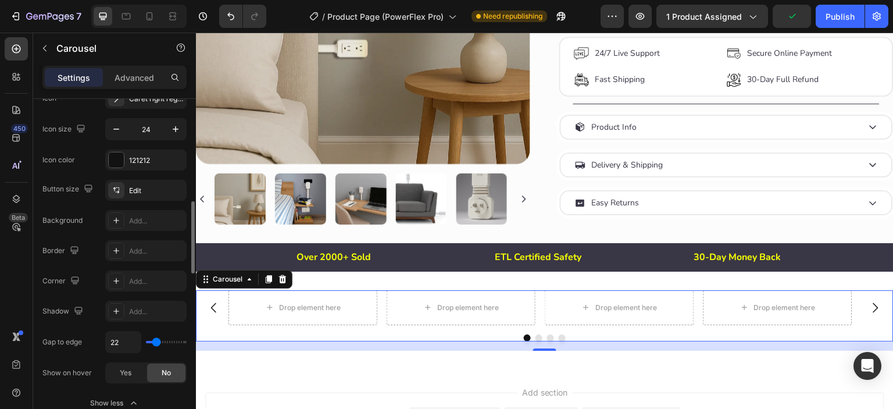
type input "24"
type input "25"
type input "27"
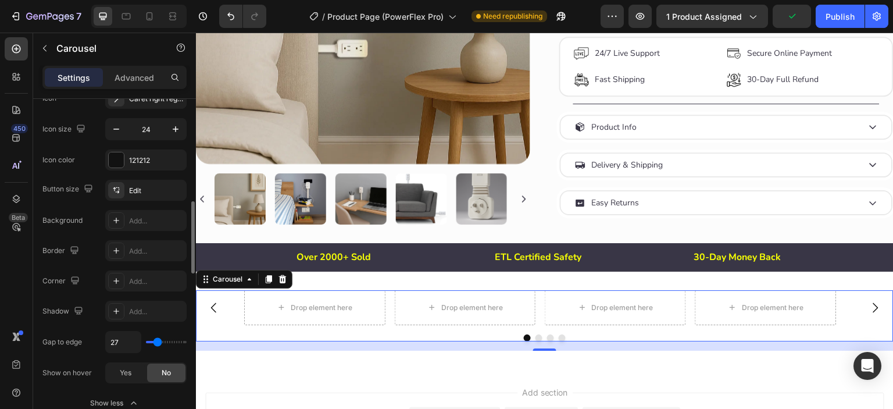
type input "29"
type input "31"
type input "32"
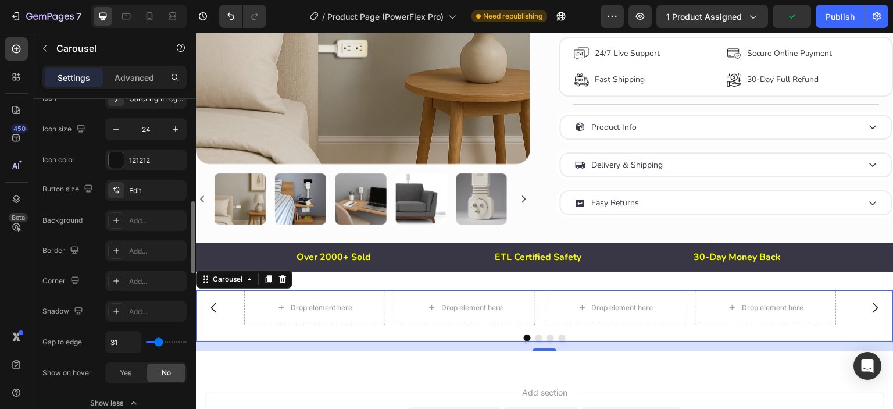
type input "32"
type input "34"
type input "40"
drag, startPoint x: 154, startPoint y: 341, endPoint x: 160, endPoint y: 340, distance: 6.4
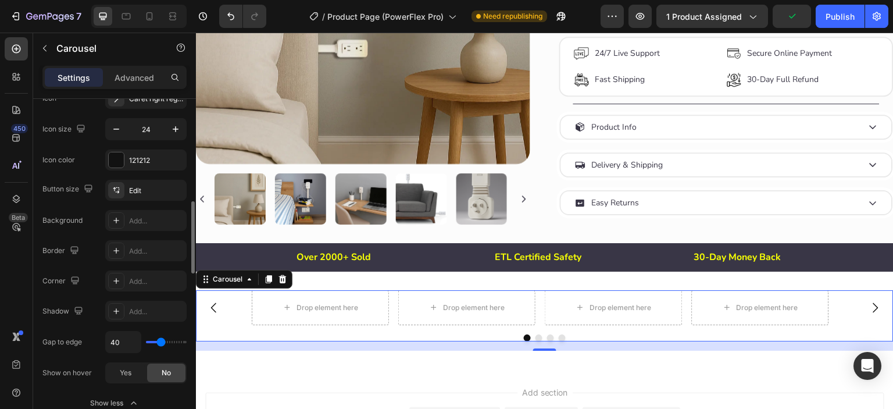
type input "40"
click at [160, 341] on input "range" at bounding box center [166, 342] width 41 height 2
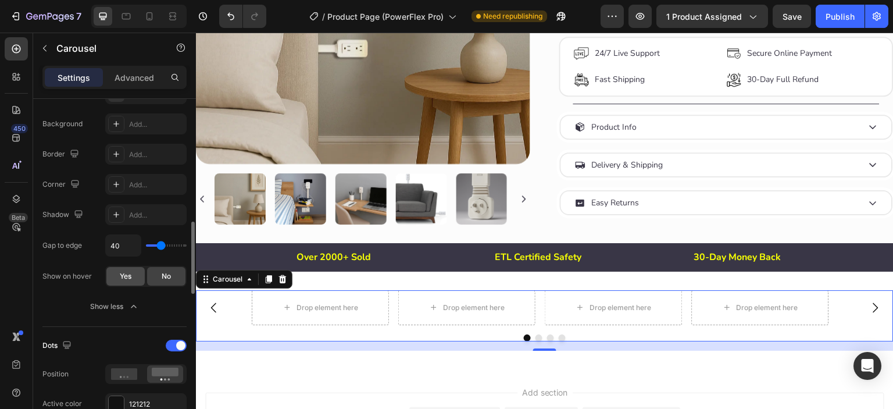
click at [132, 281] on div "Yes" at bounding box center [125, 276] width 38 height 19
click at [166, 275] on span "No" at bounding box center [166, 276] width 9 height 10
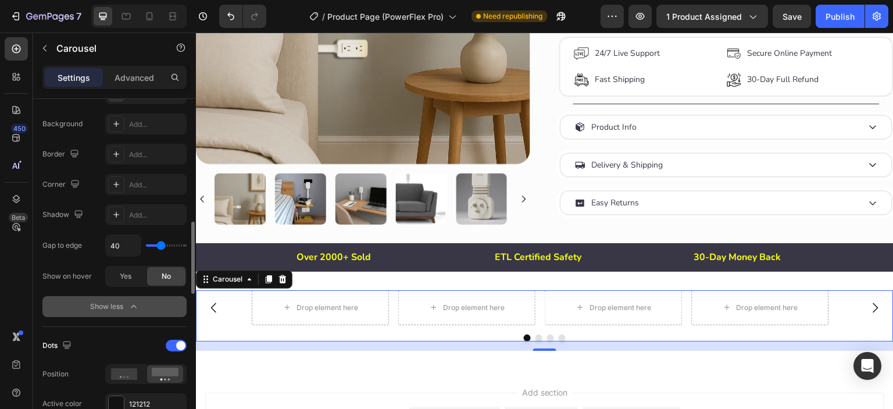
click at [129, 306] on icon "button" at bounding box center [134, 306] width 12 height 12
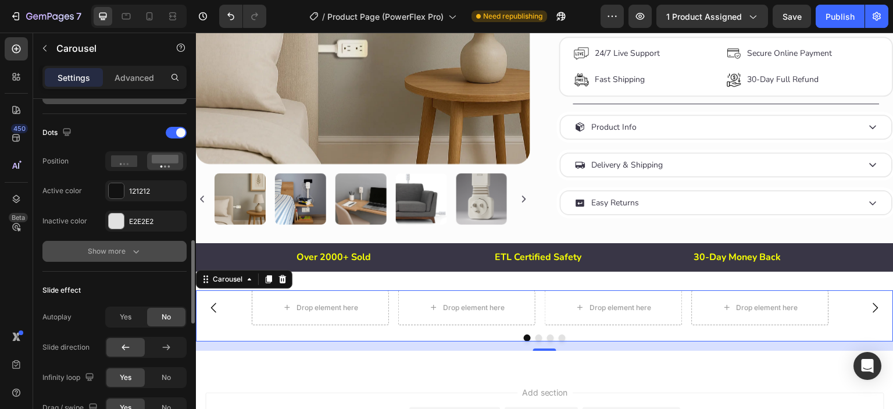
scroll to position [483, 0]
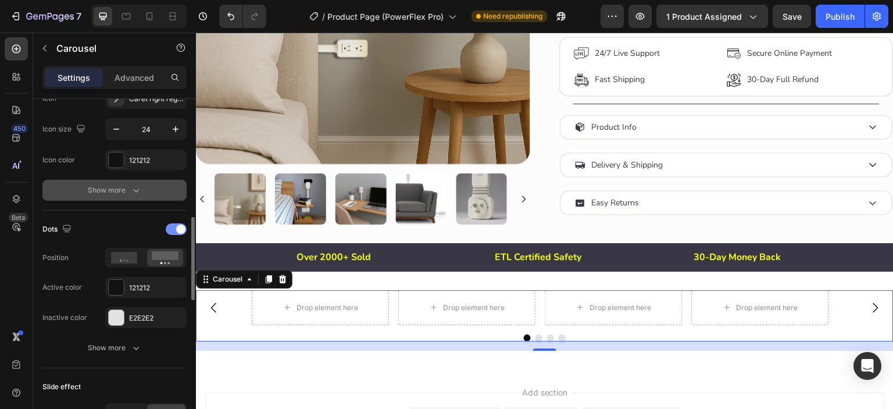
click at [178, 226] on span at bounding box center [180, 228] width 9 height 9
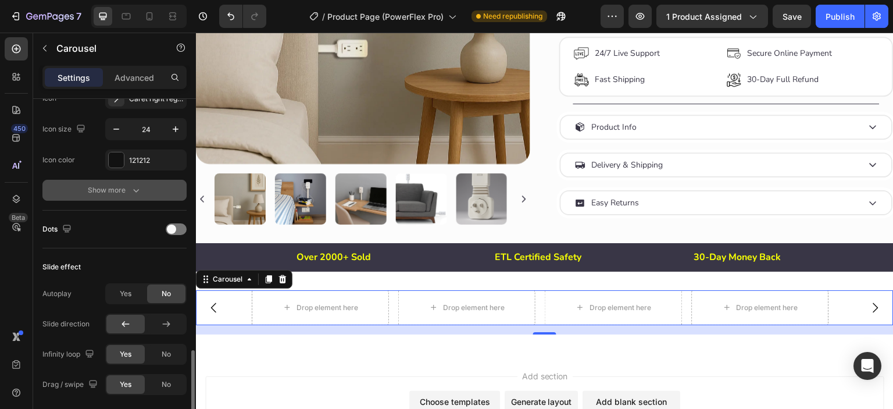
scroll to position [580, 0]
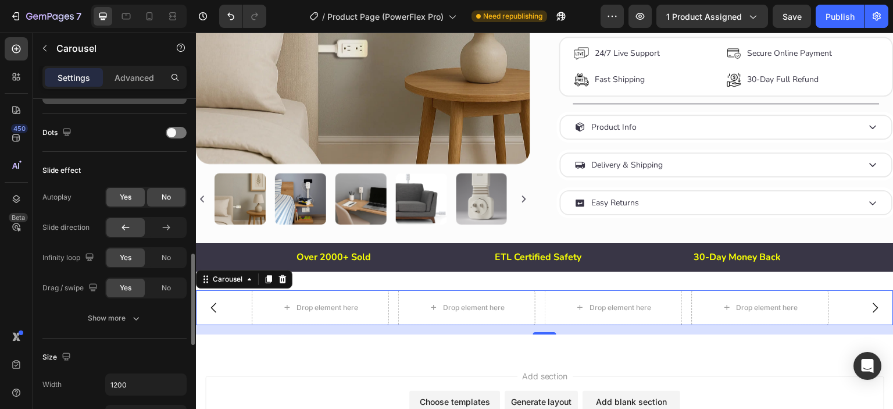
click at [121, 195] on span "Yes" at bounding box center [126, 197] width 12 height 10
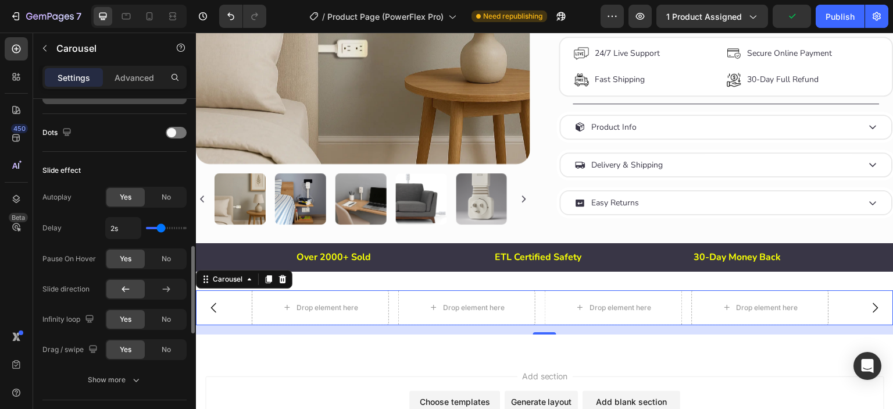
type input "1.6s"
type input "1.6"
type input "1.5s"
type input "1.5"
type input "1s"
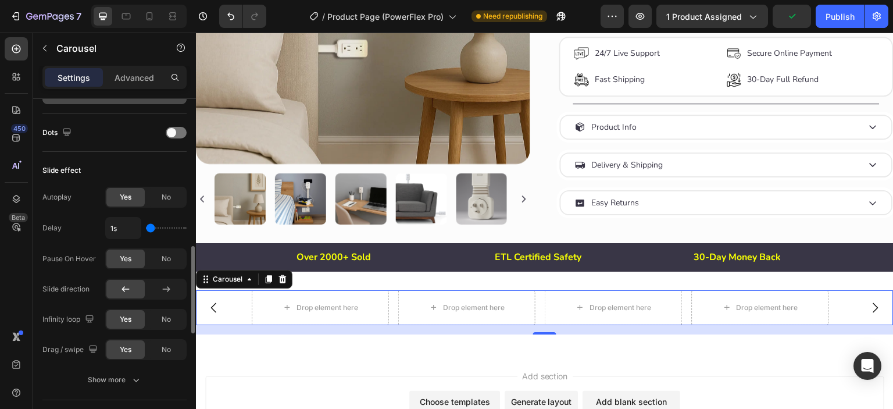
drag, startPoint x: 157, startPoint y: 227, endPoint x: 139, endPoint y: 227, distance: 17.4
type input "1"
click at [146, 227] on input "range" at bounding box center [166, 228] width 41 height 2
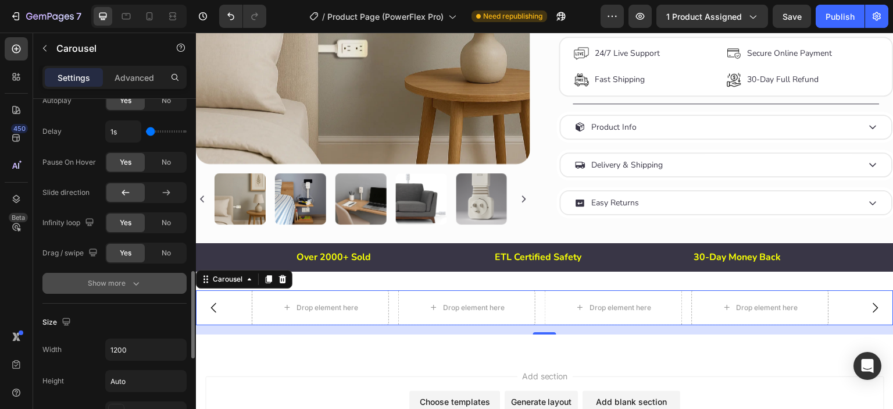
click at [102, 277] on div "Show more" at bounding box center [115, 283] width 54 height 12
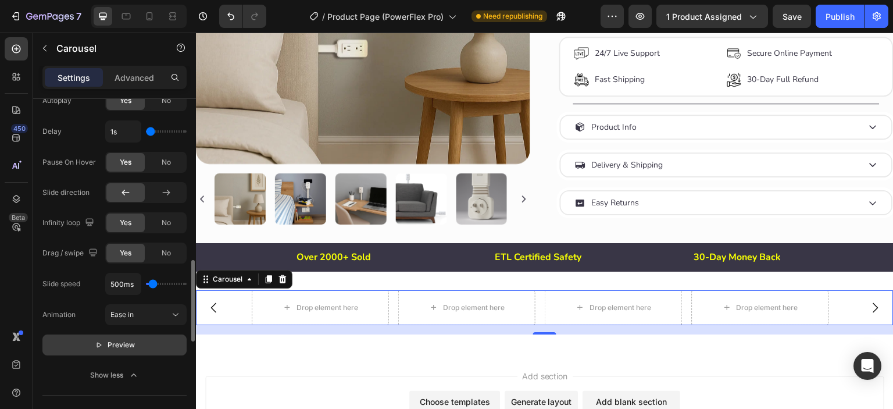
click at [121, 350] on button "Preview" at bounding box center [114, 344] width 144 height 21
click at [139, 323] on div "Slide speed 500ms Animation Ease in Pause" at bounding box center [114, 314] width 144 height 83
click at [141, 317] on div "Ease in" at bounding box center [139, 314] width 59 height 10
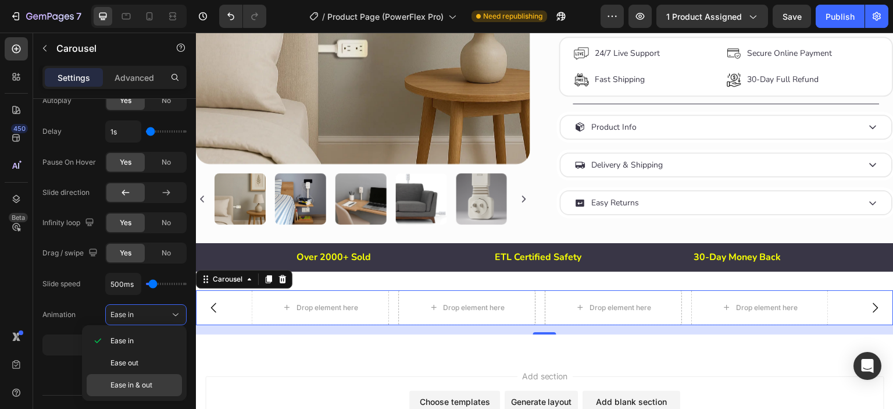
click at [131, 381] on span "Ease in & out" at bounding box center [131, 384] width 42 height 10
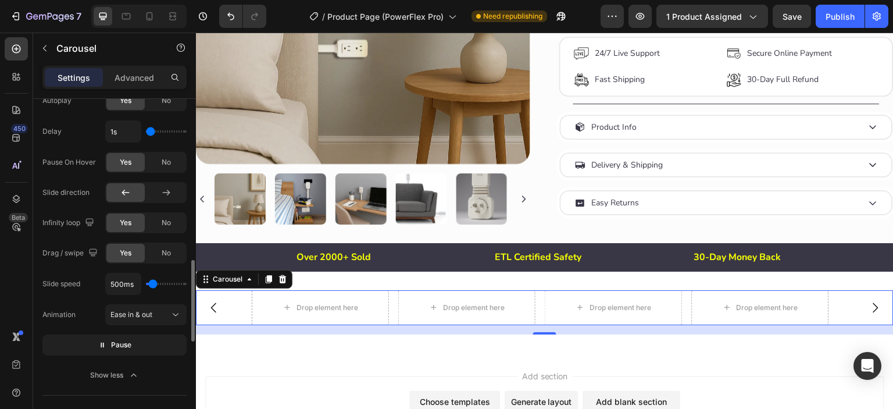
type input "250ms"
type input "250"
type input "200ms"
type input "200"
click at [151, 284] on input "range" at bounding box center [166, 283] width 41 height 2
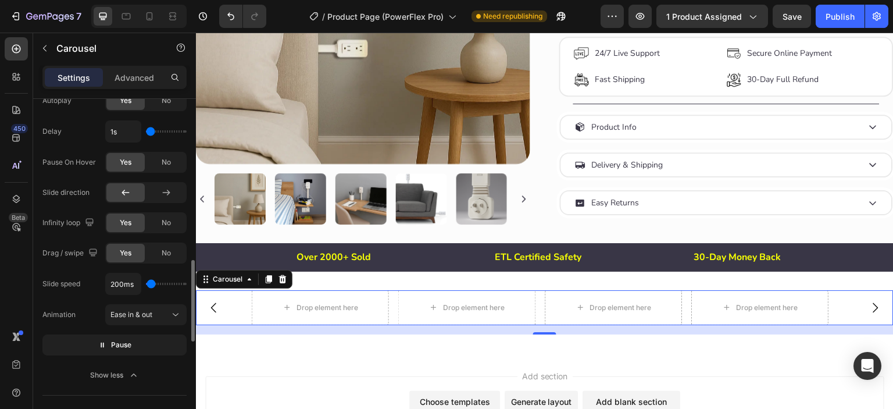
type input "100ms"
type input "100"
type input "250ms"
type input "250"
type input "350ms"
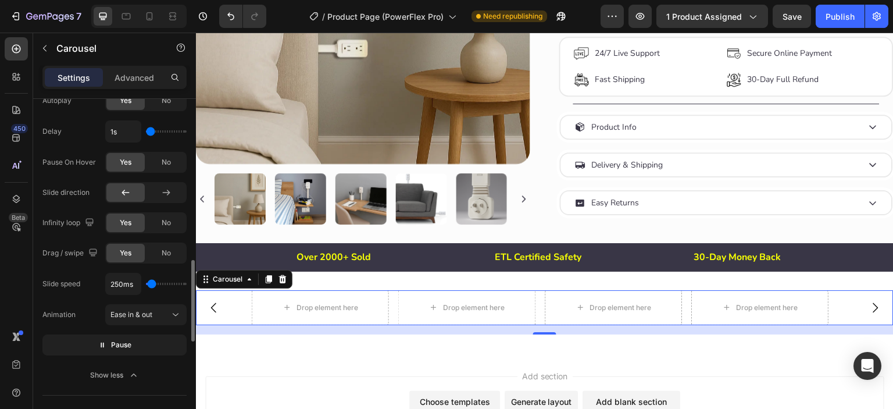
type input "350"
type input "400ms"
type input "400"
type input "1050ms"
type input "1050"
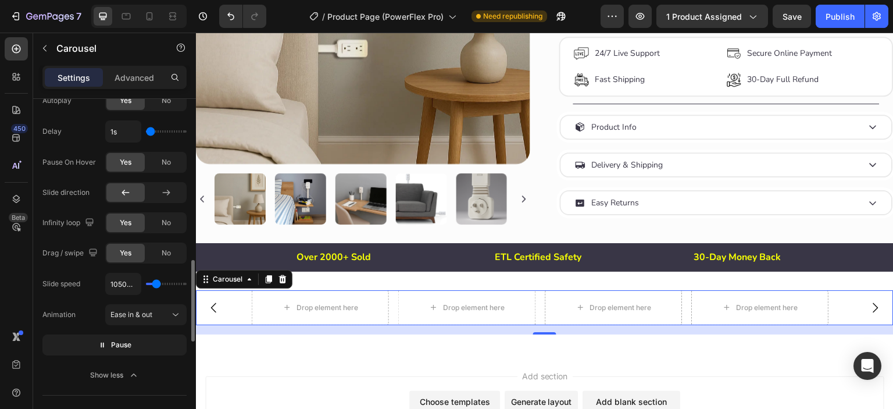
type input "1150ms"
type input "1150"
type input "1200ms"
drag, startPoint x: 151, startPoint y: 284, endPoint x: 157, endPoint y: 284, distance: 6.4
type input "1200"
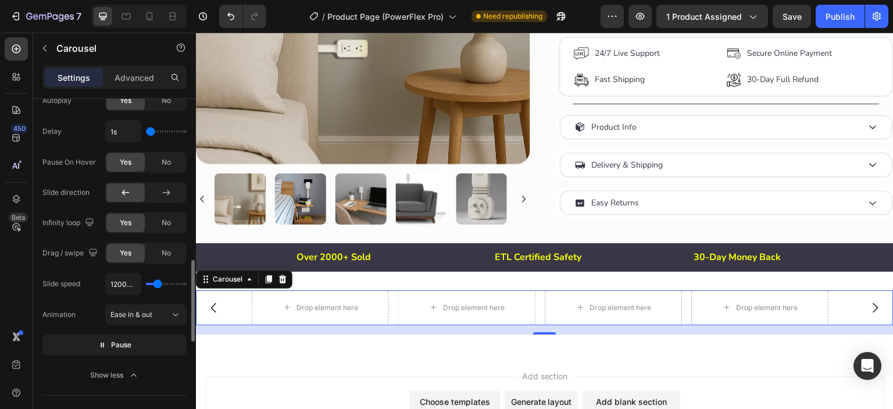
click at [157, 284] on input "range" at bounding box center [166, 283] width 41 height 2
type input "1.1s"
type input "1.1"
type input "1.2s"
type input "1.2"
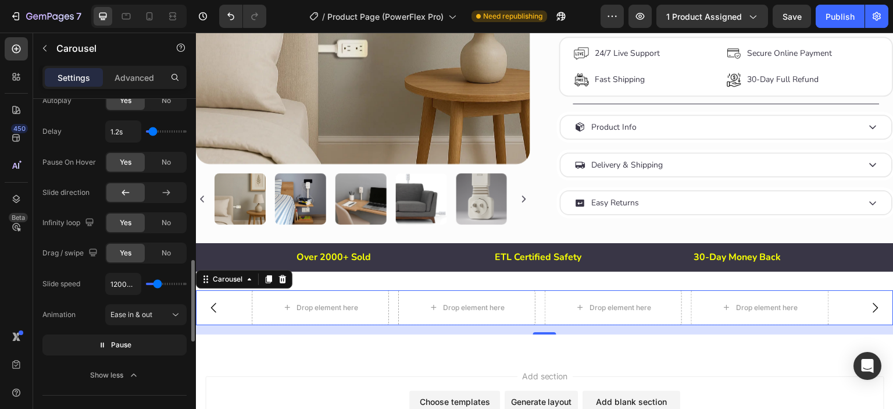
type input "1.3s"
type input "1.3"
type input "1.6s"
type input "1.6"
type input "1.7s"
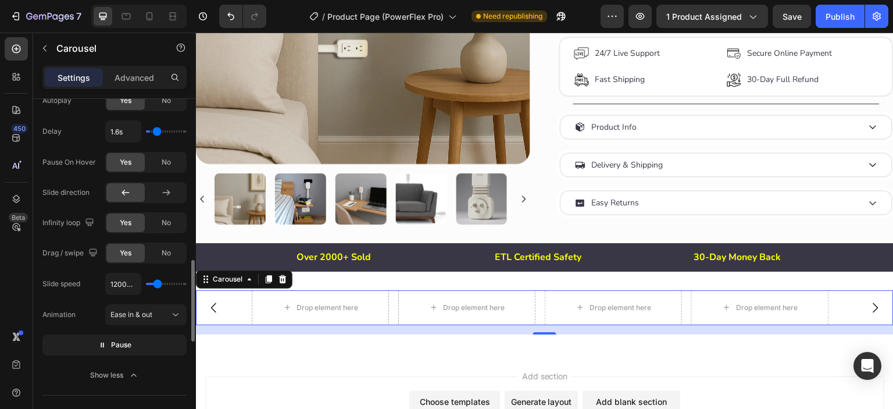
type input "1.7"
type input "1.8s"
type input "1.8"
type input "1.9s"
drag, startPoint x: 149, startPoint y: 132, endPoint x: 159, endPoint y: 134, distance: 10.6
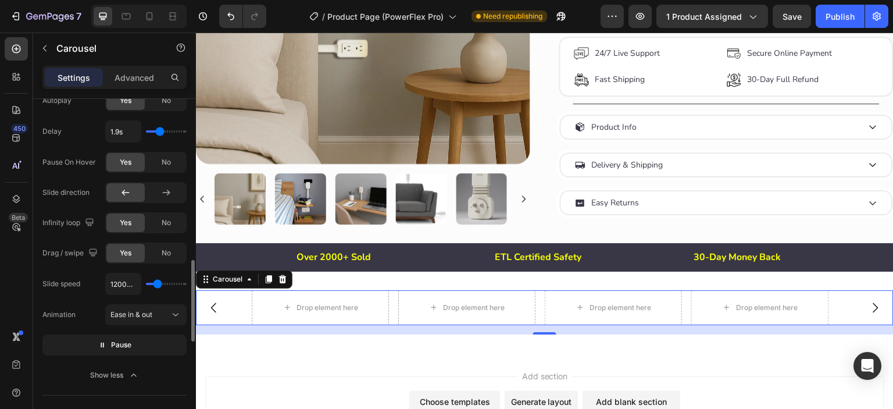
type input "1.9"
click at [159, 132] on input "range" at bounding box center [166, 131] width 41 height 2
type input "1.7s"
type input "1.7"
type input "1.6s"
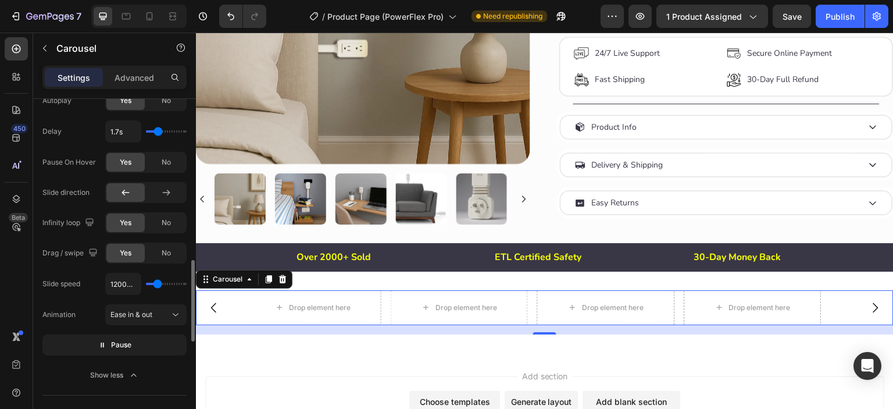
type input "1.6"
type input "1.5s"
type input "1.5"
type input "1.4s"
type input "1.4"
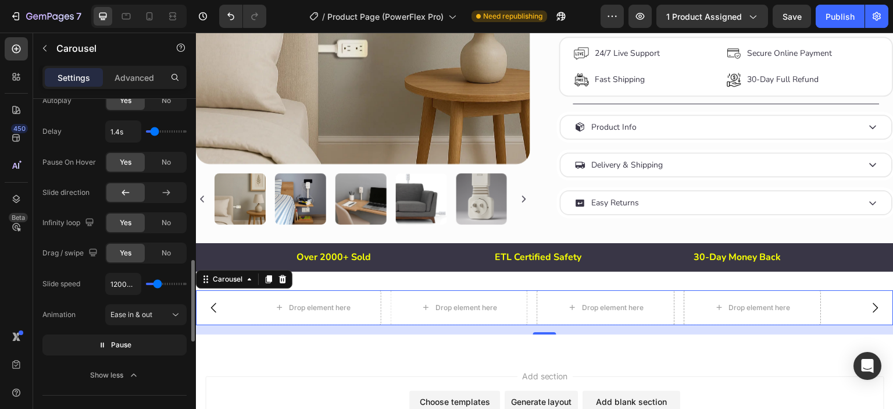
type input "1.3s"
type input "1.3"
type input "1s"
drag, startPoint x: 158, startPoint y: 134, endPoint x: 135, endPoint y: 138, distance: 23.0
type input "1"
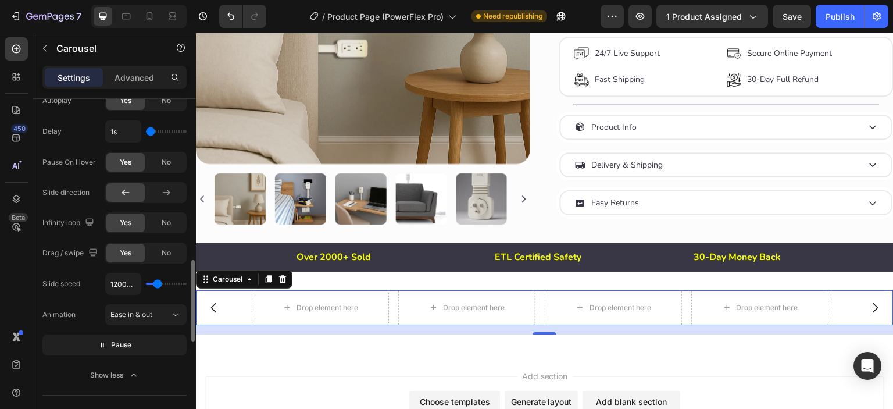
click at [146, 132] on input "range" at bounding box center [166, 131] width 41 height 2
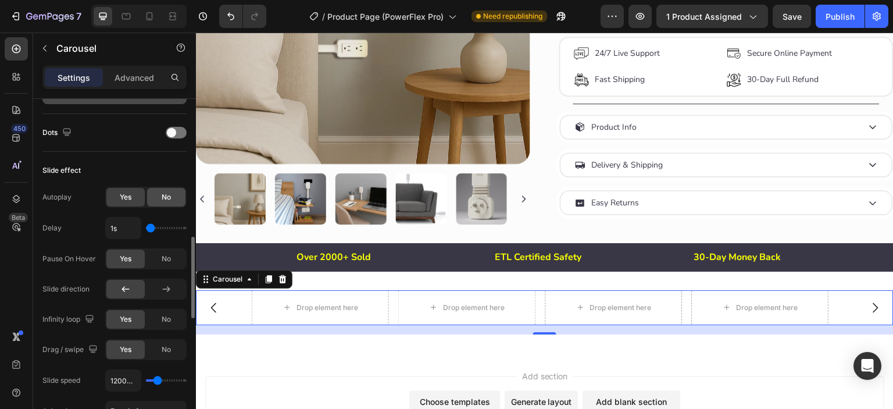
click at [174, 200] on div "No" at bounding box center [166, 197] width 38 height 19
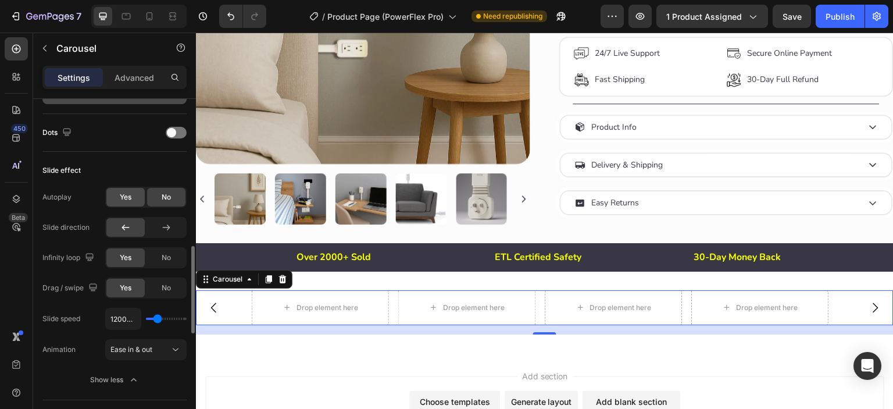
click at [132, 197] on div "Yes" at bounding box center [125, 197] width 38 height 19
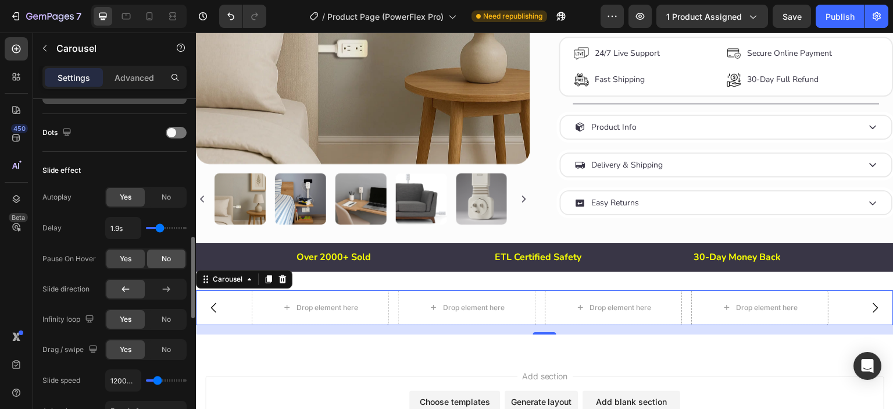
click at [167, 264] on div "No" at bounding box center [166, 258] width 38 height 19
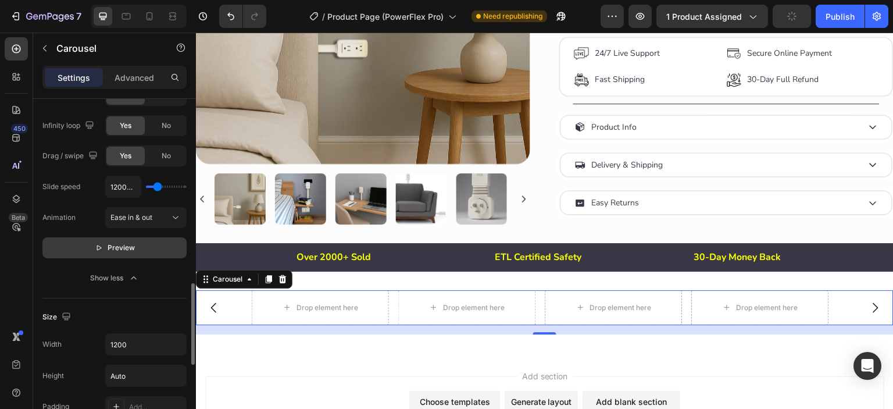
click at [116, 242] on span "Preview" at bounding box center [121, 248] width 27 height 12
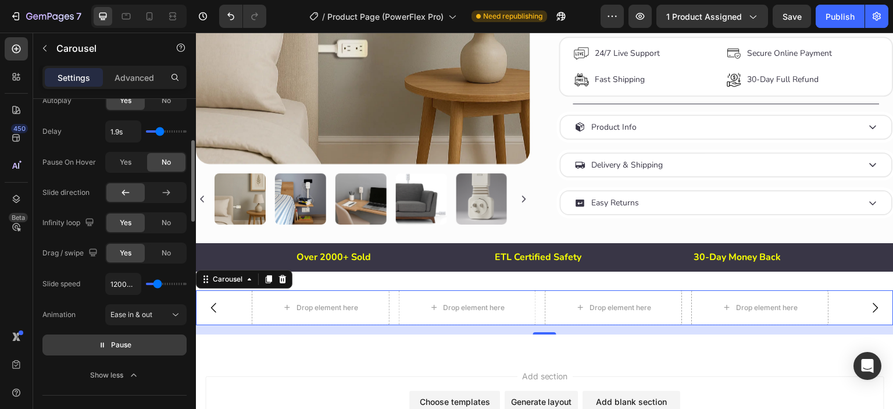
scroll to position [580, 0]
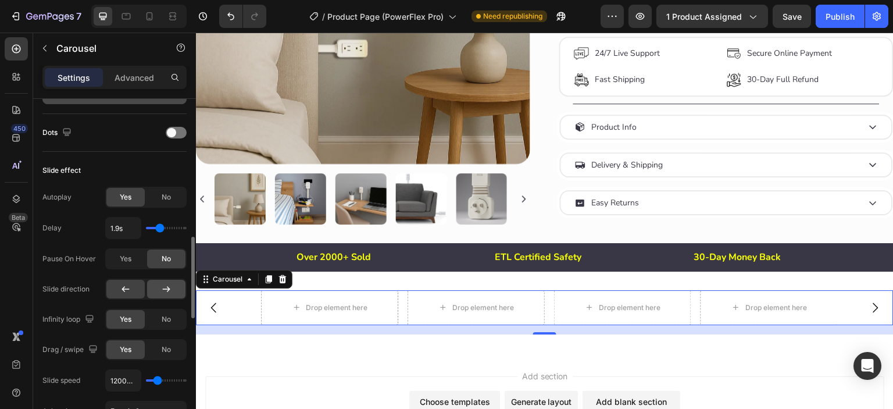
click at [162, 289] on icon at bounding box center [166, 289] width 12 height 12
click at [126, 289] on icon at bounding box center [126, 289] width 12 height 12
click at [164, 320] on span "No" at bounding box center [166, 319] width 9 height 10
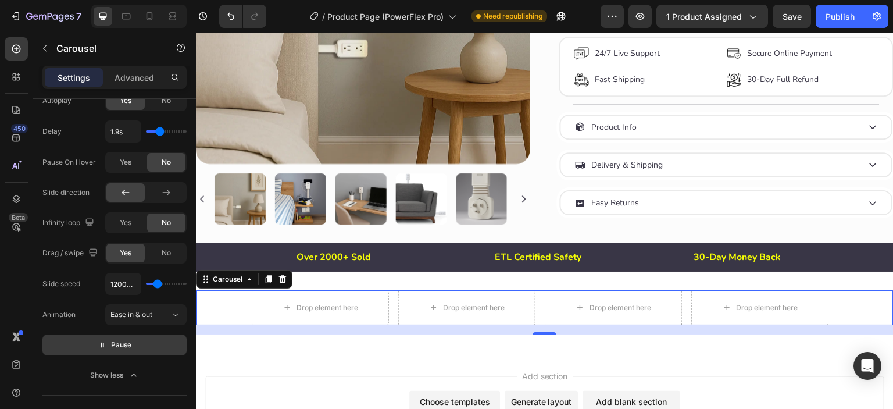
click at [119, 343] on span "Pause" at bounding box center [121, 345] width 20 height 12
click at [117, 346] on span "Preview" at bounding box center [121, 345] width 27 height 12
type input "900ms"
type input "900"
type input "750ms"
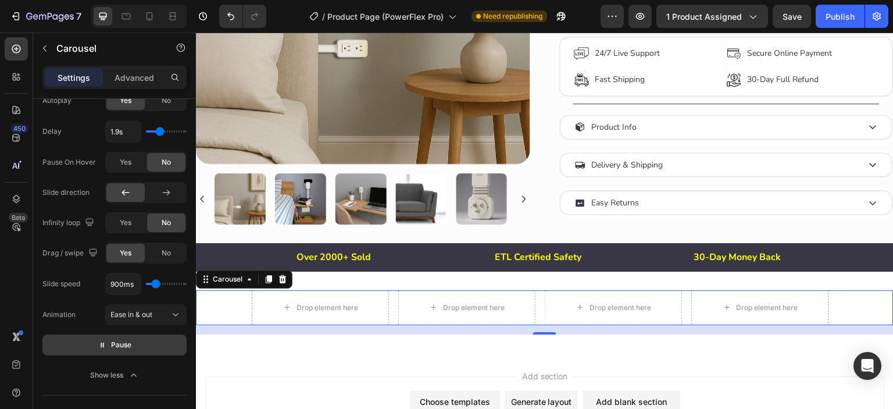
type input "750"
type input "700ms"
type input "700"
type input "550ms"
type input "550"
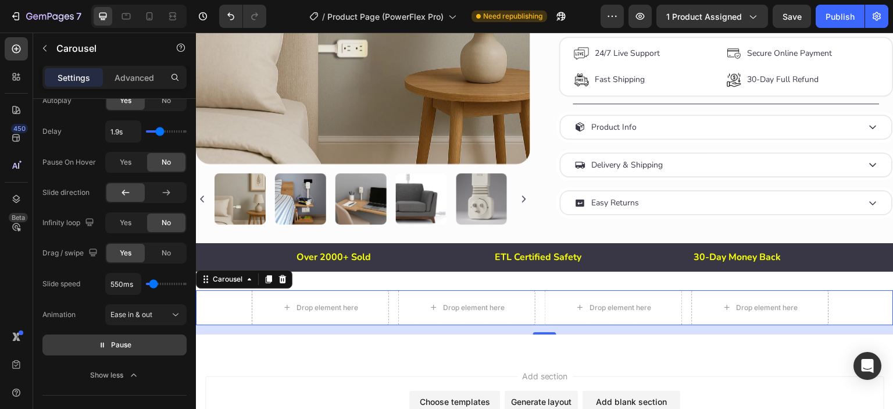
type input "500ms"
type input "500"
type input "350ms"
type input "350"
type input "200ms"
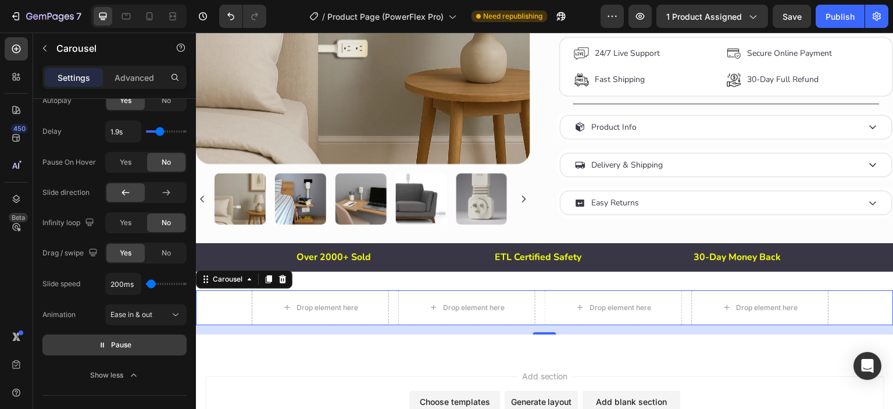
type input "200"
click at [151, 285] on input "range" at bounding box center [166, 283] width 41 height 2
drag, startPoint x: 154, startPoint y: 131, endPoint x: 130, endPoint y: 138, distance: 24.7
click at [130, 138] on div "1.9s" at bounding box center [145, 131] width 81 height 22
click at [154, 132] on div "1.9s" at bounding box center [145, 131] width 81 height 22
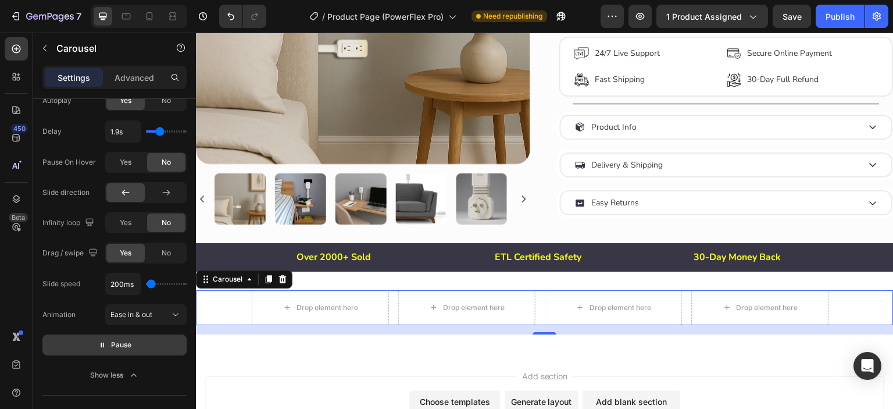
type input "1.7s"
type input "1.7"
type input "1.6s"
type input "1.6"
type input "1s"
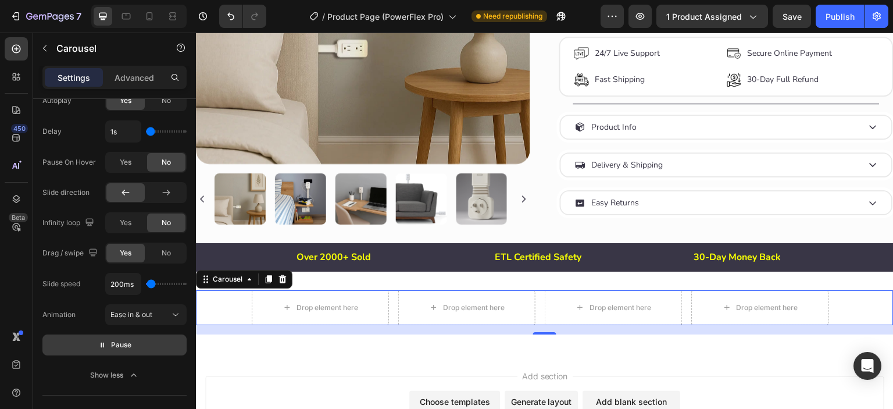
drag, startPoint x: 159, startPoint y: 128, endPoint x: 141, endPoint y: 134, distance: 18.4
type input "1"
click at [146, 132] on input "range" at bounding box center [166, 131] width 41 height 2
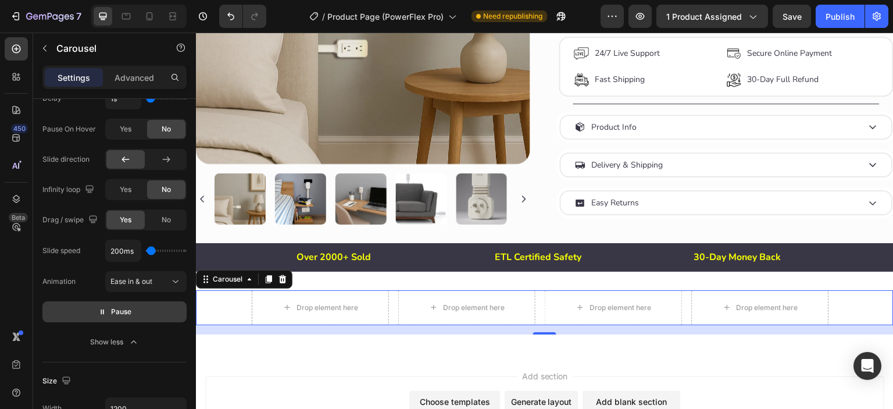
scroll to position [613, 0]
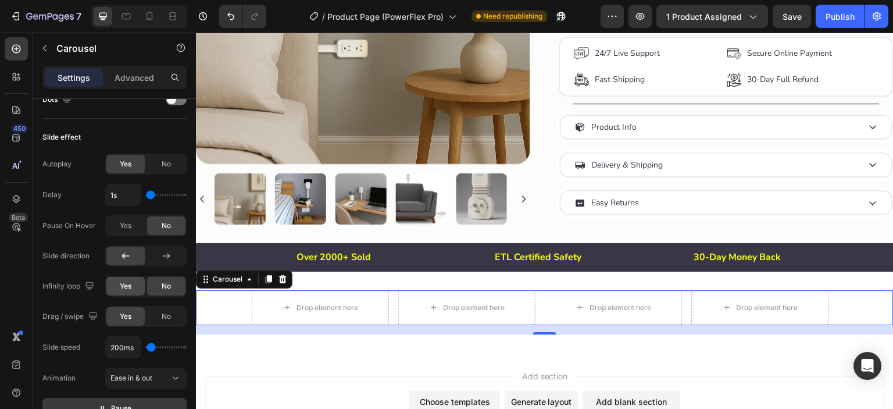
click at [134, 284] on div "Yes" at bounding box center [125, 286] width 38 height 19
click at [166, 316] on span "No" at bounding box center [166, 316] width 9 height 10
click at [120, 323] on div "Yes" at bounding box center [125, 316] width 38 height 19
click at [121, 223] on span "Yes" at bounding box center [126, 225] width 12 height 10
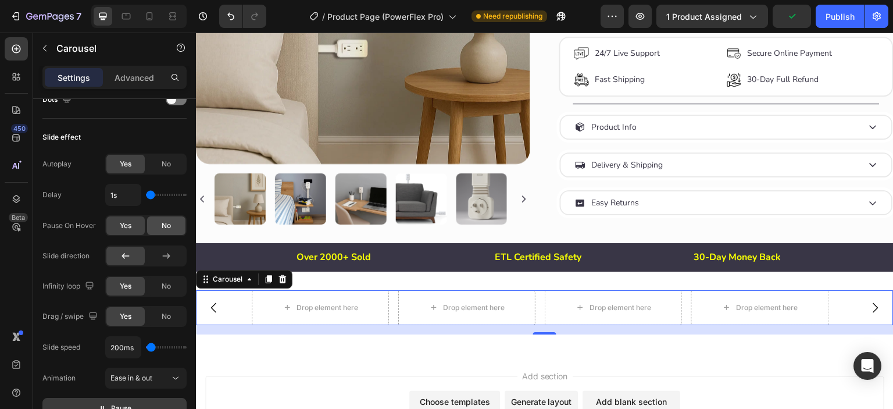
click at [174, 223] on div "No" at bounding box center [166, 225] width 38 height 19
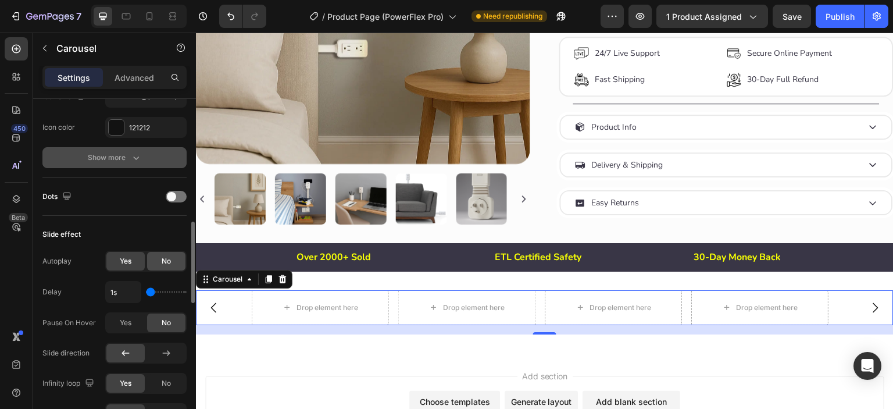
click at [177, 258] on div "No" at bounding box center [166, 261] width 38 height 19
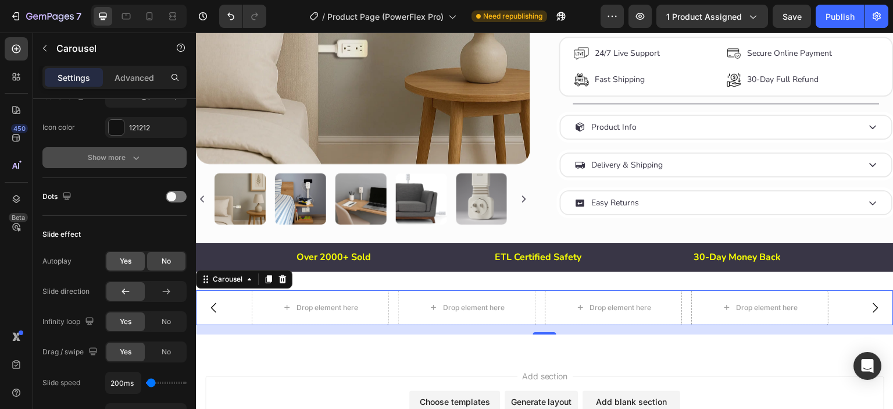
click at [133, 262] on div "Yes" at bounding box center [125, 261] width 38 height 19
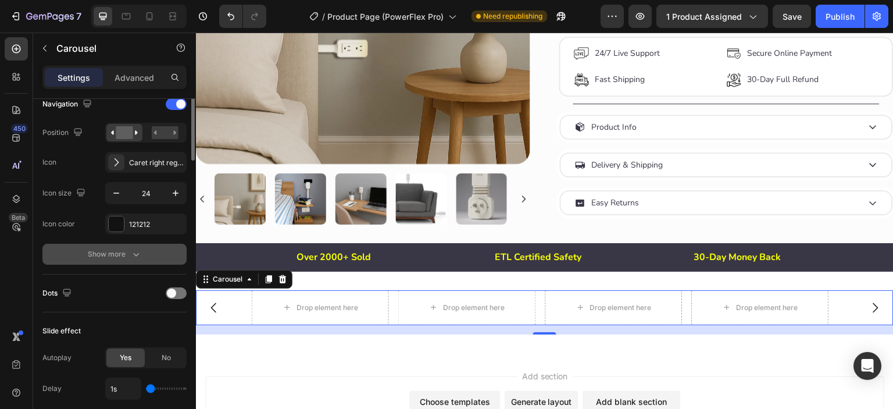
scroll to position [323, 0]
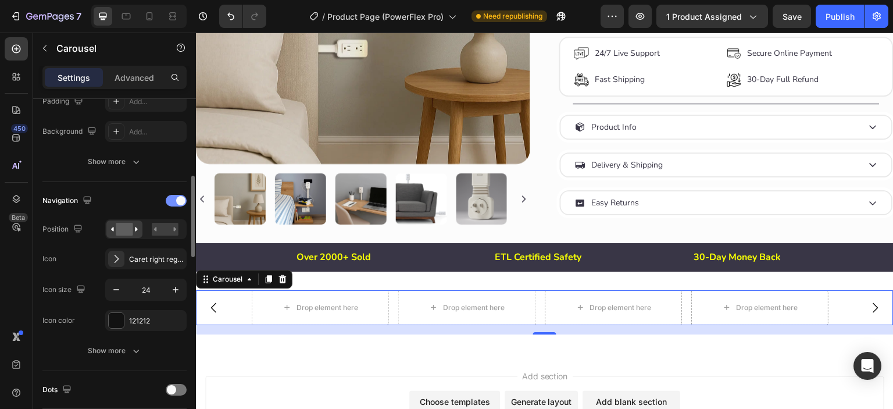
click at [169, 203] on div at bounding box center [176, 201] width 21 height 12
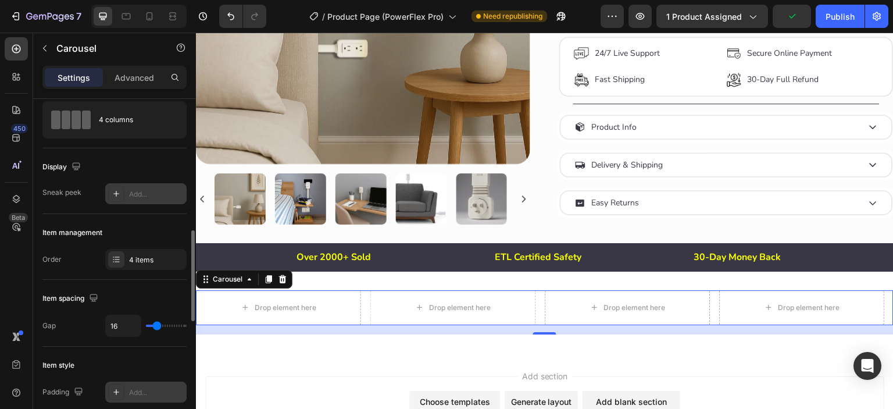
scroll to position [0, 0]
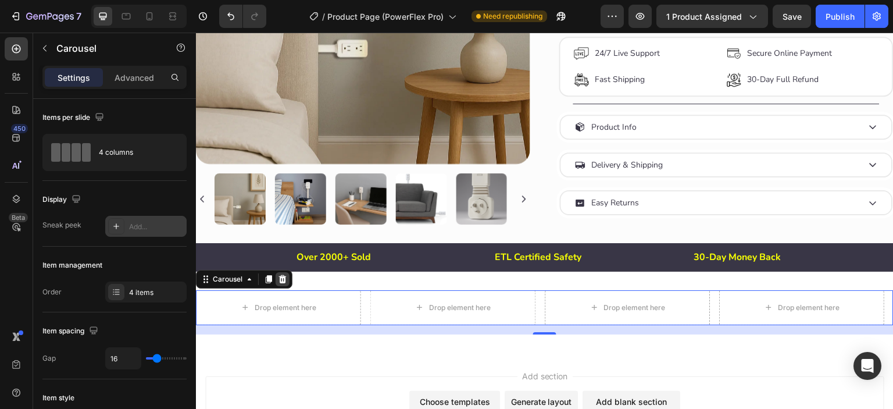
click at [281, 282] on icon at bounding box center [283, 279] width 8 height 8
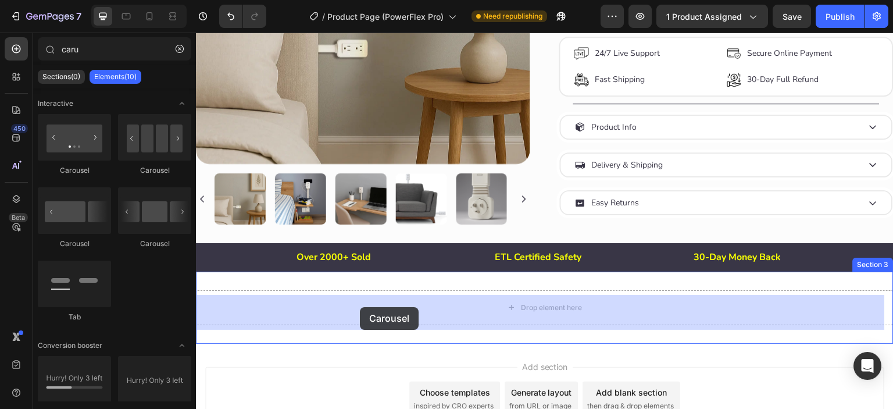
drag, startPoint x: 283, startPoint y: 254, endPoint x: 360, endPoint y: 307, distance: 93.2
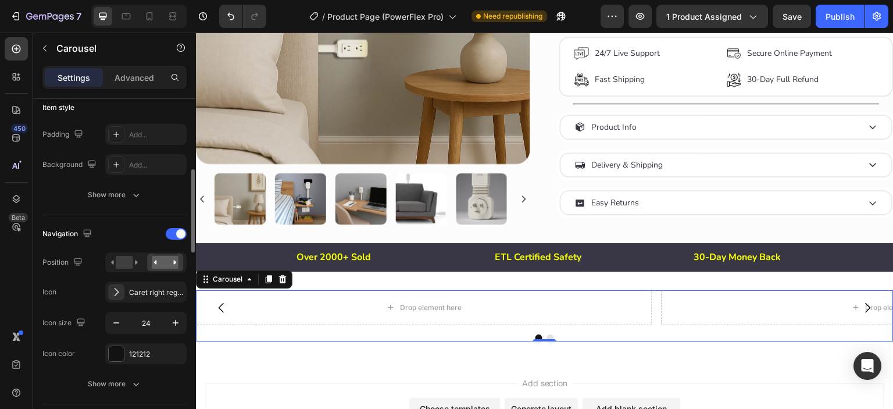
scroll to position [386, 0]
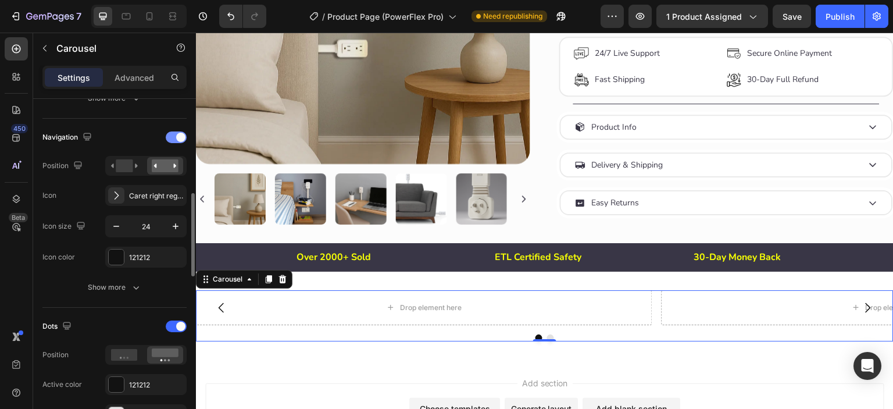
click at [167, 135] on div at bounding box center [176, 137] width 21 height 12
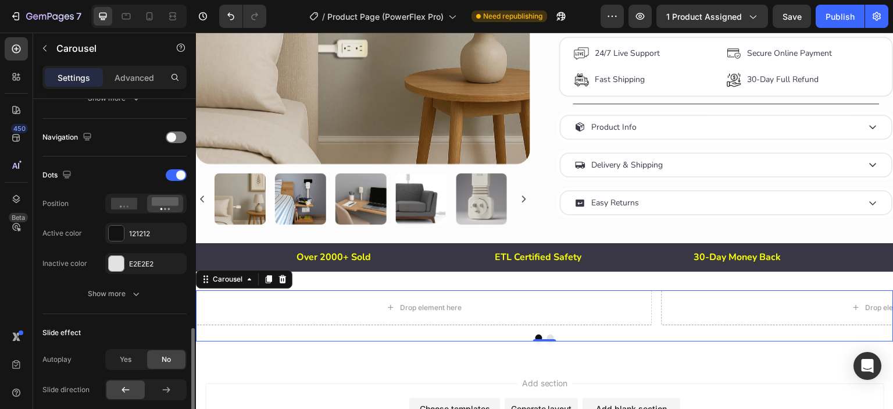
scroll to position [483, 0]
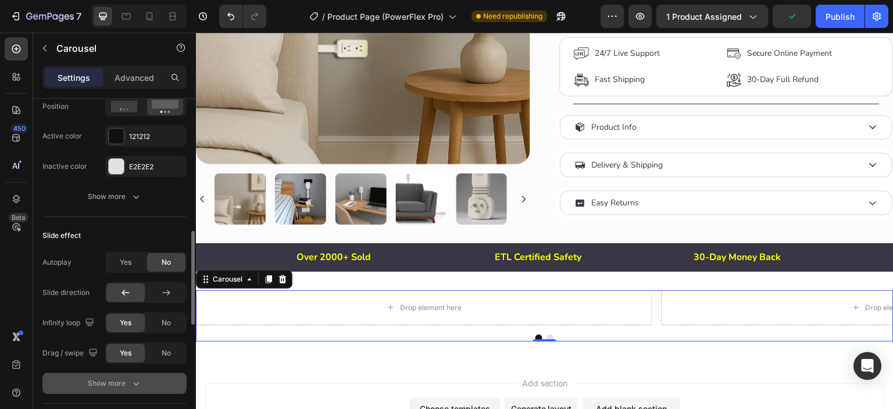
click at [119, 381] on div "Show more" at bounding box center [115, 383] width 54 height 12
click at [128, 262] on span "Yes" at bounding box center [126, 262] width 12 height 10
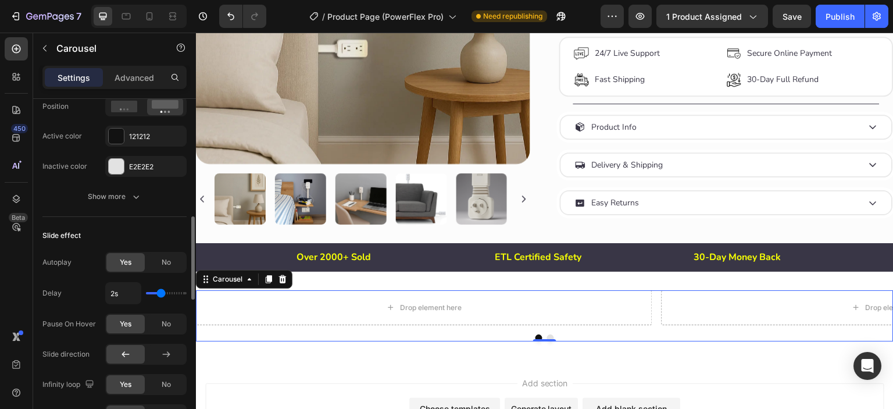
scroll to position [580, 0]
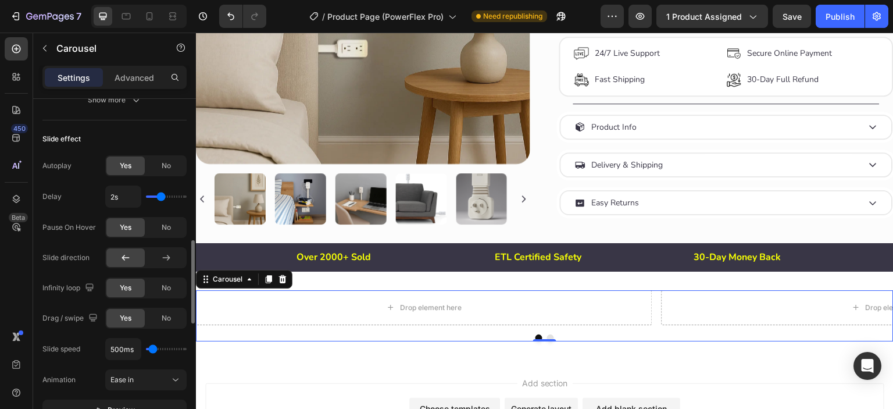
type input "1.8s"
type input "1.8"
type input "1.7s"
type input "1.7"
type input "1.4s"
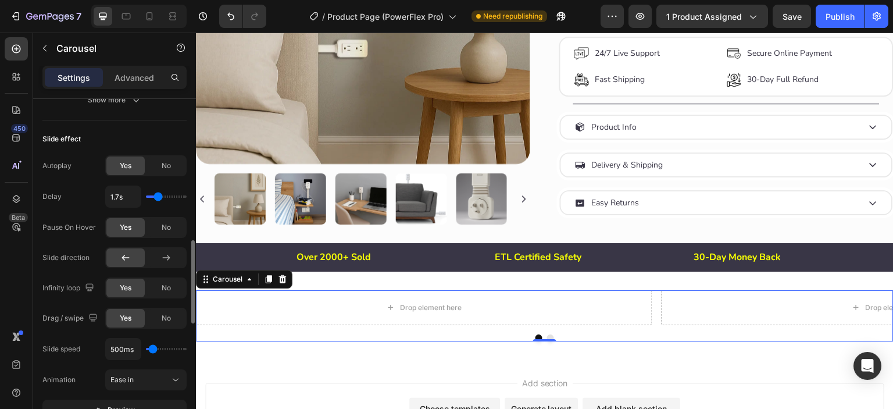
type input "1.4"
type input "1.2s"
type input "1.2"
type input "1s"
drag, startPoint x: 160, startPoint y: 195, endPoint x: 136, endPoint y: 197, distance: 23.9
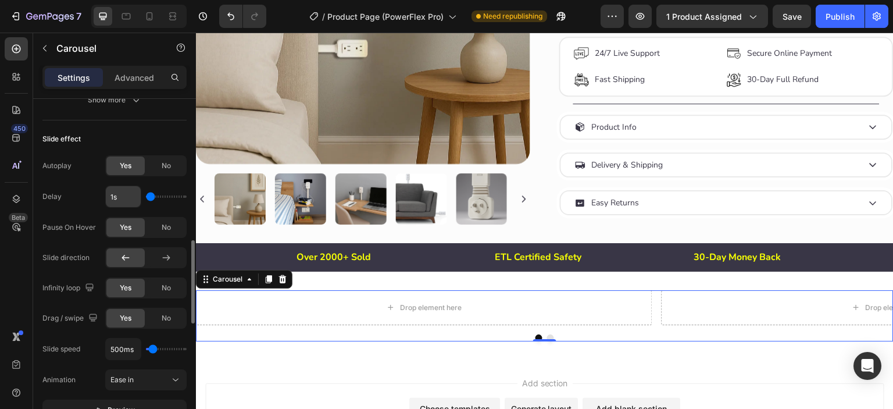
type input "1"
click at [146, 197] on input "range" at bounding box center [166, 196] width 41 height 2
click at [124, 195] on input "1s" at bounding box center [123, 196] width 35 height 21
click at [124, 194] on input "1s" at bounding box center [123, 196] width 35 height 21
type input "1"
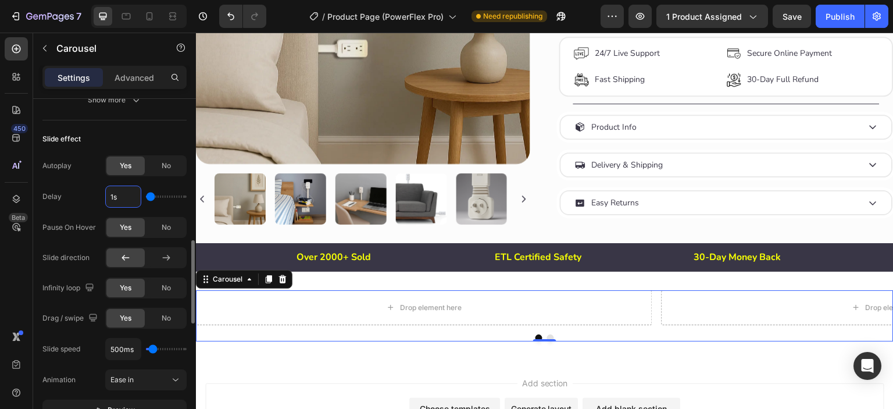
type input "1"
click at [80, 205] on div "Delay 0" at bounding box center [114, 196] width 144 height 22
type input "1.4s"
type input "1.4"
type input "1.5s"
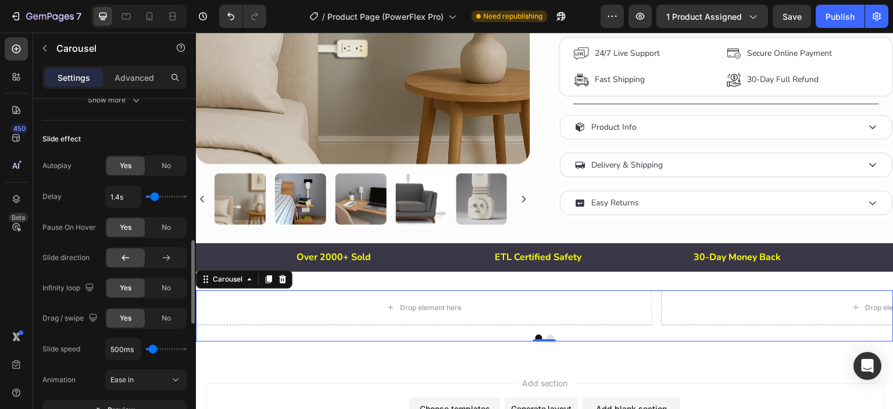
type input "1.5"
type input "1.7s"
type input "1.7"
type input "1.8s"
type input "1.8"
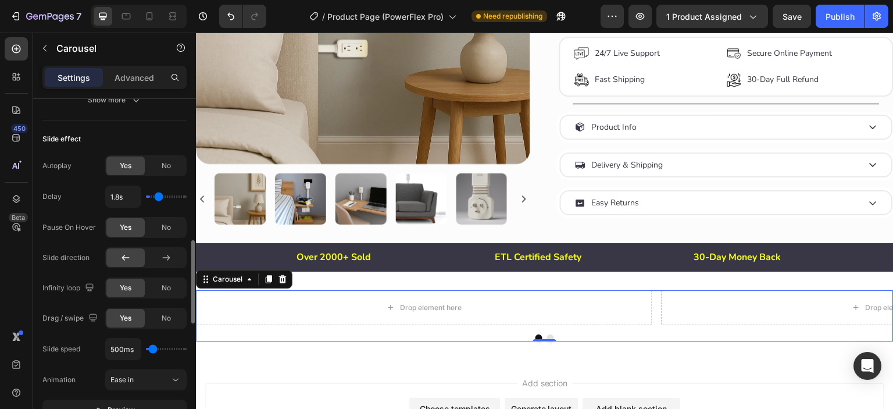
type input "1.9s"
drag, startPoint x: 154, startPoint y: 197, endPoint x: 160, endPoint y: 197, distance: 6.4
type input "1.9"
click at [160, 197] on input "range" at bounding box center [166, 196] width 41 height 2
type input "1.8s"
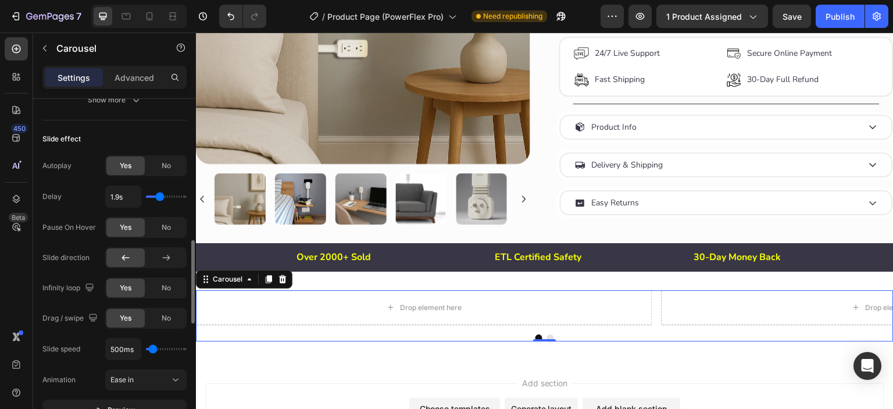
type input "1.8"
type input "1.6s"
type input "1.6"
type input "1.3s"
type input "1.3"
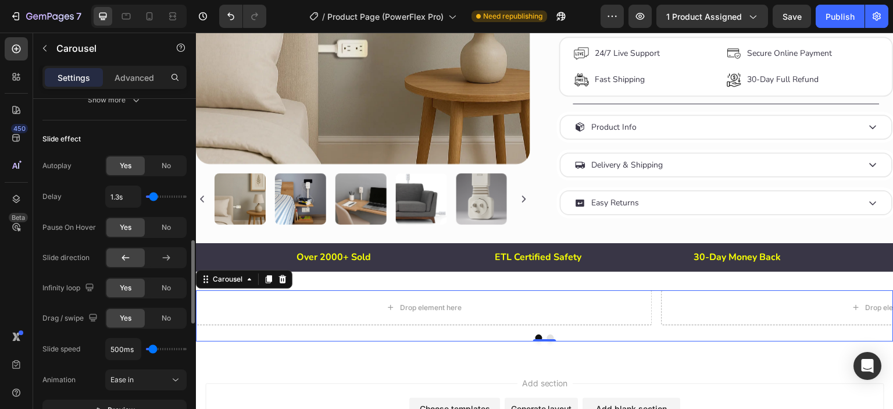
type input "1s"
drag, startPoint x: 160, startPoint y: 197, endPoint x: 130, endPoint y: 204, distance: 31.6
type input "1"
click at [146, 198] on input "range" at bounding box center [166, 196] width 41 height 2
click at [167, 225] on span "No" at bounding box center [166, 227] width 9 height 10
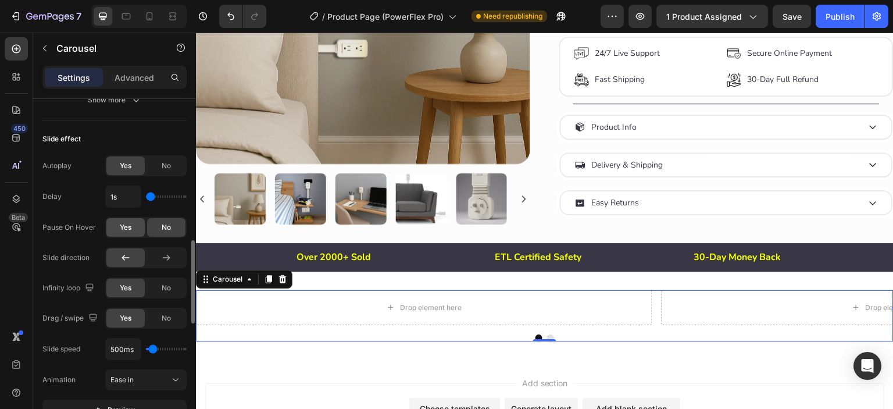
click at [122, 227] on span "Yes" at bounding box center [126, 227] width 12 height 10
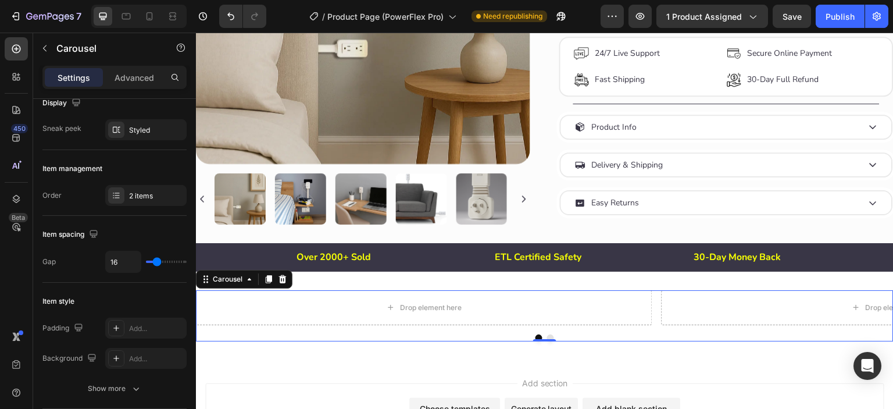
scroll to position [0, 0]
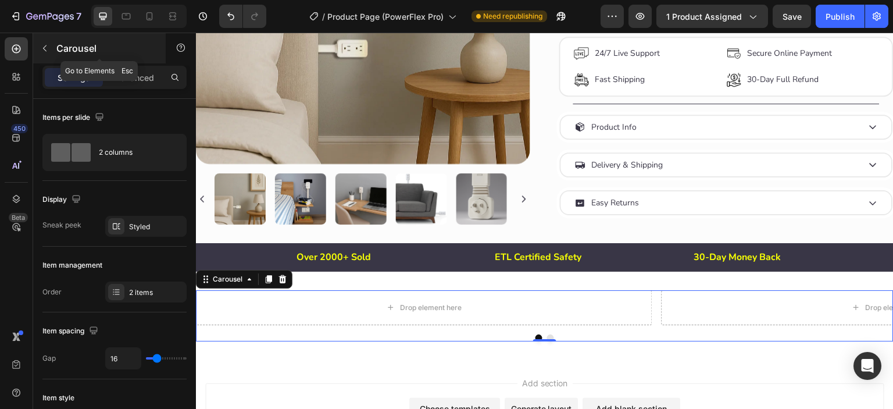
click at [44, 49] on icon "button" at bounding box center [44, 48] width 9 height 9
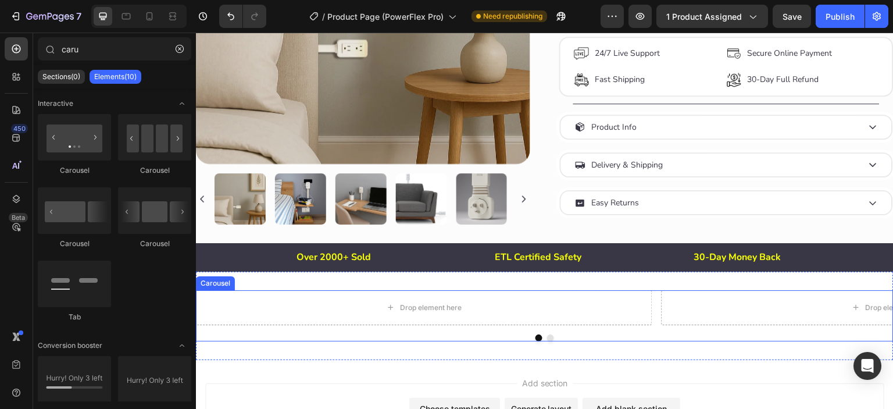
click at [654, 331] on div "Drop element here Drop element here Carousel" at bounding box center [544, 315] width 697 height 51
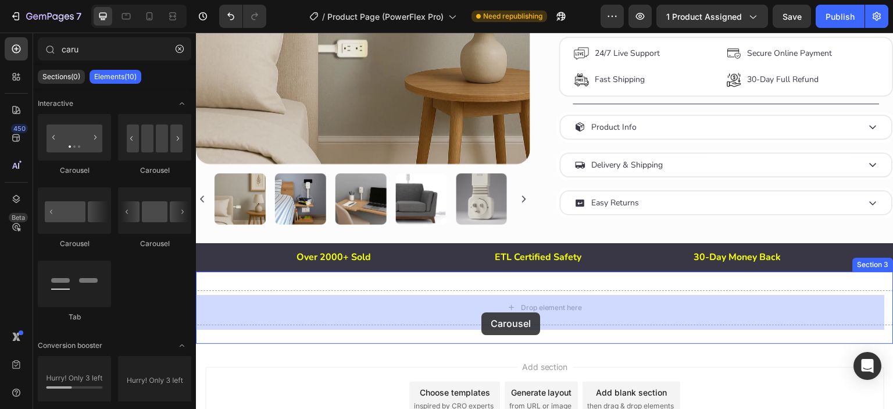
drag, startPoint x: 352, startPoint y: 250, endPoint x: 481, endPoint y: 312, distance: 143.7
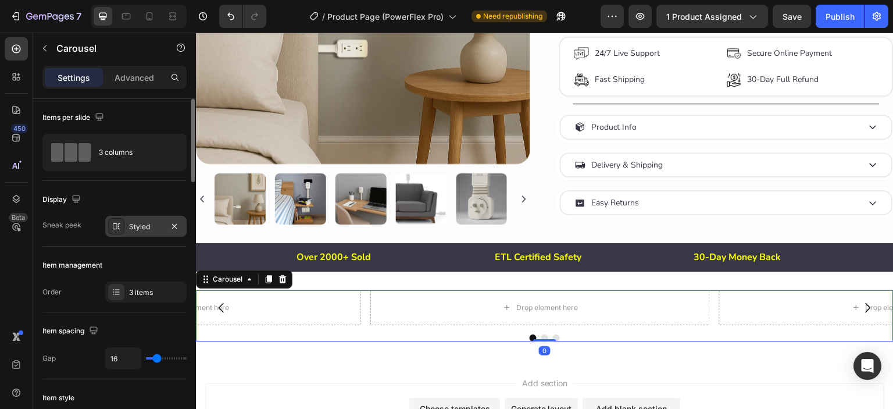
click at [127, 230] on div "Styled" at bounding box center [145, 226] width 81 height 21
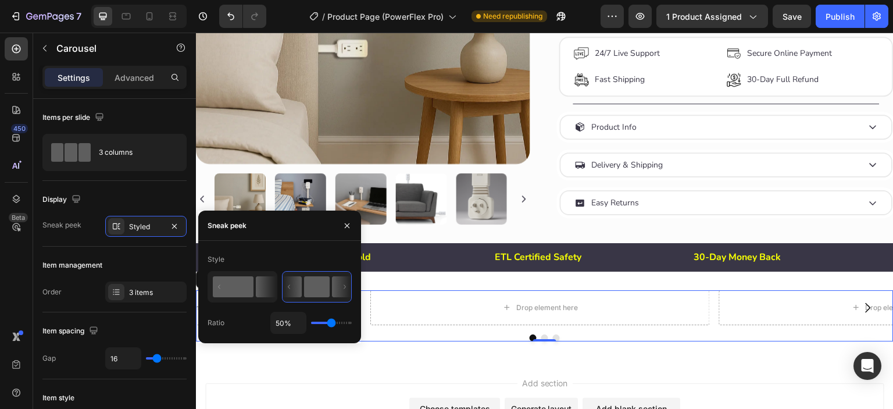
click at [246, 294] on rect at bounding box center [233, 286] width 41 height 21
click at [317, 285] on rect at bounding box center [317, 286] width 26 height 21
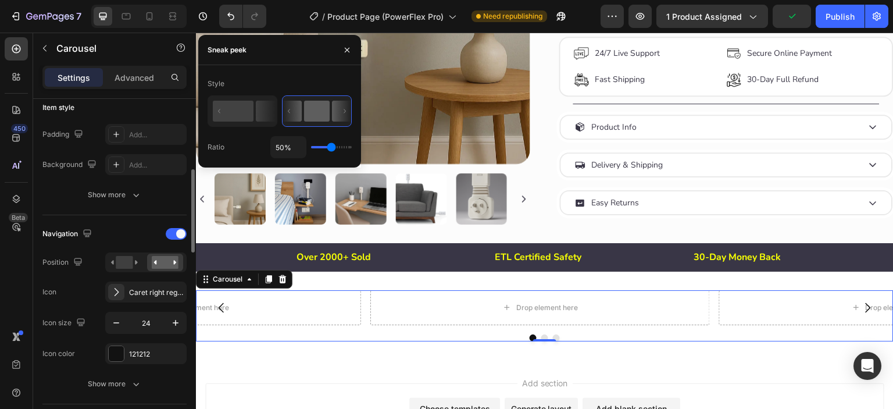
scroll to position [386, 0]
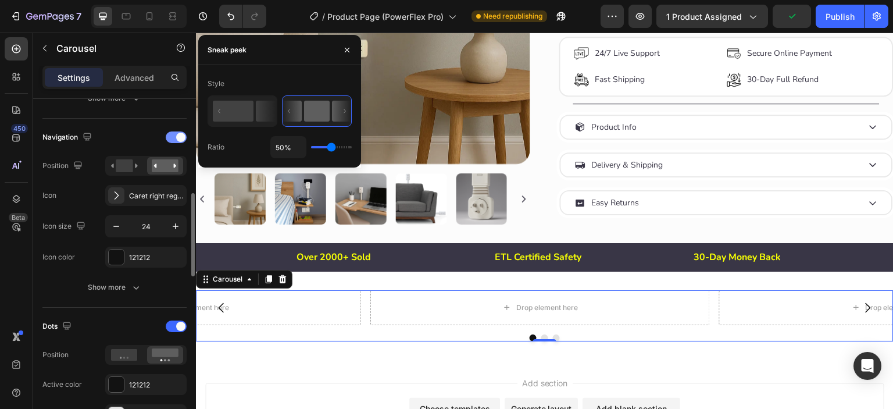
click at [178, 132] on span at bounding box center [180, 136] width 9 height 9
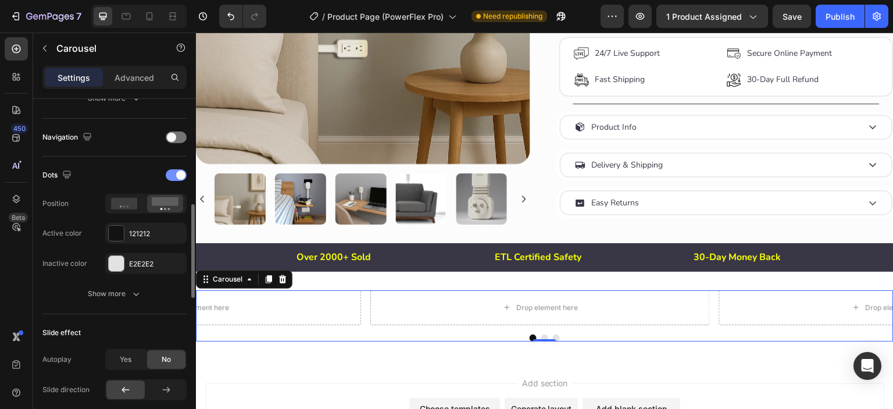
click at [174, 178] on div at bounding box center [176, 175] width 21 height 12
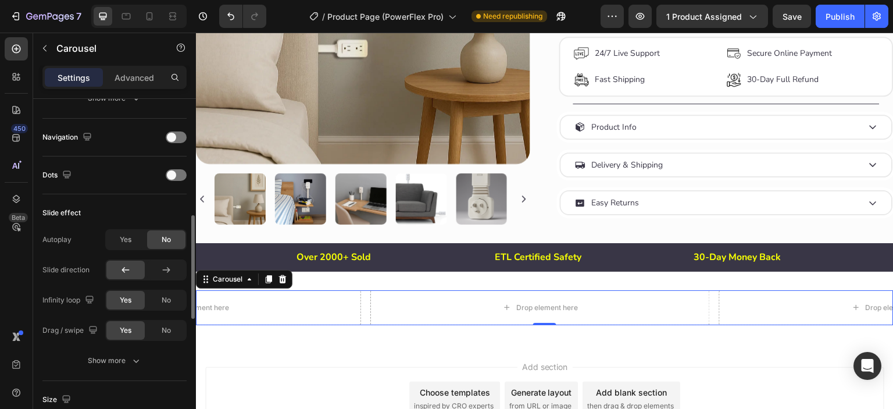
scroll to position [483, 0]
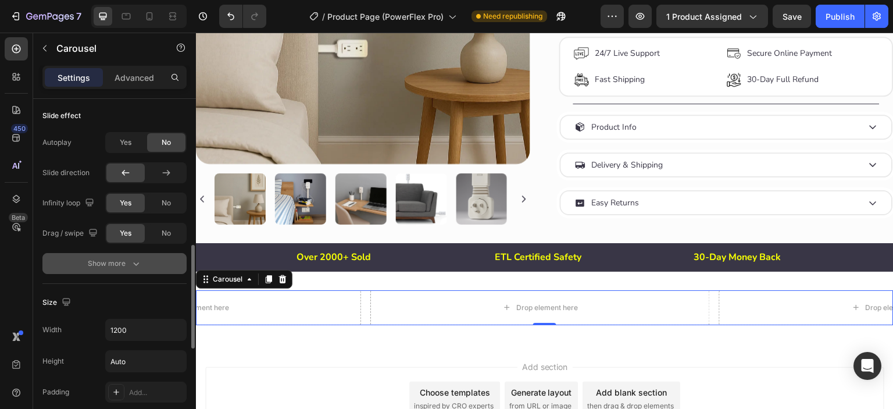
click at [114, 259] on div "Show more" at bounding box center [115, 263] width 54 height 12
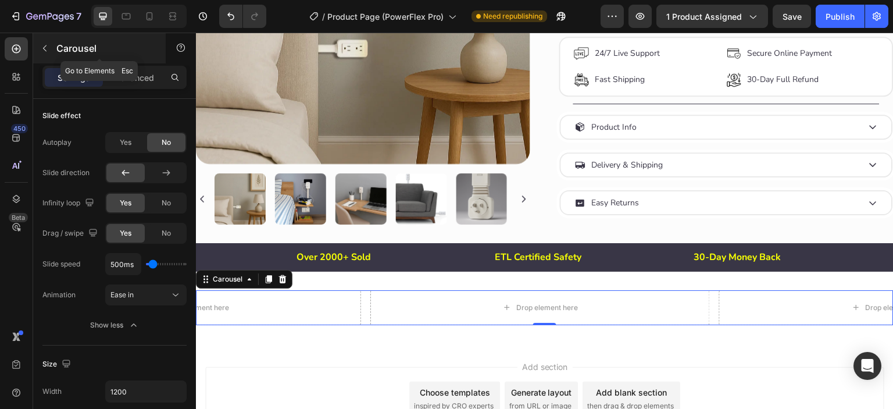
click at [43, 47] on icon "button" at bounding box center [44, 48] width 9 height 9
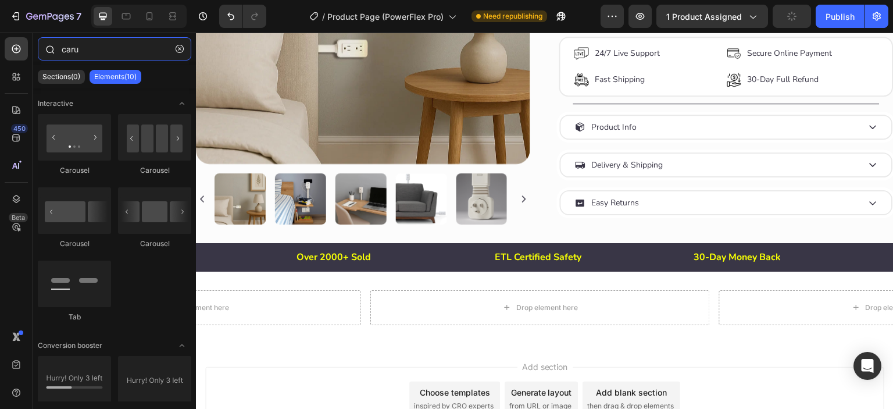
click at [95, 51] on input "caru" at bounding box center [114, 48] width 153 height 23
type input "c"
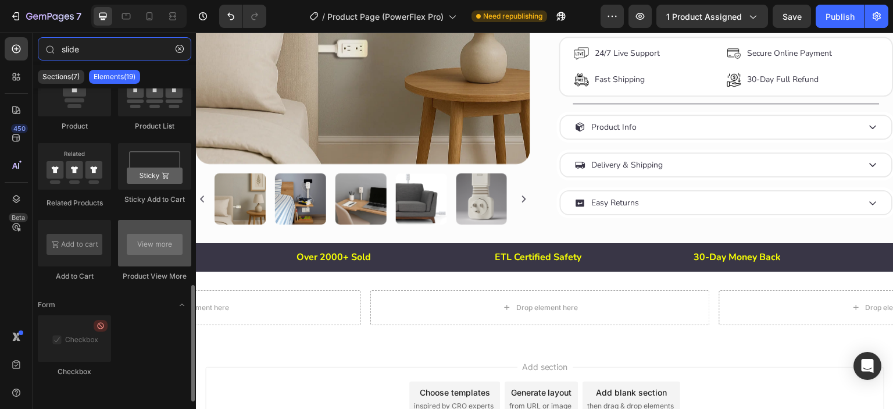
scroll to position [0, 0]
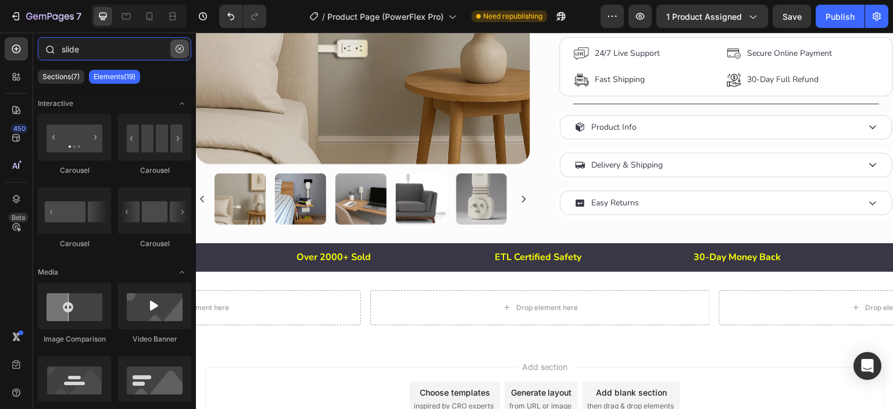
type input "slide"
click at [177, 48] on icon "button" at bounding box center [179, 49] width 8 height 8
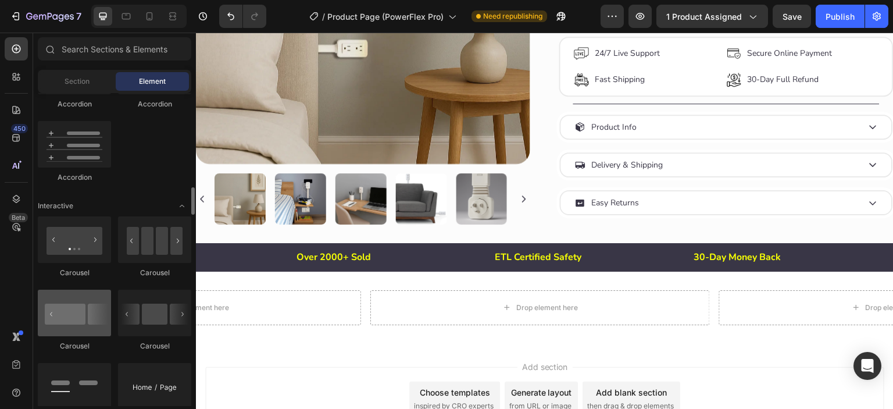
scroll to position [1257, 0]
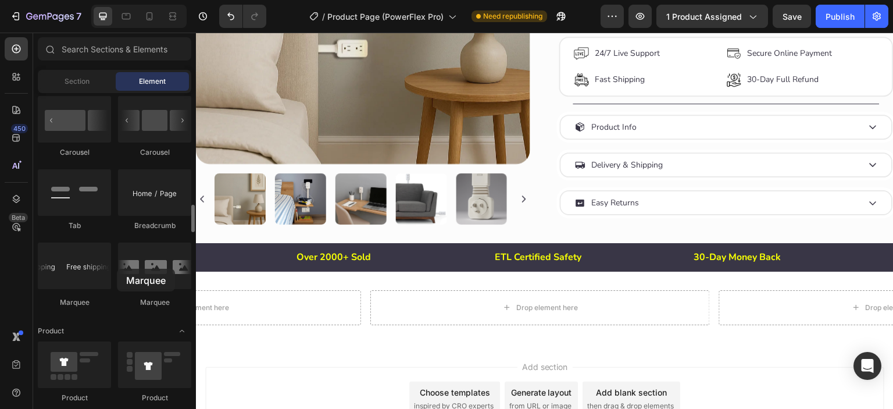
drag, startPoint x: 132, startPoint y: 270, endPoint x: 117, endPoint y: 268, distance: 15.7
click at [117, 268] on div "Carousel [GEOGRAPHIC_DATA] [GEOGRAPHIC_DATA] [GEOGRAPHIC_DATA] Tab Breadcrumb […" at bounding box center [114, 170] width 153 height 295
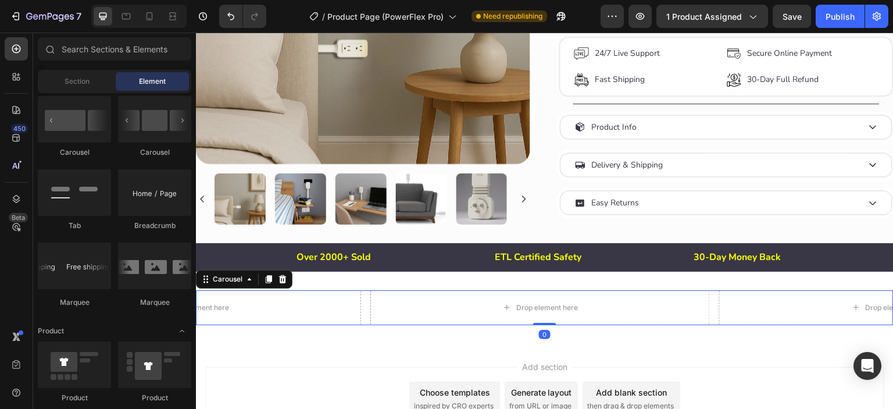
click at [368, 325] on div "Drop element here Drop element here Drop element here" at bounding box center [544, 307] width 697 height 35
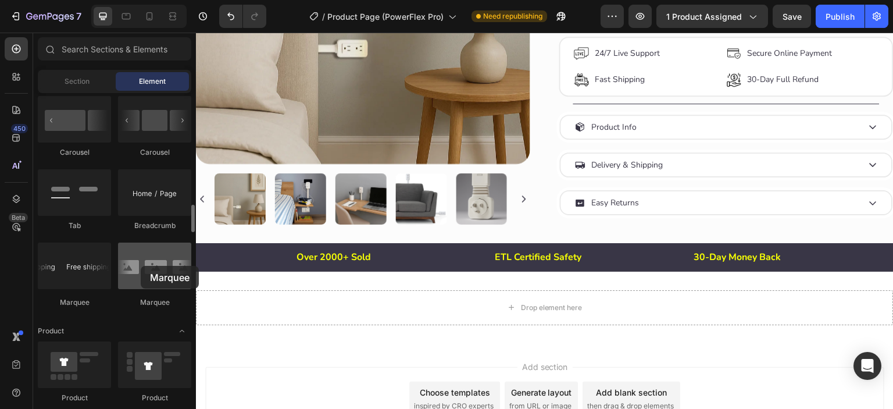
drag, startPoint x: 157, startPoint y: 275, endPoint x: 141, endPoint y: 266, distance: 19.2
click at [141, 266] on div at bounding box center [154, 265] width 73 height 46
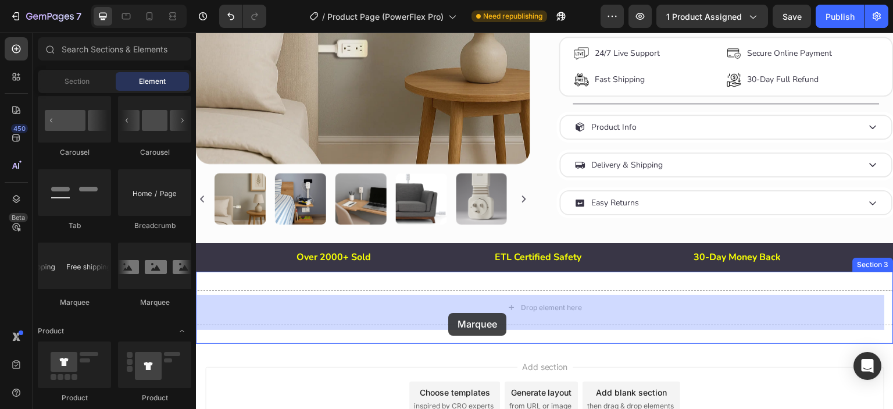
drag, startPoint x: 256, startPoint y: 302, endPoint x: 448, endPoint y: 313, distance: 192.1
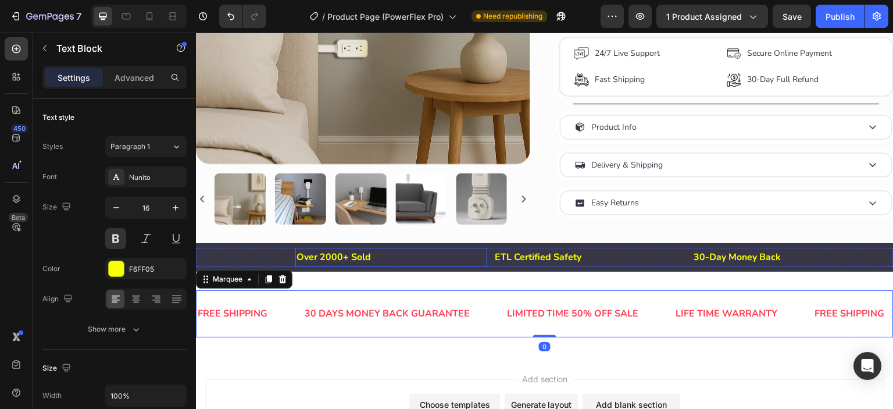
click at [336, 260] on p "Over 2000+ Sold" at bounding box center [390, 257] width 189 height 17
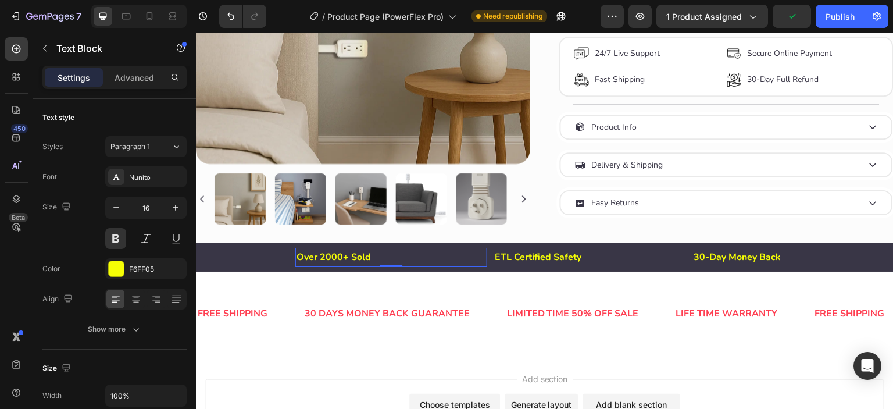
click at [335, 260] on p "Over 2000+ Sold" at bounding box center [390, 257] width 189 height 17
click at [335, 261] on p "Over 2000+ Sold" at bounding box center [390, 257] width 189 height 17
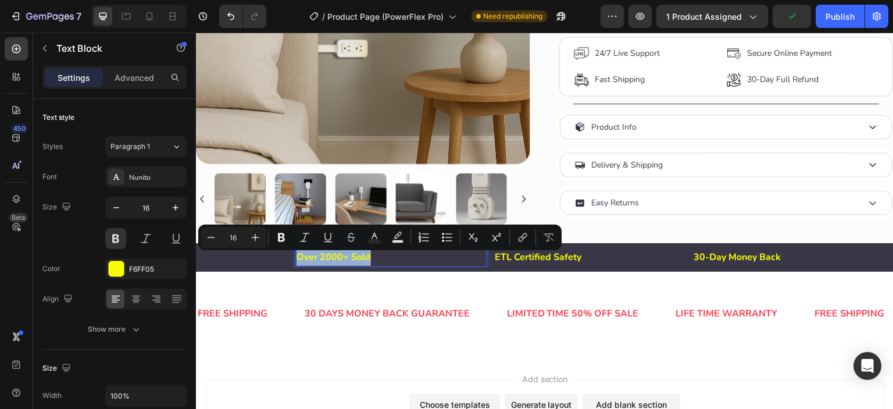
copy p "Over 2000+ Sold"
click at [354, 323] on div "30 DAYS MONEY BACK GUARANTEE" at bounding box center [386, 313] width 167 height 19
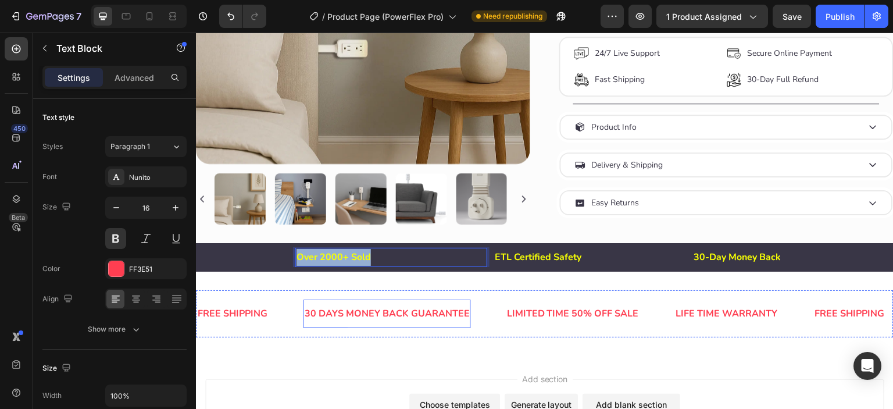
scroll to position [344, 0]
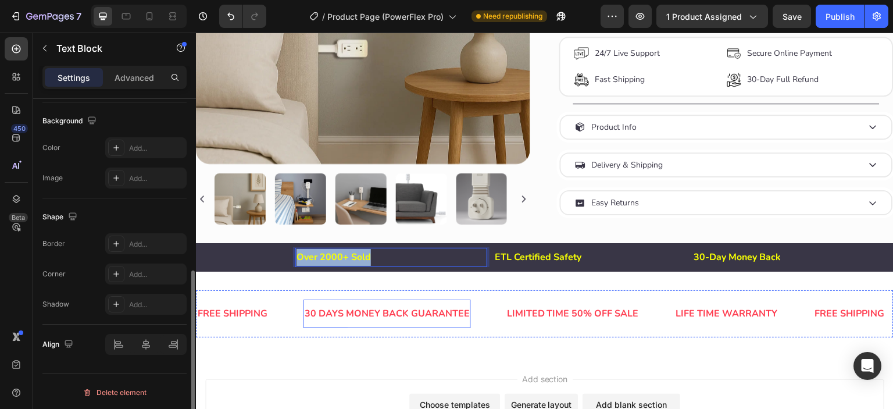
click at [354, 323] on div "30 DAYS MONEY BACK GUARANTEE" at bounding box center [386, 313] width 167 height 19
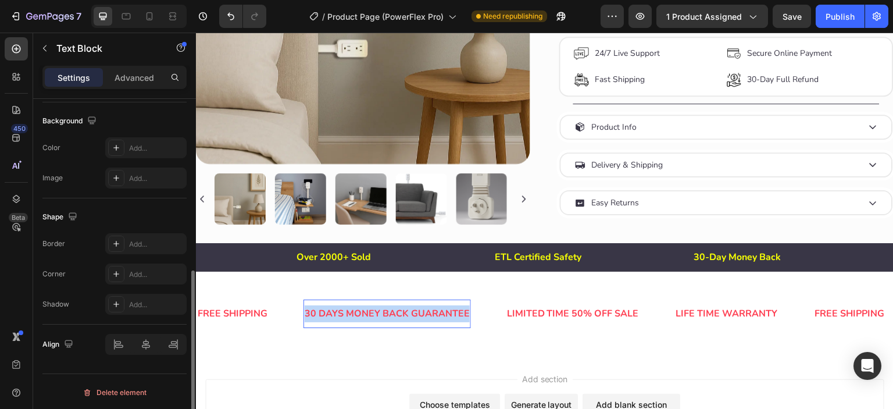
click at [354, 322] on p "30 DAYS MONEY BACK GUARANTEE" at bounding box center [387, 313] width 165 height 17
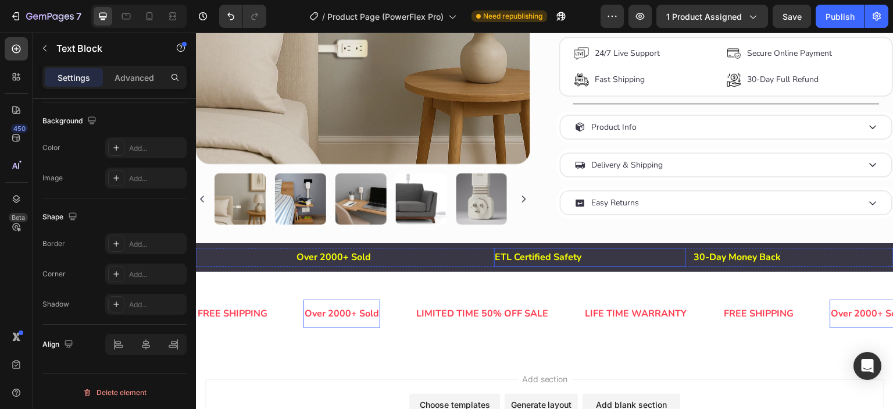
click at [543, 262] on p "ETL Certified Safety" at bounding box center [589, 257] width 189 height 17
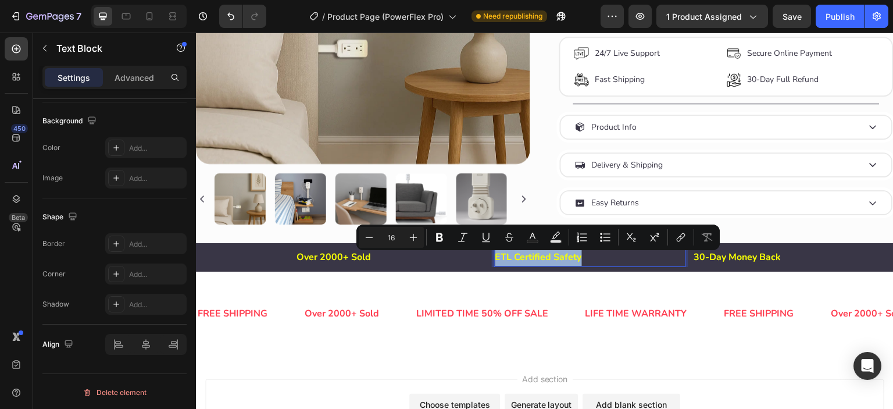
copy p "ETL Certified Safety"
click at [458, 318] on div "LIMITED TIME 50% OFF SALE" at bounding box center [482, 313] width 134 height 19
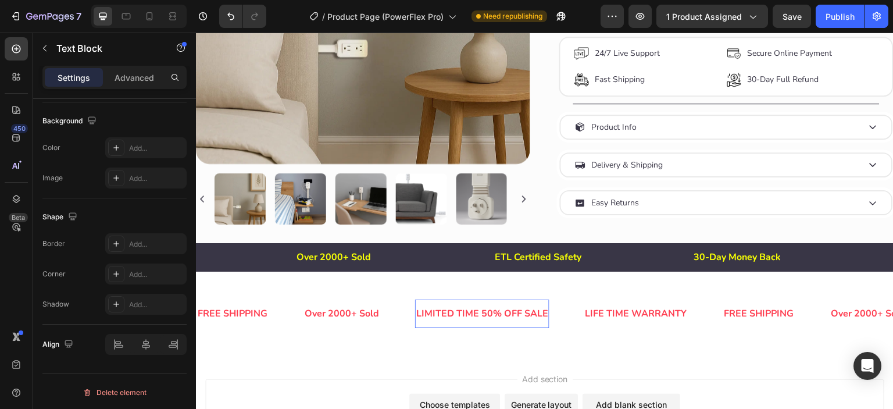
click at [458, 318] on div "LIMITED TIME 50% OFF SALE" at bounding box center [482, 313] width 134 height 19
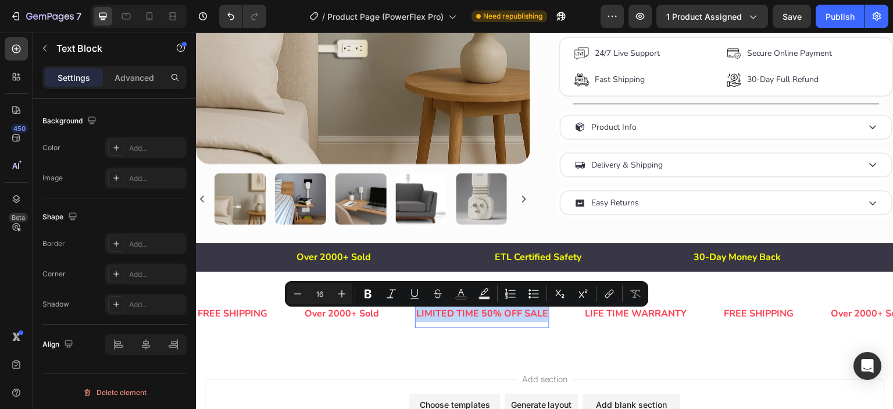
click at [458, 318] on p "LIMITED TIME 50% OFF SALE" at bounding box center [482, 313] width 132 height 17
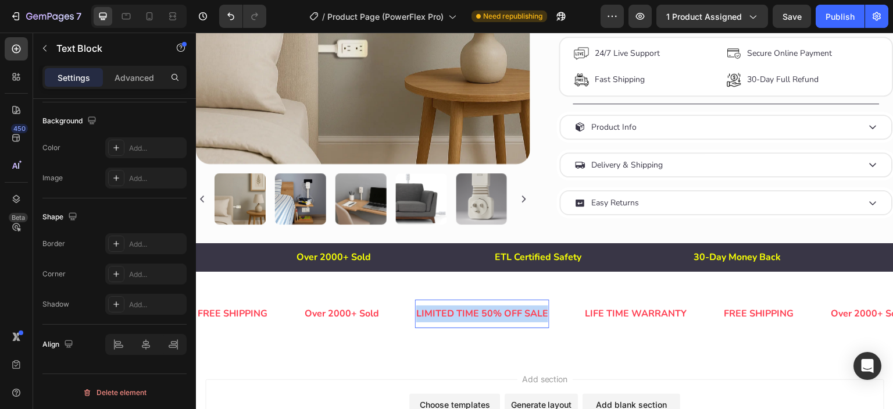
click at [458, 318] on p "LIMITED TIME 50% OFF SALE" at bounding box center [482, 313] width 132 height 17
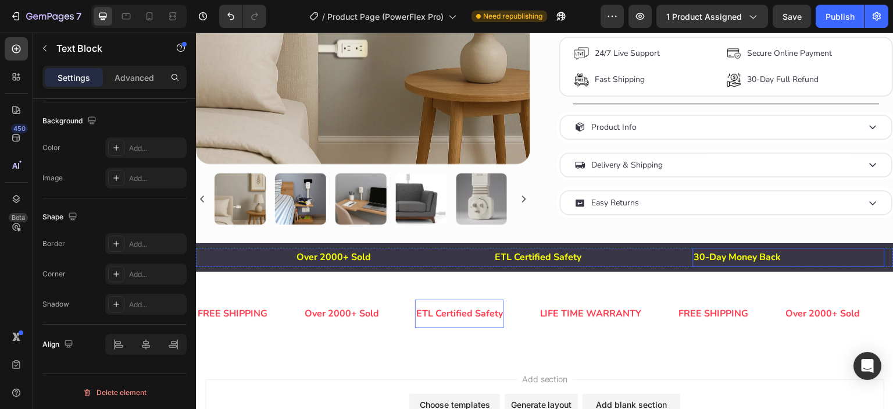
click at [721, 266] on p "30-Day Money Back" at bounding box center [788, 257] width 189 height 17
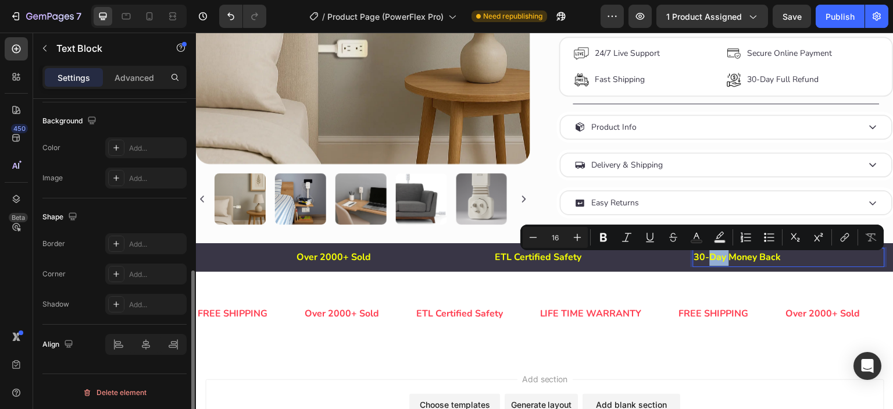
scroll to position [0, 0]
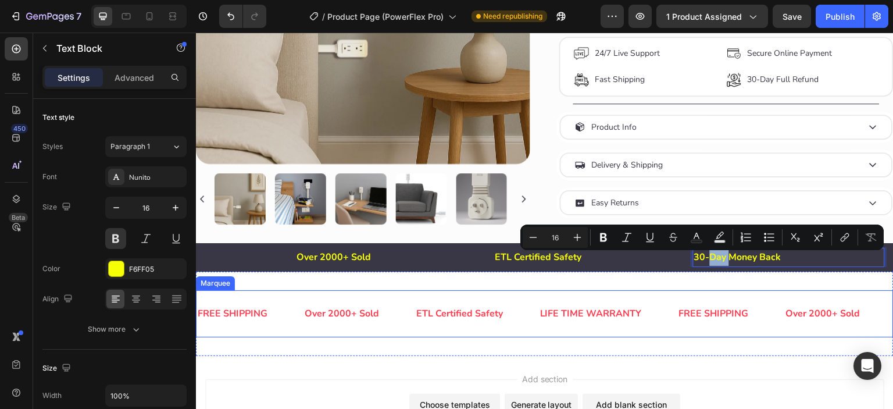
click at [524, 328] on div "ETL Certified Safety Text Block" at bounding box center [477, 313] width 124 height 28
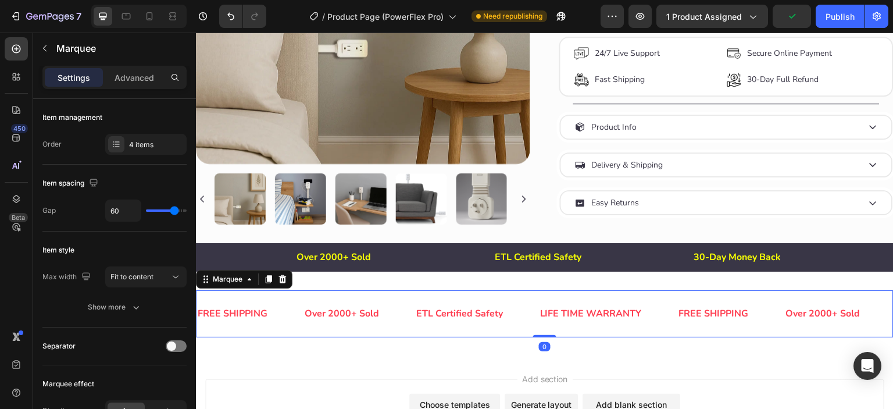
click at [508, 321] on div "ETL Certified Safety Text Block" at bounding box center [477, 313] width 124 height 28
click at [483, 316] on p "ETL Certified Safety" at bounding box center [459, 313] width 87 height 17
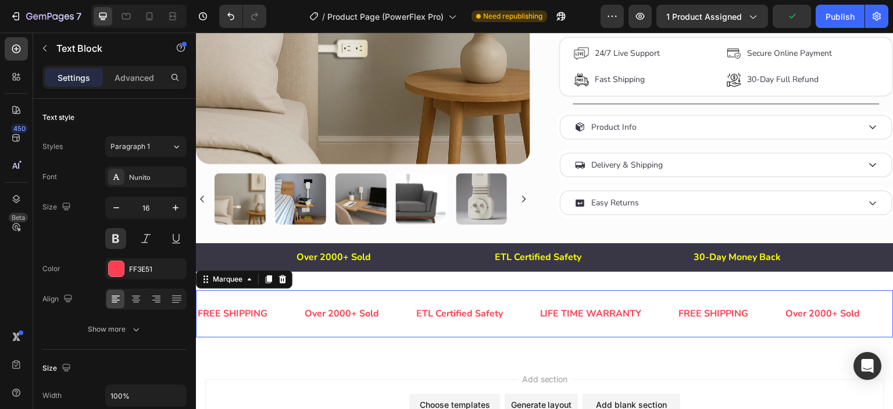
click at [513, 319] on div "ETL Certified Safety Text Block" at bounding box center [477, 313] width 124 height 28
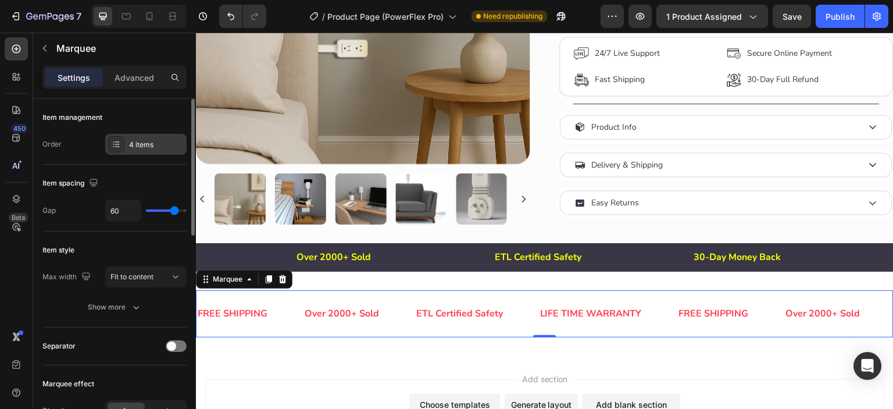
click at [139, 142] on div "4 items" at bounding box center [156, 144] width 55 height 10
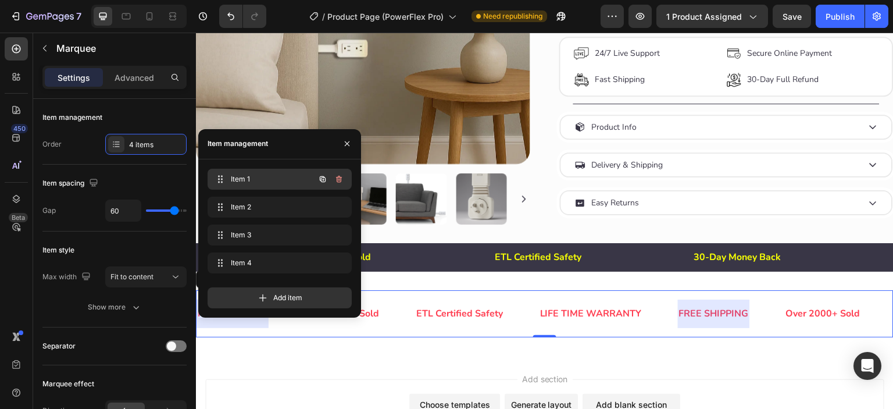
click at [264, 178] on span "Item 1" at bounding box center [264, 179] width 66 height 10
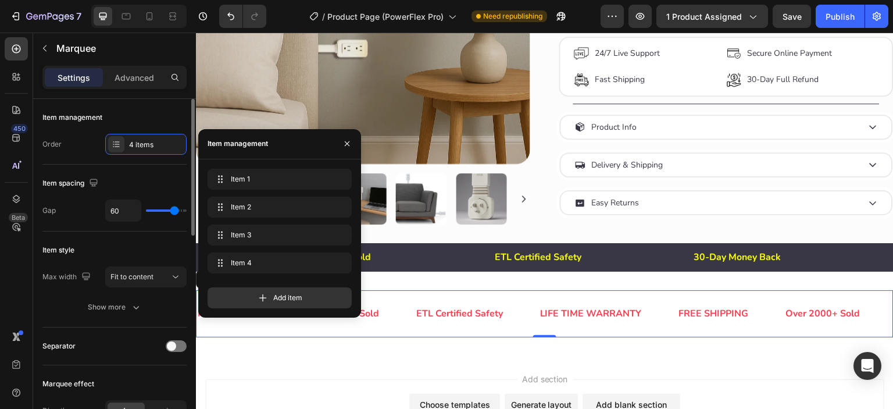
click at [123, 243] on div "Item style" at bounding box center [114, 250] width 144 height 19
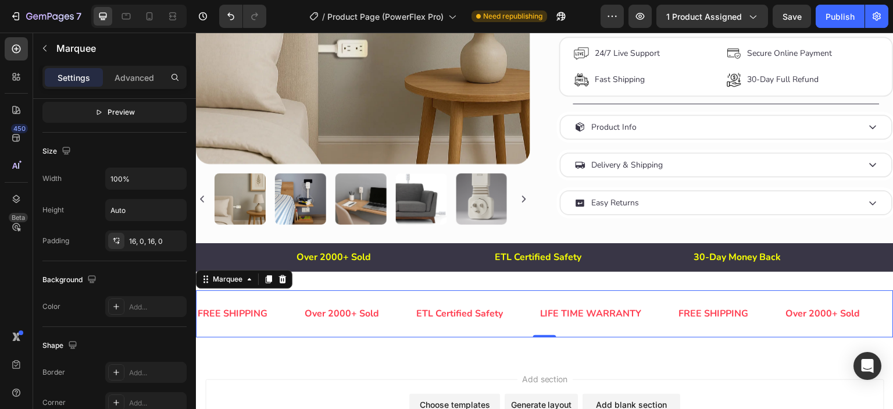
scroll to position [514, 0]
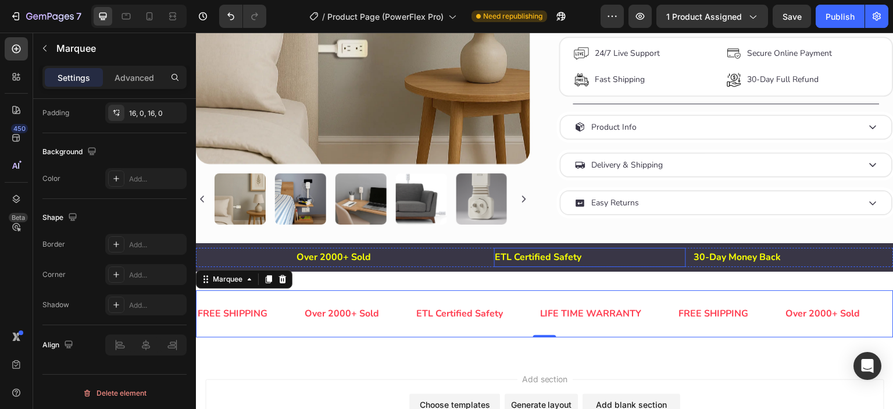
click at [569, 262] on p "ETL Certified Safety" at bounding box center [589, 257] width 189 height 17
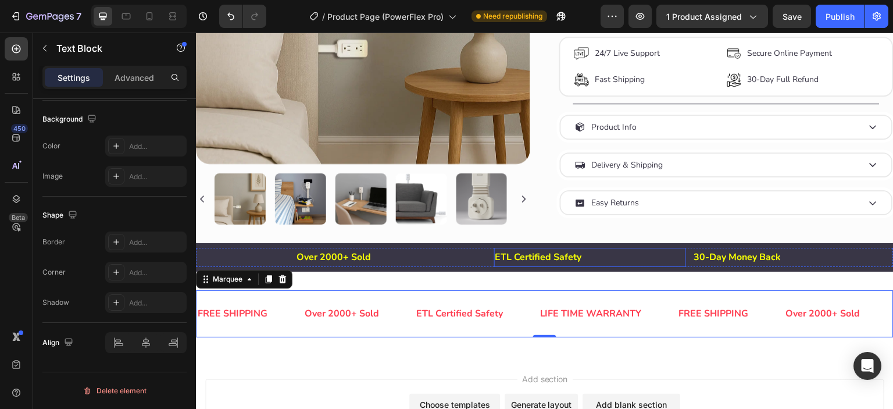
scroll to position [0, 0]
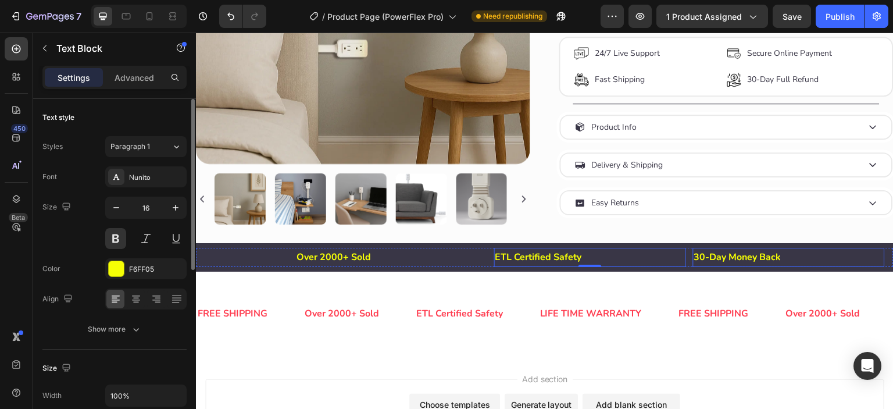
click at [720, 264] on p "30-Day Money Back" at bounding box center [788, 257] width 189 height 17
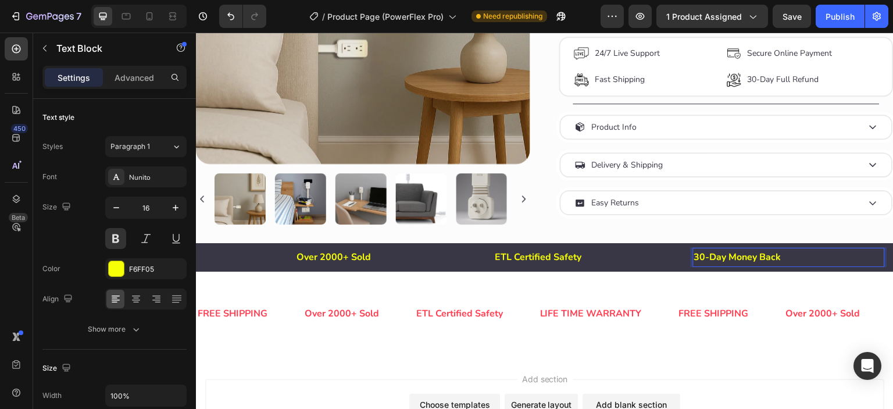
click at [724, 262] on p "30-Day Money Back" at bounding box center [788, 257] width 189 height 17
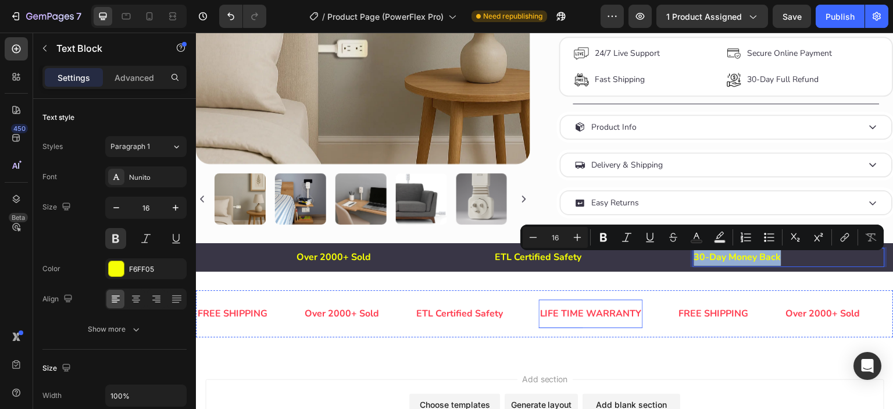
click at [573, 317] on div "LIFE TIME WARRANTY" at bounding box center [591, 313] width 104 height 19
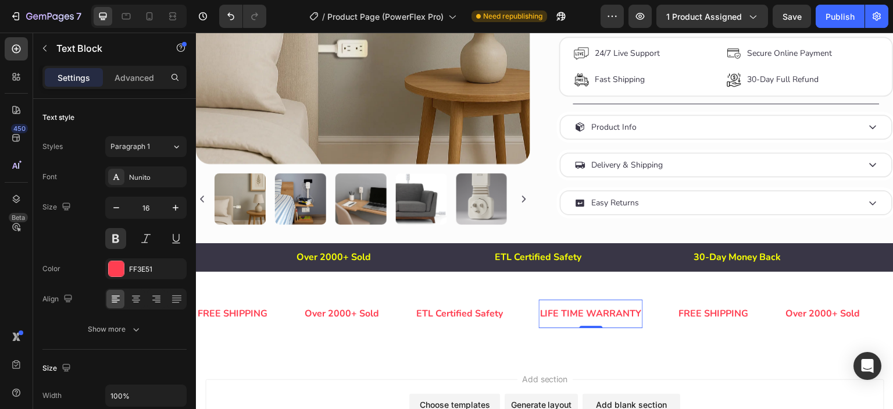
click at [573, 317] on div "LIFE TIME WARRANTY" at bounding box center [591, 313] width 104 height 19
click at [573, 317] on p "LIFE TIME WARRANTY" at bounding box center [591, 313] width 102 height 17
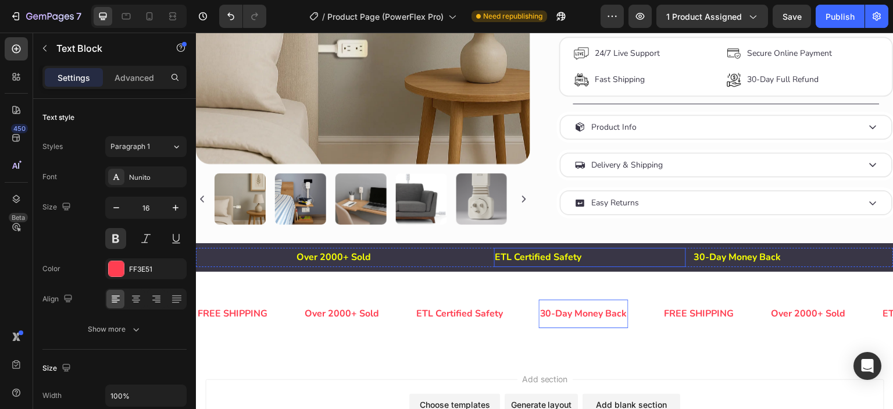
click at [629, 265] on p "ETL Certified Safety" at bounding box center [589, 257] width 189 height 17
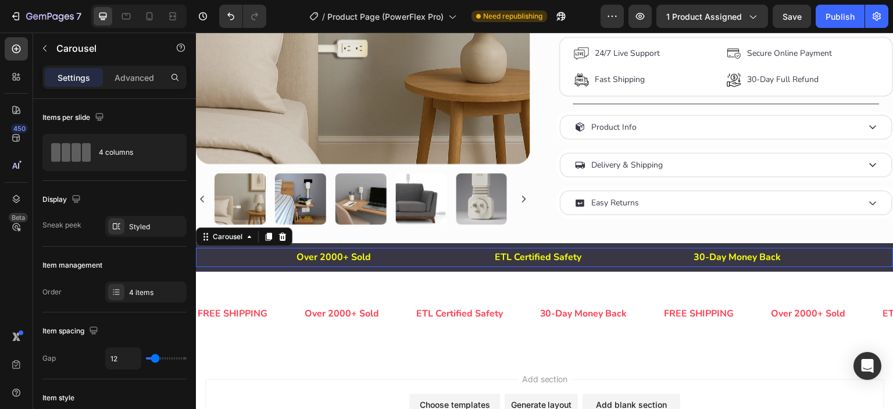
click at [688, 264] on div "Free Shipping, Always Text Block Over 2000+ Sold Text Block ETL Certified Safet…" at bounding box center [544, 257] width 697 height 19
click at [128, 220] on div "Styled" at bounding box center [145, 226] width 81 height 21
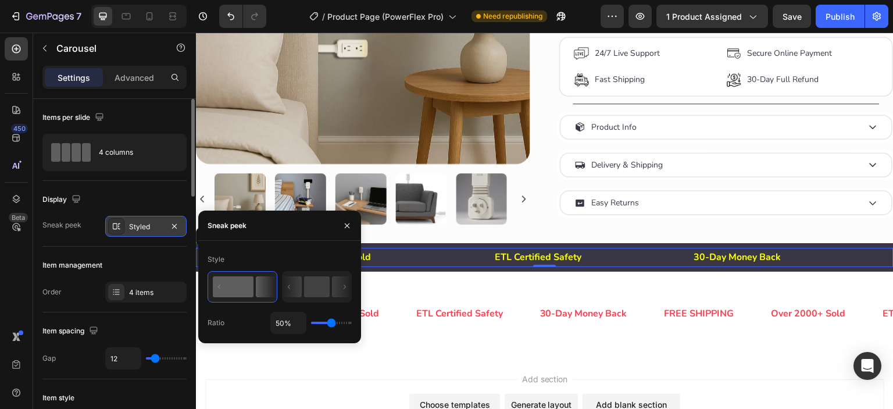
click at [128, 220] on div "Styled" at bounding box center [145, 226] width 81 height 21
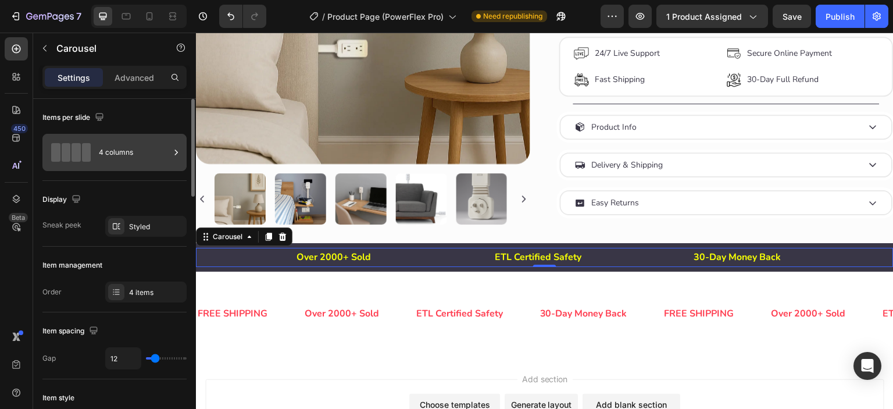
click at [100, 147] on div "4 columns" at bounding box center [134, 152] width 71 height 27
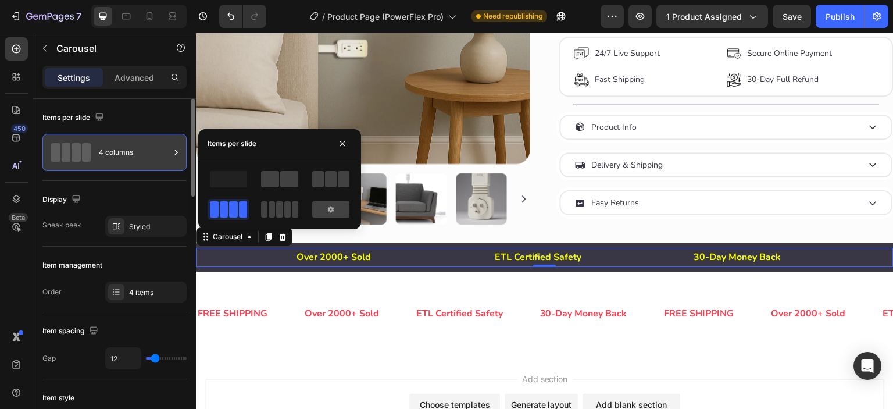
click at [100, 147] on div "4 columns" at bounding box center [134, 152] width 71 height 27
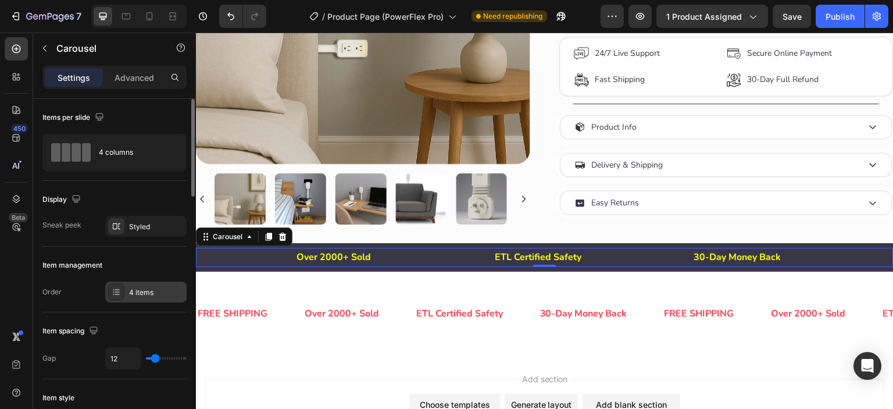
click at [130, 287] on div "4 items" at bounding box center [156, 292] width 55 height 10
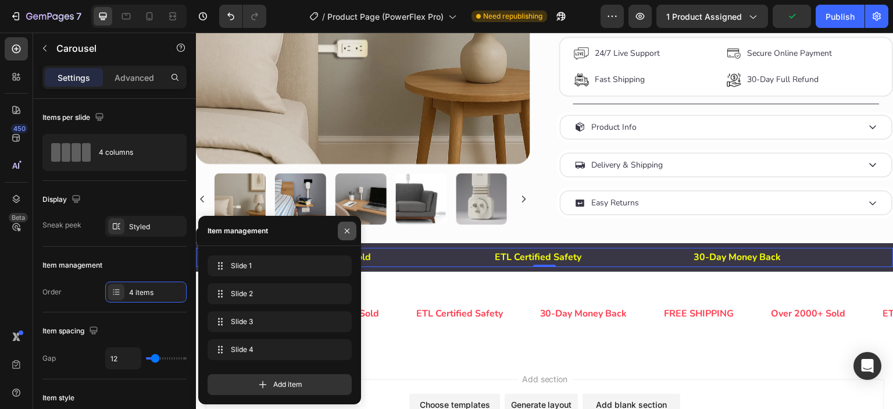
click at [348, 231] on icon "button" at bounding box center [347, 230] width 5 height 5
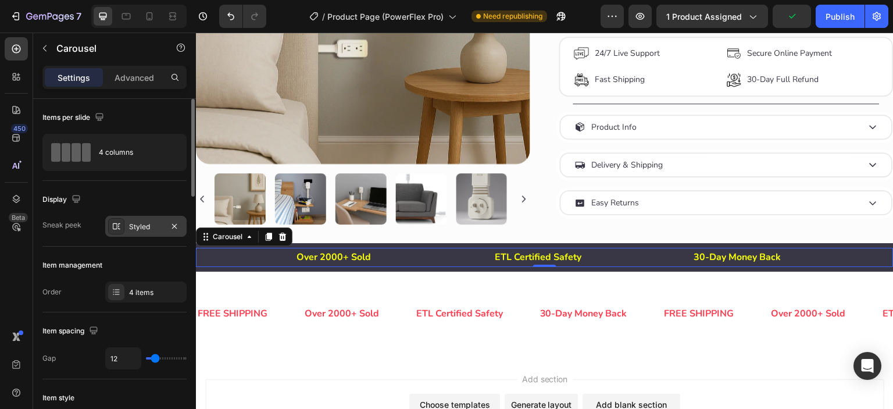
click at [123, 223] on div at bounding box center [116, 226] width 16 height 16
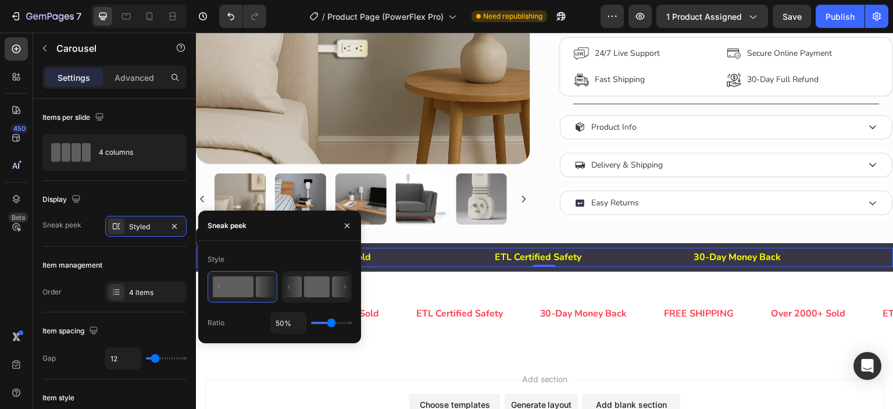
click at [324, 284] on rect at bounding box center [317, 286] width 26 height 21
type input "12%"
type input "12"
type input "1%"
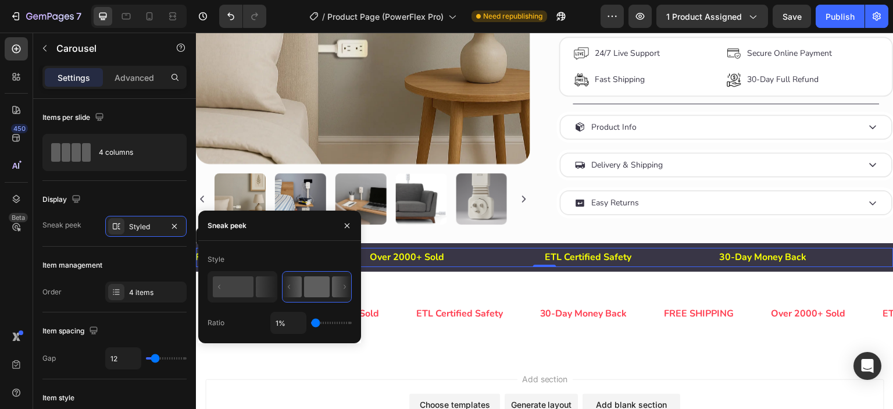
drag, startPoint x: 317, startPoint y: 320, endPoint x: 291, endPoint y: 321, distance: 25.6
type input "1"
click at [311, 321] on input "range" at bounding box center [331, 322] width 41 height 2
click at [341, 223] on button "button" at bounding box center [347, 225] width 19 height 19
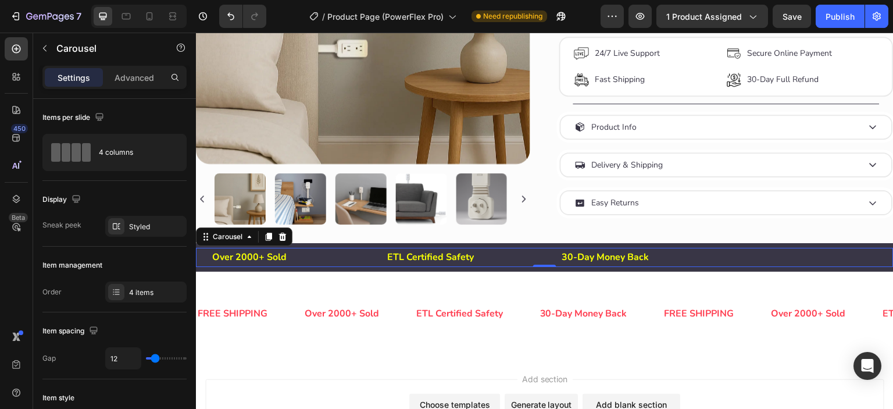
scroll to position [483, 0]
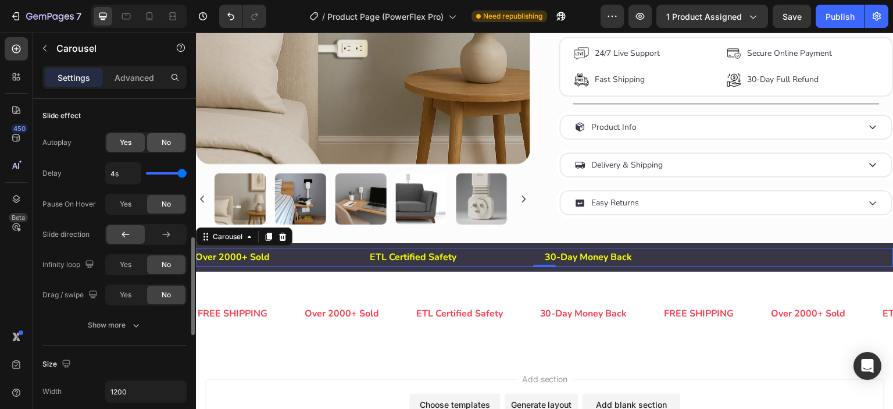
click at [167, 139] on span "No" at bounding box center [166, 142] width 9 height 10
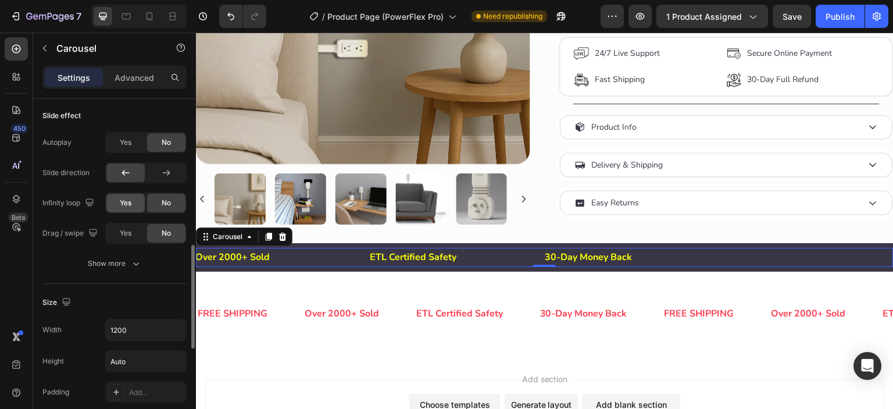
click at [120, 202] on span "Yes" at bounding box center [126, 203] width 12 height 10
click at [746, 265] on p "Free Shipping, Always" at bounding box center [802, 257] width 166 height 17
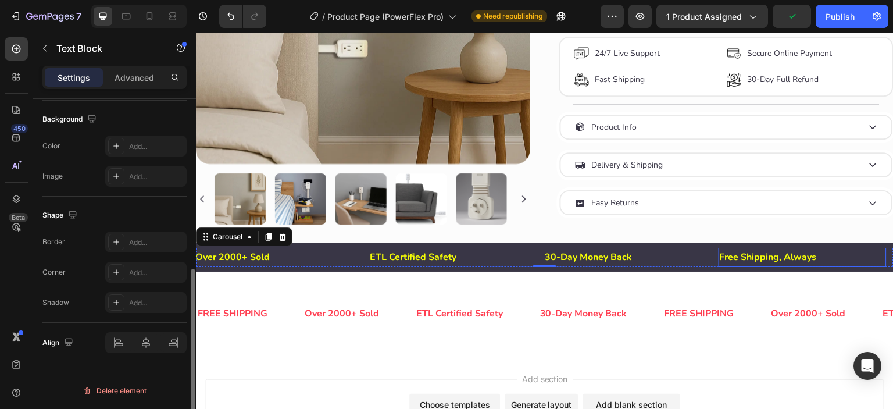
scroll to position [0, 0]
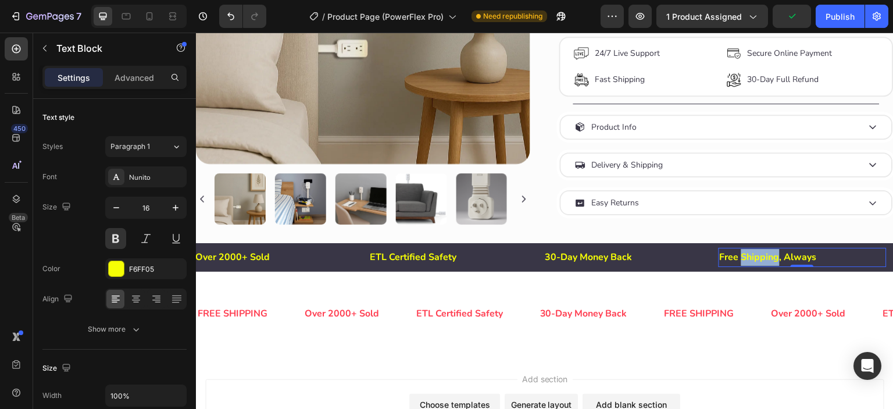
click at [746, 265] on p "Free Shipping, Always" at bounding box center [802, 257] width 166 height 17
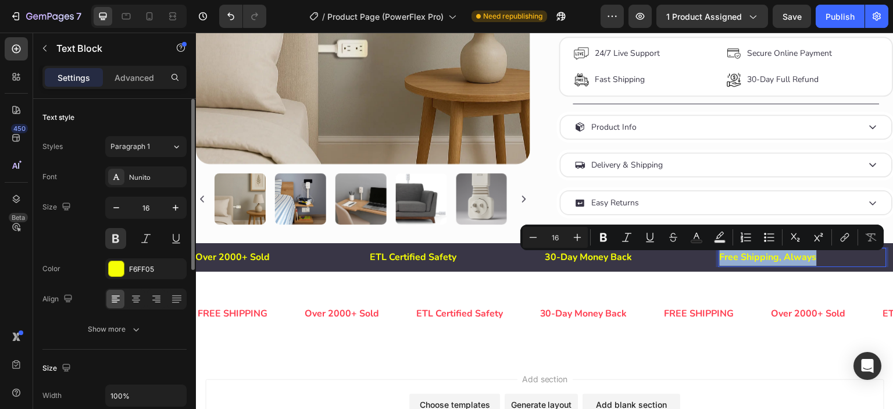
copy p "Free Shipping, Always"
click at [686, 318] on div "FREE SHIPPING" at bounding box center [699, 313] width 72 height 19
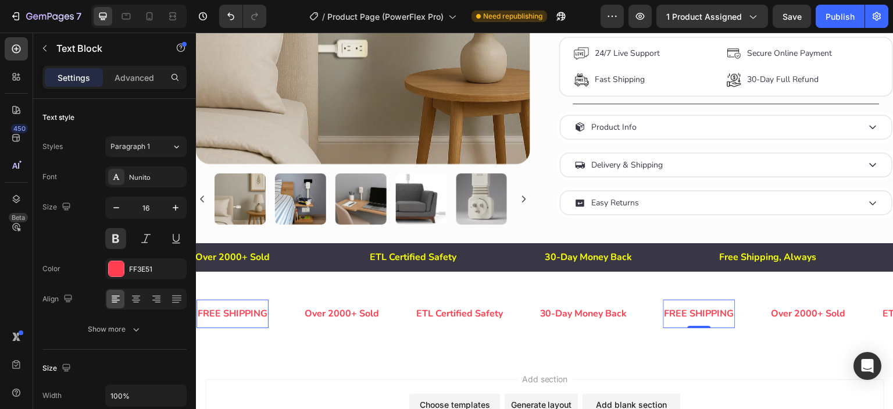
click at [686, 318] on div "FREE SHIPPING" at bounding box center [699, 313] width 72 height 19
click at [686, 318] on p "FREE SHIPPING" at bounding box center [699, 313] width 70 height 17
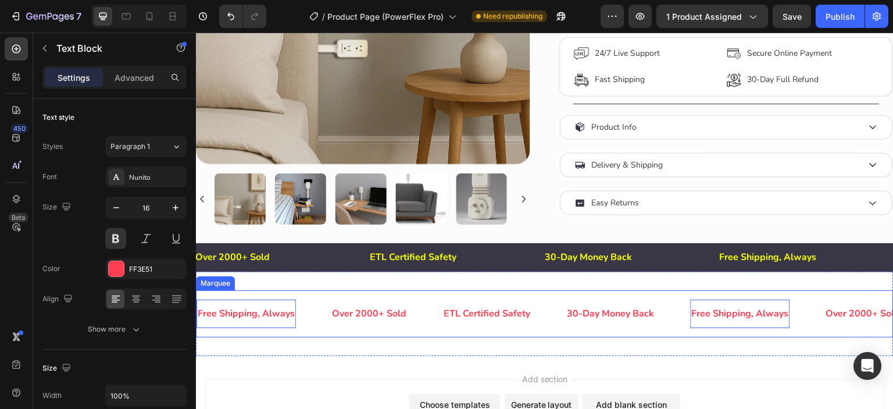
click at [657, 297] on div "Free Shipping, Always Text Block 0 Over 2000+ Sold Text Block ETL Certified Saf…" at bounding box center [544, 313] width 697 height 47
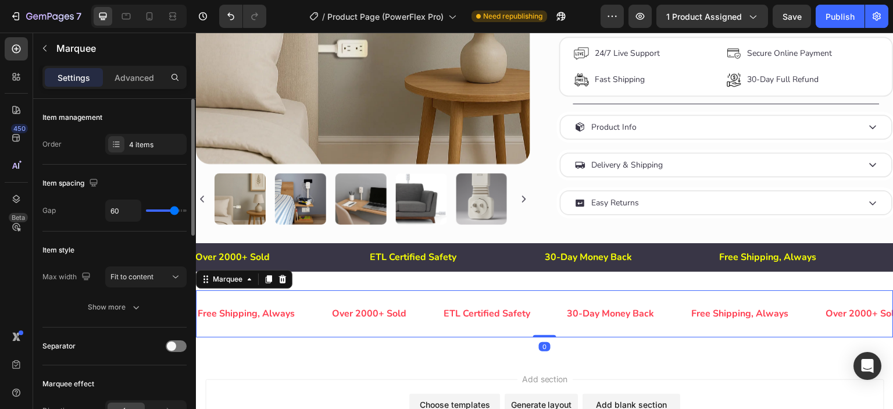
type input "56"
type input "58"
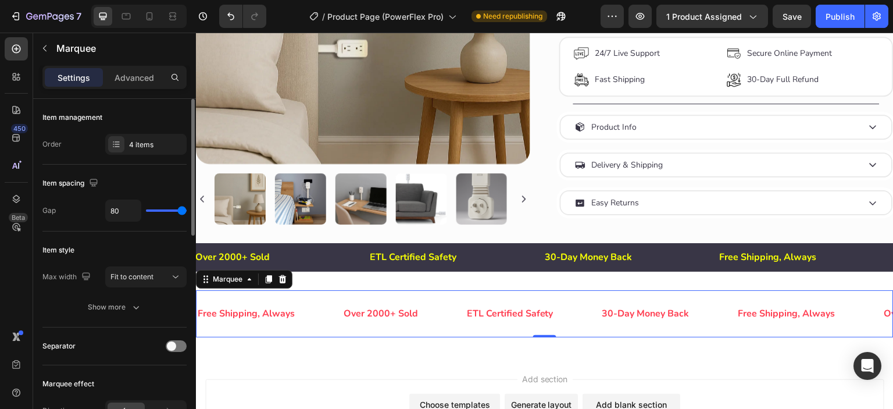
drag, startPoint x: 171, startPoint y: 209, endPoint x: 192, endPoint y: 209, distance: 20.3
click at [187, 209] on input "range" at bounding box center [166, 210] width 41 height 2
click at [144, 274] on span "Fit to content" at bounding box center [131, 276] width 43 height 9
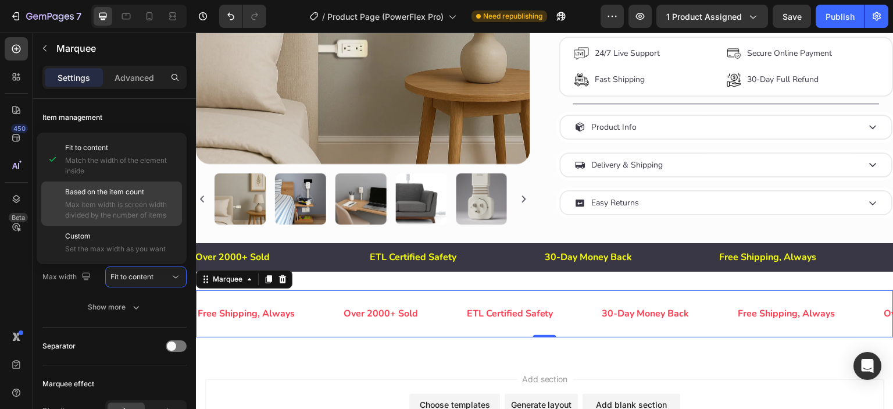
click at [123, 199] on span "Max item width is screen width divided by the number of items" at bounding box center [121, 209] width 112 height 21
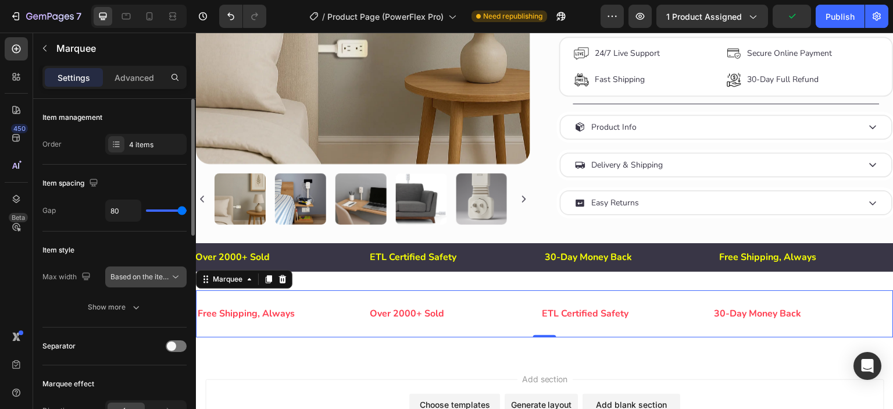
click at [142, 275] on span "Based on the item count" at bounding box center [149, 276] width 79 height 9
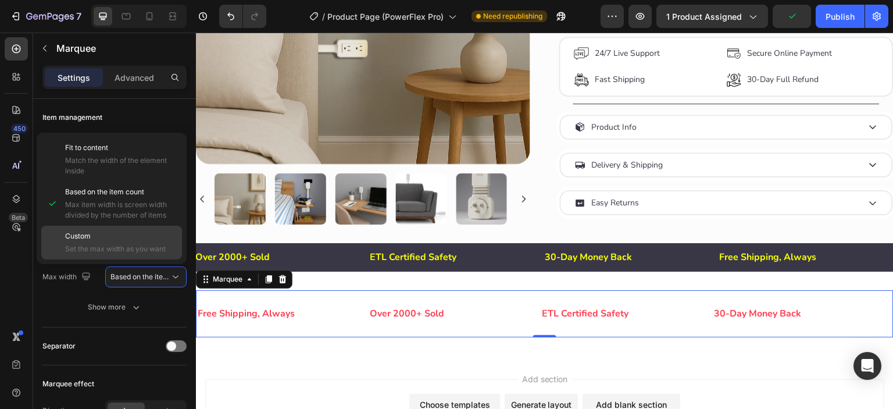
click at [126, 229] on div "Custom Set the max width as you want" at bounding box center [111, 242] width 141 height 34
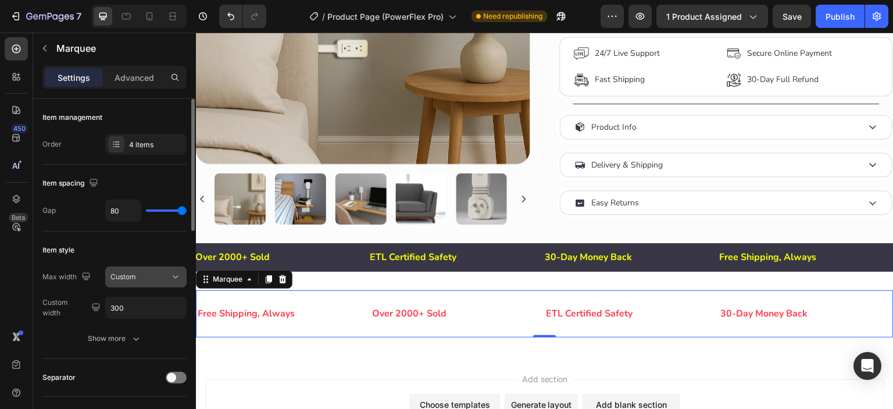
click at [161, 278] on div "Custom" at bounding box center [139, 276] width 59 height 10
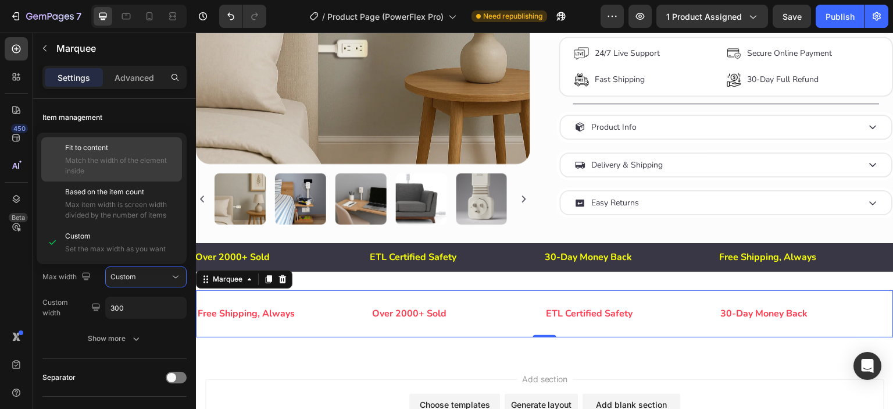
click at [123, 160] on span "Match the width of the element inside" at bounding box center [121, 165] width 112 height 21
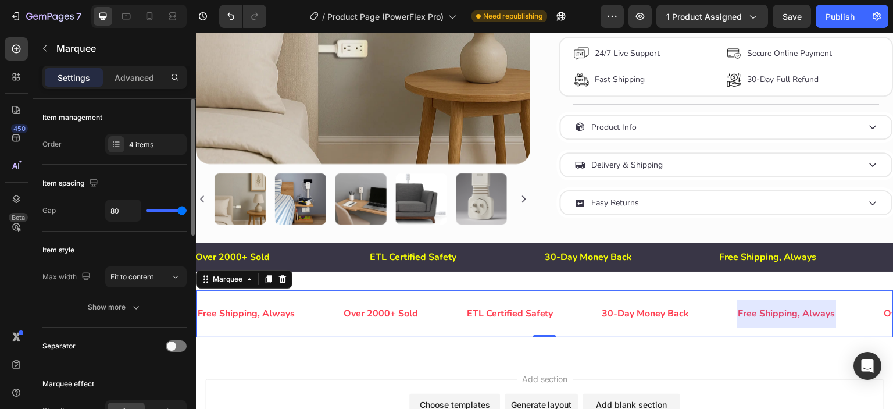
scroll to position [96, 0]
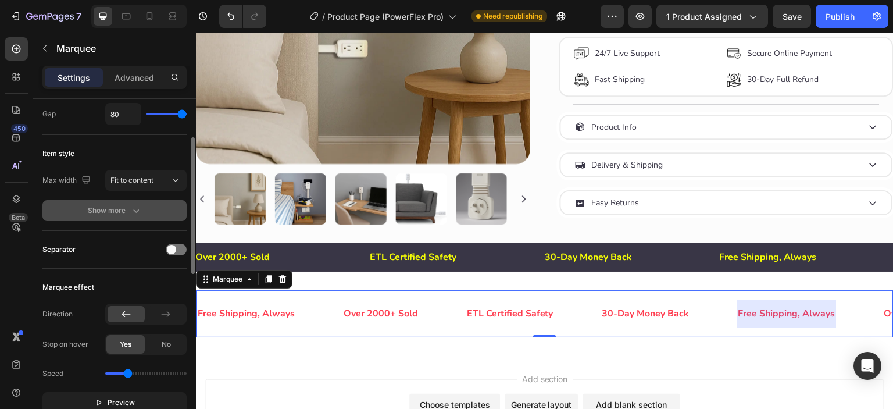
click at [135, 203] on button "Show more" at bounding box center [114, 210] width 144 height 21
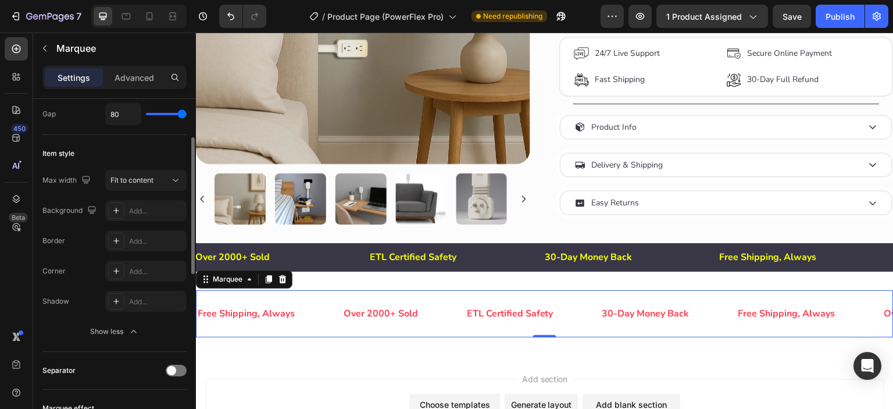
scroll to position [193, 0]
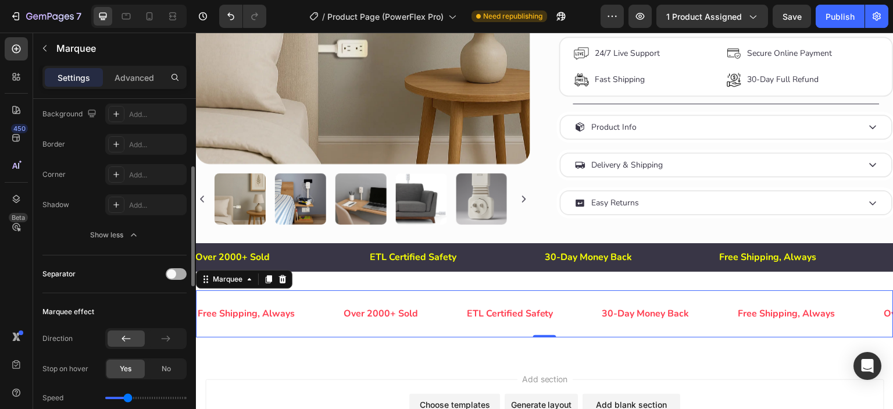
click at [175, 271] on span at bounding box center [171, 273] width 9 height 9
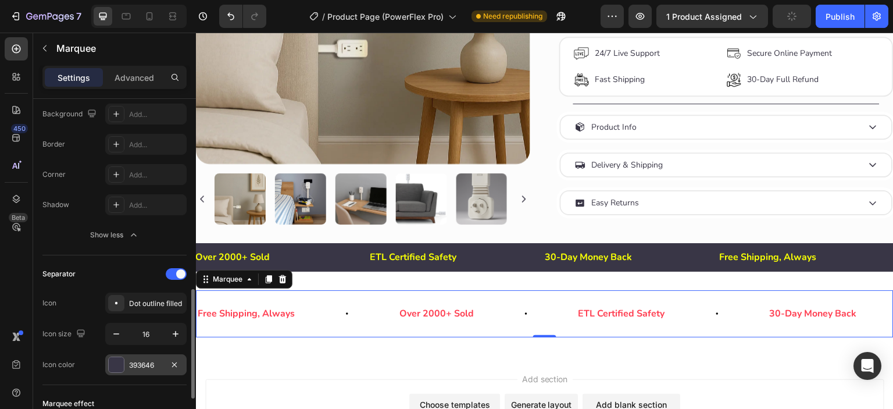
scroll to position [290, 0]
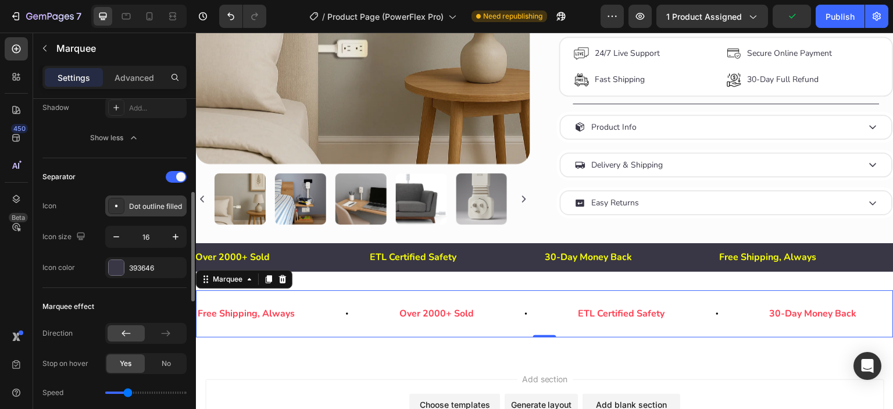
click at [116, 207] on icon at bounding box center [116, 206] width 12 height 12
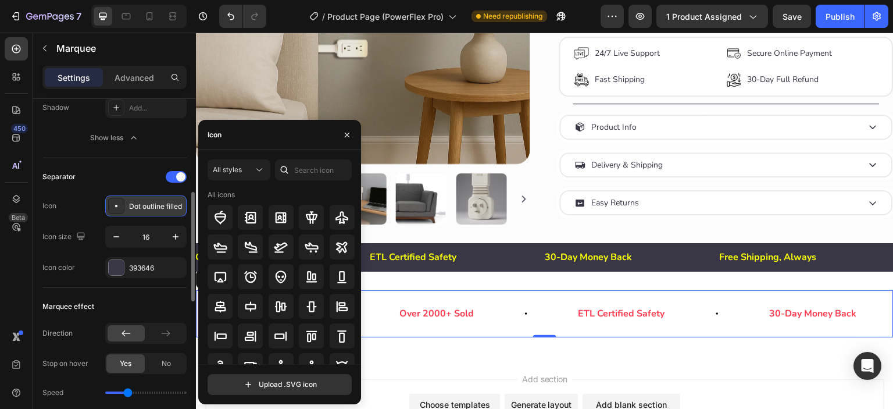
click at [109, 203] on div at bounding box center [116, 206] width 16 height 16
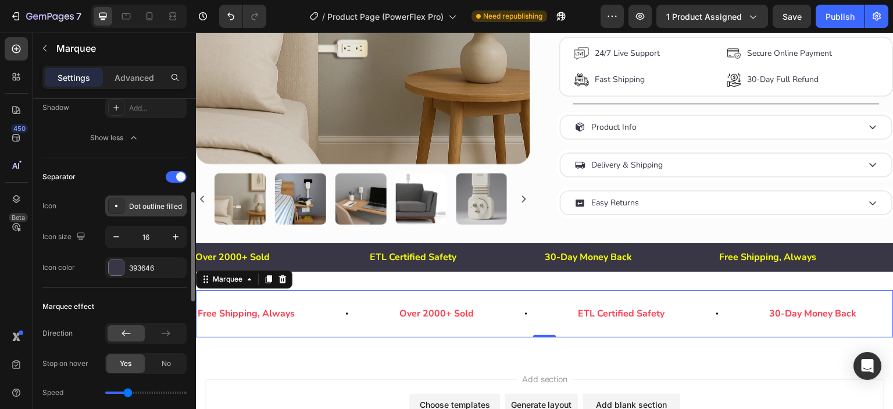
click at [110, 209] on icon at bounding box center [116, 206] width 12 height 12
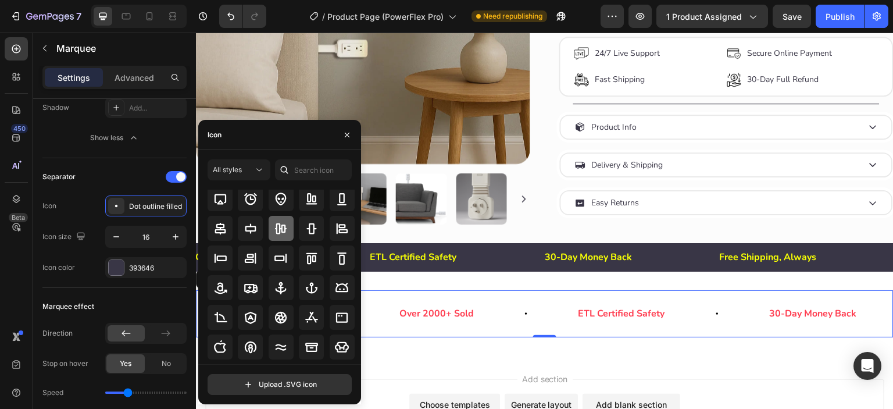
scroll to position [128, 0]
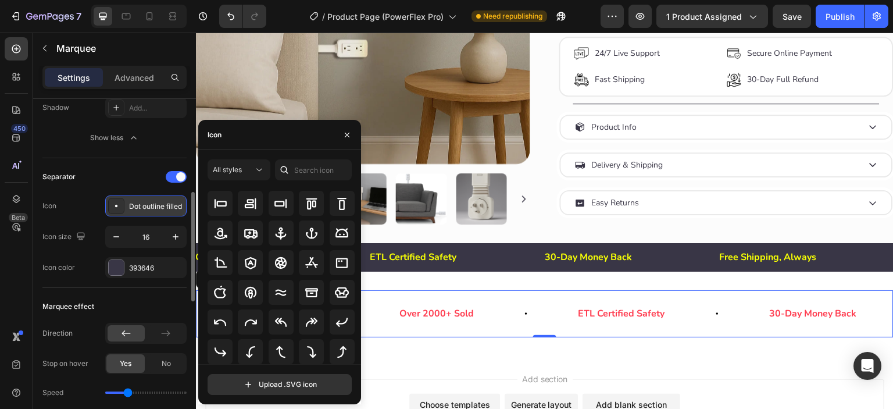
click at [115, 202] on icon at bounding box center [116, 206] width 12 height 12
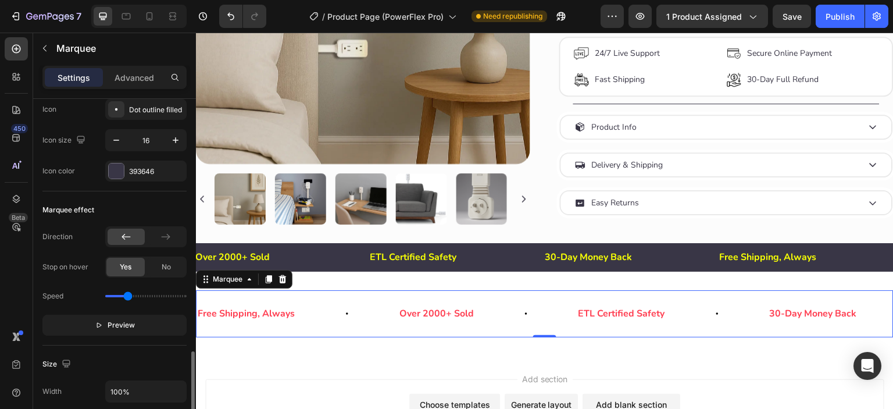
scroll to position [483, 0]
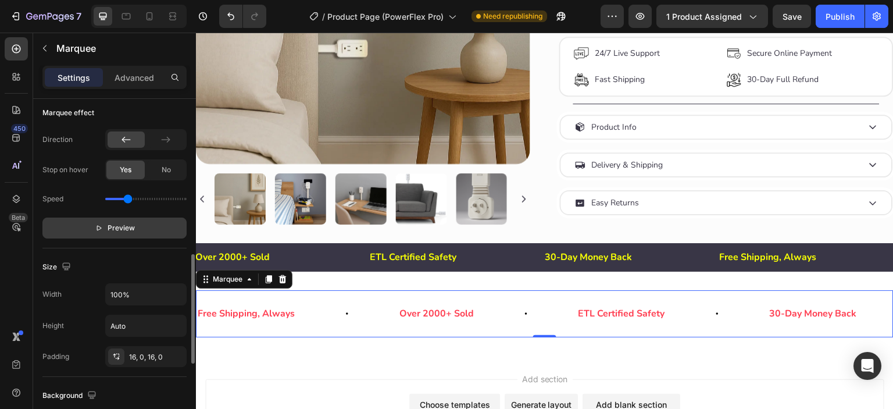
click at [113, 225] on span "Preview" at bounding box center [121, 228] width 27 height 12
click at [112, 227] on span "Pause" at bounding box center [121, 228] width 20 height 12
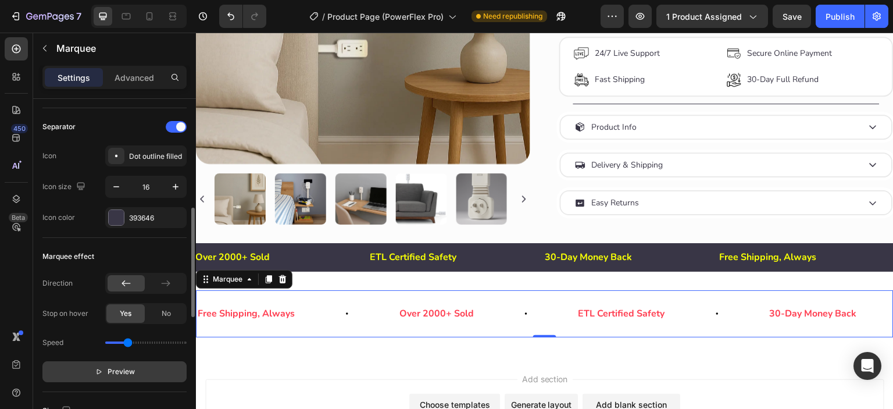
scroll to position [243, 0]
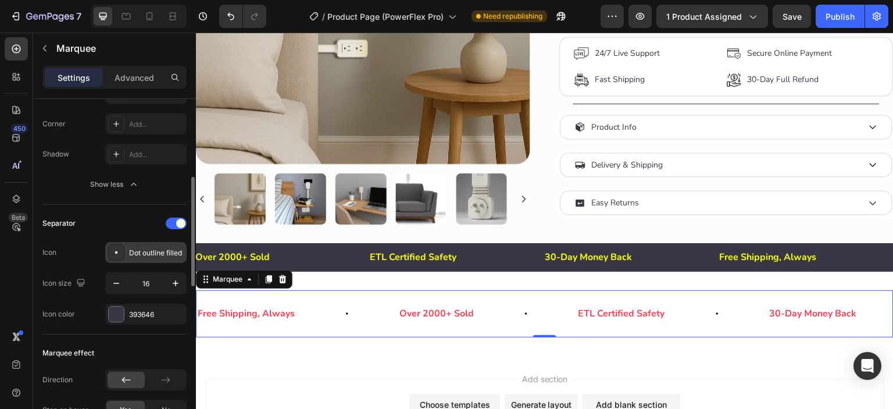
click at [112, 252] on icon at bounding box center [116, 252] width 12 height 12
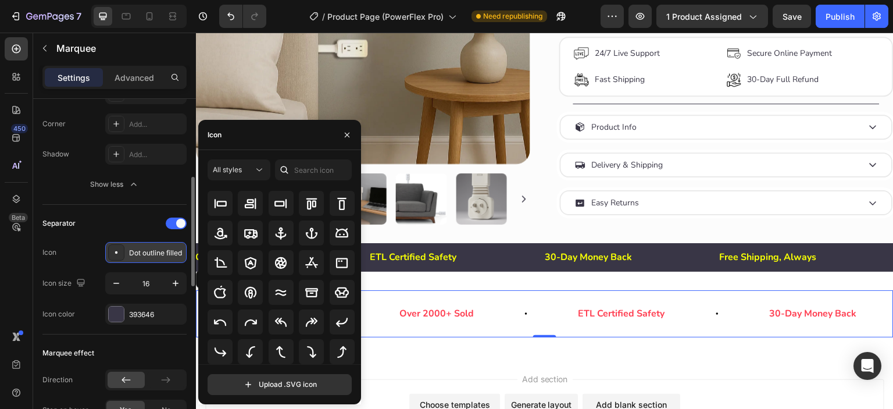
click at [112, 252] on icon at bounding box center [116, 252] width 12 height 12
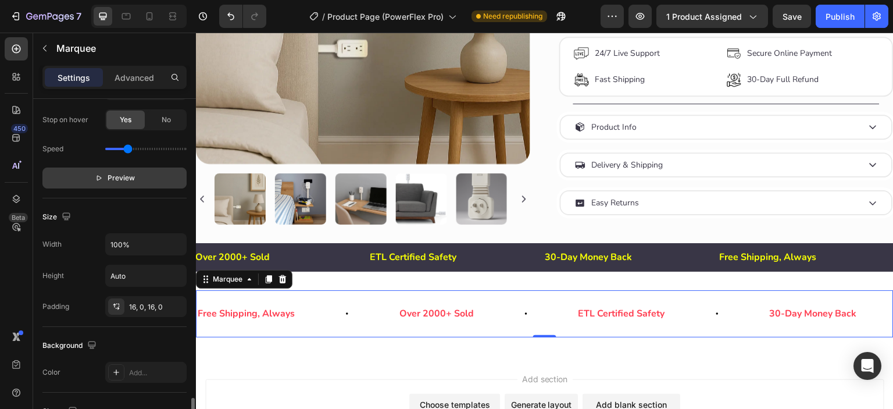
scroll to position [727, 0]
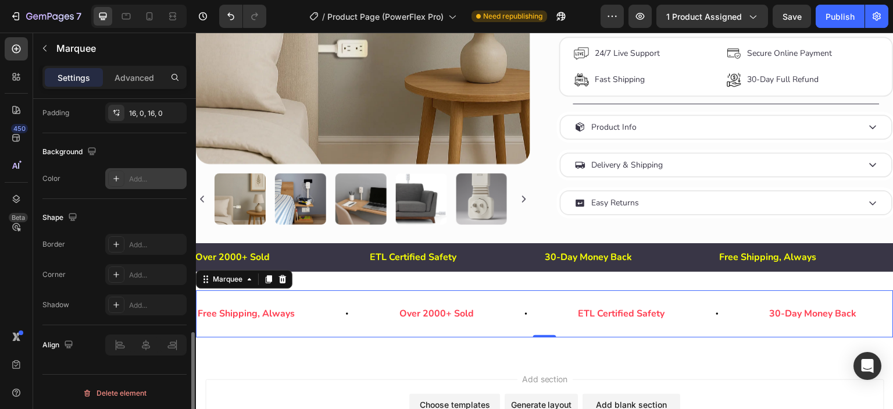
click at [114, 178] on icon at bounding box center [116, 178] width 9 height 9
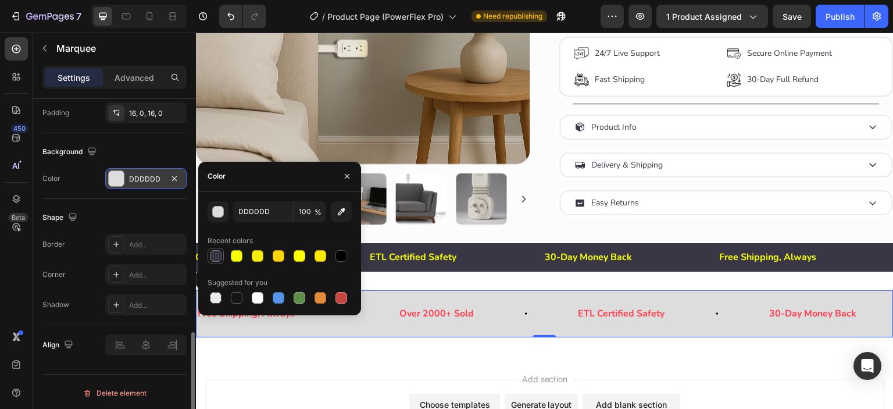
click at [214, 253] on div at bounding box center [216, 256] width 12 height 12
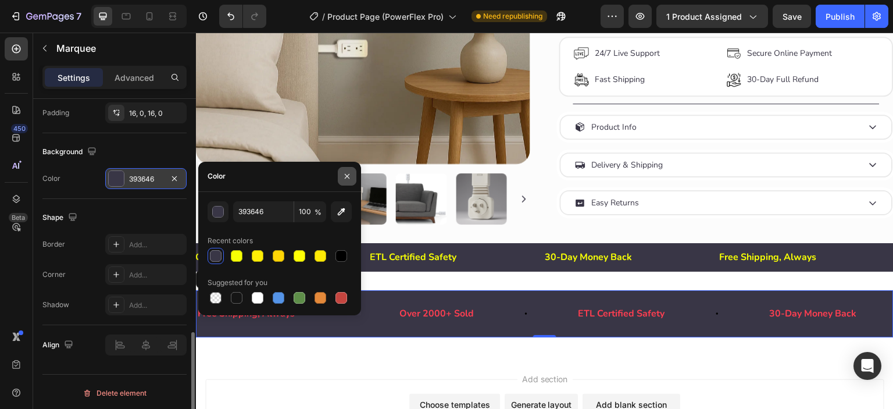
click at [342, 175] on icon "button" at bounding box center [346, 175] width 9 height 9
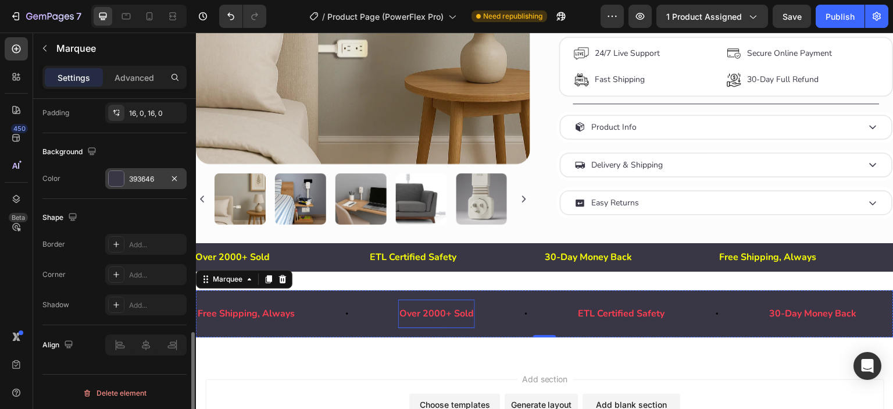
click at [436, 313] on p "Over 2000+ Sold" at bounding box center [433, 313] width 74 height 17
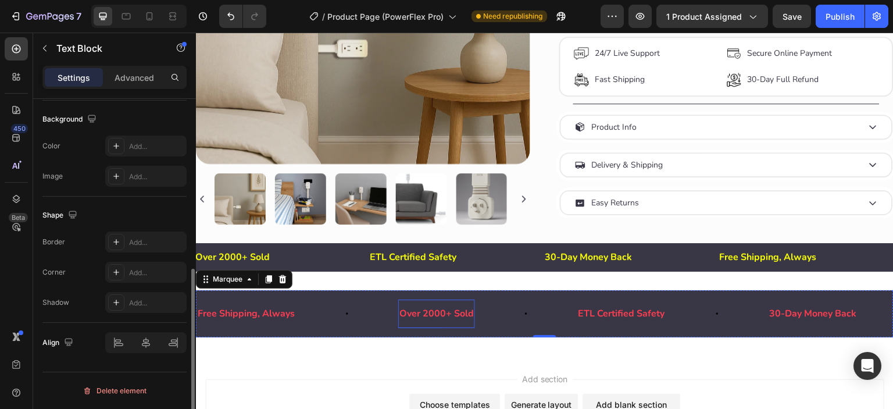
scroll to position [0, 0]
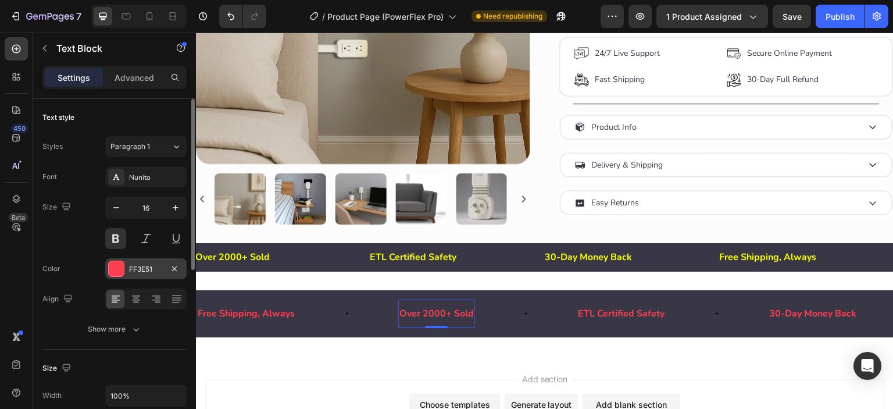
click at [120, 267] on div at bounding box center [116, 268] width 15 height 15
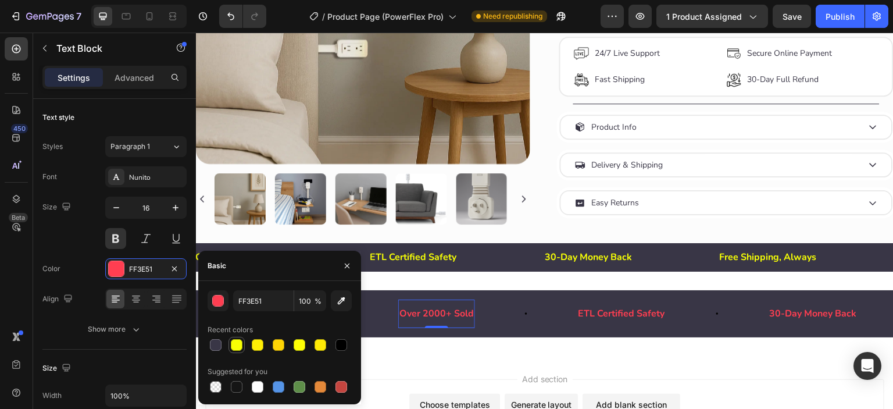
click at [236, 343] on div at bounding box center [237, 345] width 12 height 12
click at [599, 322] on p "ETL Certified Safety" at bounding box center [556, 313] width 87 height 17
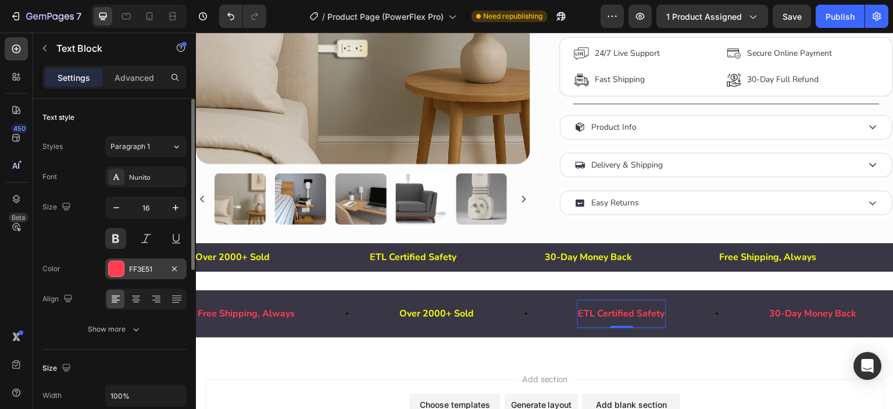
click at [116, 269] on div at bounding box center [116, 268] width 15 height 15
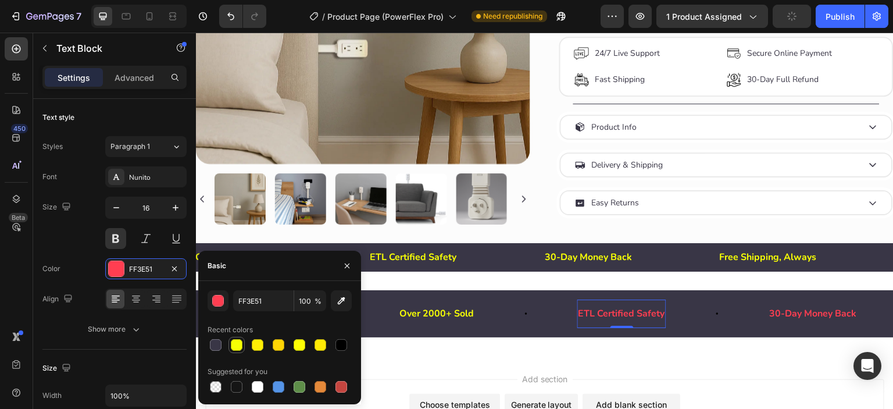
click at [232, 344] on div at bounding box center [237, 345] width 12 height 12
click at [781, 317] on p "30-Day Money Back" at bounding box center [737, 313] width 87 height 17
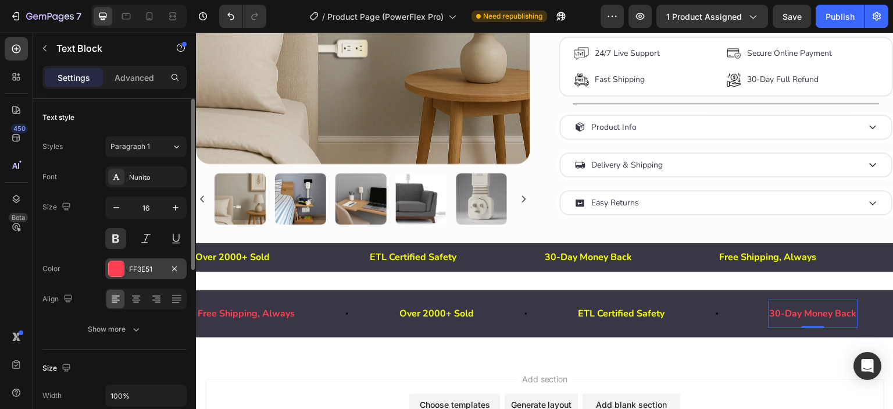
click at [106, 267] on div "FF3E51" at bounding box center [145, 268] width 81 height 21
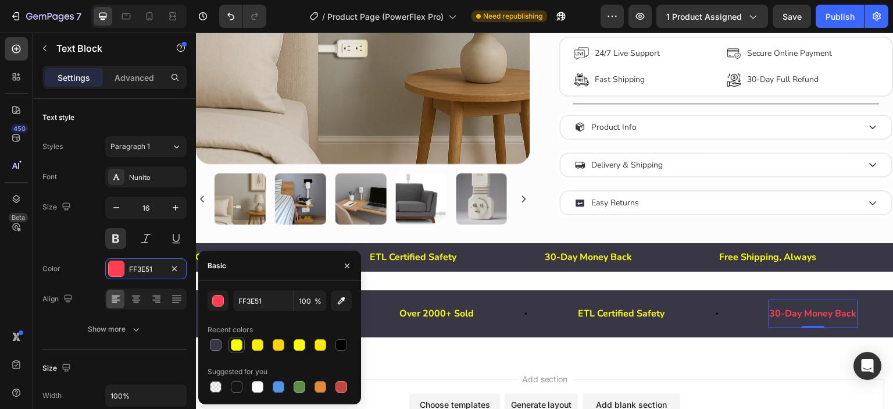
click at [242, 346] on div at bounding box center [237, 345] width 12 height 12
click at [350, 271] on button "button" at bounding box center [347, 265] width 19 height 19
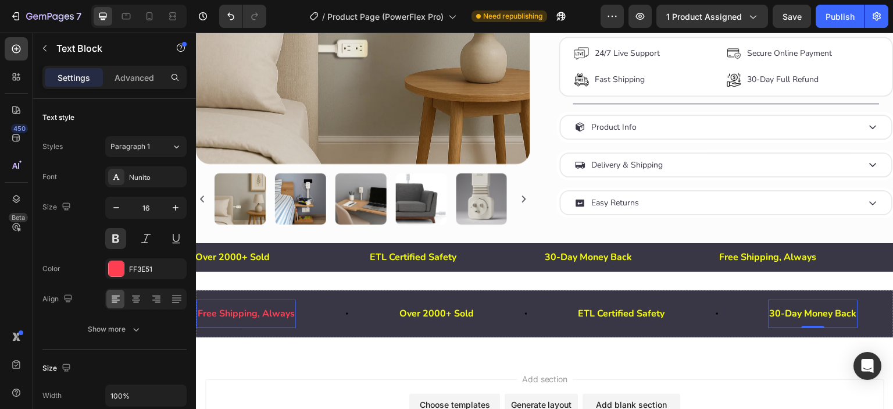
click at [252, 320] on p "Free Shipping, Always" at bounding box center [239, 313] width 97 height 17
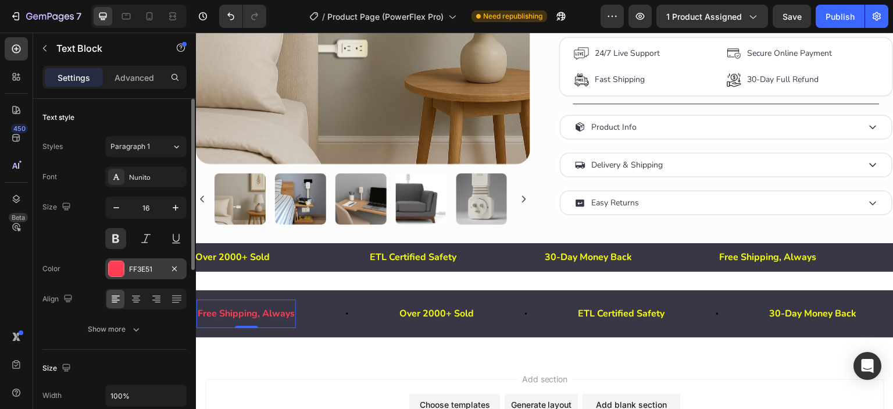
click at [116, 266] on div at bounding box center [116, 268] width 15 height 15
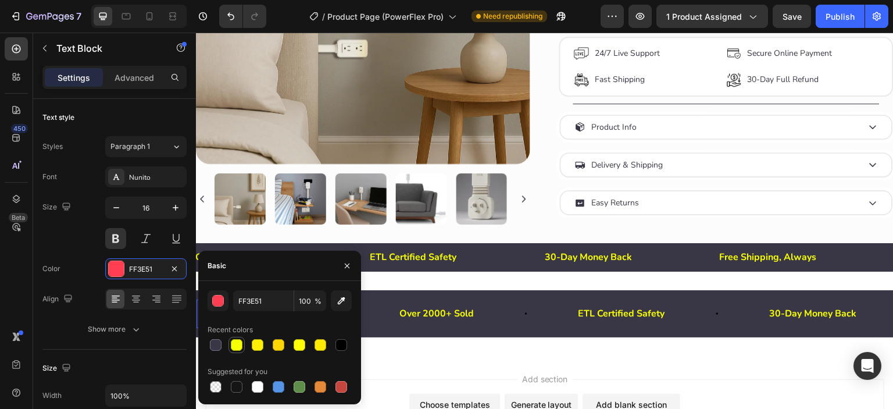
click at [240, 342] on div at bounding box center [237, 345] width 12 height 12
click at [344, 264] on icon "button" at bounding box center [346, 265] width 9 height 9
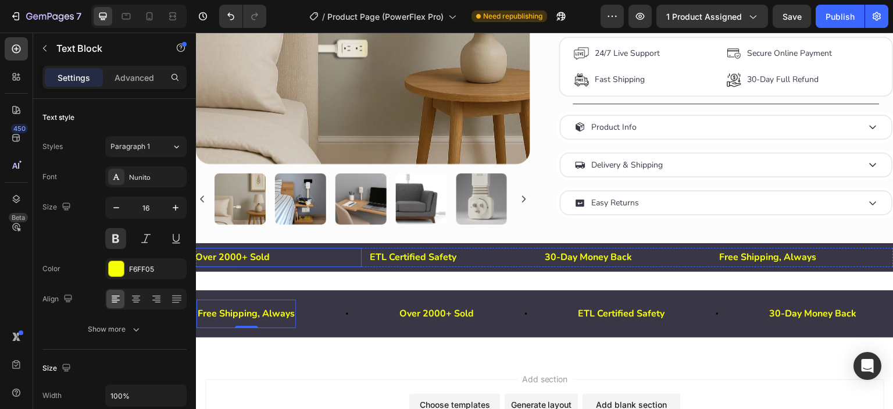
click at [355, 266] on p "Over 2000+ Sold" at bounding box center [278, 257] width 166 height 17
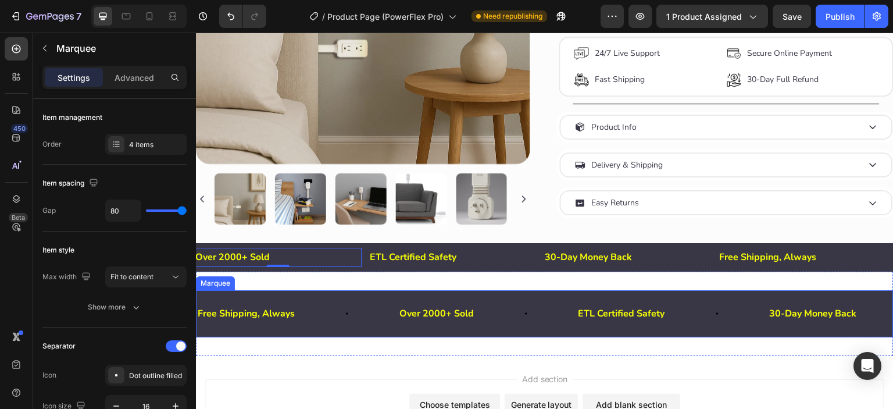
click at [348, 317] on icon at bounding box center [343, 313] width 9 height 9
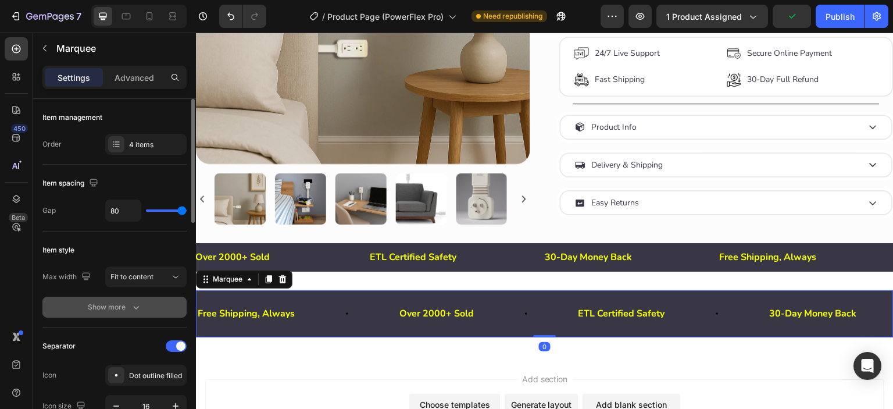
scroll to position [193, 0]
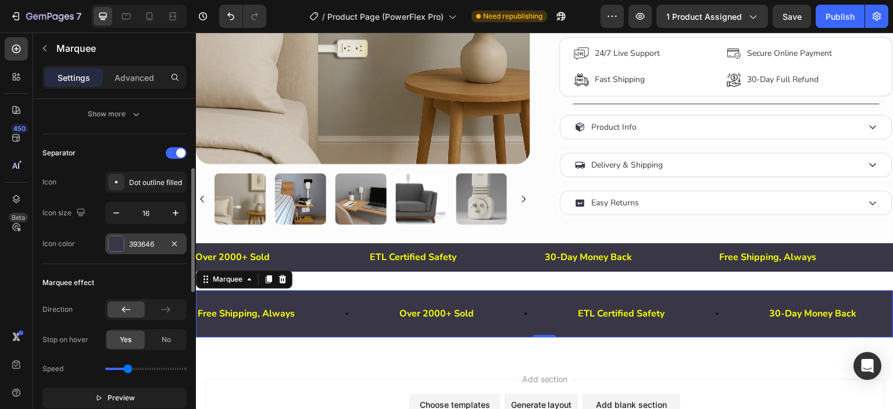
click at [121, 246] on div at bounding box center [116, 243] width 15 height 15
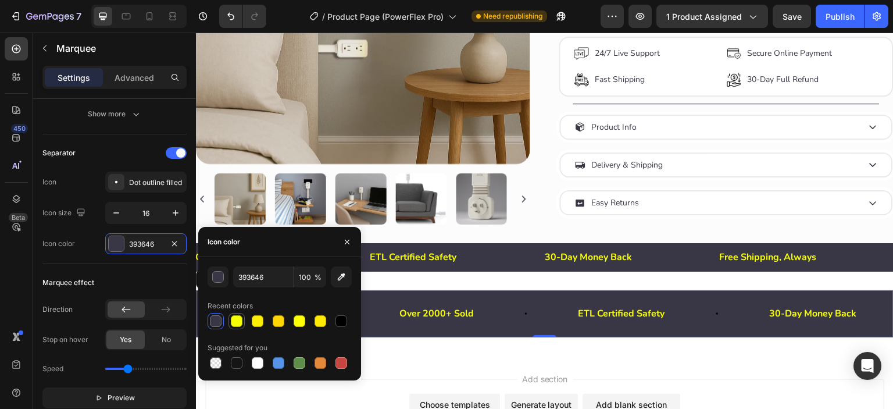
click at [237, 321] on div at bounding box center [237, 321] width 12 height 12
click at [350, 239] on icon "button" at bounding box center [346, 241] width 9 height 9
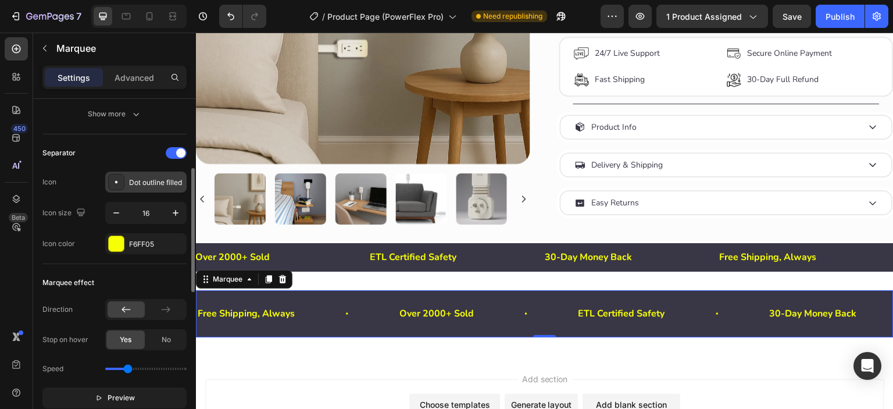
click at [119, 183] on icon at bounding box center [116, 182] width 12 height 12
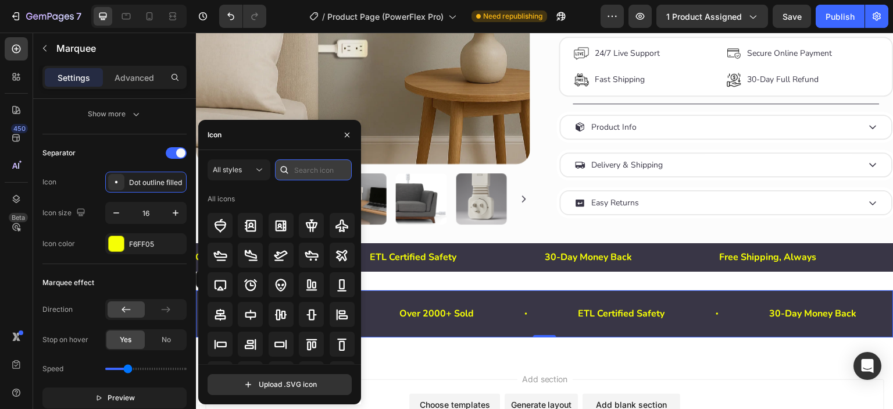
click at [300, 172] on input "text" at bounding box center [313, 169] width 77 height 21
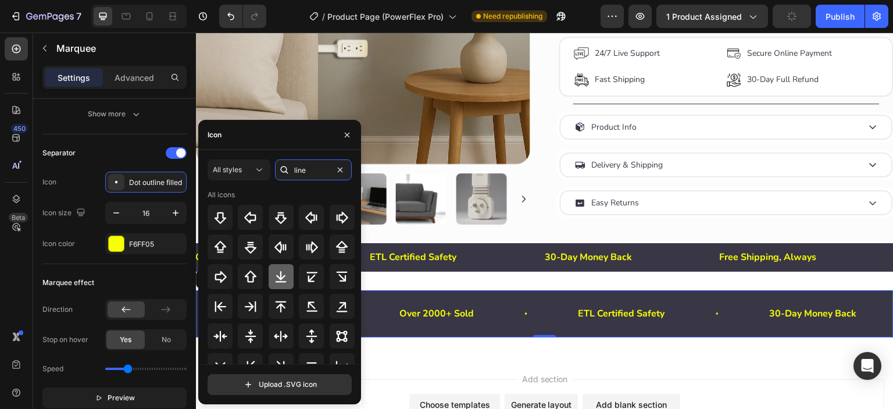
scroll to position [126, 0]
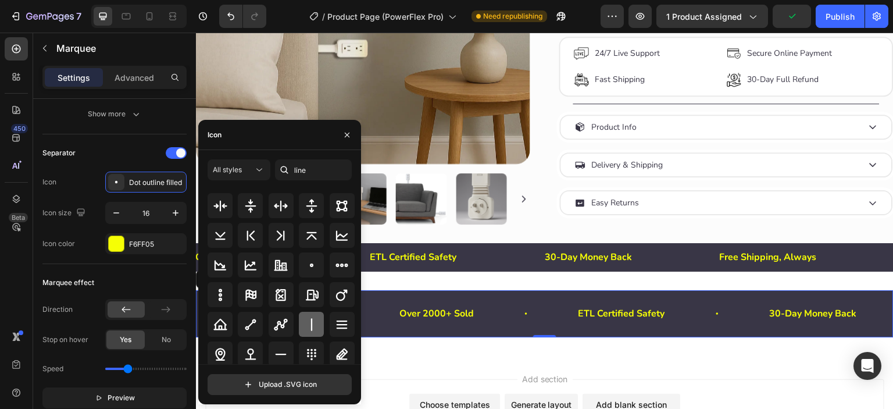
click at [306, 322] on icon at bounding box center [312, 324] width 14 height 14
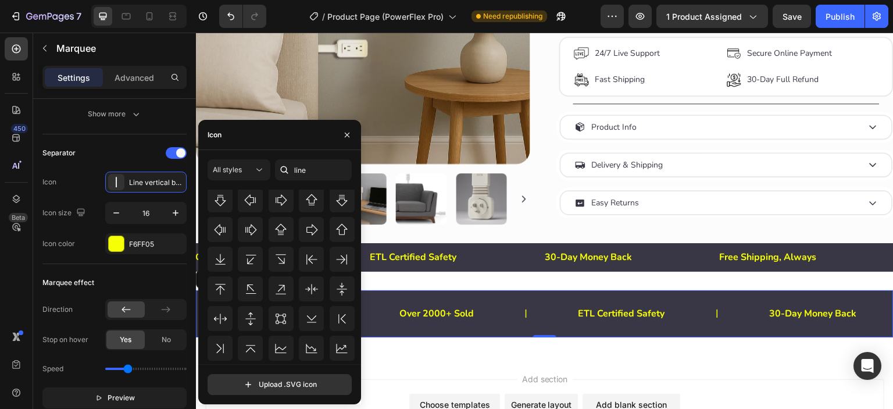
scroll to position [474, 0]
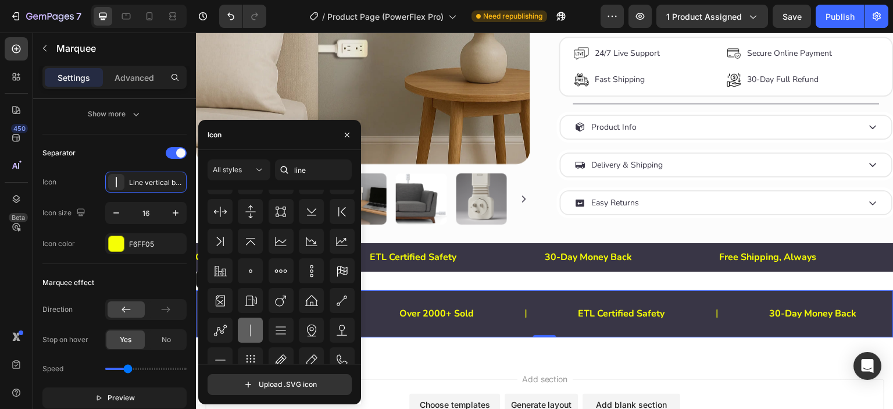
click at [249, 332] on icon at bounding box center [250, 330] width 14 height 14
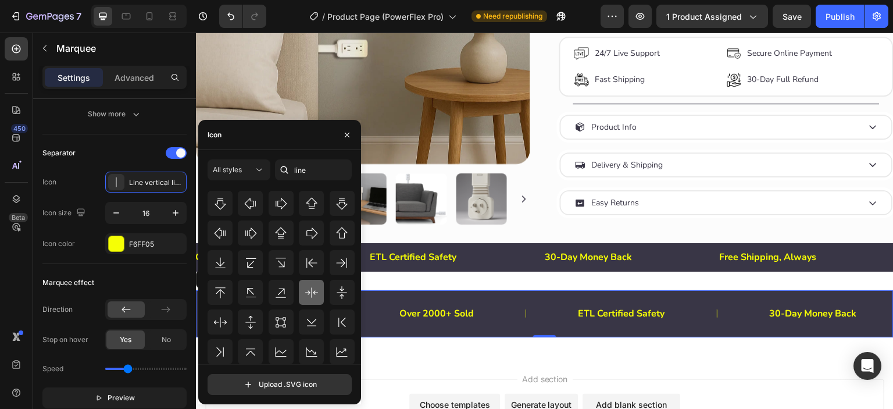
click at [314, 292] on icon at bounding box center [311, 292] width 13 height 10
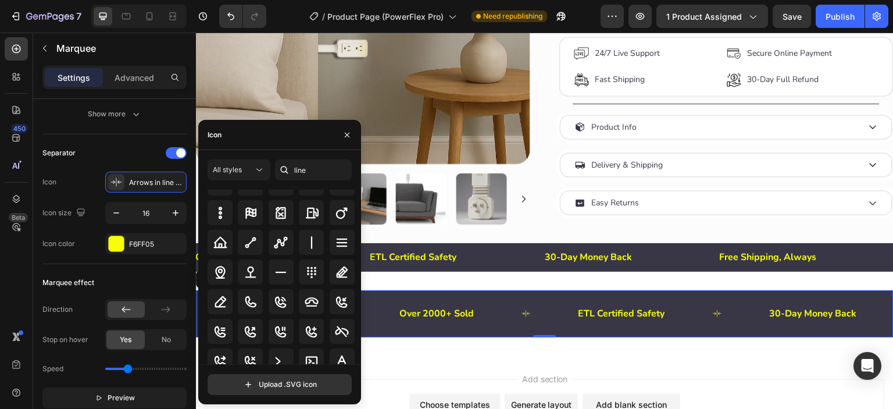
scroll to position [184, 0]
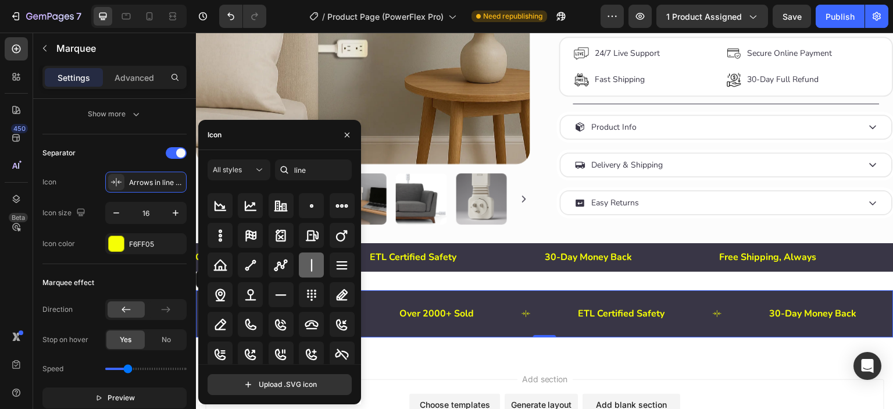
click at [310, 267] on icon at bounding box center [312, 265] width 14 height 14
click at [349, 139] on icon "button" at bounding box center [346, 134] width 9 height 9
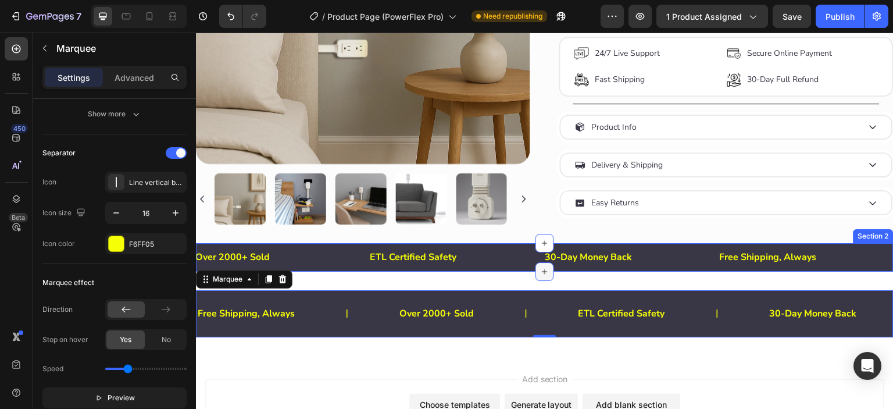
click at [535, 272] on div at bounding box center [544, 271] width 19 height 19
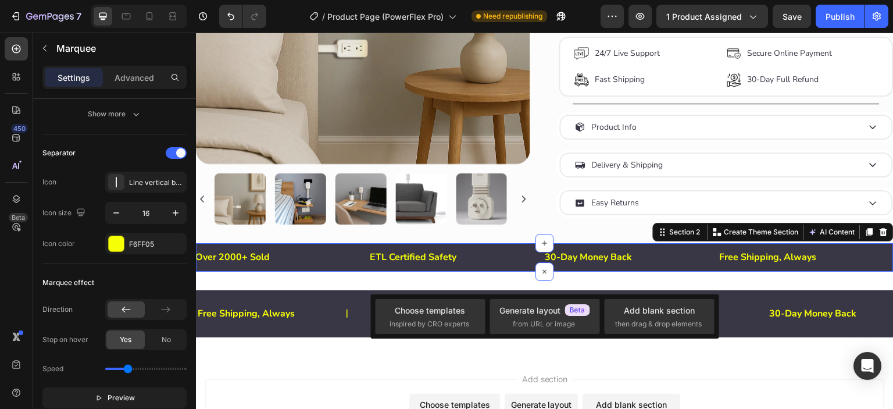
click at [501, 271] on div "Free Shipping, Always Text Block Over 2000+ Sold Text Block ETL Certified Safet…" at bounding box center [544, 257] width 697 height 28
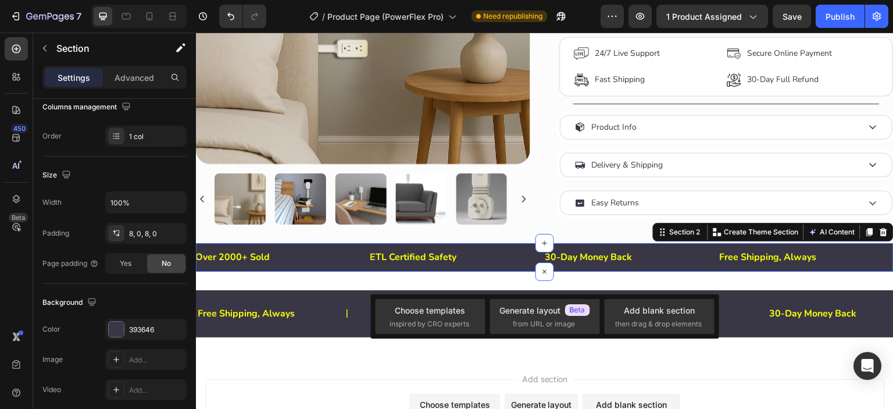
scroll to position [0, 0]
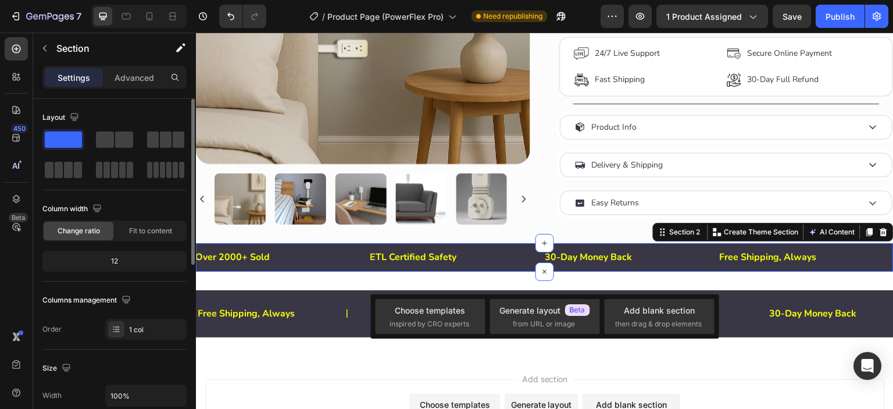
click at [502, 271] on div "Free Shipping, Always Text Block Over 2000+ Sold Text Block ETL Certified Safet…" at bounding box center [544, 257] width 697 height 28
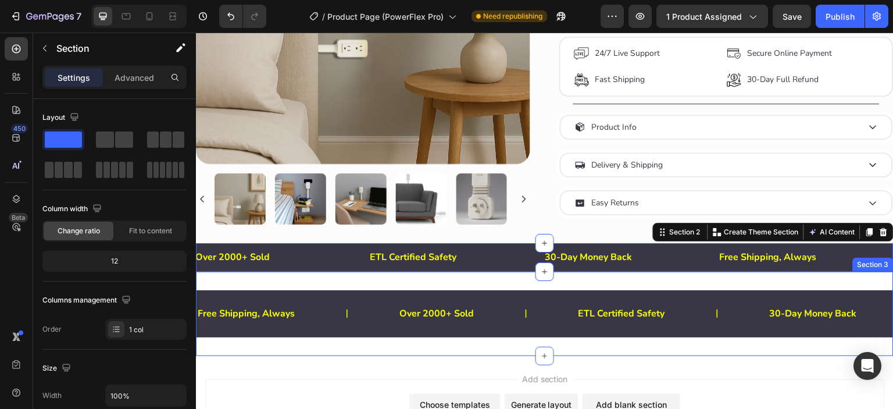
click at [506, 286] on div "Free Shipping, Always Text Block Over 2000+ Sold Text Block ETL Certified Safet…" at bounding box center [544, 313] width 697 height 84
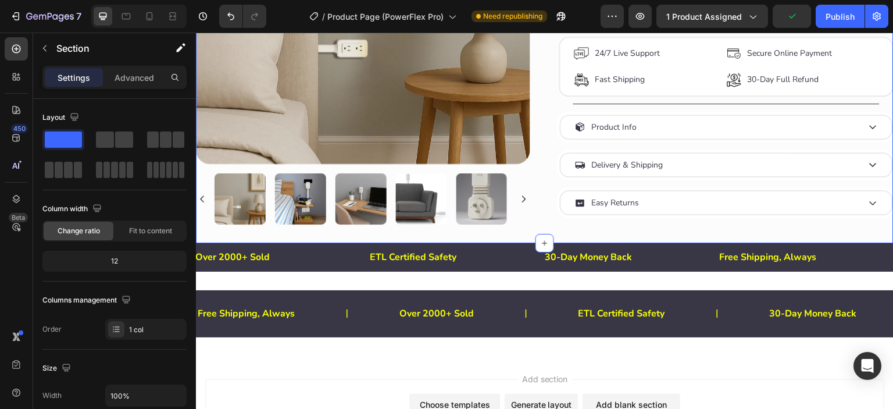
click at [515, 265] on p "ETL Certified Safety" at bounding box center [453, 257] width 166 height 17
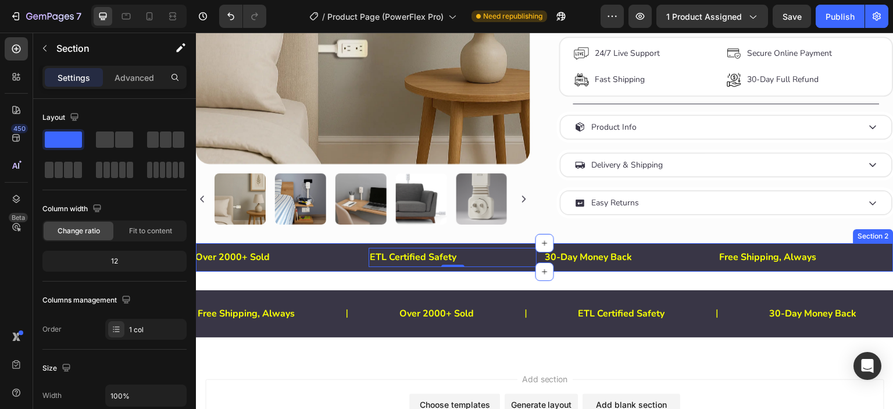
click at [512, 271] on div "Free Shipping, Always Text Block Over 2000+ Sold Text Block ETL Certified Safet…" at bounding box center [544, 257] width 697 height 28
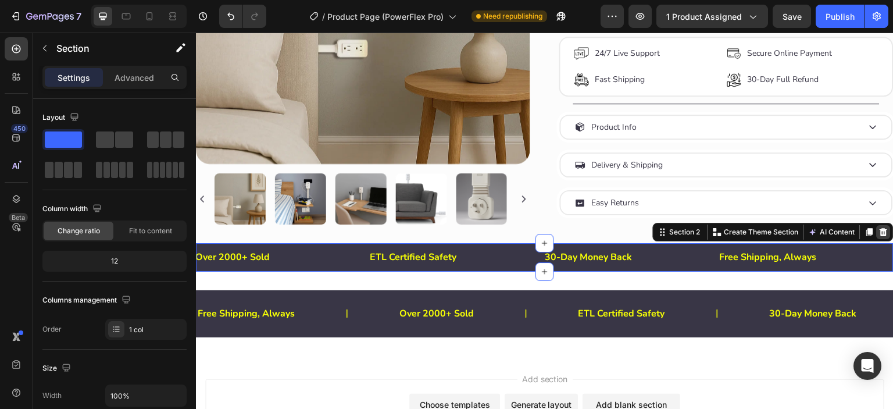
click at [879, 237] on icon at bounding box center [883, 231] width 9 height 9
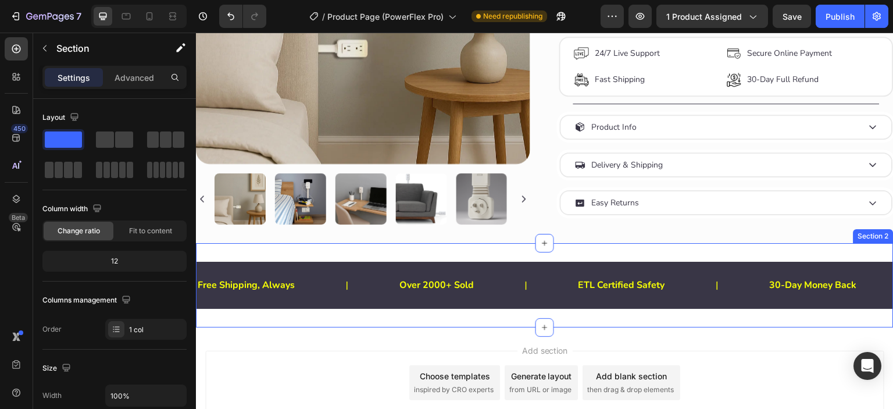
click at [556, 257] on div "Free Shipping, Always Text Block Over 2000+ Sold Text Block ETL Certified Safet…" at bounding box center [544, 285] width 697 height 84
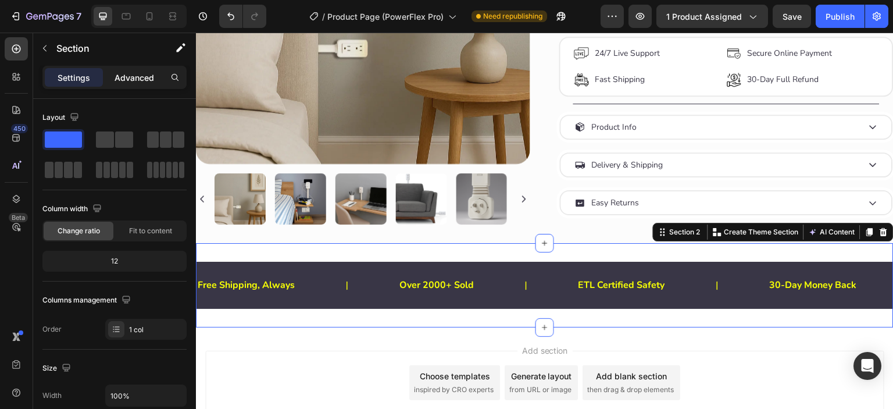
click at [131, 74] on p "Advanced" at bounding box center [134, 77] width 40 height 12
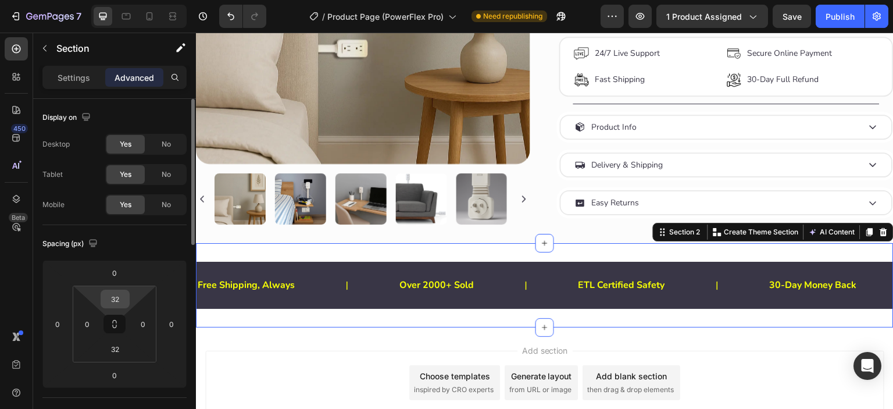
click at [119, 293] on input "32" at bounding box center [114, 298] width 23 height 17
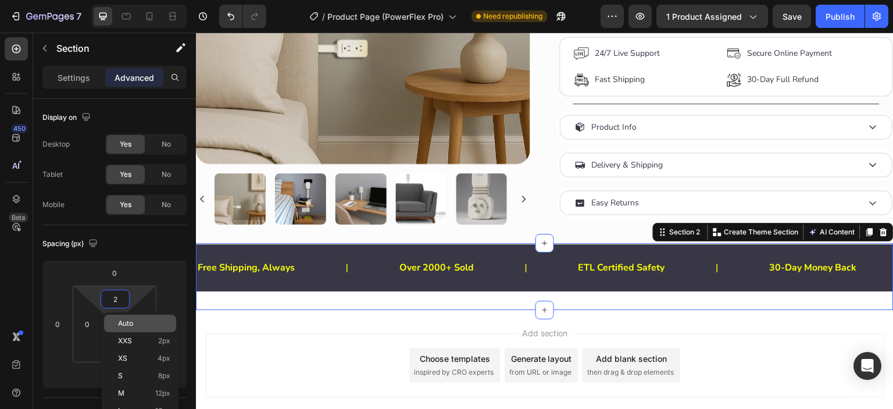
click at [126, 323] on span "Auto" at bounding box center [125, 323] width 15 height 8
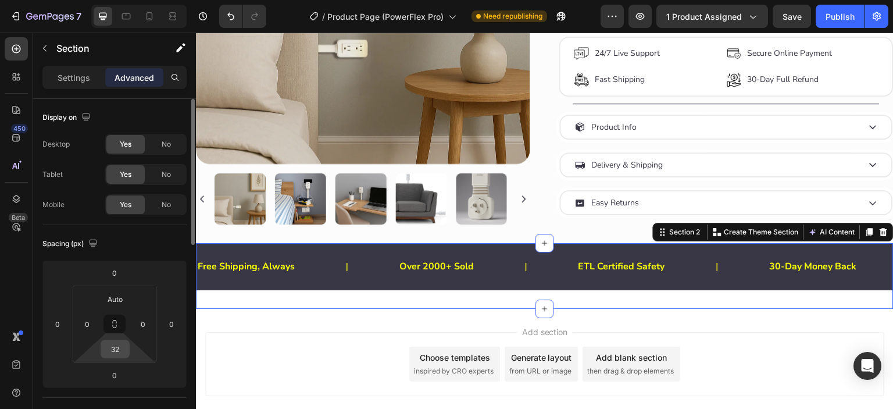
click at [120, 340] on input "32" at bounding box center [114, 348] width 23 height 17
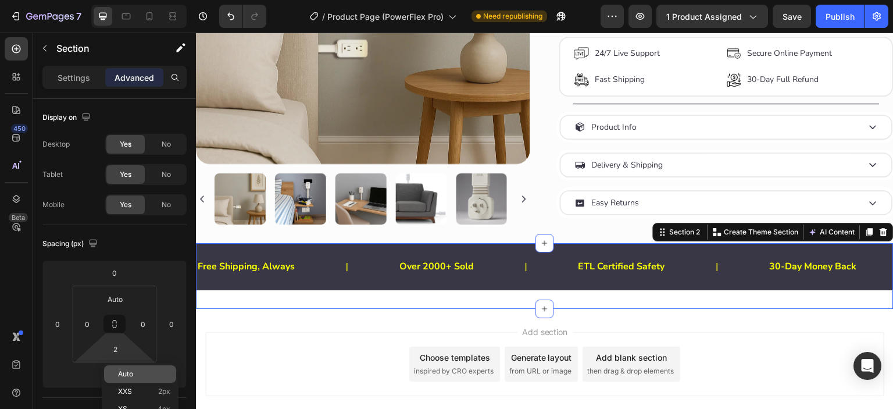
click at [130, 370] on span "Auto" at bounding box center [125, 374] width 15 height 8
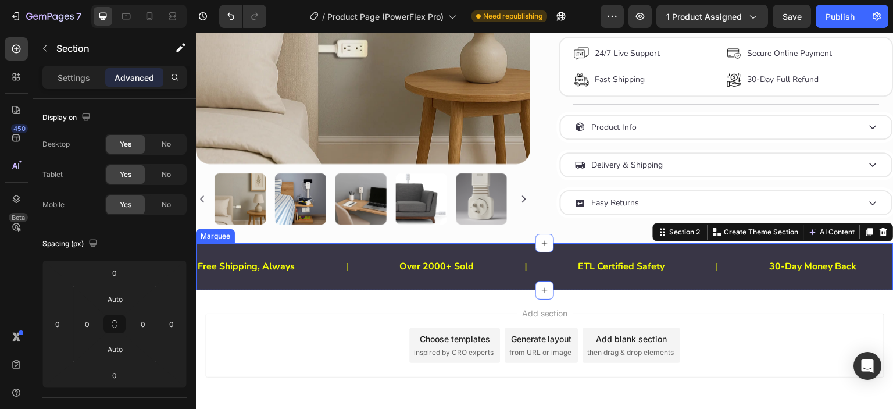
click at [438, 290] on div "Free Shipping, Always Text Block Over 2000+ Sold Text Block ETL Certified Safet…" at bounding box center [544, 266] width 697 height 47
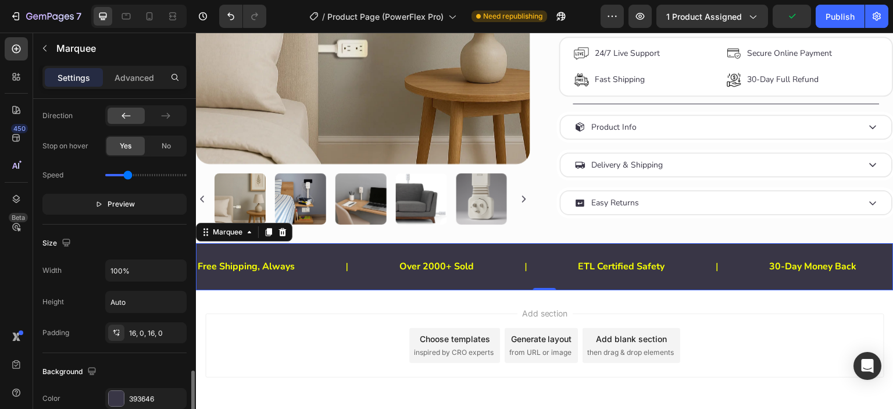
scroll to position [483, 0]
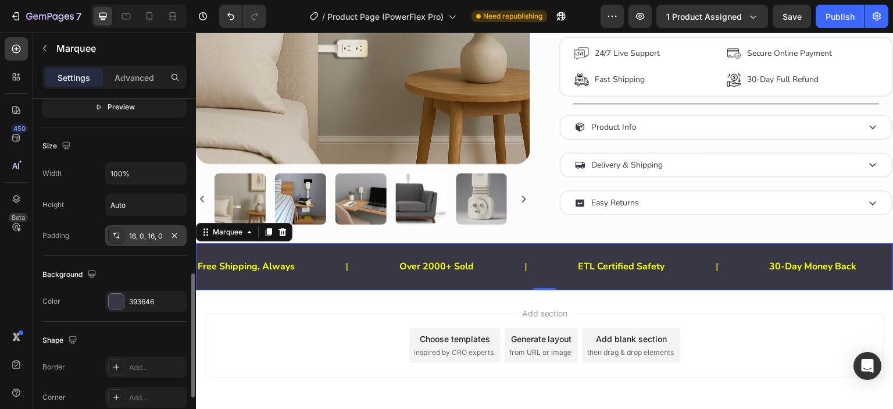
click at [115, 231] on icon at bounding box center [116, 235] width 9 height 9
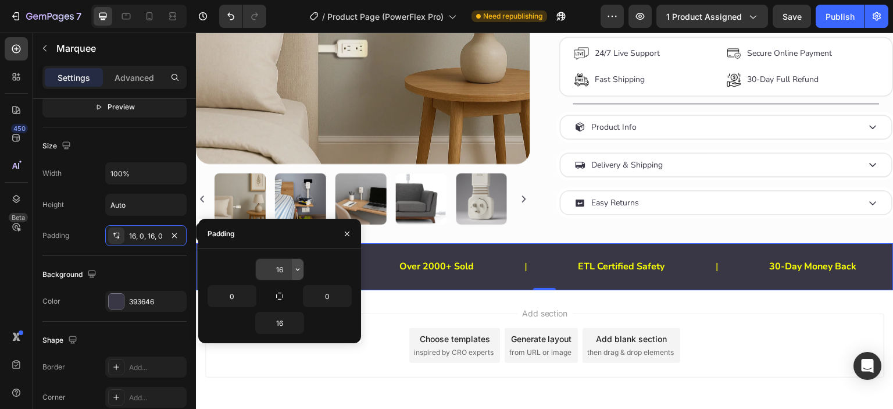
click at [299, 268] on icon "button" at bounding box center [297, 269] width 3 height 2
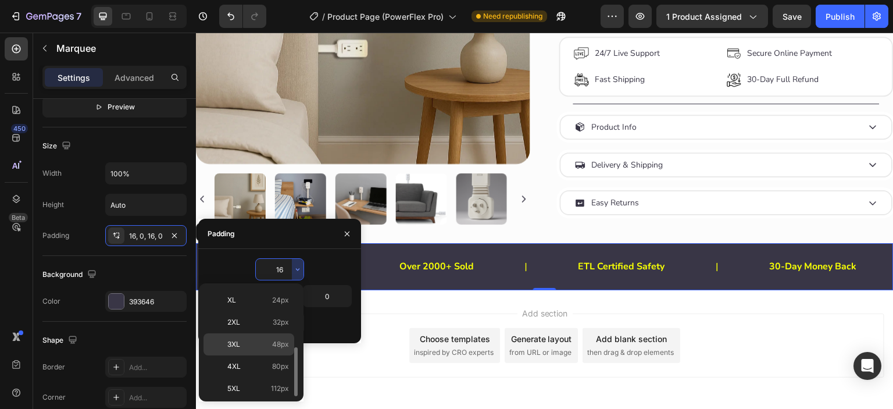
scroll to position [35, 0]
click at [244, 350] on p "M 12px" at bounding box center [258, 352] width 62 height 10
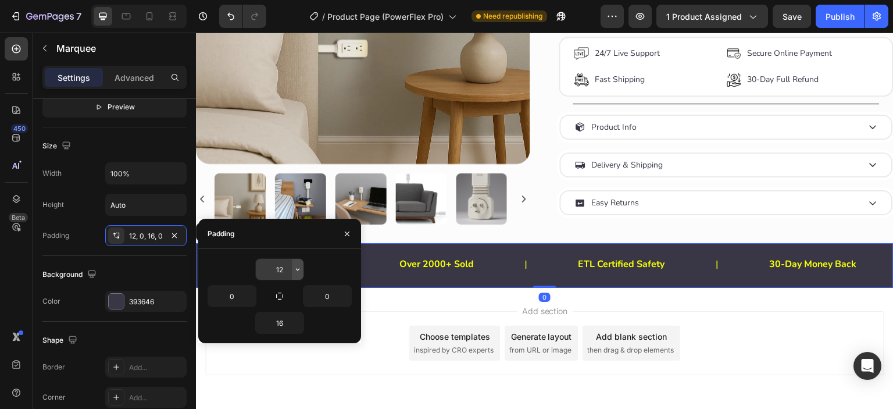
click at [295, 271] on icon "button" at bounding box center [297, 268] width 9 height 9
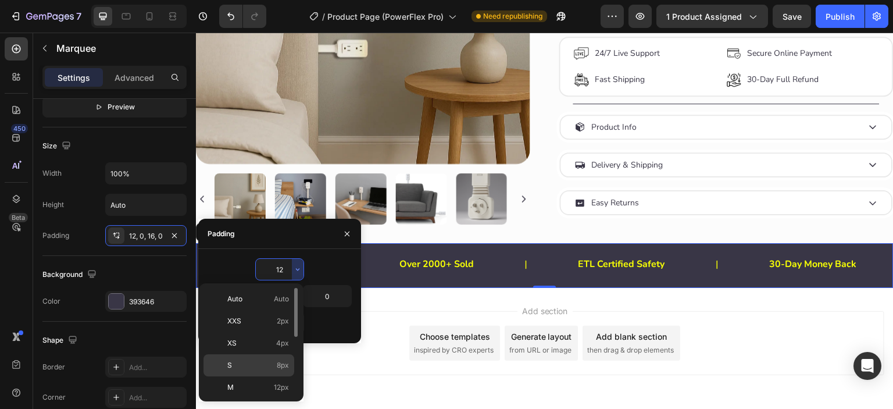
click at [258, 366] on p "S 8px" at bounding box center [258, 365] width 62 height 10
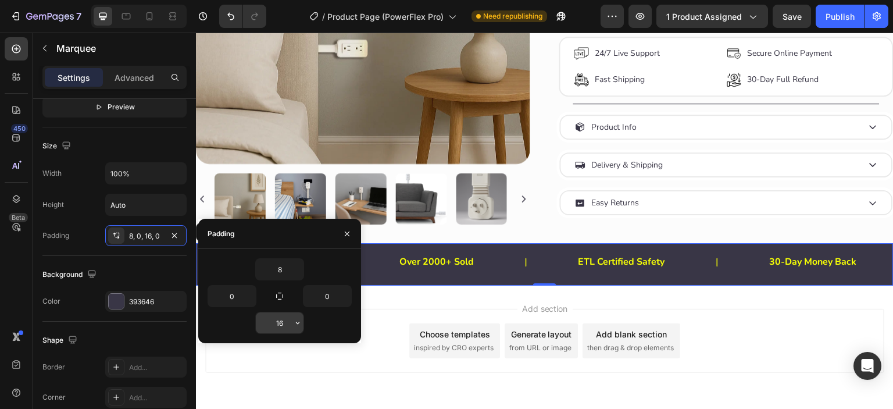
click at [295, 324] on icon "button" at bounding box center [297, 322] width 9 height 9
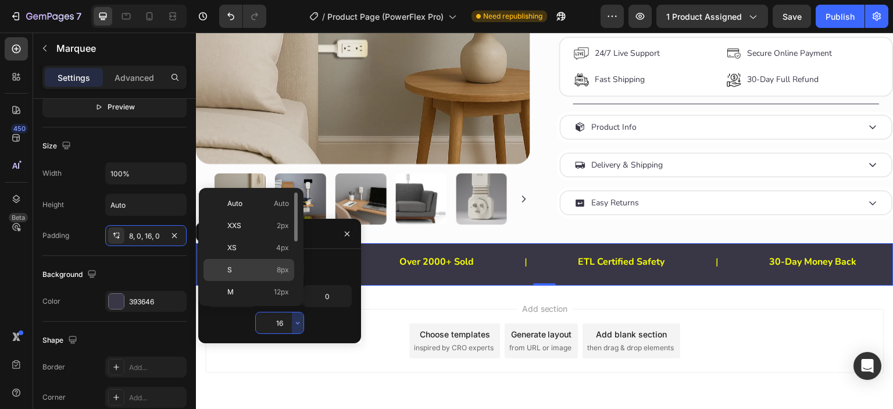
click at [267, 271] on p "S 8px" at bounding box center [258, 269] width 62 height 10
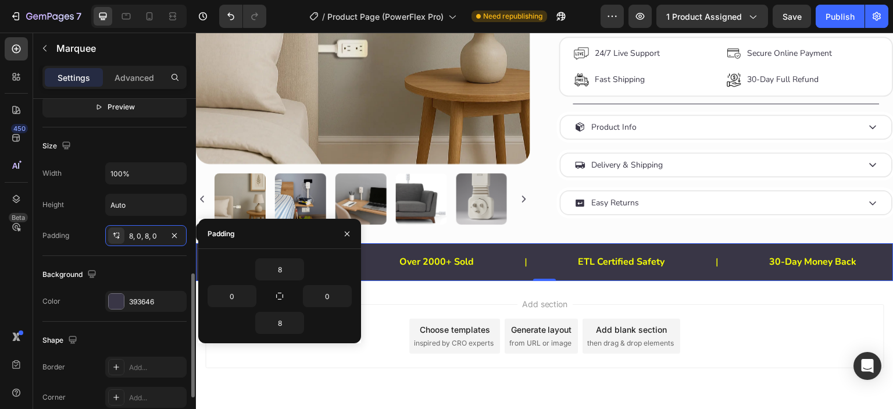
click at [146, 267] on div "Background" at bounding box center [114, 274] width 144 height 19
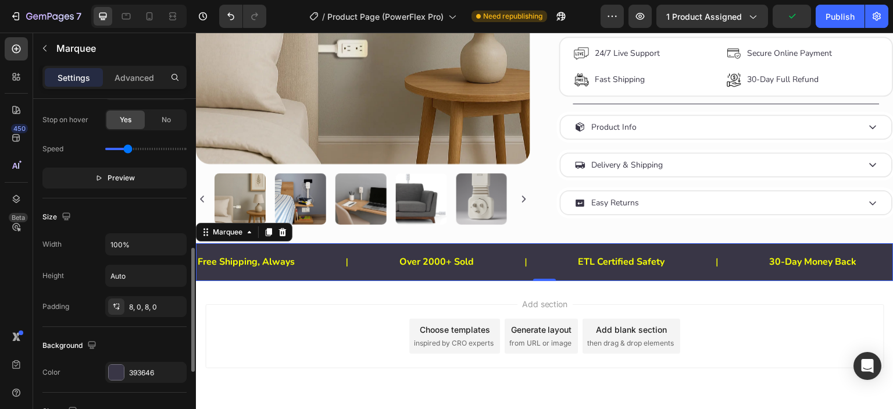
scroll to position [316, 0]
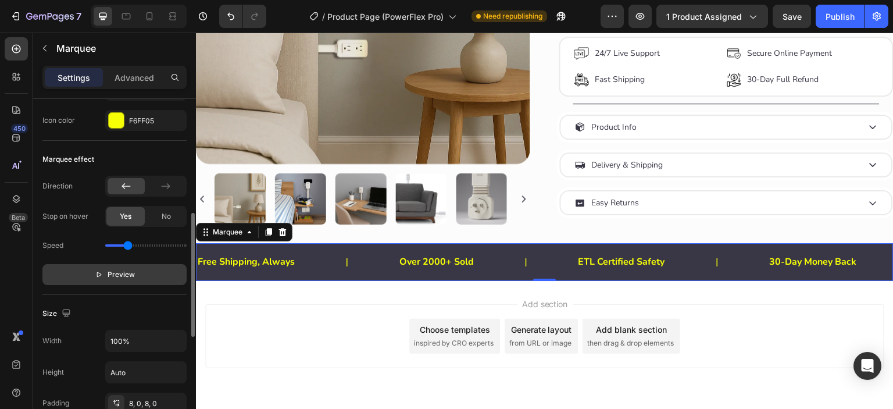
click at [99, 268] on p "Preview" at bounding box center [115, 274] width 40 height 12
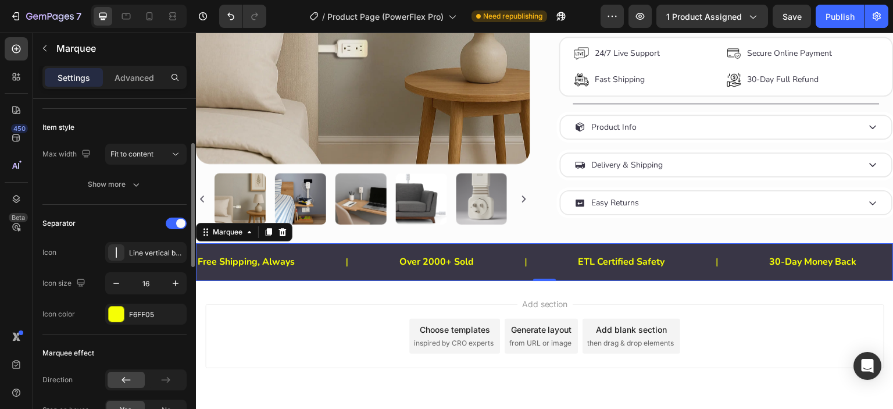
scroll to position [26, 0]
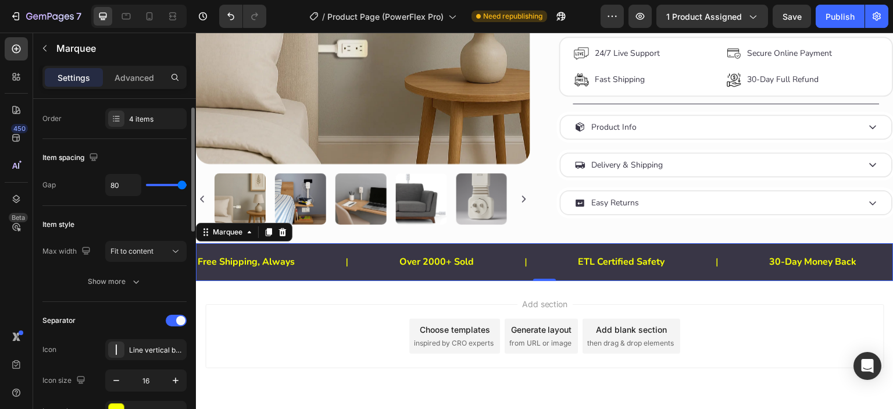
click at [103, 292] on div "Item style Max width Fit to content Show more" at bounding box center [114, 254] width 144 height 96
click at [104, 282] on div "Show more" at bounding box center [115, 281] width 54 height 12
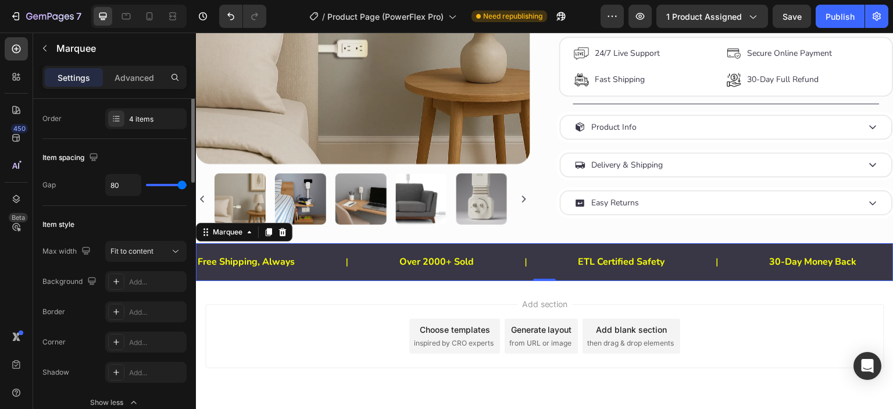
scroll to position [0, 0]
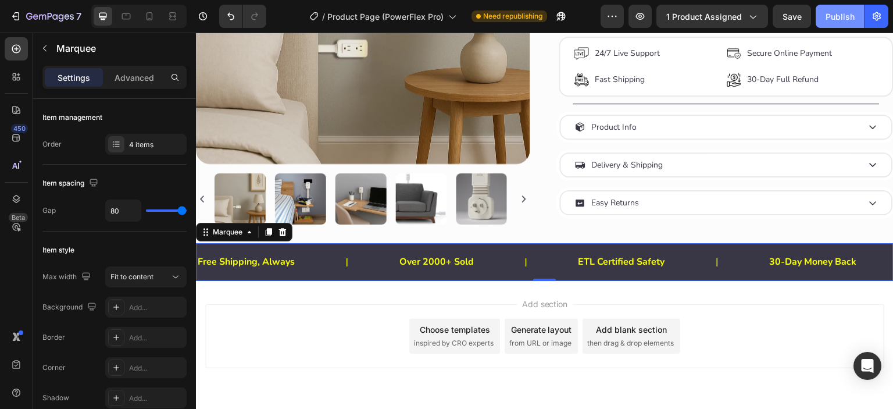
click at [836, 18] on div "Publish" at bounding box center [839, 16] width 29 height 12
click at [394, 276] on div "Over 2000+ Sold Text Block" at bounding box center [483, 262] width 179 height 28
click at [135, 73] on p "Advanced" at bounding box center [134, 77] width 40 height 12
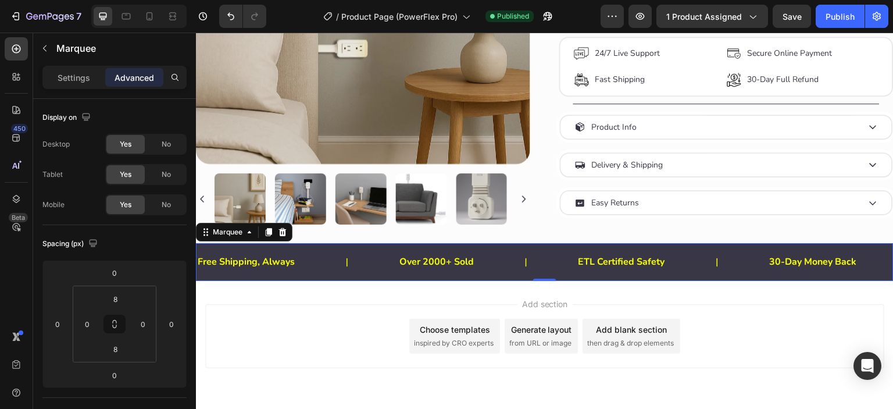
click at [70, 66] on div "Settings Advanced" at bounding box center [114, 77] width 144 height 23
click at [394, 270] on div "Over 2000+ Sold Text Block" at bounding box center [483, 262] width 179 height 28
click at [393, 260] on div "Over 2000+ Sold Text Block" at bounding box center [482, 262] width 179 height 28
click at [574, 270] on p "ETL Certified Safety" at bounding box center [617, 261] width 87 height 17
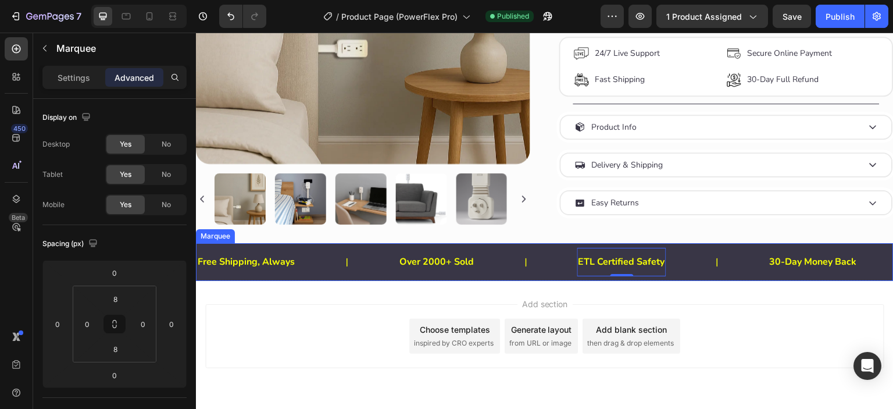
click at [306, 273] on div "Over 2000+ Sold Text Block" at bounding box center [317, 262] width 179 height 28
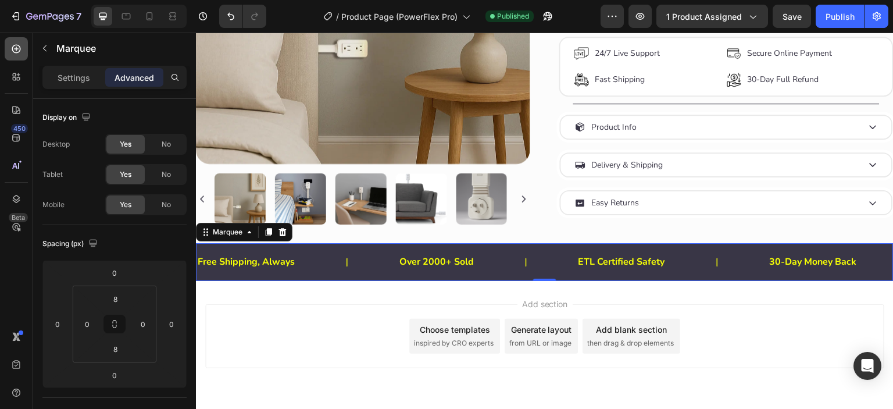
click at [17, 53] on icon at bounding box center [16, 49] width 9 height 9
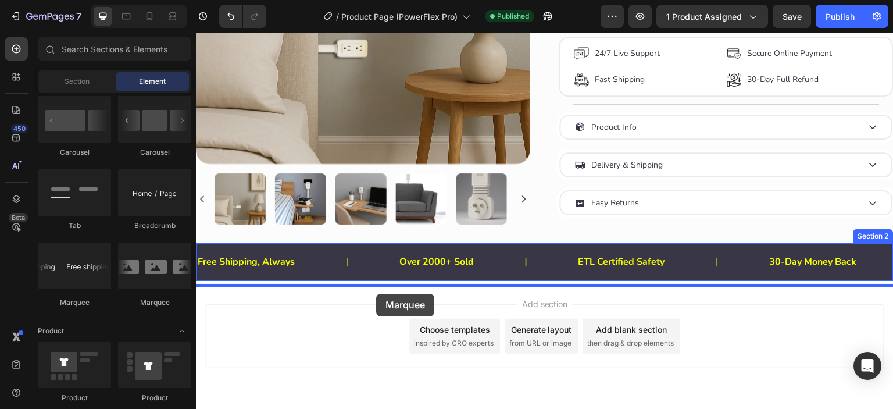
drag, startPoint x: 344, startPoint y: 301, endPoint x: 376, endPoint y: 293, distance: 32.8
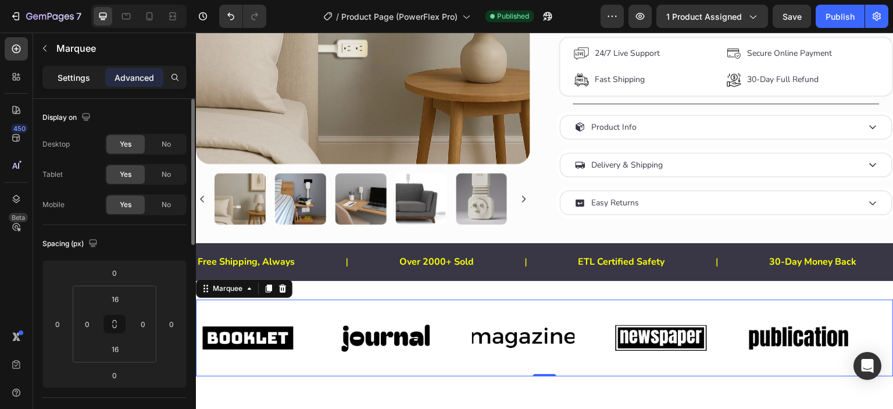
click at [63, 80] on p "Settings" at bounding box center [74, 77] width 33 height 12
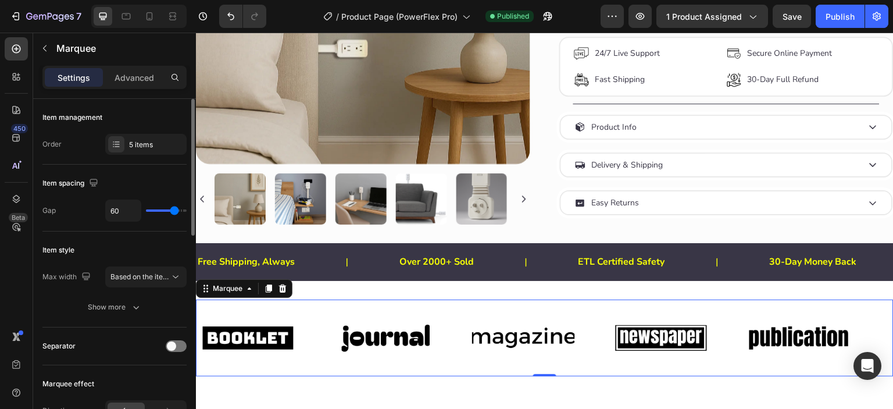
scroll to position [96, 0]
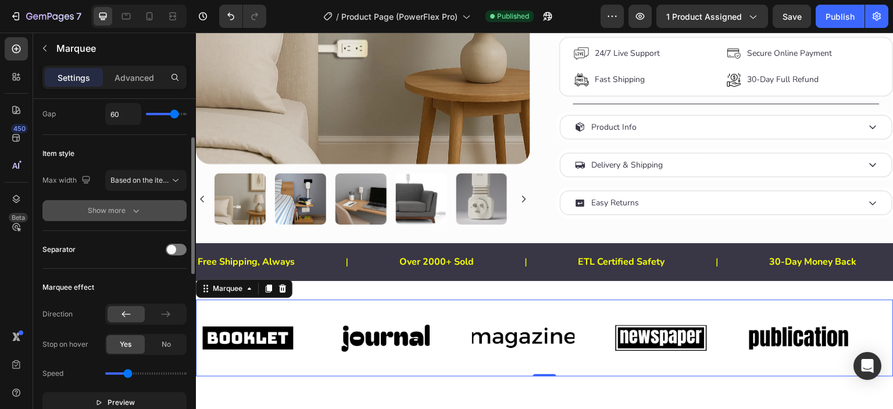
click at [105, 209] on div "Show more" at bounding box center [115, 211] width 54 height 12
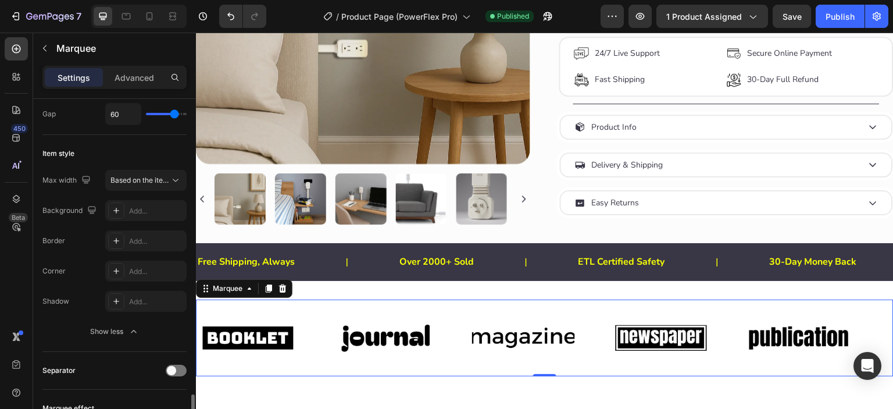
scroll to position [290, 0]
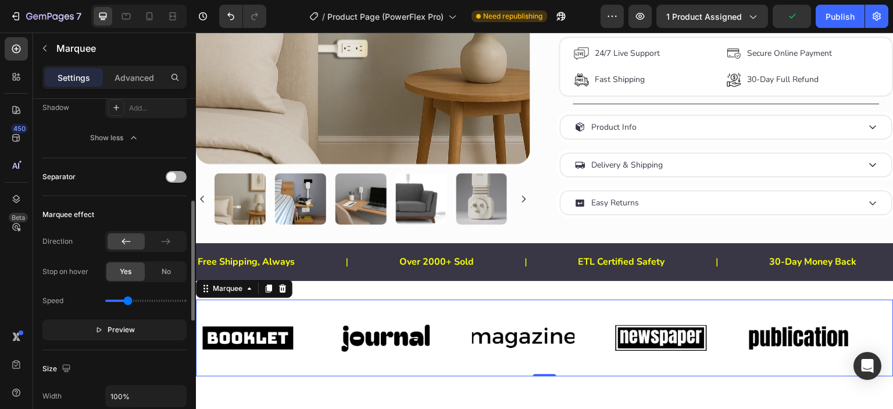
click at [184, 175] on div at bounding box center [176, 177] width 21 height 12
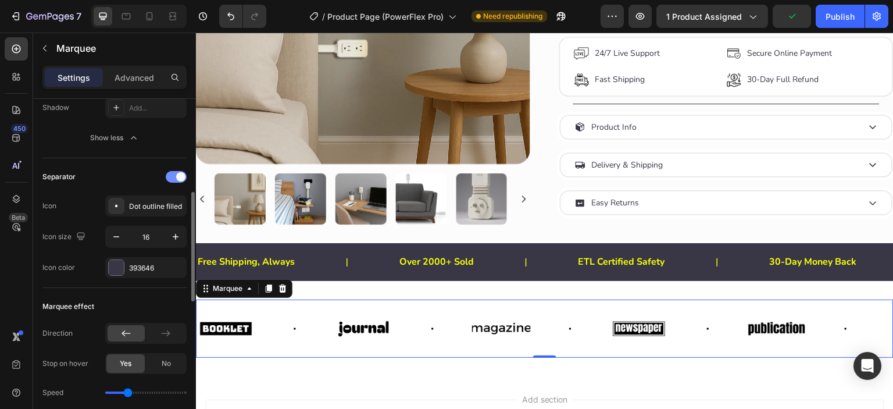
click at [181, 175] on span at bounding box center [180, 176] width 9 height 9
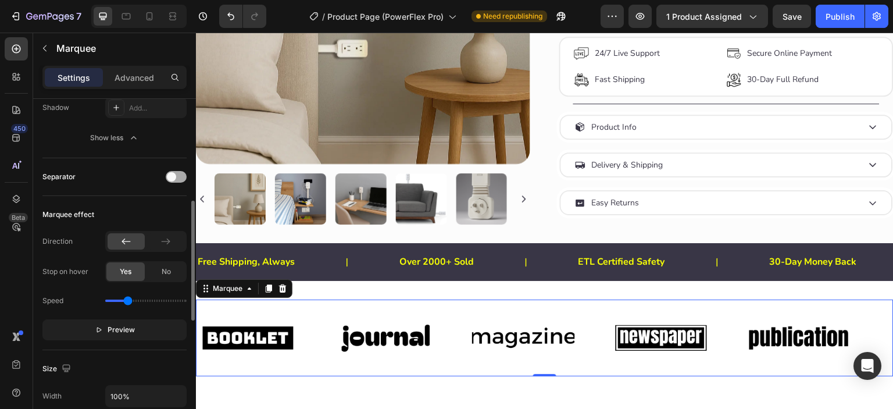
click at [181, 175] on div at bounding box center [176, 177] width 21 height 12
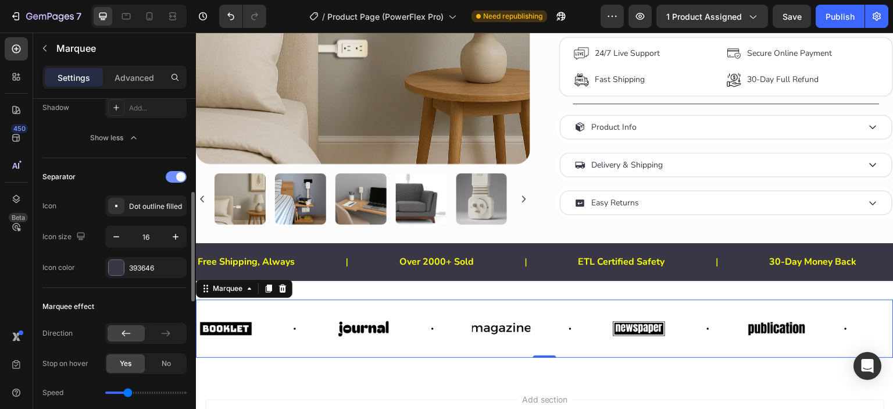
click at [181, 175] on span at bounding box center [180, 176] width 9 height 9
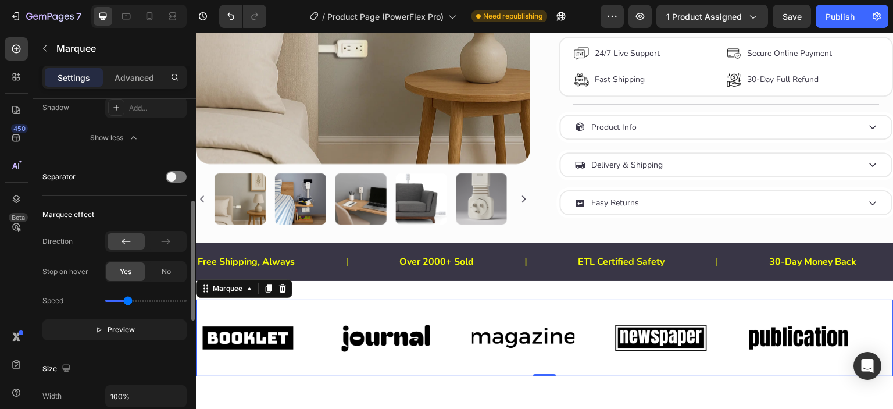
scroll to position [386, 0]
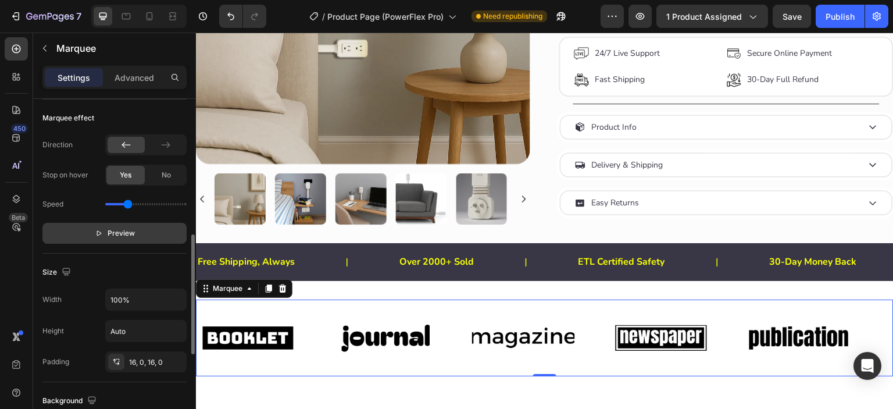
click at [120, 231] on span "Preview" at bounding box center [121, 233] width 27 height 12
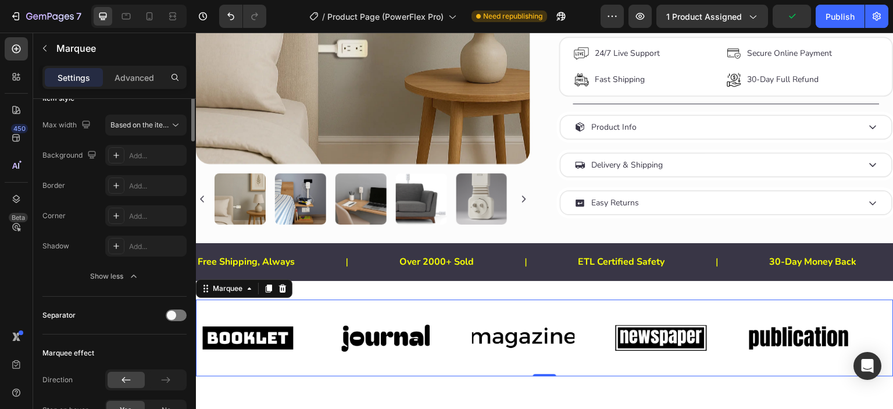
scroll to position [0, 0]
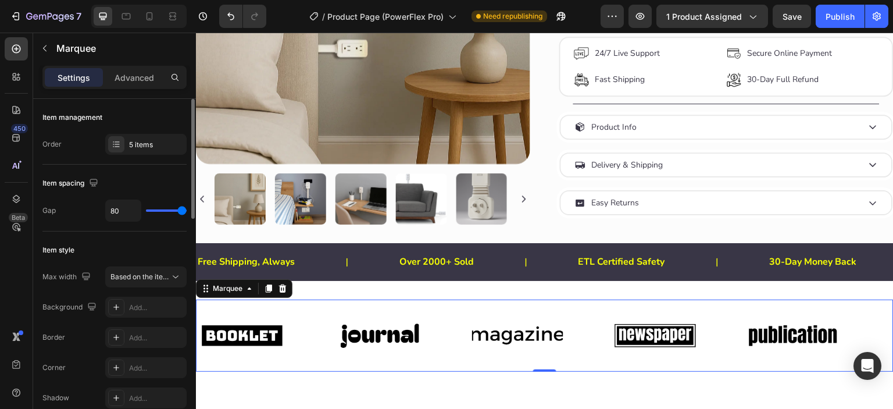
drag, startPoint x: 170, startPoint y: 210, endPoint x: 195, endPoint y: 211, distance: 25.0
click at [187, 211] on input "range" at bounding box center [166, 210] width 41 height 2
click at [566, 366] on div "Image Image Image Image Image Image Image Image Image Image Marquee 0" at bounding box center [544, 335] width 697 height 72
click at [283, 291] on icon at bounding box center [283, 288] width 8 height 8
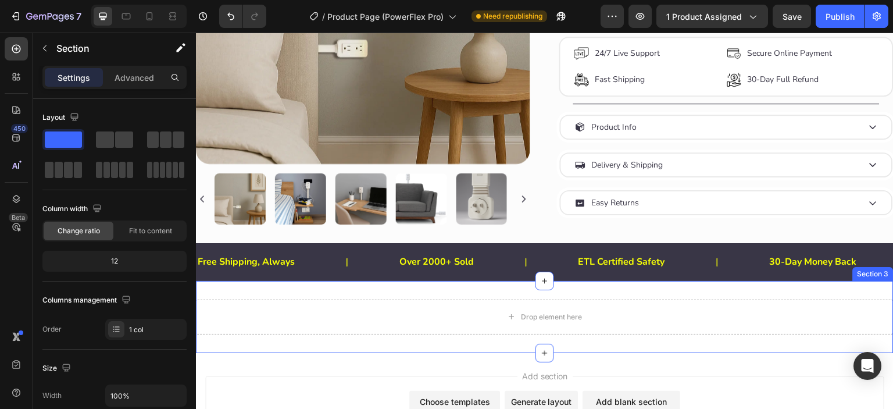
click at [490, 344] on div "Drop element here Section 3" at bounding box center [544, 317] width 697 height 72
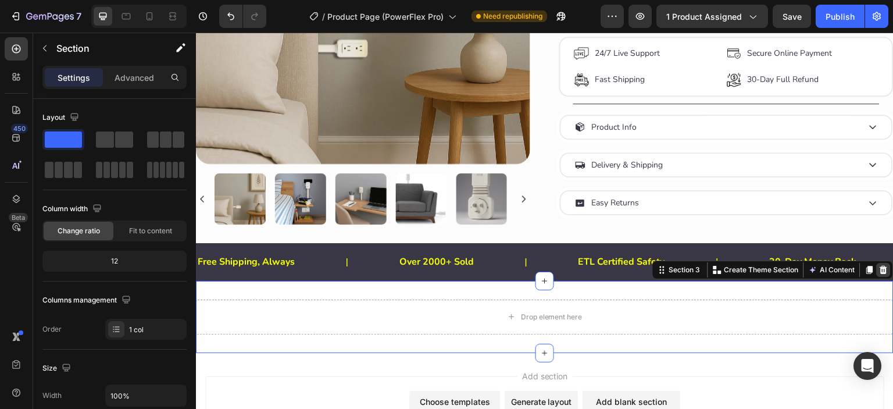
click at [880, 274] on icon at bounding box center [884, 270] width 8 height 8
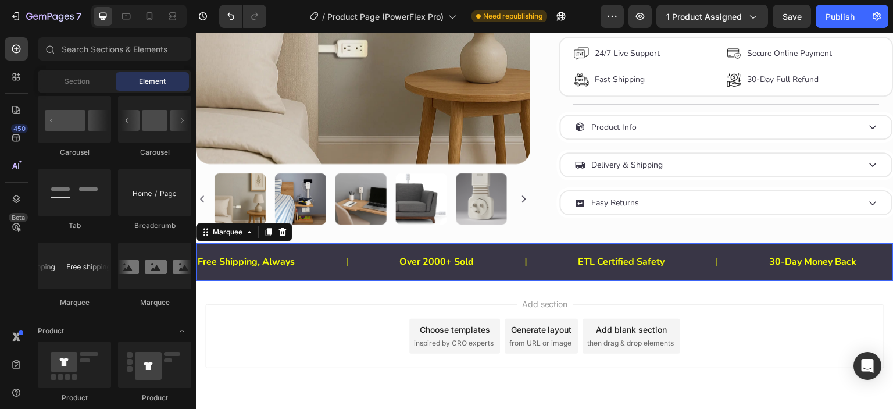
click at [503, 281] on div "Free Shipping, Always Text Block Over 2000+ Sold Text Block ETL Certified Safet…" at bounding box center [544, 262] width 697 height 38
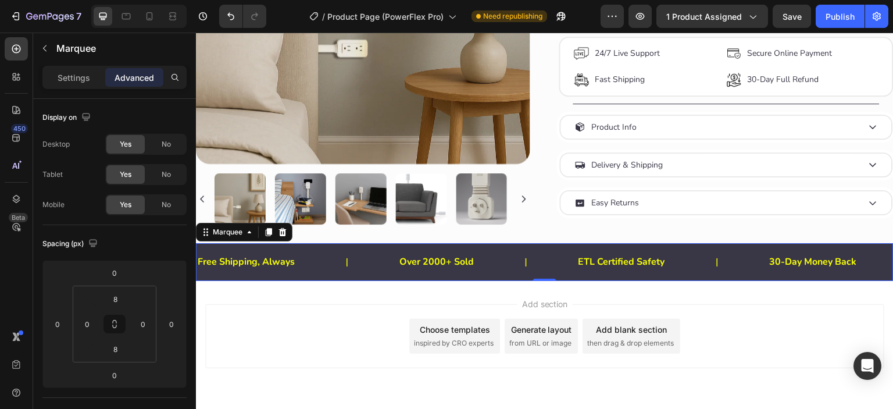
click at [501, 271] on div "Over 2000+ Sold Text Block" at bounding box center [483, 262] width 179 height 28
click at [72, 75] on p "Settings" at bounding box center [74, 77] width 33 height 12
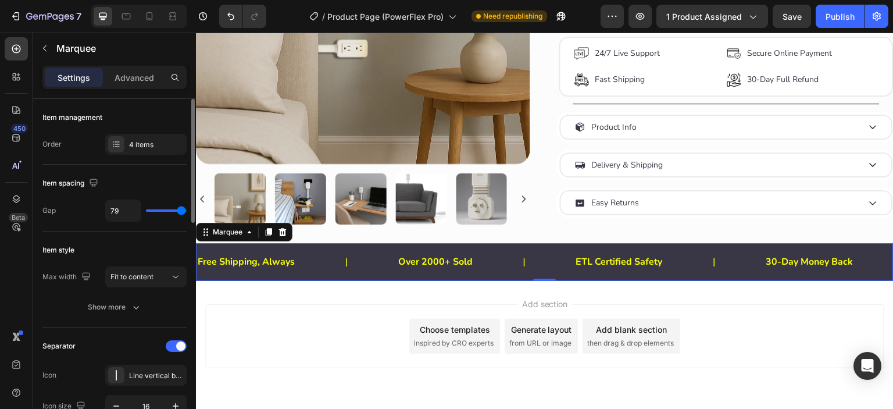
click at [181, 212] on input "range" at bounding box center [166, 210] width 41 height 2
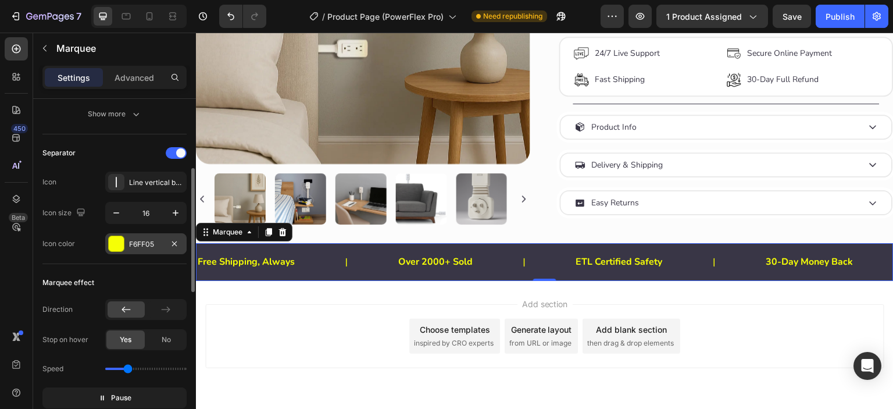
scroll to position [290, 0]
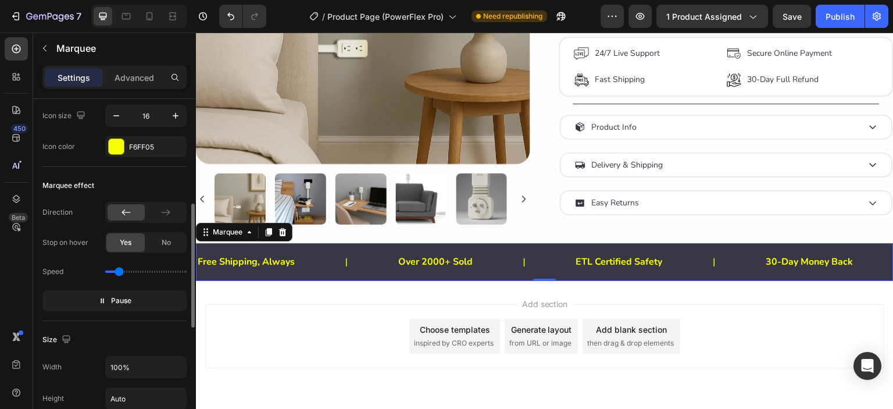
drag, startPoint x: 128, startPoint y: 270, endPoint x: 119, endPoint y: 271, distance: 9.5
click at [119, 271] on input "range" at bounding box center [145, 271] width 81 height 2
click at [761, 273] on div "30-Day Money Back Text Block" at bounding box center [856, 262] width 191 height 28
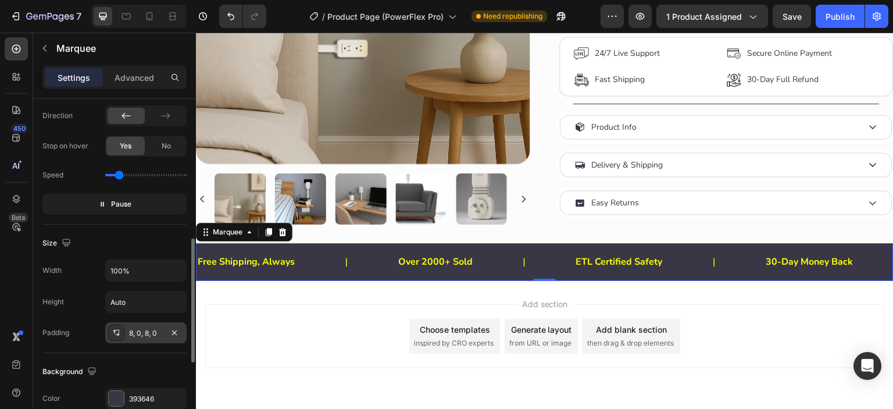
scroll to position [483, 0]
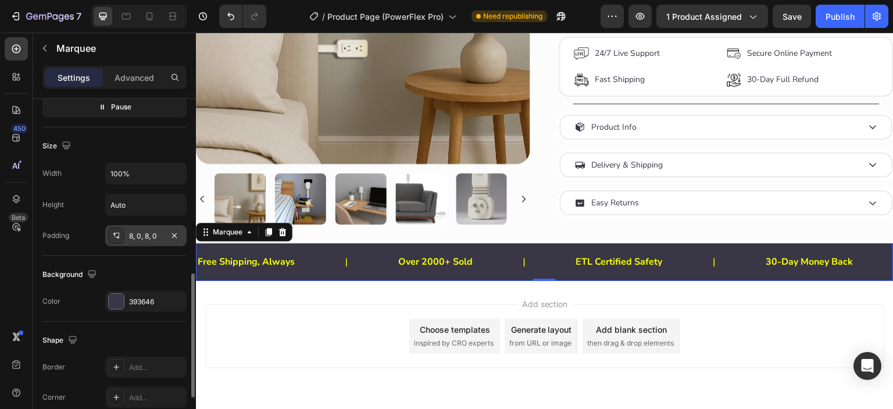
click at [112, 239] on div at bounding box center [116, 235] width 16 height 16
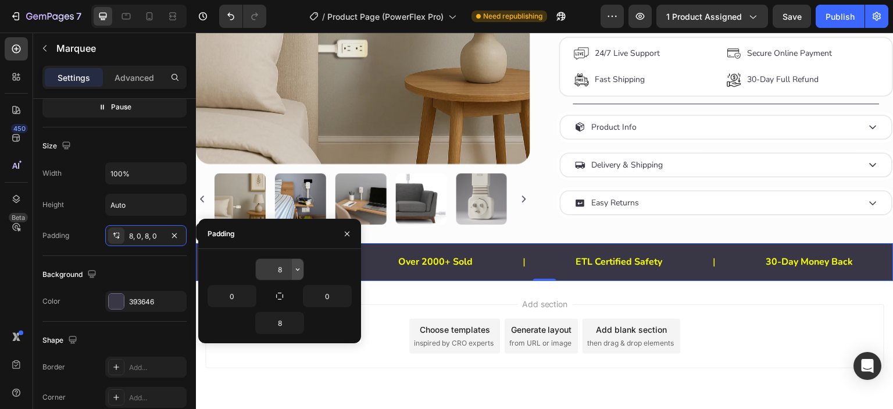
click at [295, 271] on icon "button" at bounding box center [297, 268] width 9 height 9
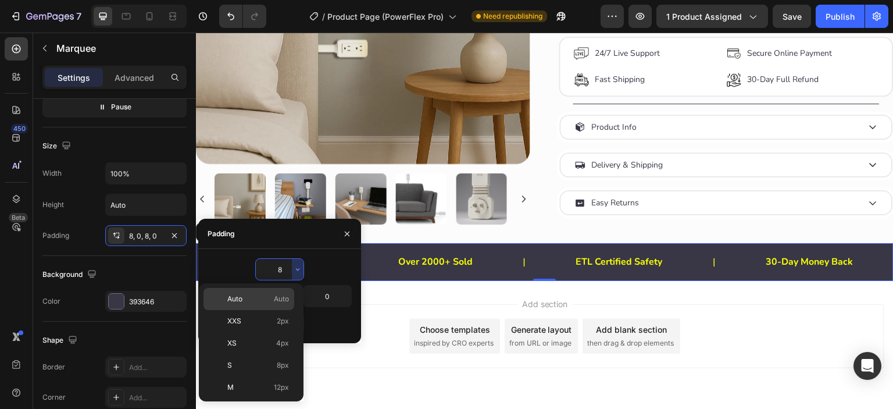
scroll to position [96, 0]
click at [281, 324] on div "L 16px" at bounding box center [248, 335] width 91 height 22
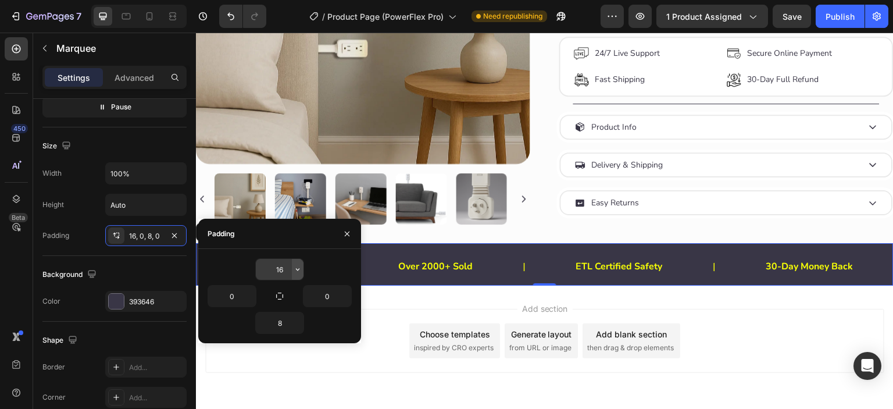
click at [301, 270] on icon "button" at bounding box center [297, 268] width 9 height 9
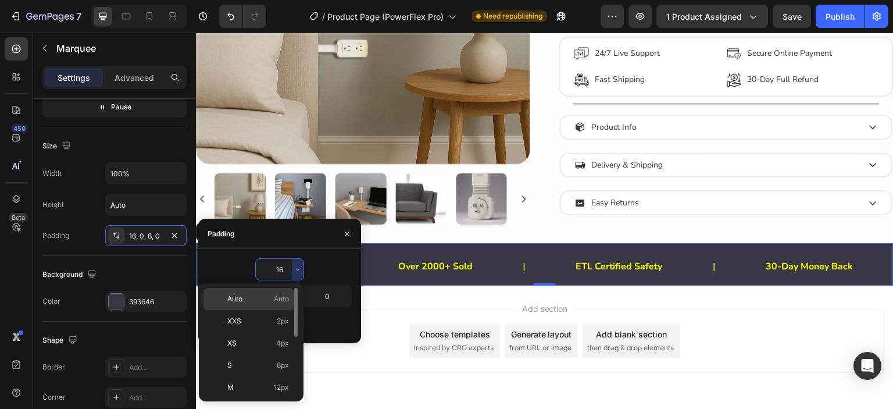
click at [275, 299] on span "Auto" at bounding box center [281, 298] width 15 height 10
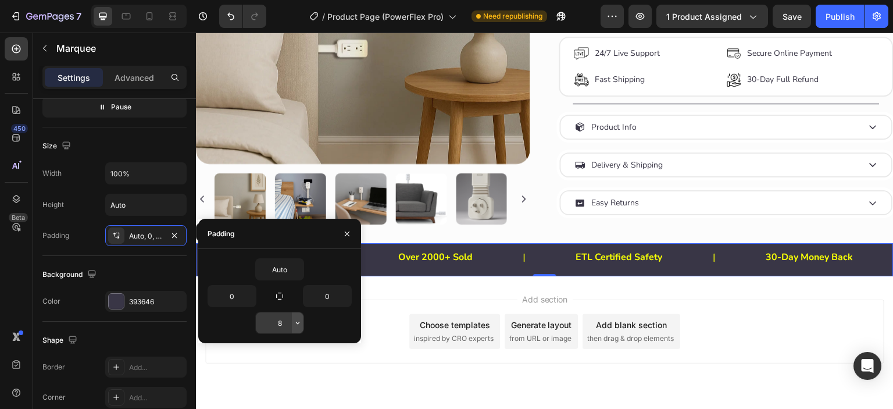
click at [295, 320] on icon "button" at bounding box center [297, 322] width 9 height 9
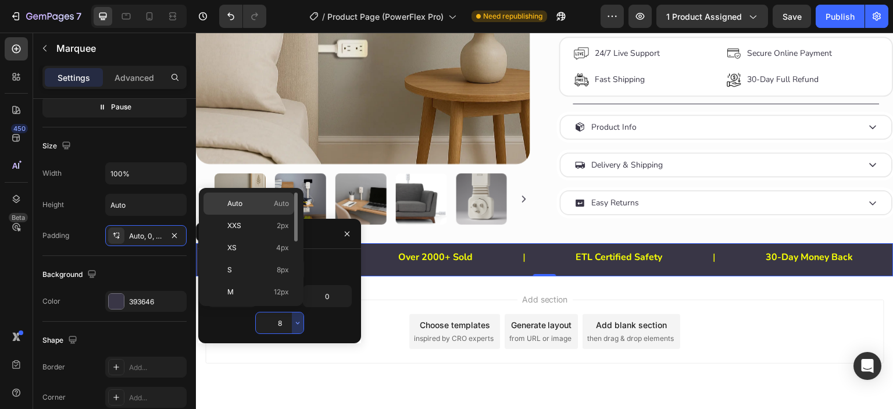
click at [260, 207] on p "Auto Auto" at bounding box center [258, 203] width 62 height 10
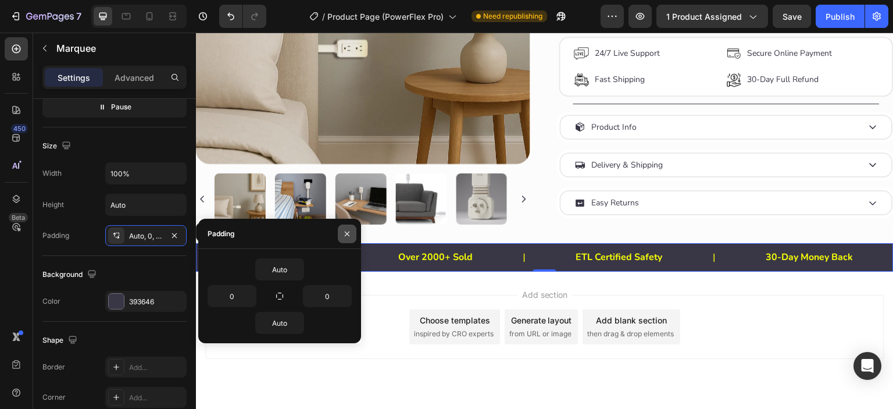
click at [344, 237] on icon "button" at bounding box center [346, 233] width 9 height 9
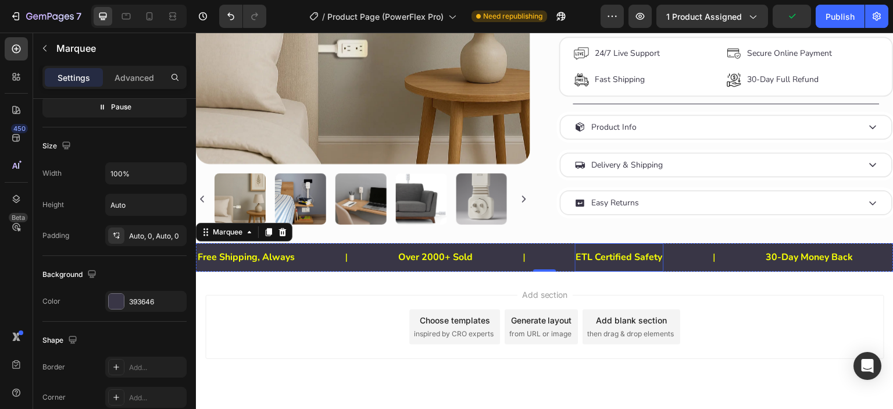
click at [572, 260] on p "ETL Certified Safety" at bounding box center [615, 257] width 87 height 17
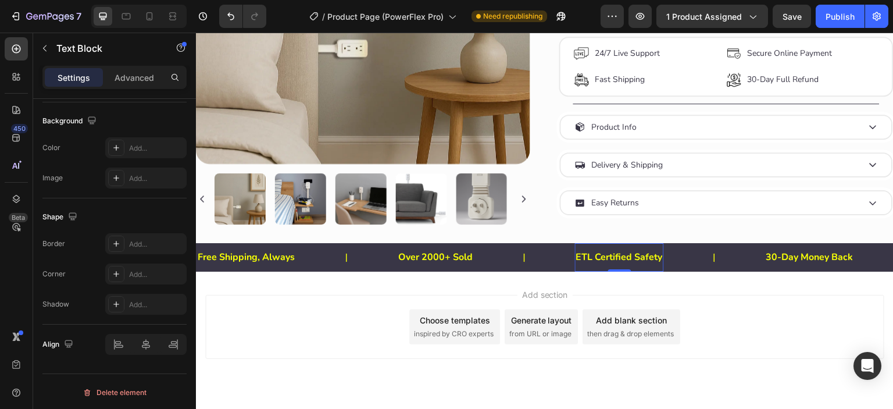
scroll to position [0, 0]
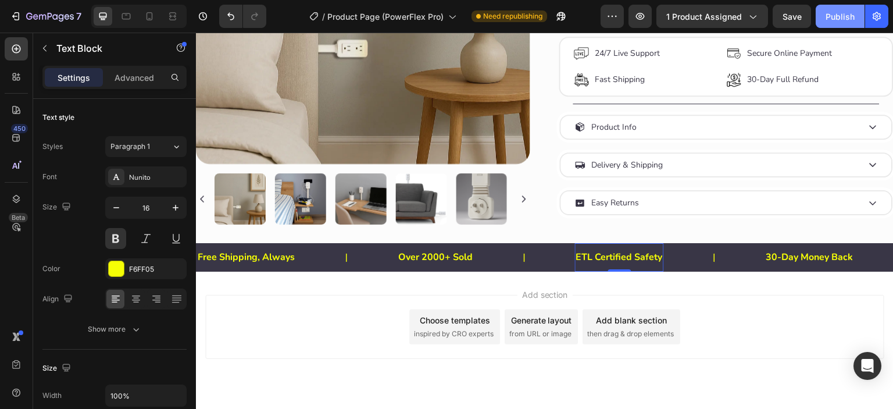
click at [816, 13] on button "Publish" at bounding box center [839, 16] width 49 height 23
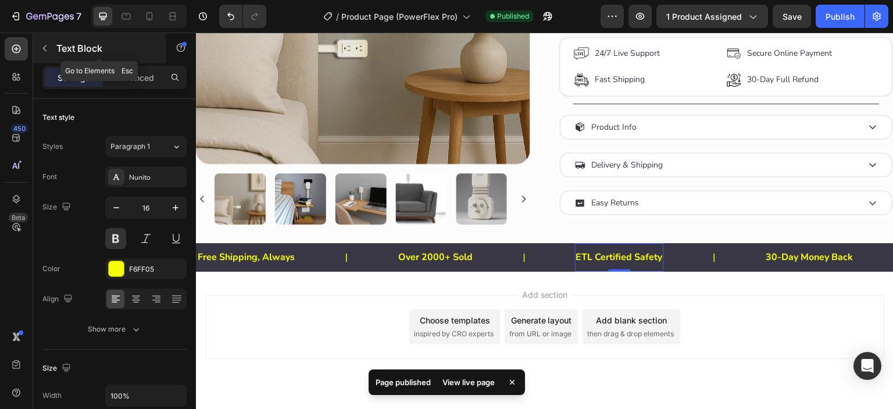
click at [40, 51] on icon "button" at bounding box center [44, 48] width 9 height 9
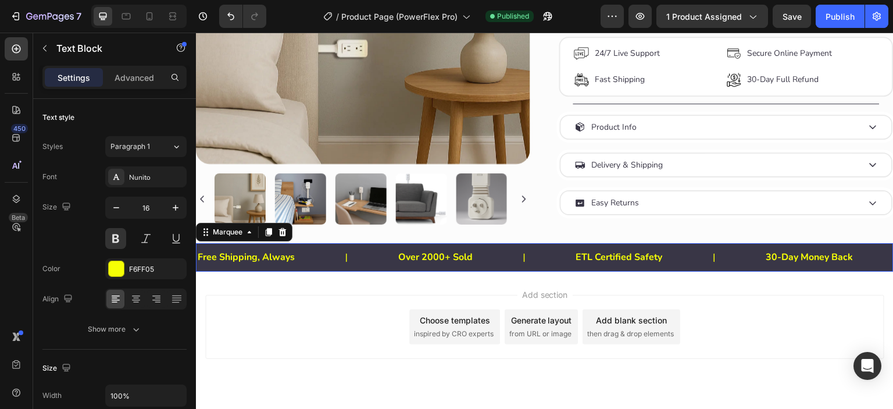
click at [763, 265] on div "30-Day Money Back Text Block" at bounding box center [858, 257] width 191 height 28
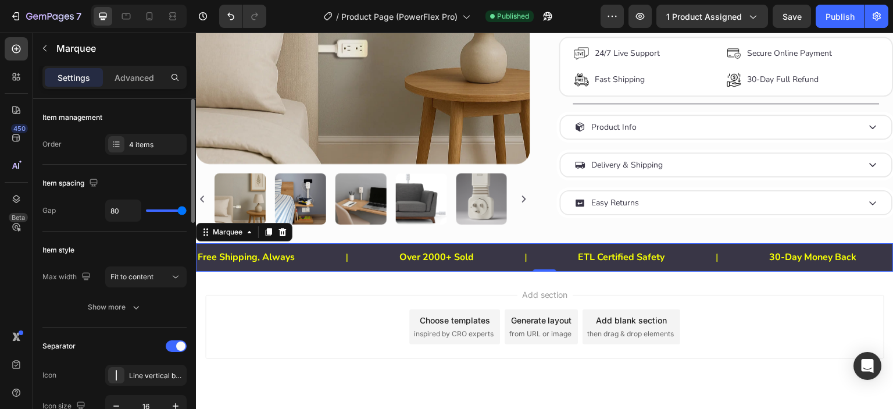
drag, startPoint x: 181, startPoint y: 210, endPoint x: 193, endPoint y: 210, distance: 11.6
click at [187, 210] on input "range" at bounding box center [166, 210] width 41 height 2
click at [179, 343] on span at bounding box center [180, 345] width 9 height 9
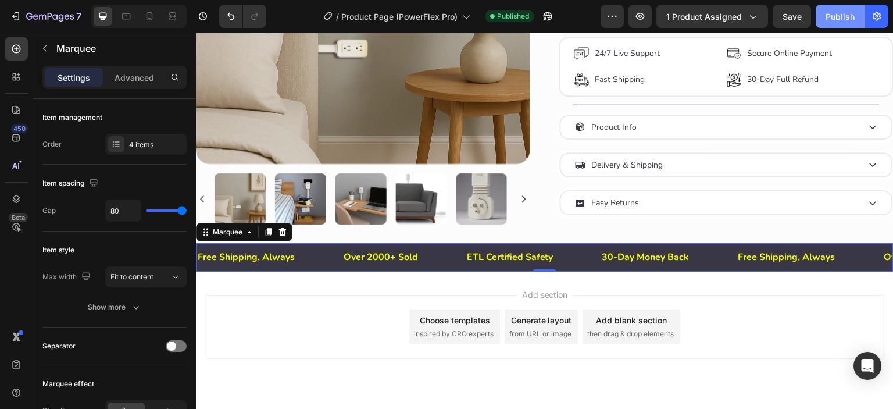
click at [839, 17] on div "Publish" at bounding box center [839, 16] width 29 height 12
click at [860, 363] on div "Open Intercom Messenger" at bounding box center [867, 365] width 31 height 31
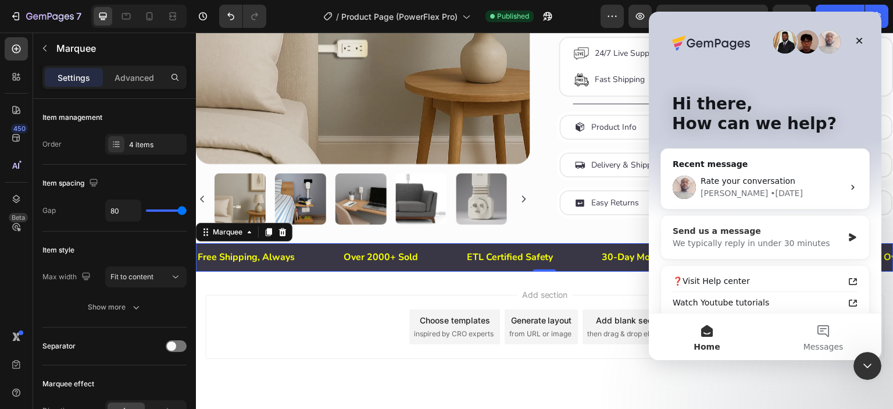
click at [759, 239] on div "We typically reply in under 30 minutes" at bounding box center [757, 243] width 170 height 12
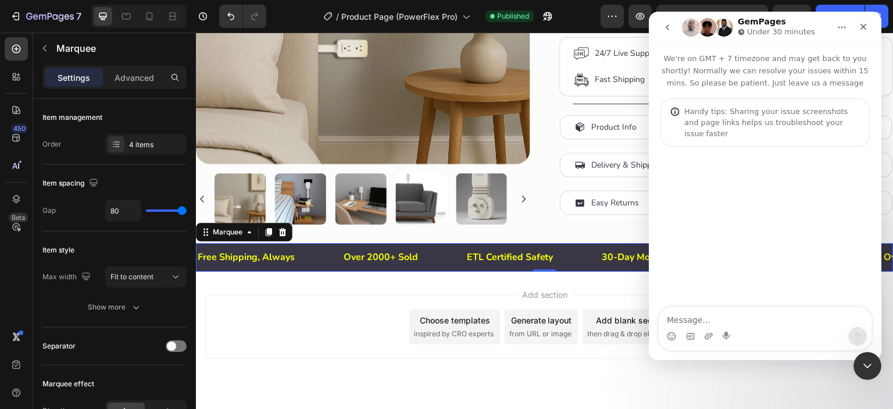
click at [695, 317] on textarea "Message…" at bounding box center [764, 317] width 213 height 20
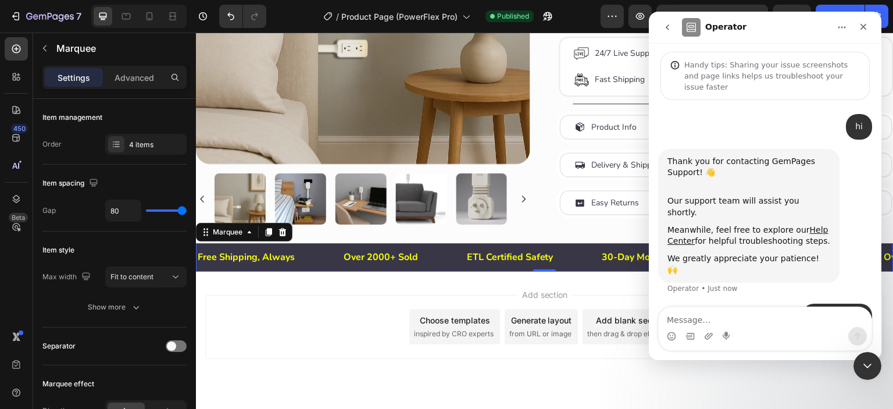
scroll to position [46, 0]
click at [865, 32] on div "Close" at bounding box center [862, 26] width 21 height 21
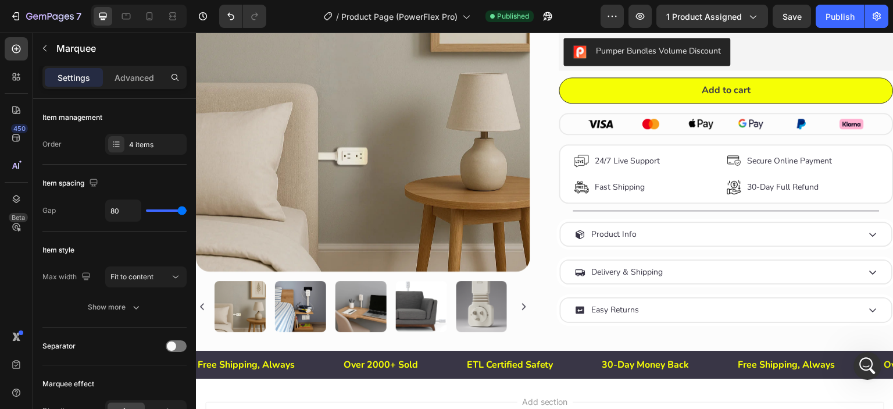
scroll to position [518, 0]
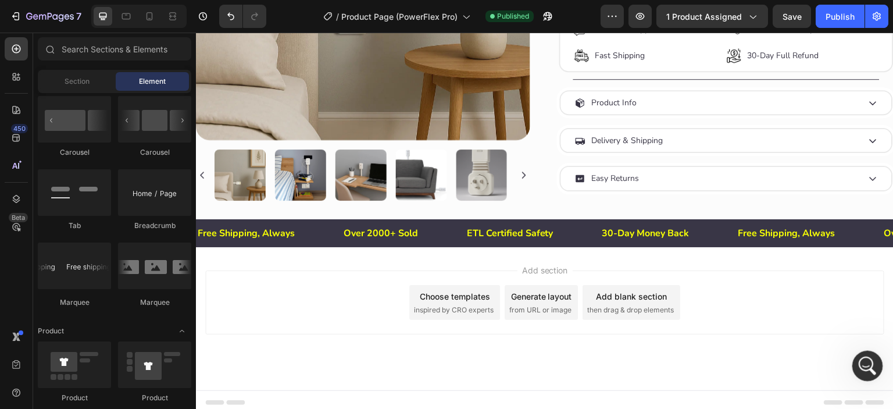
click at [864, 366] on icon "Open Intercom Messenger" at bounding box center [865, 363] width 19 height 19
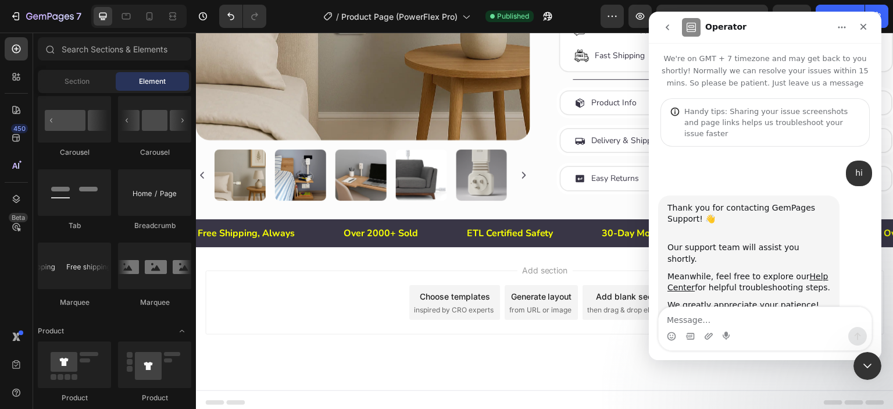
scroll to position [46, 0]
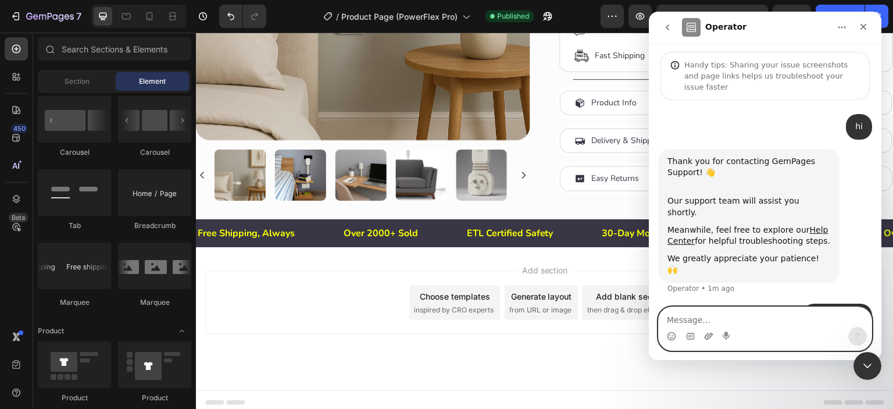
click at [705, 336] on icon "Upload attachment" at bounding box center [708, 335] width 9 height 9
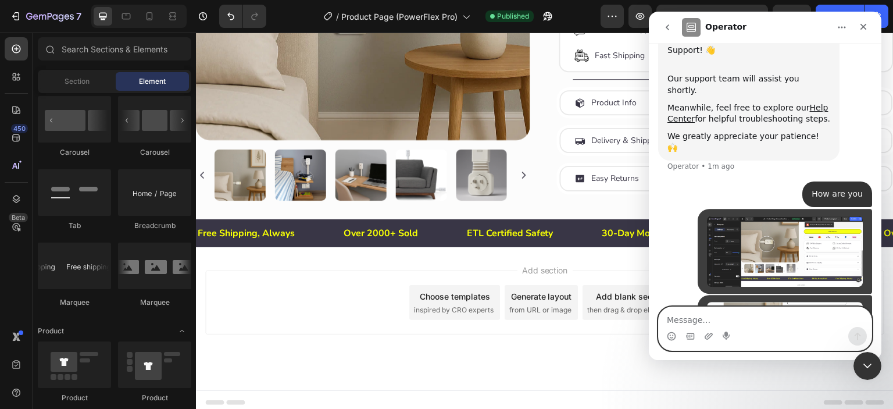
scroll to position [218, 0]
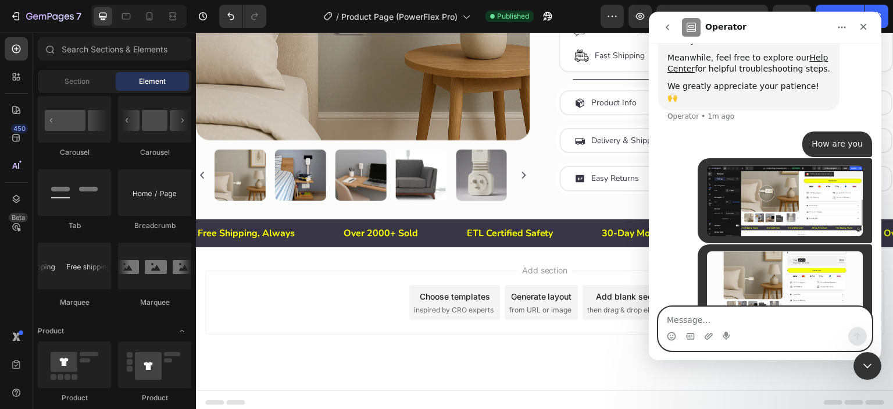
click at [742, 323] on textarea "Message…" at bounding box center [764, 317] width 213 height 20
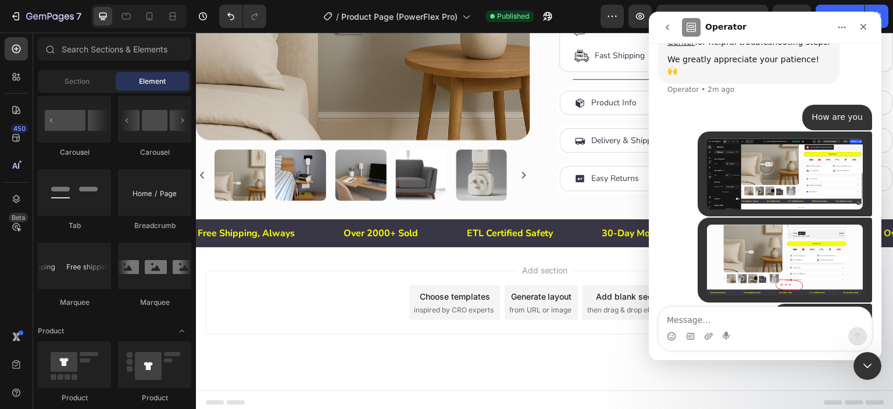
click at [293, 263] on div "Add section Choose templates inspired by CRO experts Generate layout from URL o…" at bounding box center [544, 318] width 697 height 143
